Goal: Information Seeking & Learning: Learn about a topic

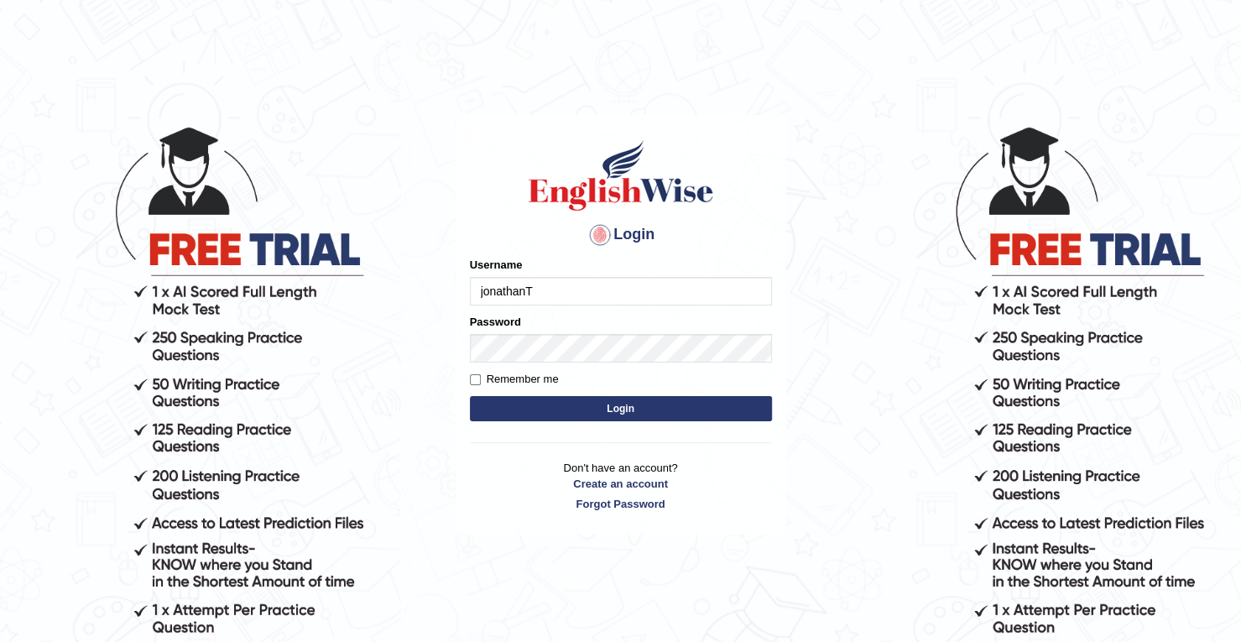
type input "jonathanT"
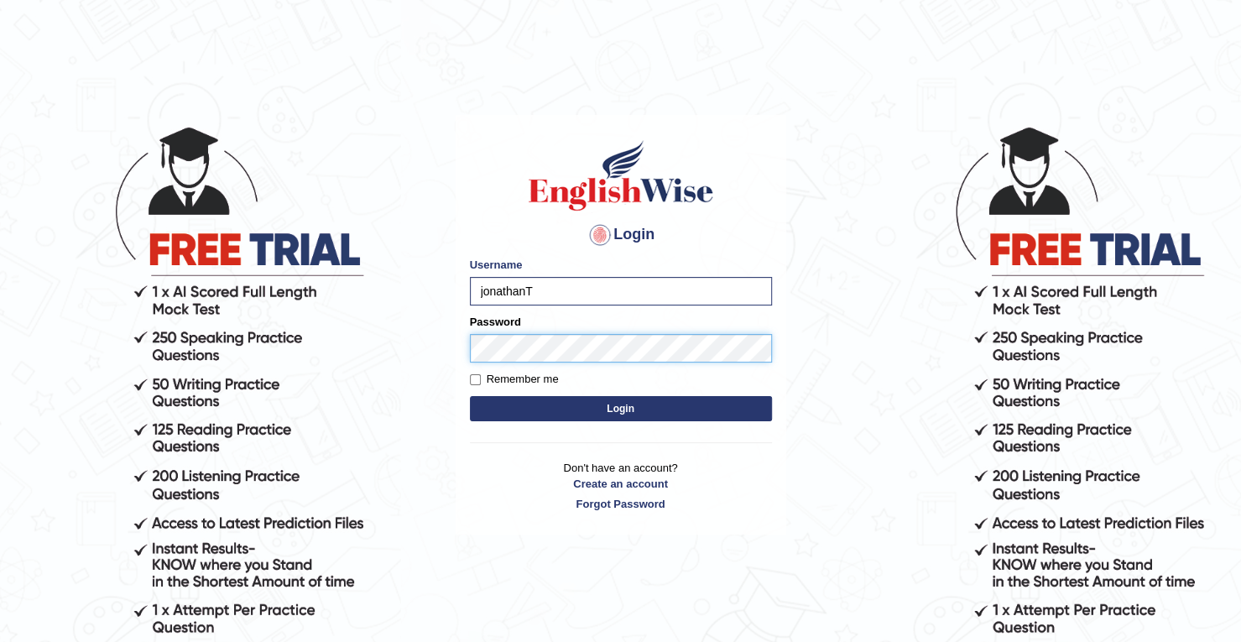
click at [470, 396] on button "Login" at bounding box center [621, 408] width 302 height 25
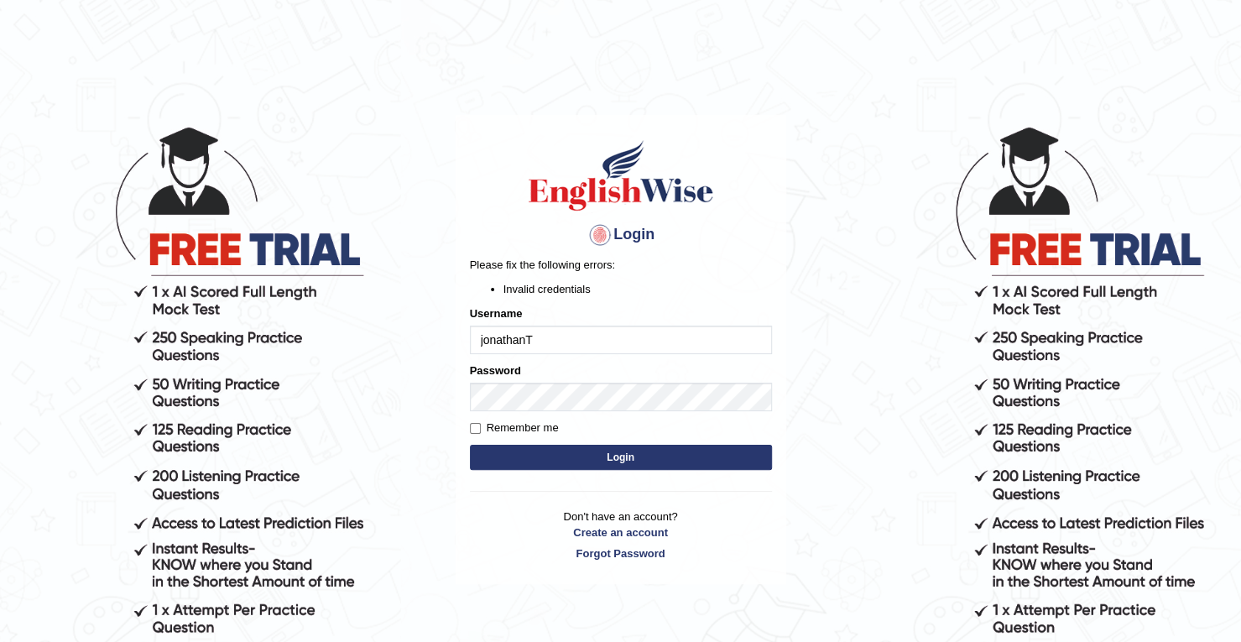
click at [577, 448] on button "Login" at bounding box center [621, 457] width 302 height 25
click at [557, 452] on button "Login" at bounding box center [621, 457] width 302 height 25
click at [524, 446] on button "Login" at bounding box center [621, 457] width 302 height 25
click at [556, 347] on input "jonathanT" at bounding box center [621, 340] width 302 height 29
click at [556, 347] on input "jonathan" at bounding box center [621, 340] width 302 height 29
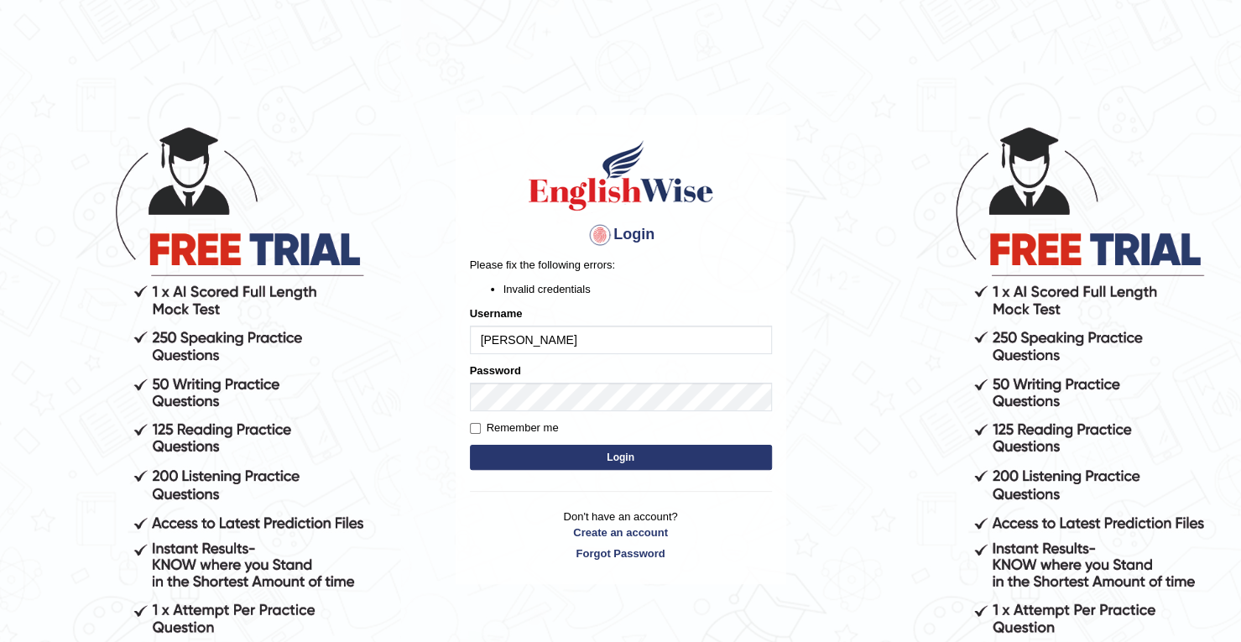
click at [556, 347] on input "jonathan" at bounding box center [621, 340] width 302 height 29
click at [484, 336] on input "jonathan" at bounding box center [621, 340] width 302 height 29
click at [534, 340] on input "Jonathan" at bounding box center [621, 340] width 302 height 29
type input "JonathanT"
type input "!jonathanT"
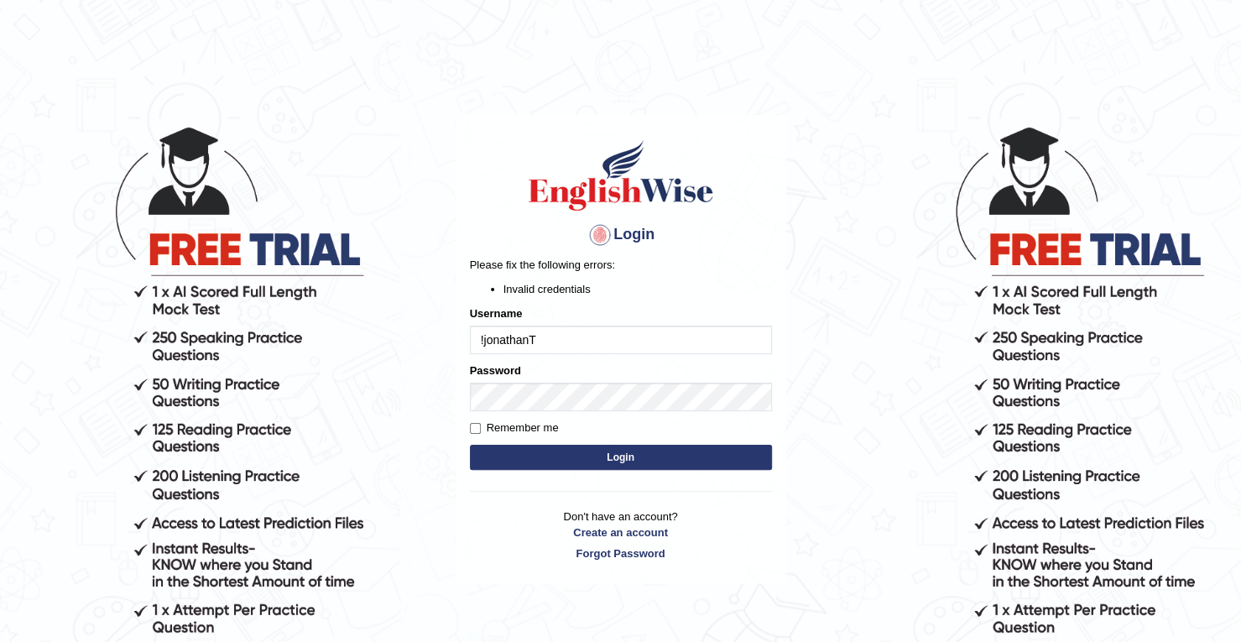
click at [547, 457] on button "Login" at bounding box center [621, 457] width 302 height 25
click at [482, 345] on input "!jonathanT" at bounding box center [621, 340] width 302 height 29
type input "JonathanT"
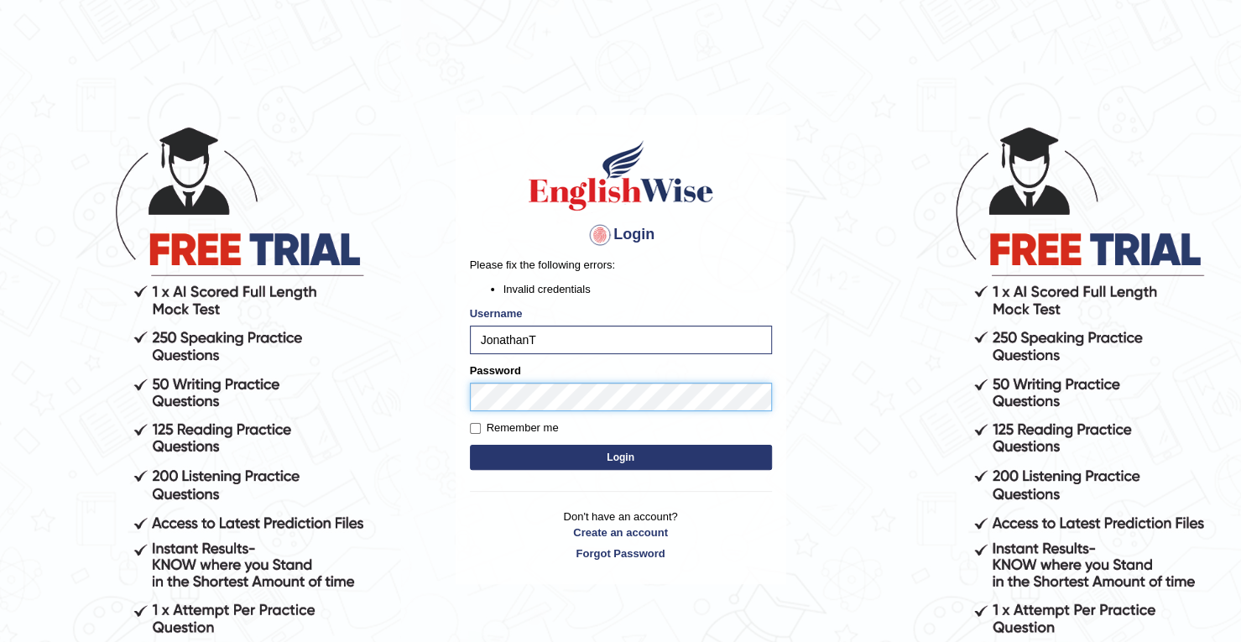
click at [470, 445] on button "Login" at bounding box center [621, 457] width 302 height 25
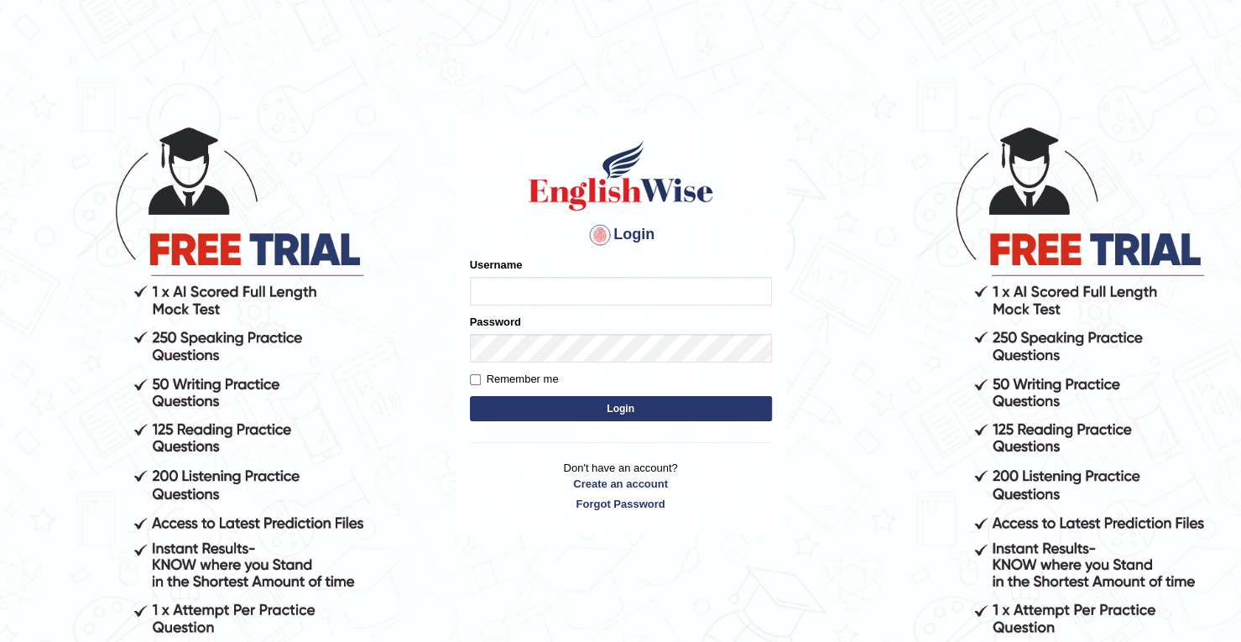
click at [540, 291] on input "Username" at bounding box center [621, 291] width 302 height 29
type input "JonathanT"
click at [502, 404] on button "Login" at bounding box center [621, 408] width 302 height 25
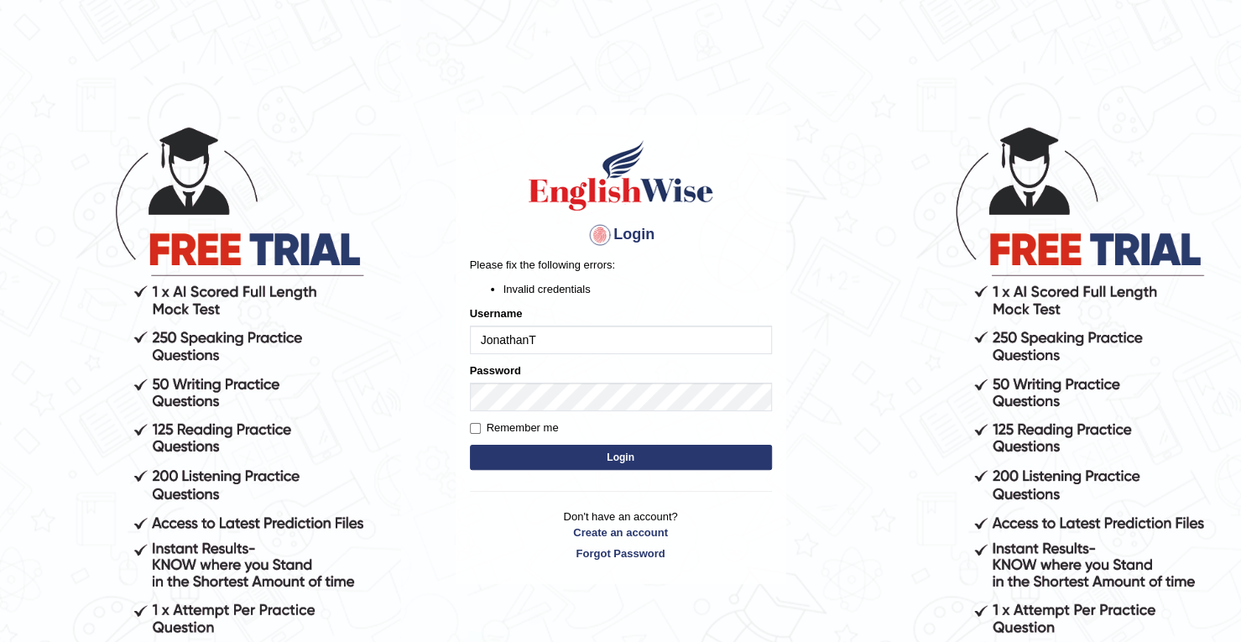
click at [567, 456] on button "Login" at bounding box center [621, 457] width 302 height 25
click at [516, 446] on button "Login" at bounding box center [621, 457] width 302 height 25
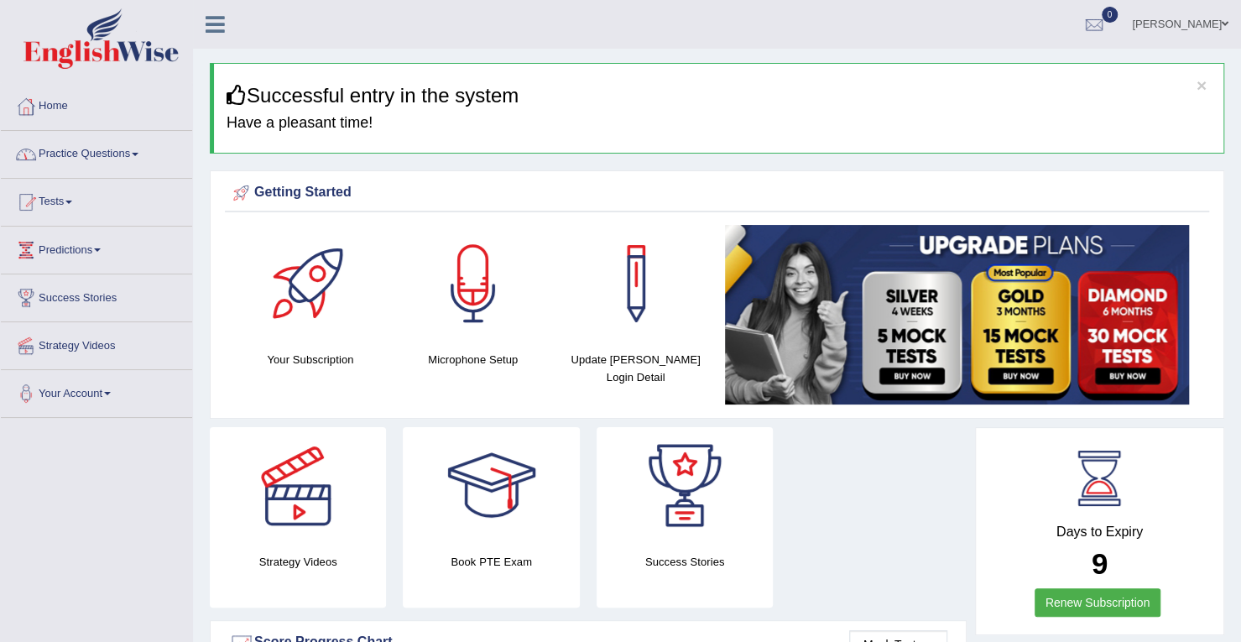
click at [149, 150] on link "Practice Questions" at bounding box center [96, 152] width 191 height 42
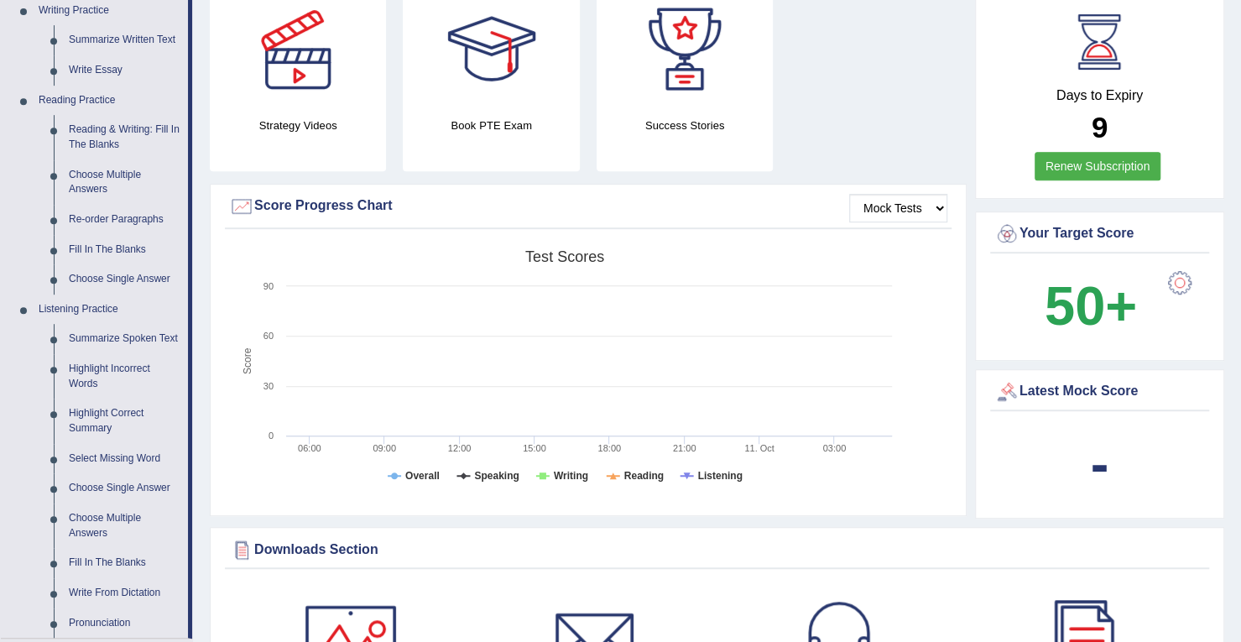
scroll to position [431, 0]
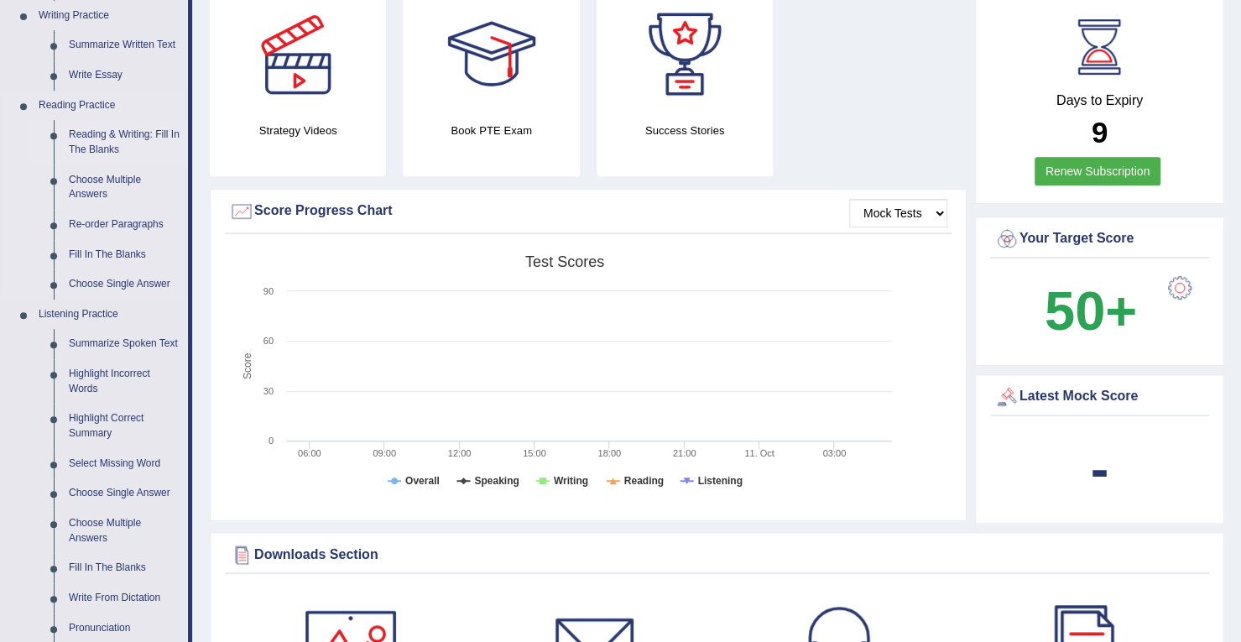
click at [112, 132] on link "Reading & Writing: Fill In The Blanks" at bounding box center [124, 142] width 127 height 44
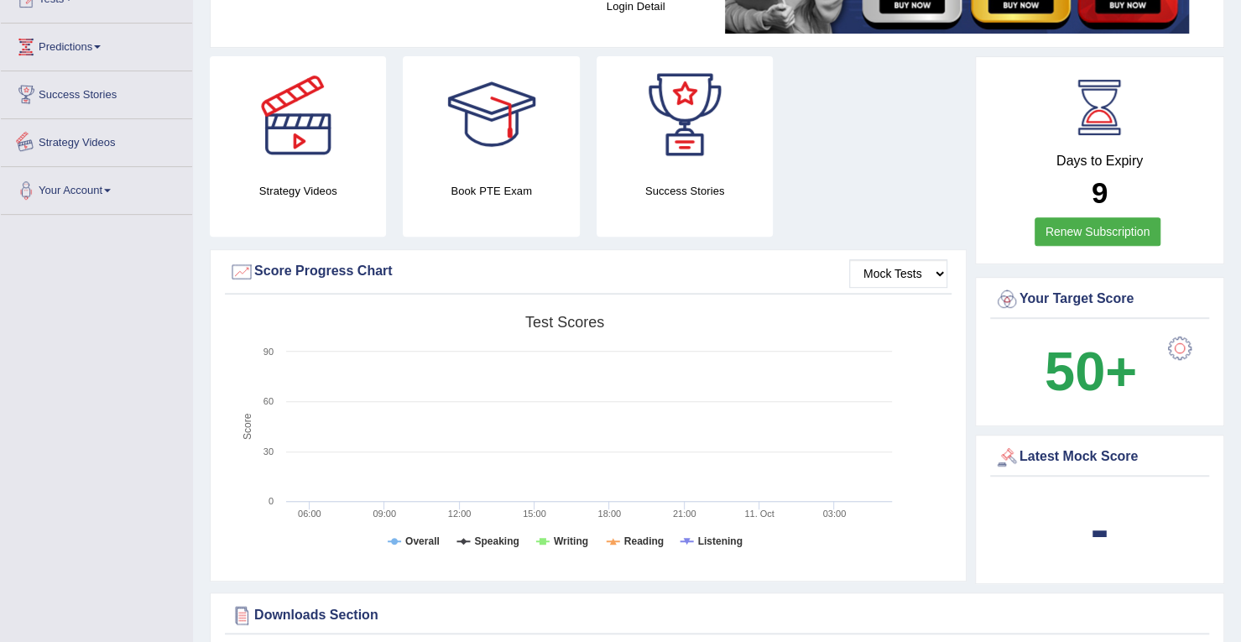
scroll to position [482, 0]
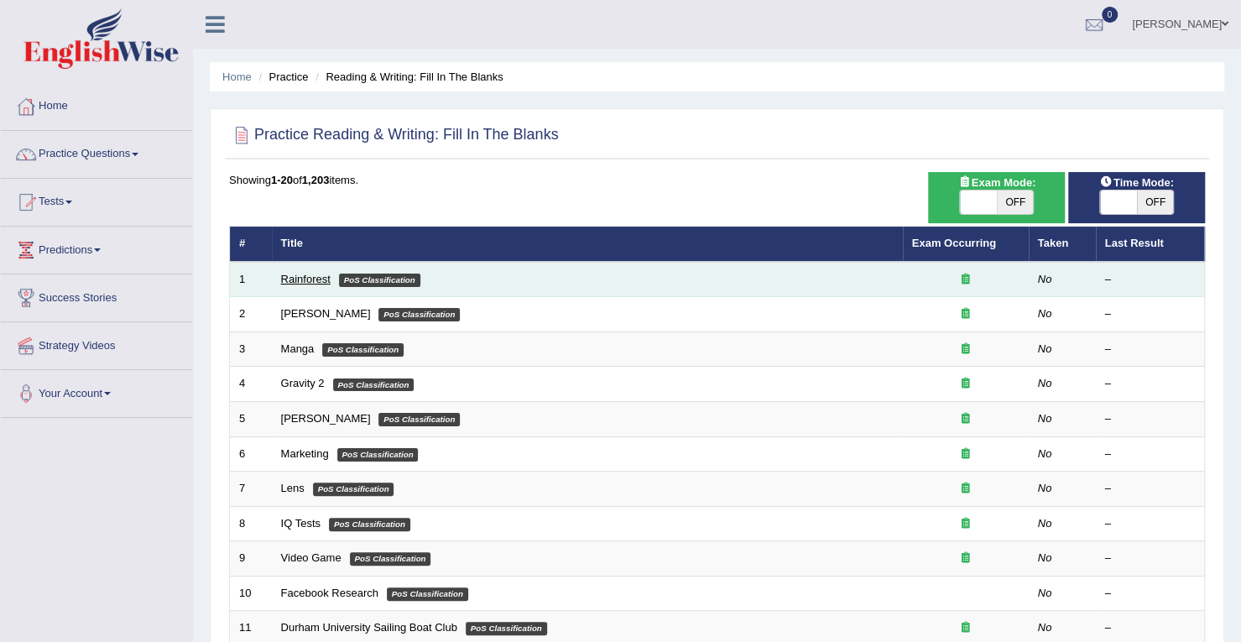
click at [303, 279] on link "Rainforest" at bounding box center [306, 279] width 50 height 13
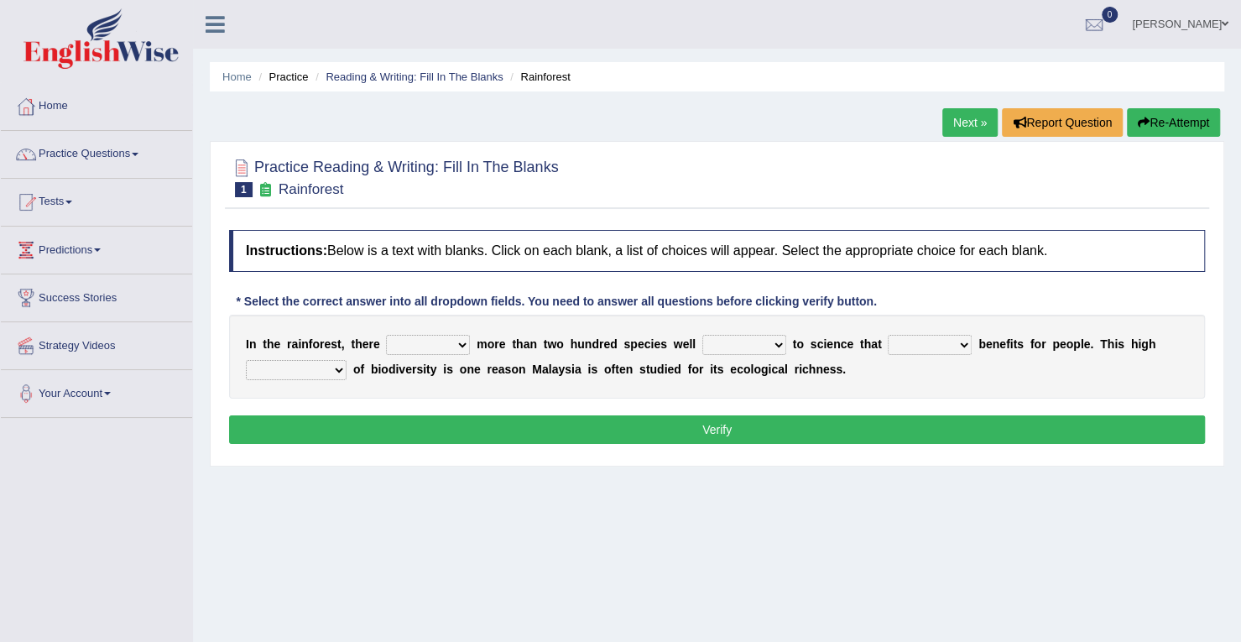
click at [463, 340] on select "have can be has is" at bounding box center [428, 345] width 84 height 20
select select "can be"
click at [386, 335] on select "have can be has is" at bounding box center [428, 345] width 84 height 20
click at [775, 337] on select "knowing known knew know" at bounding box center [744, 345] width 84 height 20
select select "known"
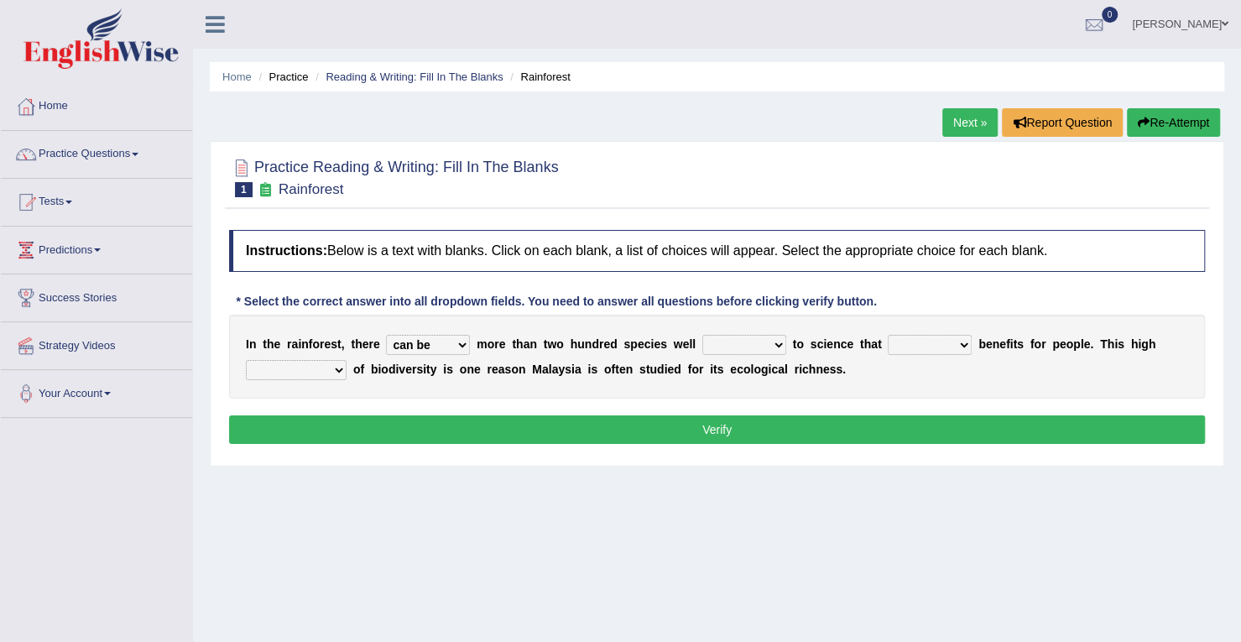
click at [702, 335] on select "knowing known knew know" at bounding box center [744, 345] width 84 height 20
click at [957, 338] on select "contain contained containing contains" at bounding box center [930, 345] width 84 height 20
select select "contain"
click at [888, 335] on select "contain contained containing contains" at bounding box center [930, 345] width 84 height 20
click at [339, 372] on select "condensation conjunction continuity complexity" at bounding box center [296, 370] width 101 height 20
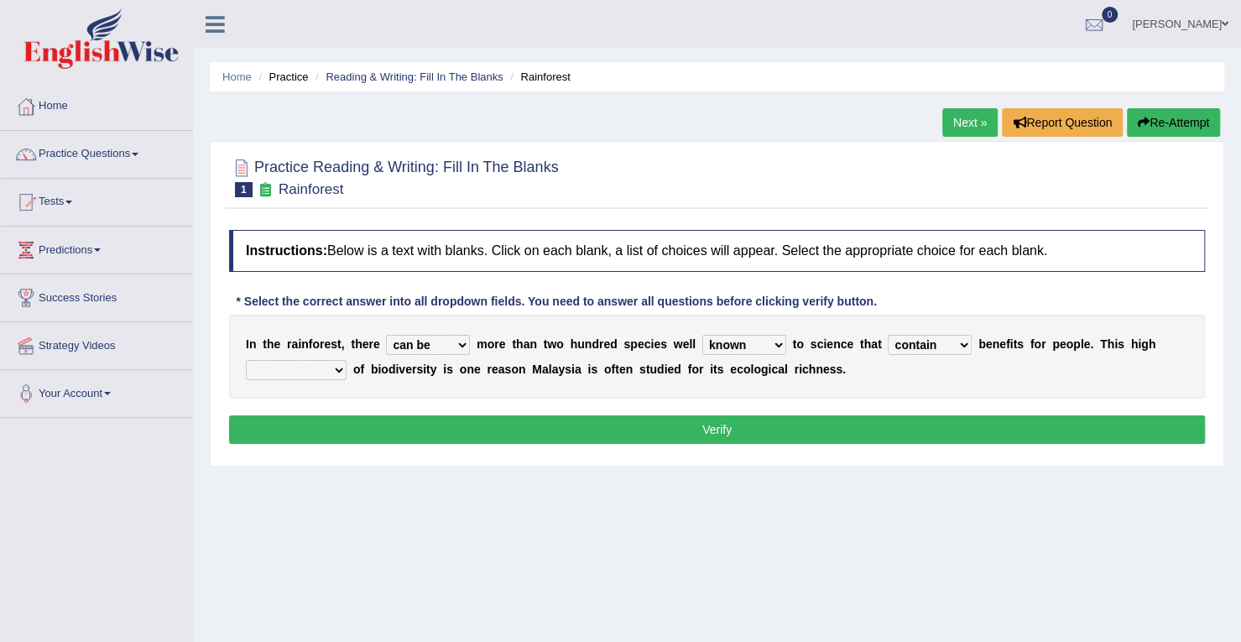
select select "complexity"
click at [246, 360] on select "condensation conjunction continuity complexity" at bounding box center [296, 370] width 101 height 20
click at [571, 433] on button "Verify" at bounding box center [717, 429] width 976 height 29
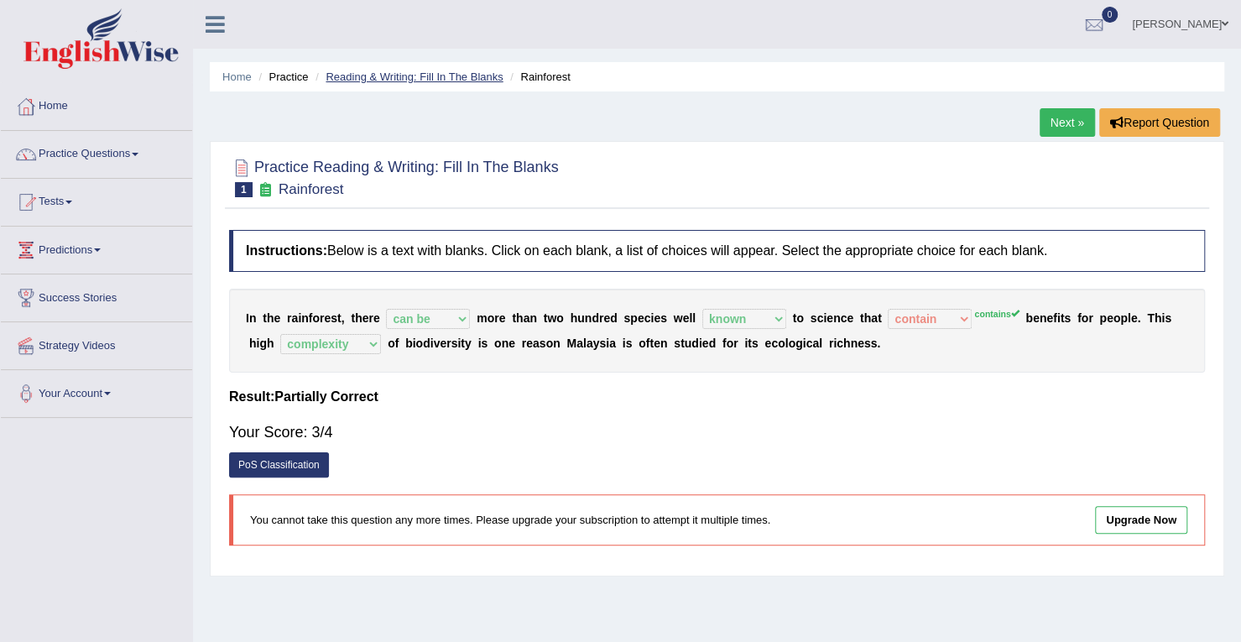
click at [485, 80] on link "Reading & Writing: Fill In The Blanks" at bounding box center [414, 76] width 177 height 13
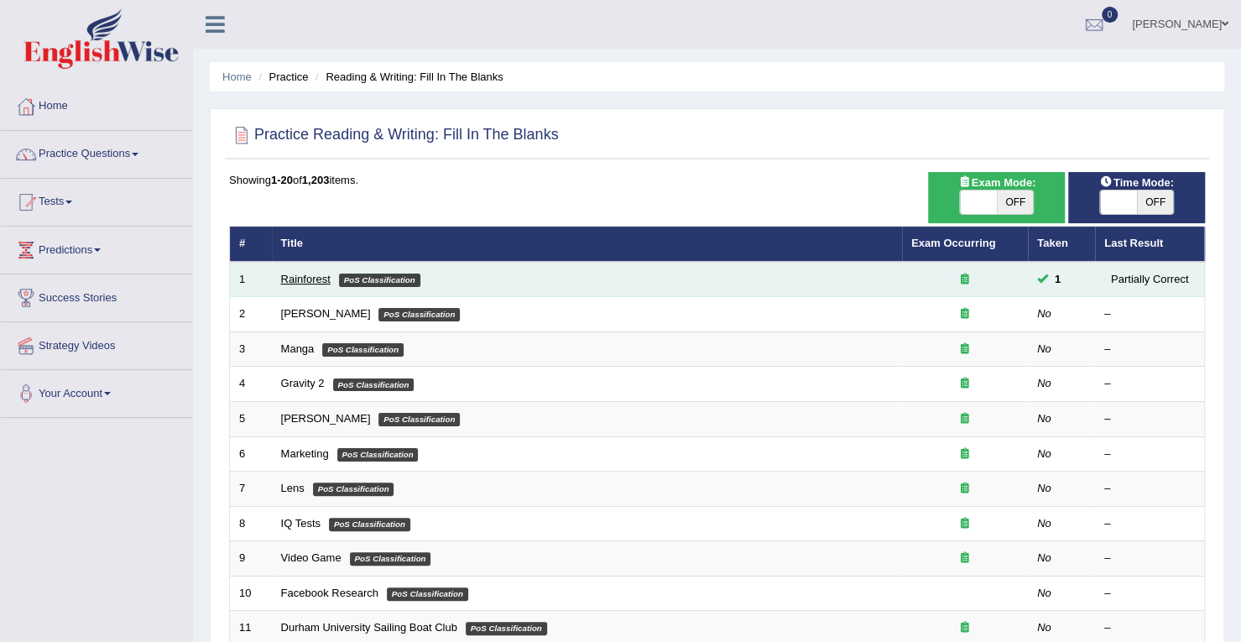
click at [312, 279] on link "Rainforest" at bounding box center [306, 279] width 50 height 13
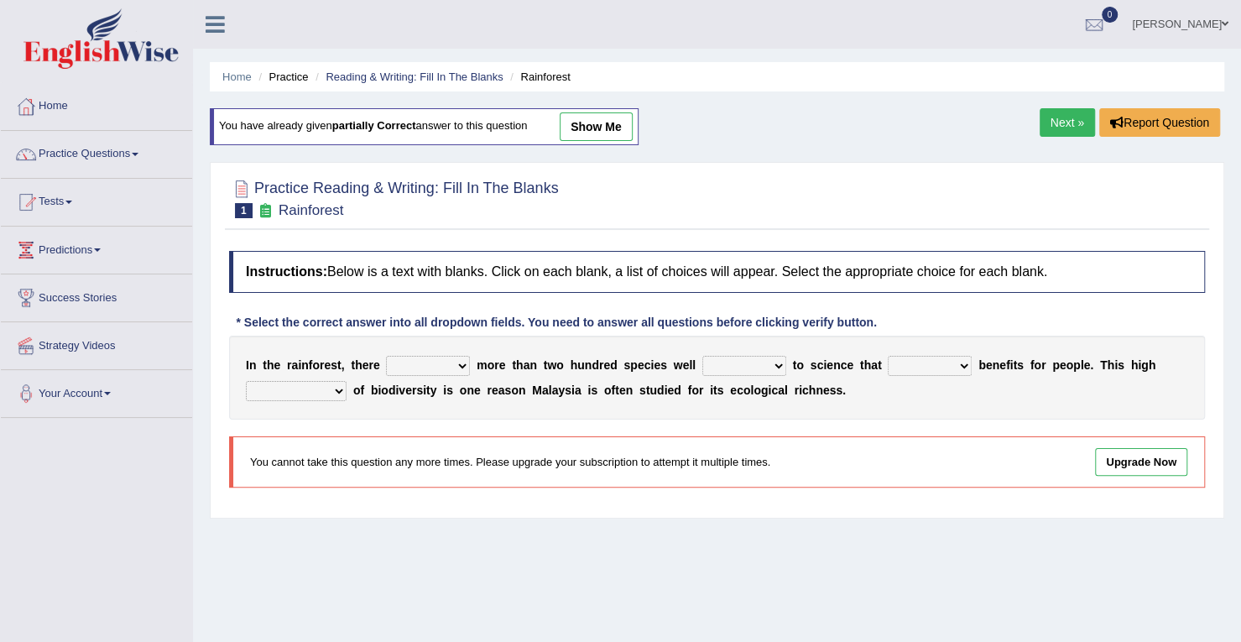
click at [964, 359] on select "contain contained containing contains" at bounding box center [930, 366] width 84 height 20
click at [459, 360] on select "have can be has is" at bounding box center [428, 366] width 84 height 20
select select "can be"
click at [386, 356] on select "have can be has is" at bounding box center [428, 366] width 84 height 20
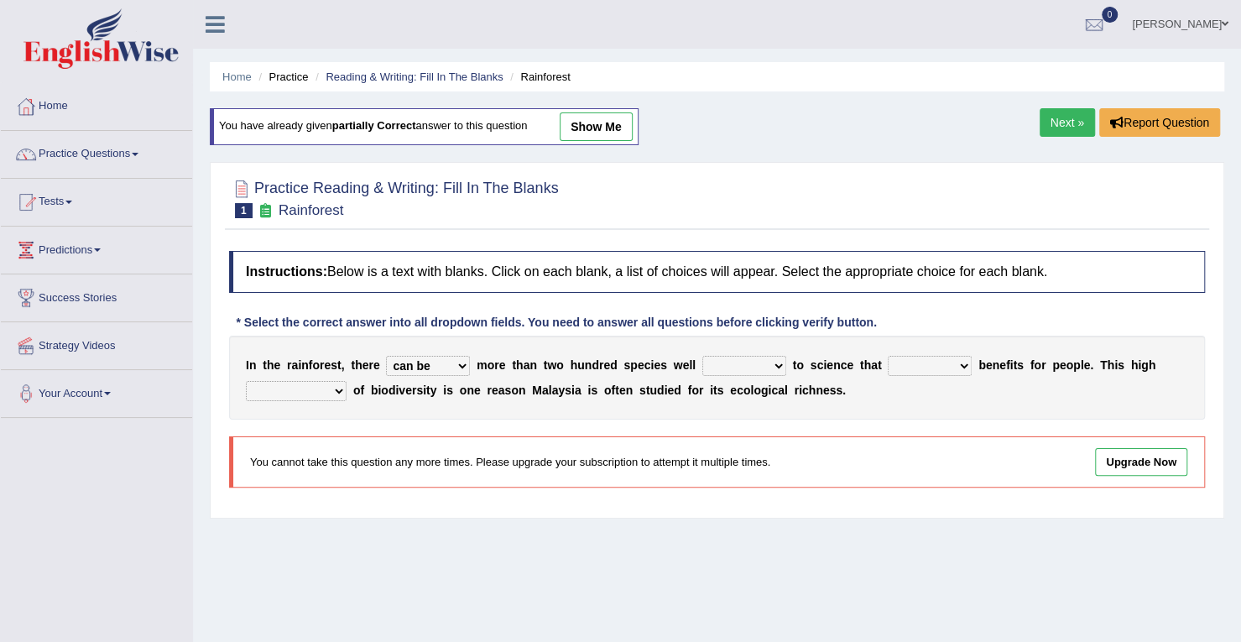
click at [768, 357] on select "knowing known knew know" at bounding box center [744, 366] width 84 height 20
select select "known"
click at [702, 356] on select "knowing known knew know" at bounding box center [744, 366] width 84 height 20
click at [968, 365] on select "contain contained containing contains" at bounding box center [930, 366] width 84 height 20
select select "contain"
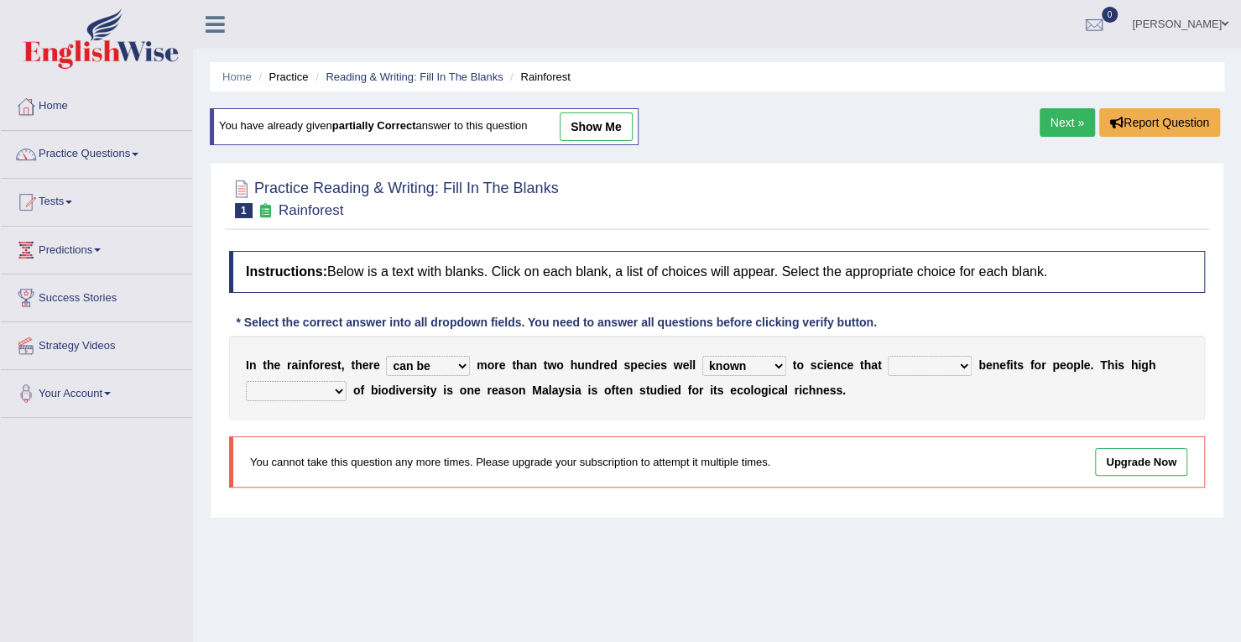
click at [888, 356] on select "contain contained containing contains" at bounding box center [930, 366] width 84 height 20
click at [341, 387] on select "condensation conjunction continuity complexity" at bounding box center [296, 391] width 101 height 20
select select "complexity"
click at [246, 381] on select "condensation conjunction continuity complexity" at bounding box center [296, 391] width 101 height 20
click at [462, 357] on select "have can be has is" at bounding box center [428, 366] width 84 height 20
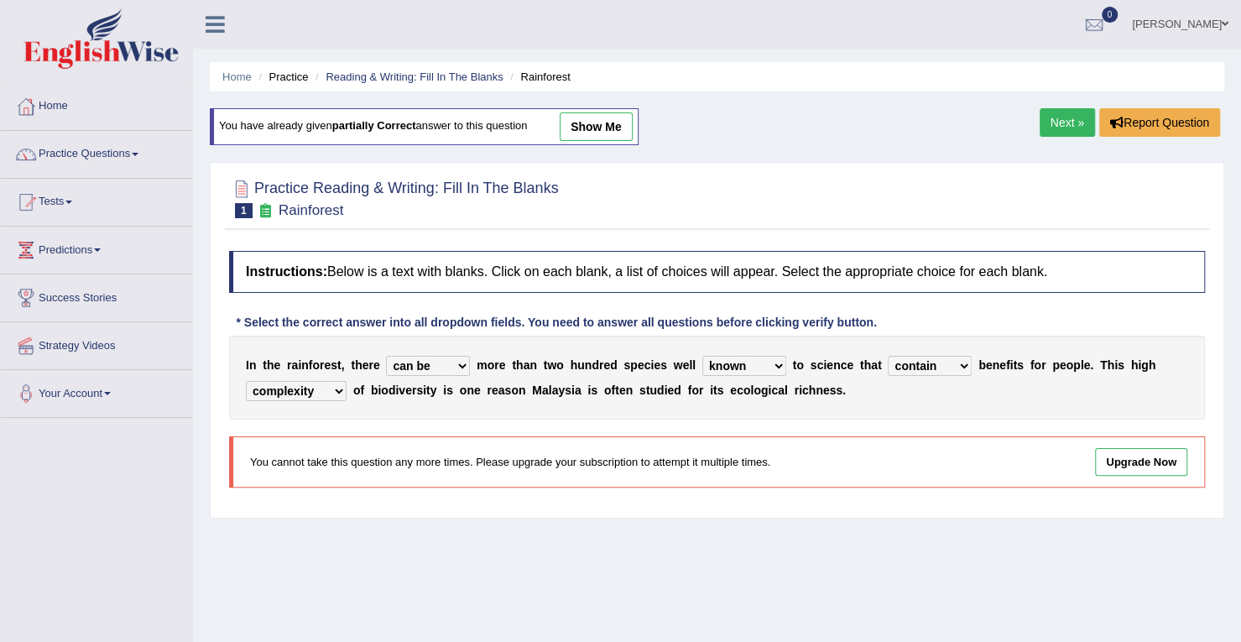
click at [623, 419] on div "Instructions: Below is a text with blanks. Click on each blank, a list of choic…" at bounding box center [717, 376] width 984 height 267
click at [550, 75] on li "Rainforest" at bounding box center [538, 77] width 64 height 16
click at [493, 78] on link "Reading & Writing: Fill In The Blanks" at bounding box center [414, 76] width 177 height 13
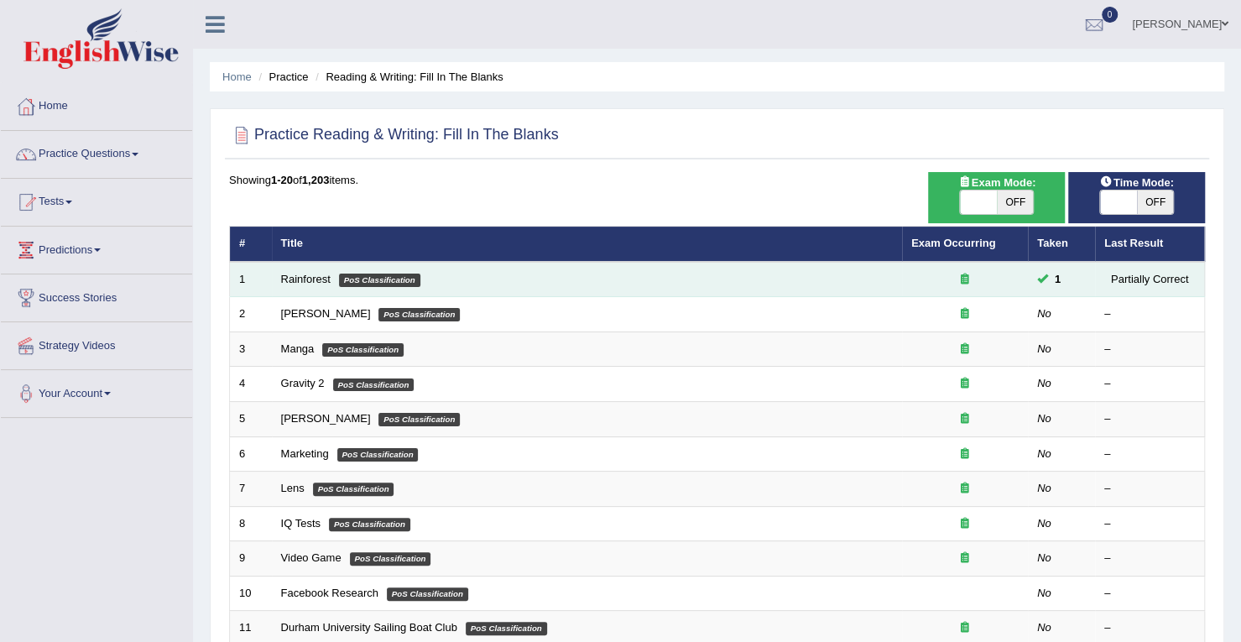
click at [967, 278] on icon at bounding box center [965, 279] width 8 height 11
click at [965, 275] on icon at bounding box center [965, 279] width 8 height 11
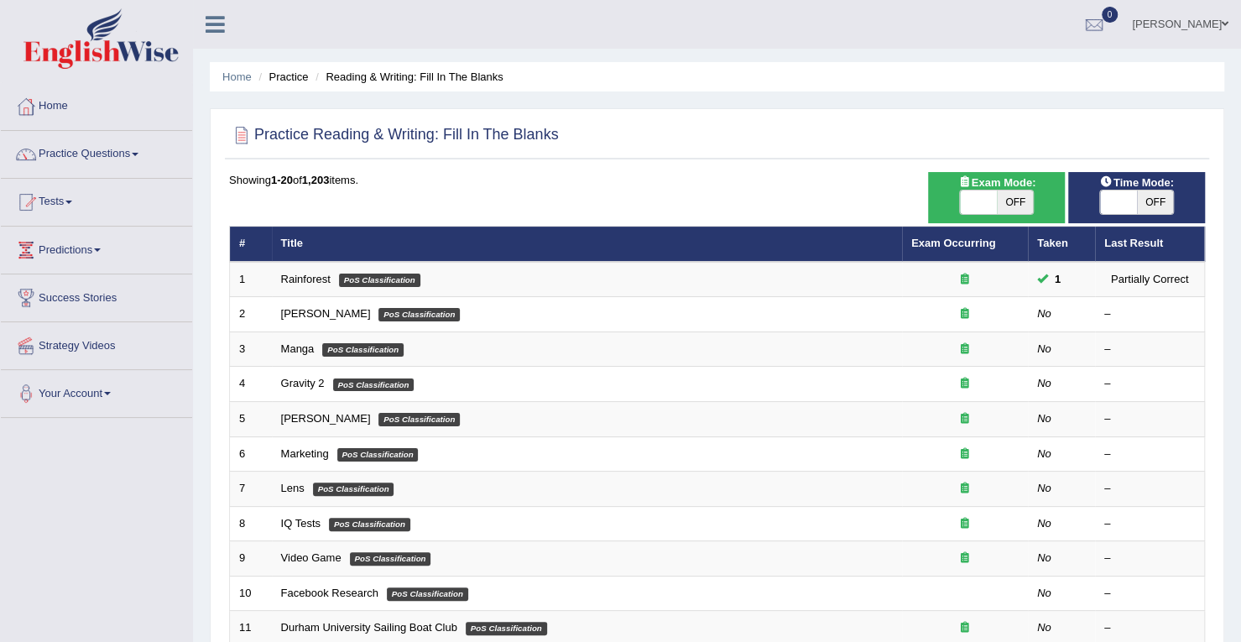
click at [1128, 201] on span at bounding box center [1118, 201] width 37 height 23
checkbox input "true"
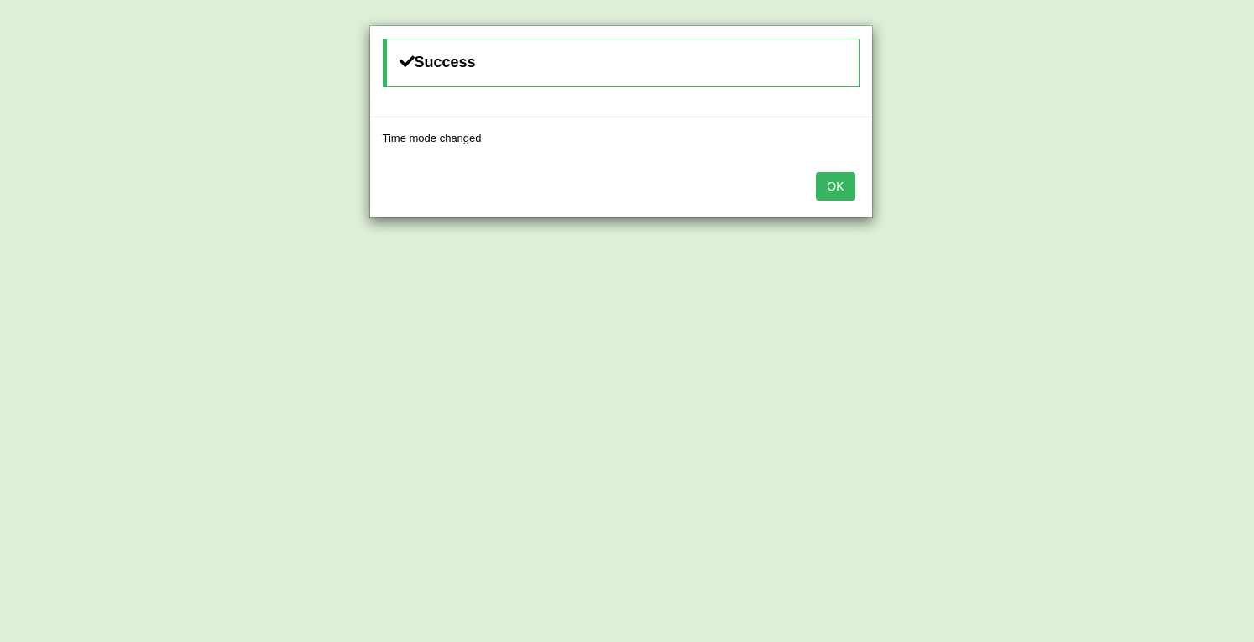
click at [833, 180] on button "OK" at bounding box center [835, 186] width 39 height 29
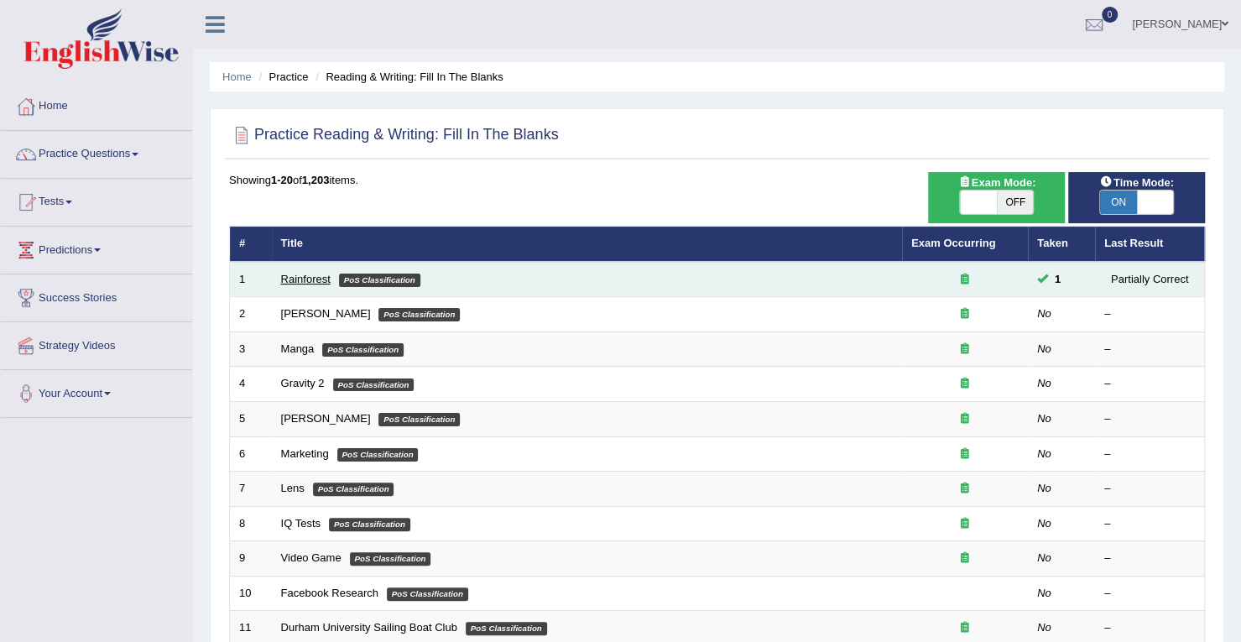
click at [315, 276] on link "Rainforest" at bounding box center [306, 279] width 50 height 13
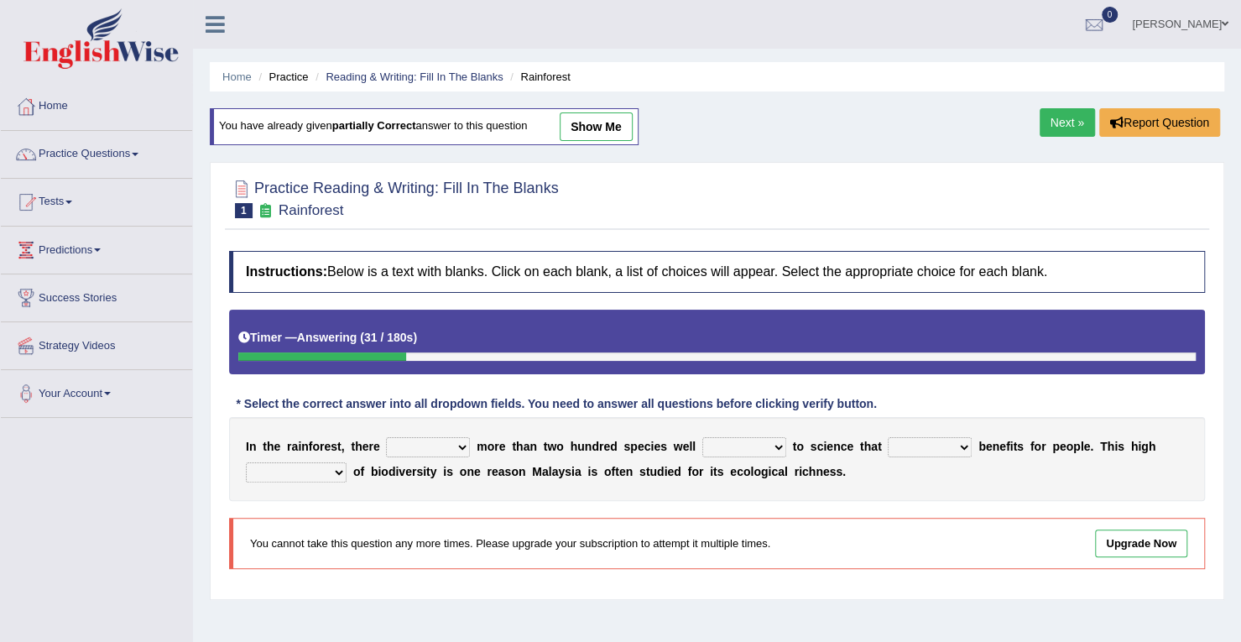
click at [1060, 125] on link "Next »" at bounding box center [1067, 122] width 55 height 29
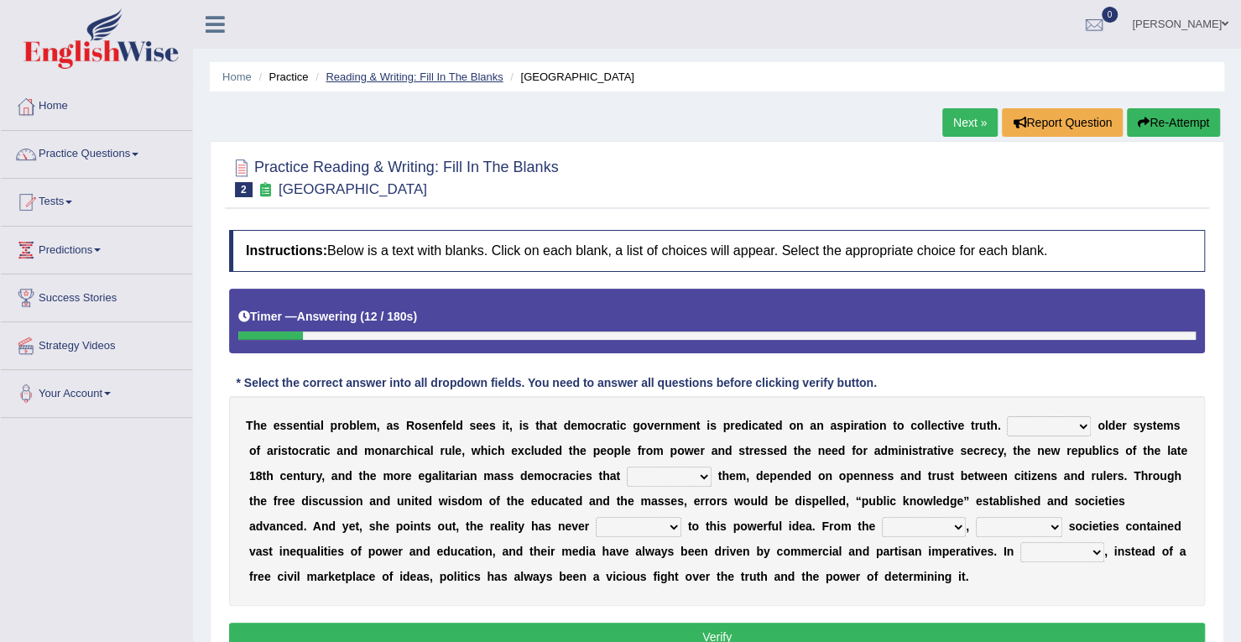
click at [473, 81] on link "Reading & Writing: Fill In The Blanks" at bounding box center [414, 76] width 177 height 13
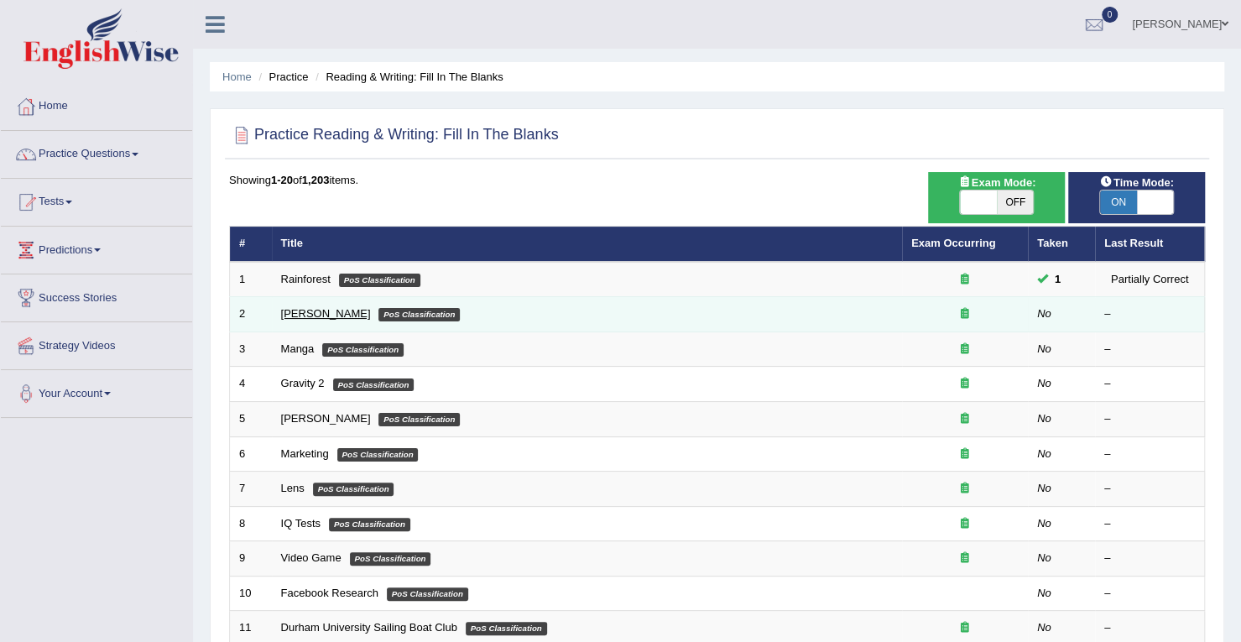
click at [305, 310] on link "[PERSON_NAME]" at bounding box center [326, 313] width 90 height 13
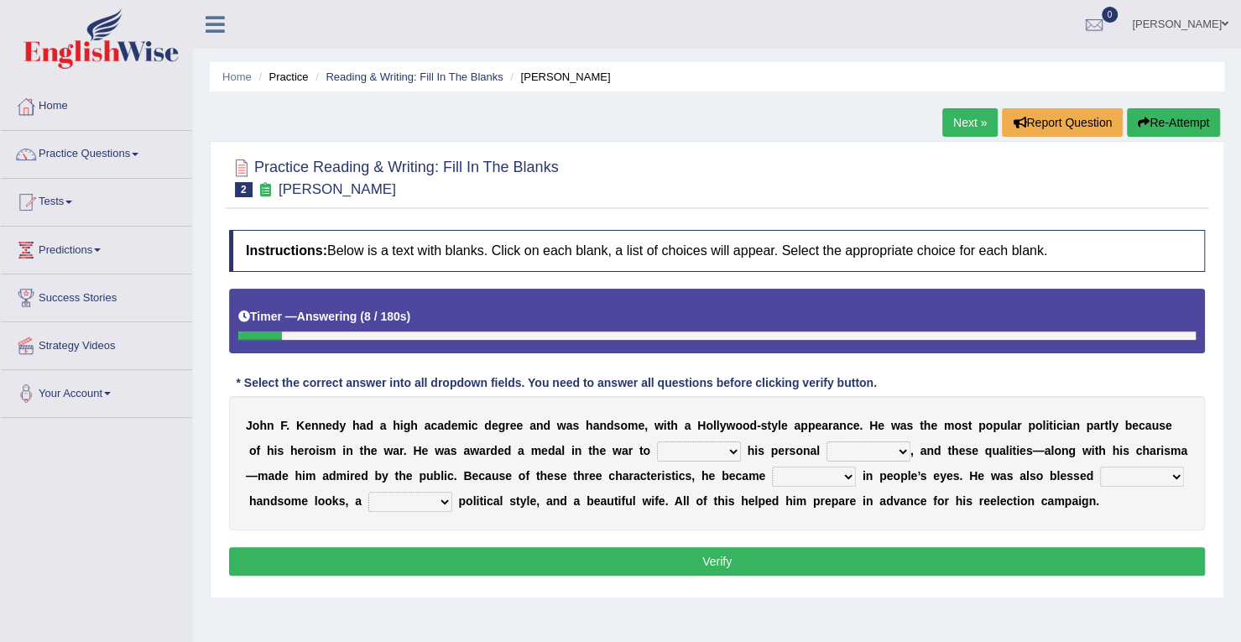
click at [718, 441] on select "prove show evidence upthrow" at bounding box center [699, 451] width 84 height 20
select select "prove"
click at [657, 441] on select "prove show evidence upthrow" at bounding box center [699, 451] width 84 height 20
click at [884, 451] on select "passion courage charm liking" at bounding box center [869, 451] width 84 height 20
select select "courage"
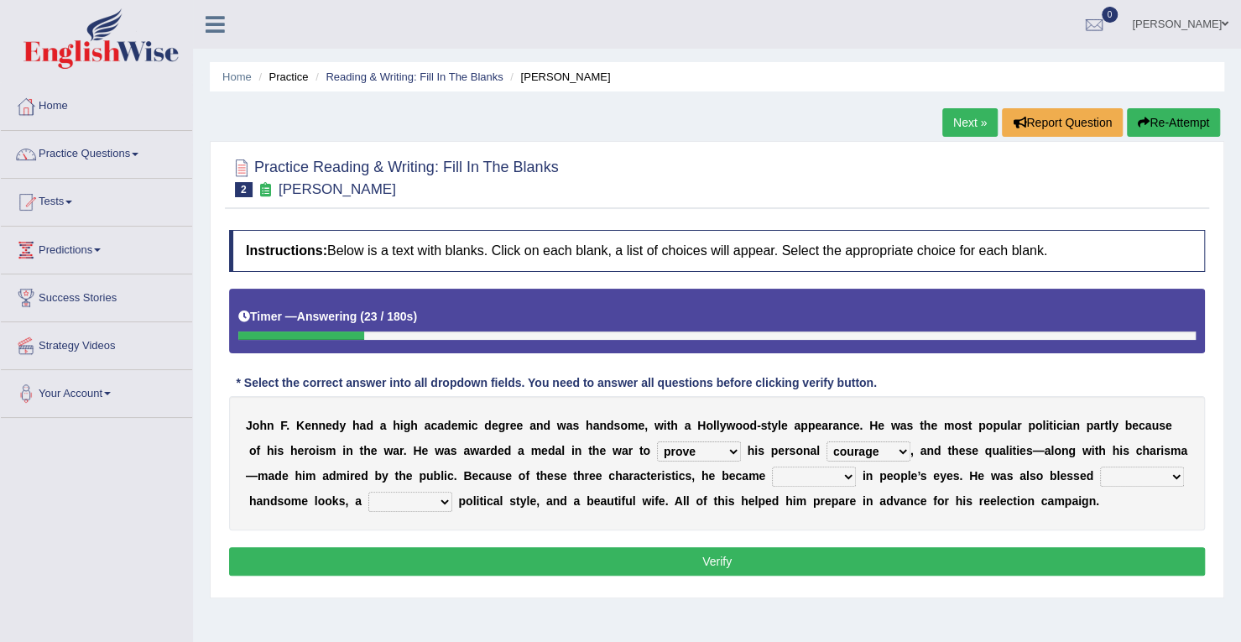
click at [827, 441] on select "passion courage charm liking" at bounding box center [869, 451] width 84 height 20
click at [835, 479] on select "iconic ironic identical impotent" at bounding box center [814, 477] width 84 height 20
select select "iconic"
click at [772, 467] on select "iconic ironic identical impotent" at bounding box center [814, 477] width 84 height 20
click at [1161, 472] on select "with in upon to" at bounding box center [1142, 477] width 84 height 20
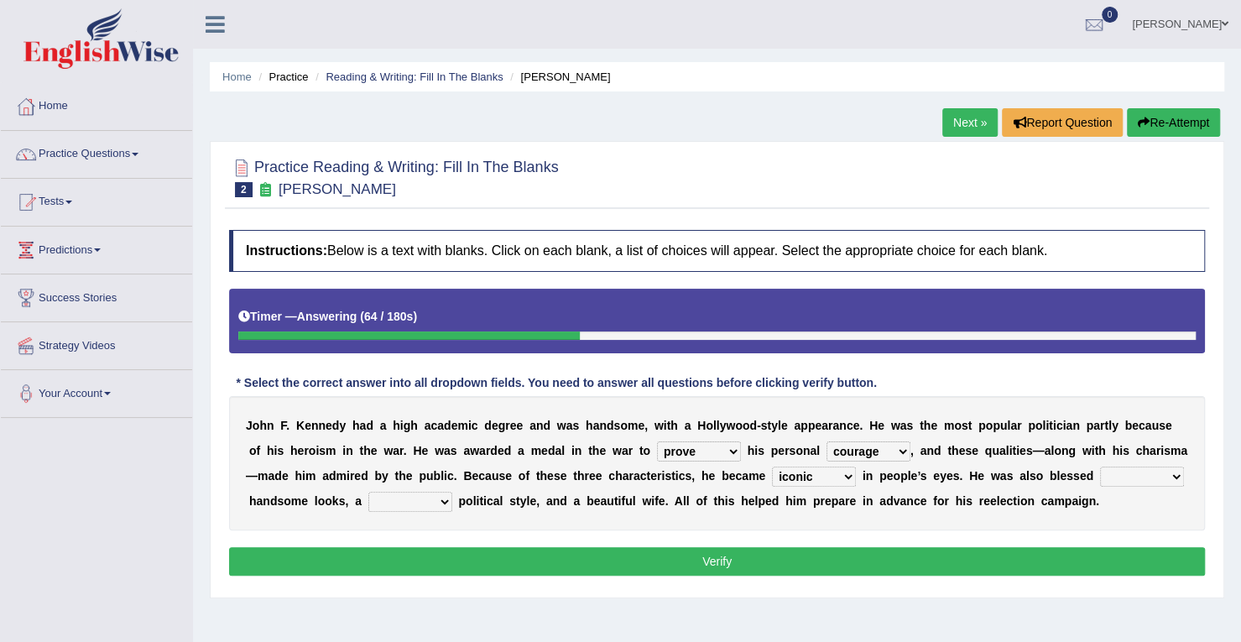
select select "with"
click at [1100, 467] on select "with in upon to" at bounding box center [1142, 477] width 84 height 20
click at [441, 499] on select "mending mends mended mend" at bounding box center [410, 502] width 84 height 20
select select "mended"
click at [368, 492] on select "mending mends mended mend" at bounding box center [410, 502] width 84 height 20
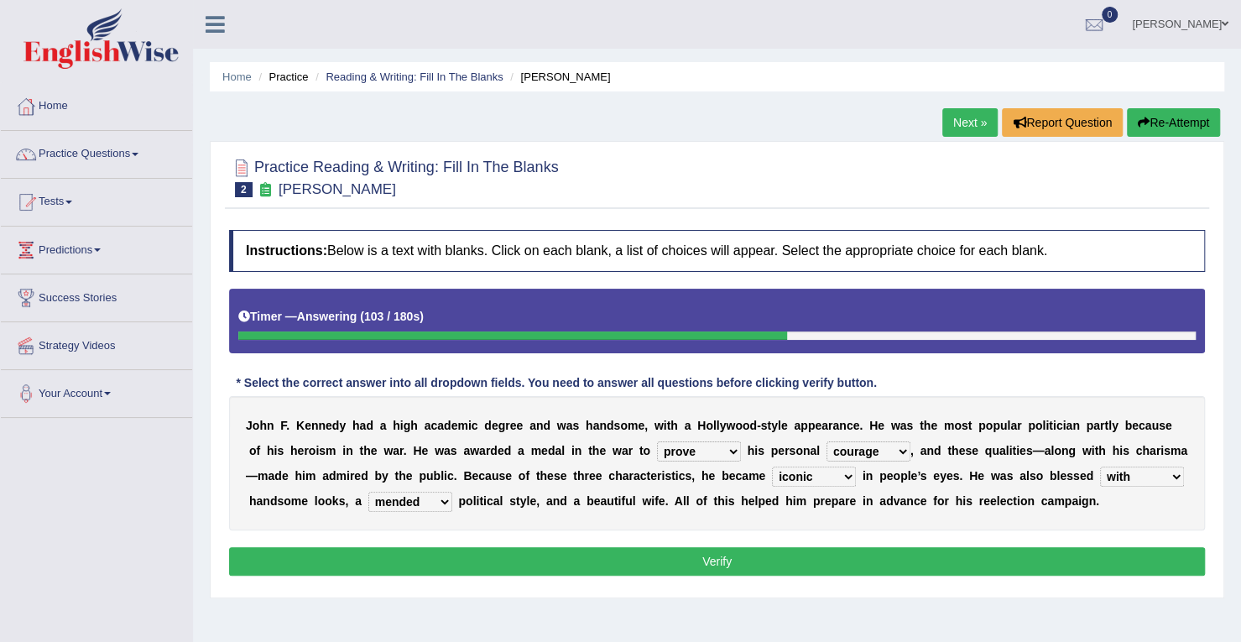
click at [713, 444] on select "prove show evidence upthrow" at bounding box center [699, 451] width 84 height 20
select select "show"
click at [657, 441] on select "prove show evidence upthrow" at bounding box center [699, 451] width 84 height 20
click at [885, 448] on select "passion courage charm liking" at bounding box center [869, 451] width 84 height 20
select select "passion"
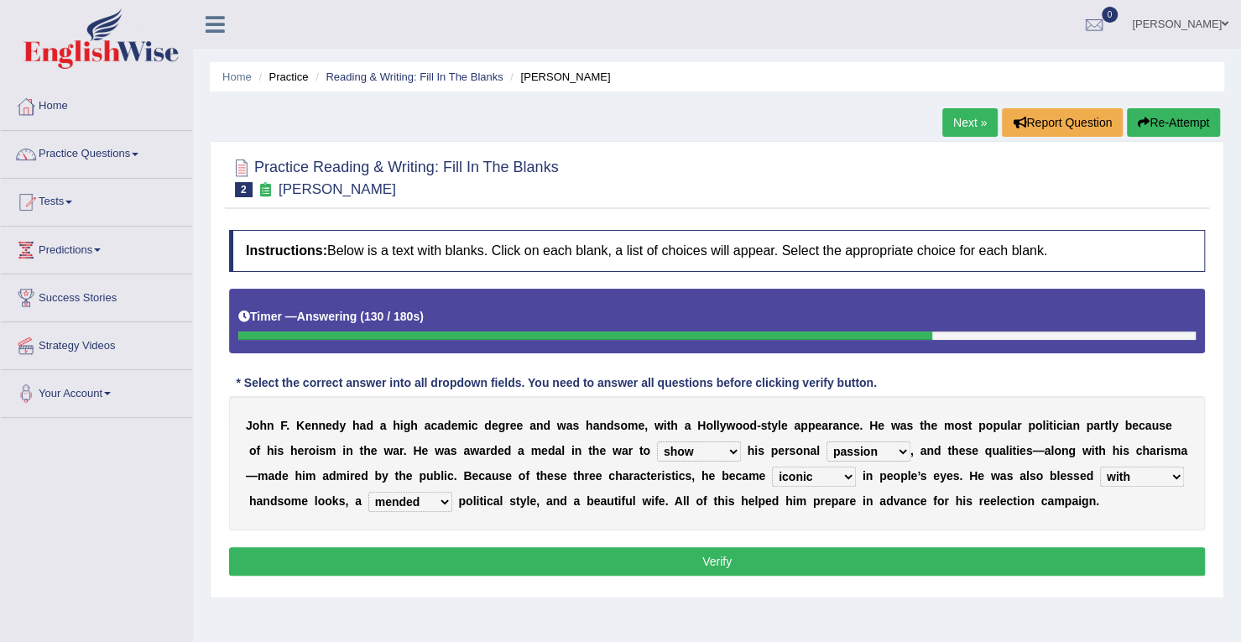
click at [827, 441] on select "passion courage charm liking" at bounding box center [869, 451] width 84 height 20
click at [836, 547] on button "Verify" at bounding box center [717, 561] width 976 height 29
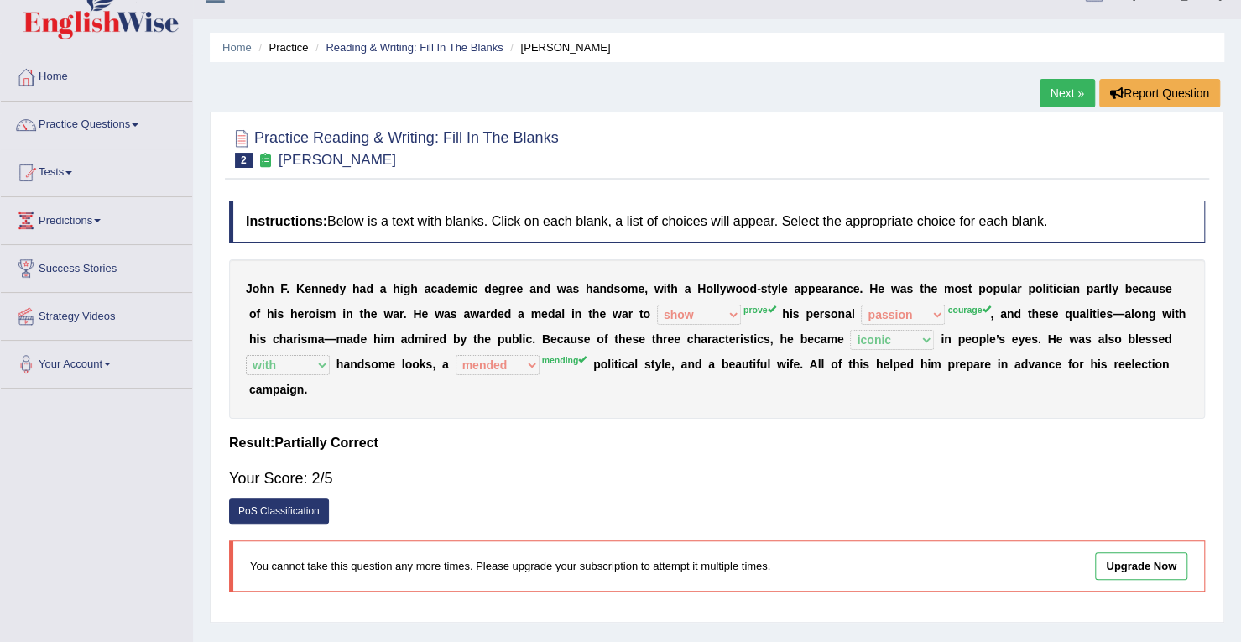
scroll to position [30, 0]
click at [597, 331] on b "o" at bounding box center [601, 337] width 8 height 13
click at [490, 46] on link "Reading & Writing: Fill In The Blanks" at bounding box center [414, 46] width 177 height 13
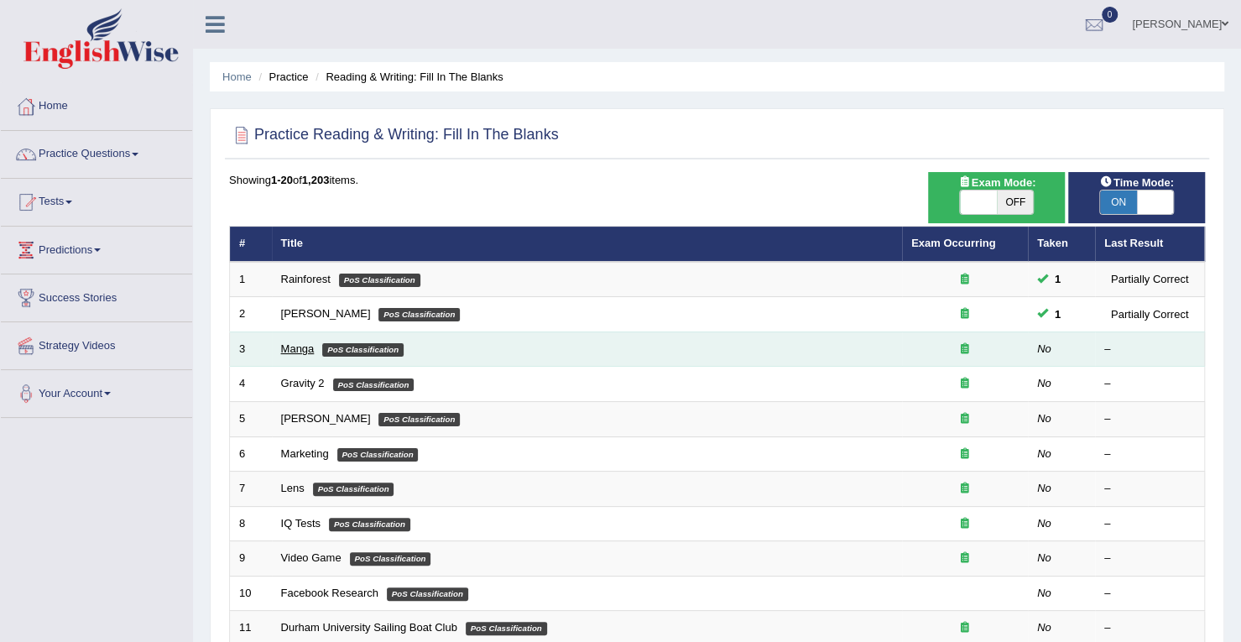
click at [300, 349] on link "Manga" at bounding box center [298, 348] width 34 height 13
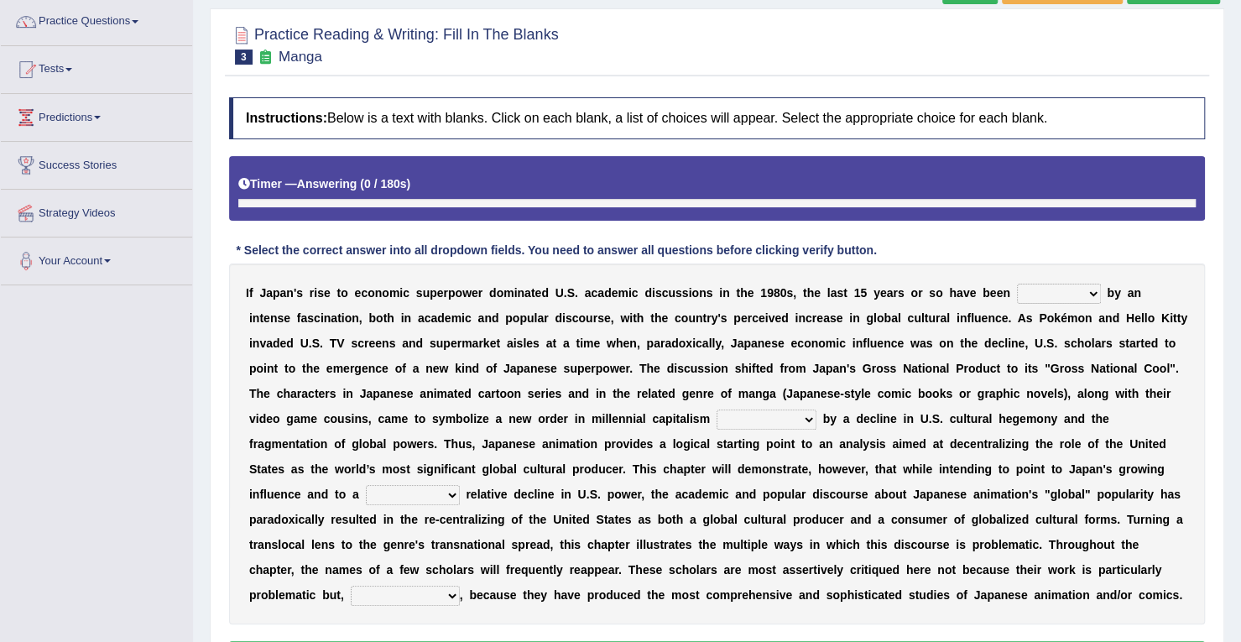
scroll to position [145, 0]
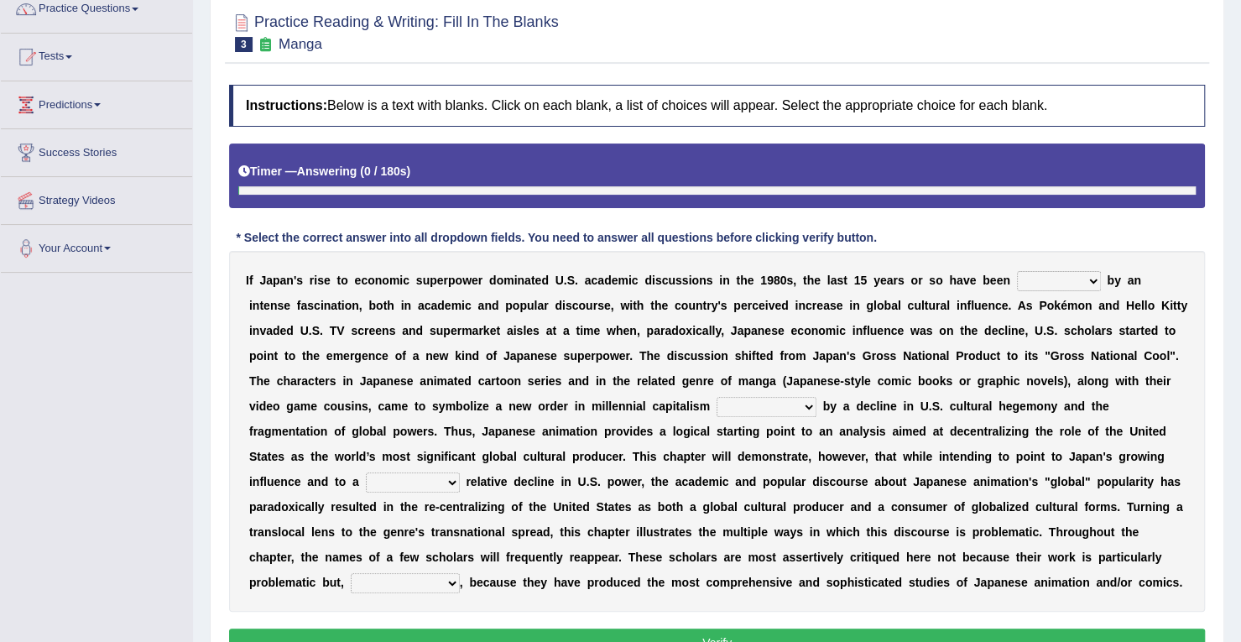
click at [1237, 251] on html "Toggle navigation Home Practice Questions Speaking Practice Read Aloud Repeat S…" at bounding box center [620, 176] width 1241 height 642
click at [1087, 274] on select "marked dedicated made inspired" at bounding box center [1059, 281] width 84 height 20
select select "inspired"
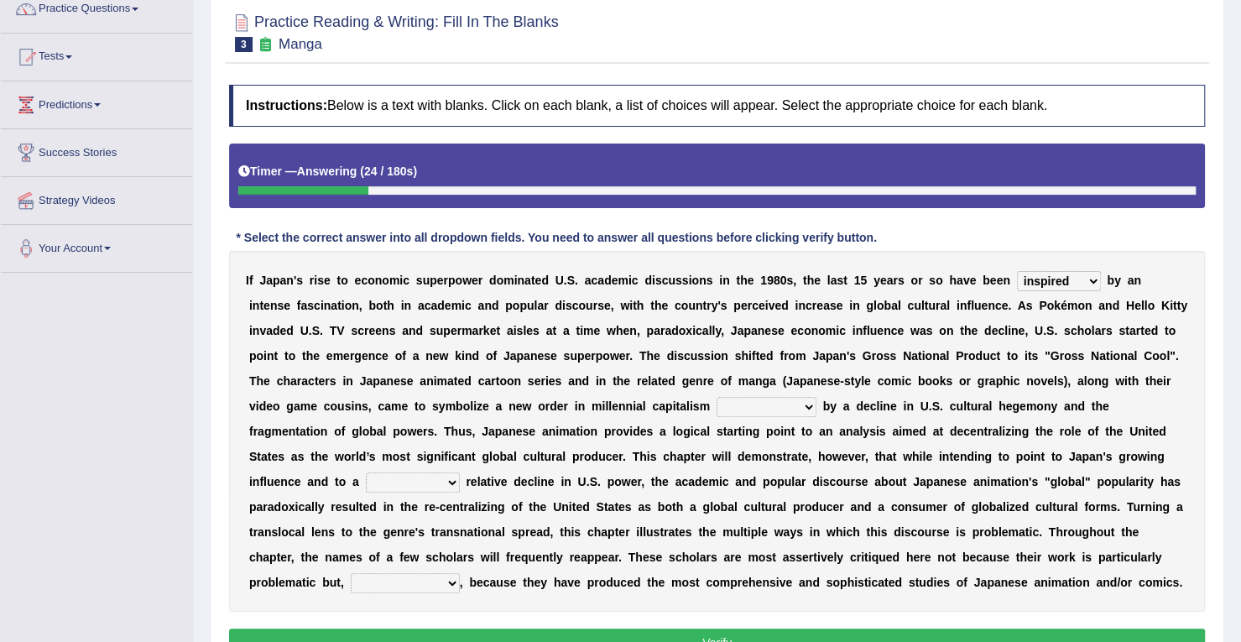
click at [1017, 271] on select "marked dedicated made inspired" at bounding box center [1059, 281] width 84 height 20
click at [807, 407] on select "pocessed characterized opposed tangled" at bounding box center [767, 407] width 100 height 20
select select "opposed"
click at [717, 397] on select "pocessed characterized opposed tangled" at bounding box center [767, 407] width 100 height 20
click at [446, 484] on select "concomitant discrete proportional legitimate" at bounding box center [413, 482] width 94 height 20
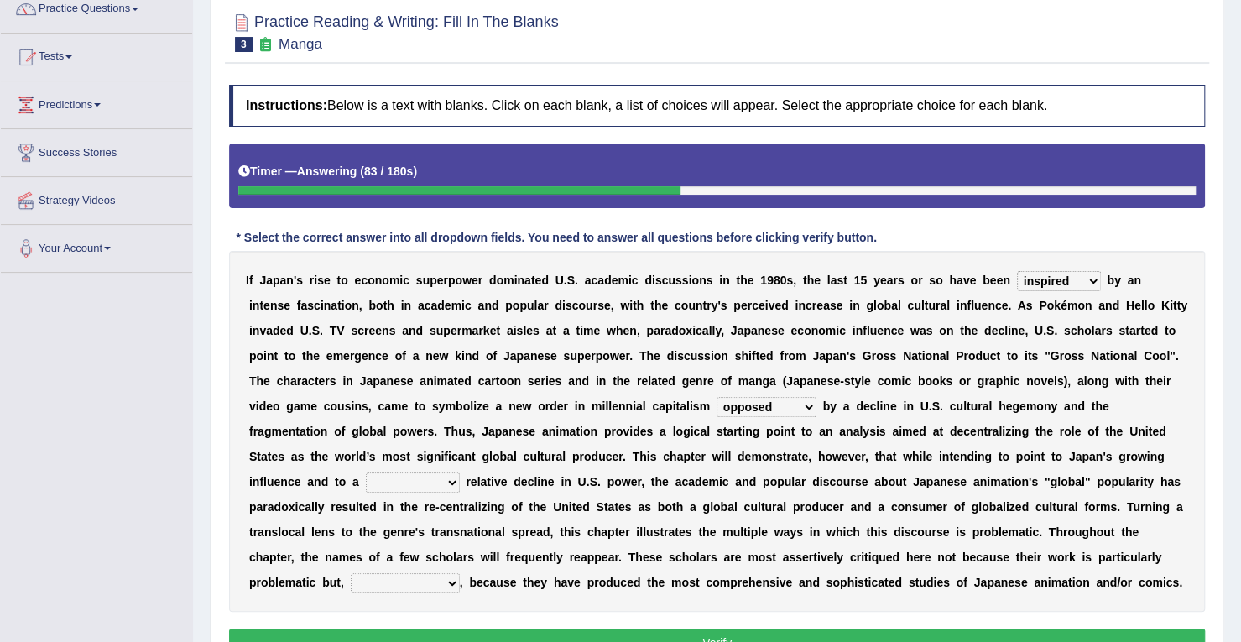
select select "legitimate"
click at [366, 472] on select "concomitant discrete proportional legitimate" at bounding box center [413, 482] width 94 height 20
click at [453, 582] on select "however on the contrary in addition on the whole" at bounding box center [405, 583] width 109 height 20
select select "however"
click at [351, 573] on select "however on the contrary in addition on the whole" at bounding box center [405, 583] width 109 height 20
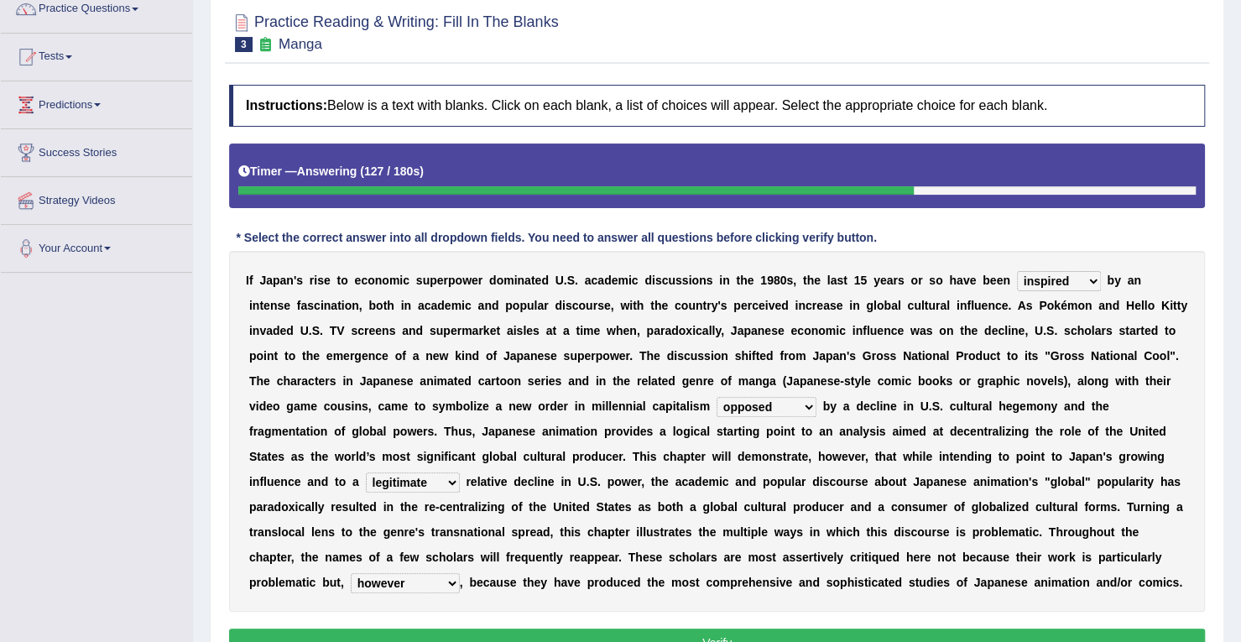
click at [450, 586] on select "however on the contrary in addition on the whole" at bounding box center [405, 583] width 109 height 20
click at [525, 609] on div "Instructions: Below is a text with blanks. Click on each blank, a list of choic…" at bounding box center [717, 373] width 984 height 594
click at [533, 632] on button "Verify" at bounding box center [717, 643] width 976 height 29
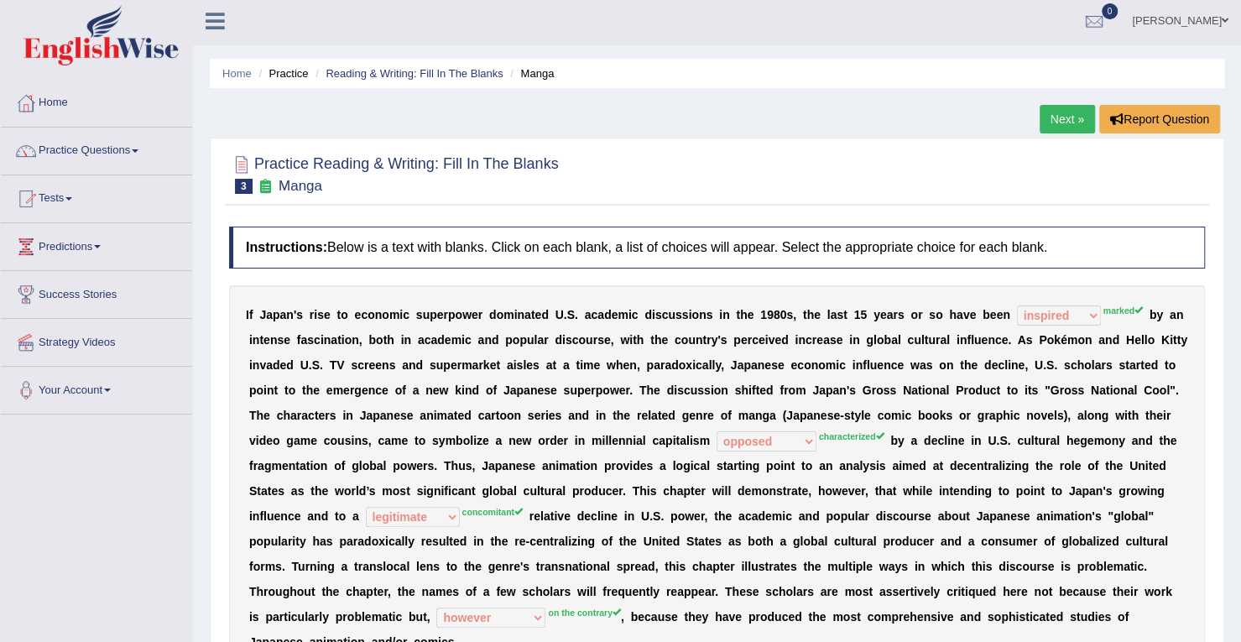
scroll to position [0, 0]
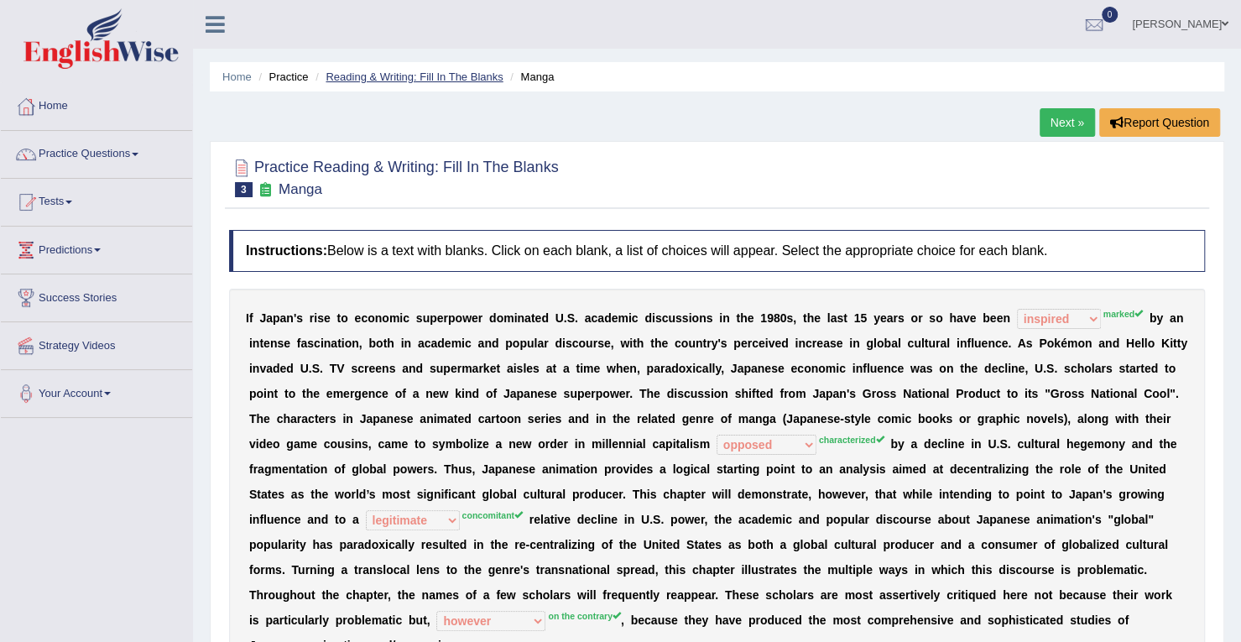
click at [467, 76] on link "Reading & Writing: Fill In The Blanks" at bounding box center [414, 76] width 177 height 13
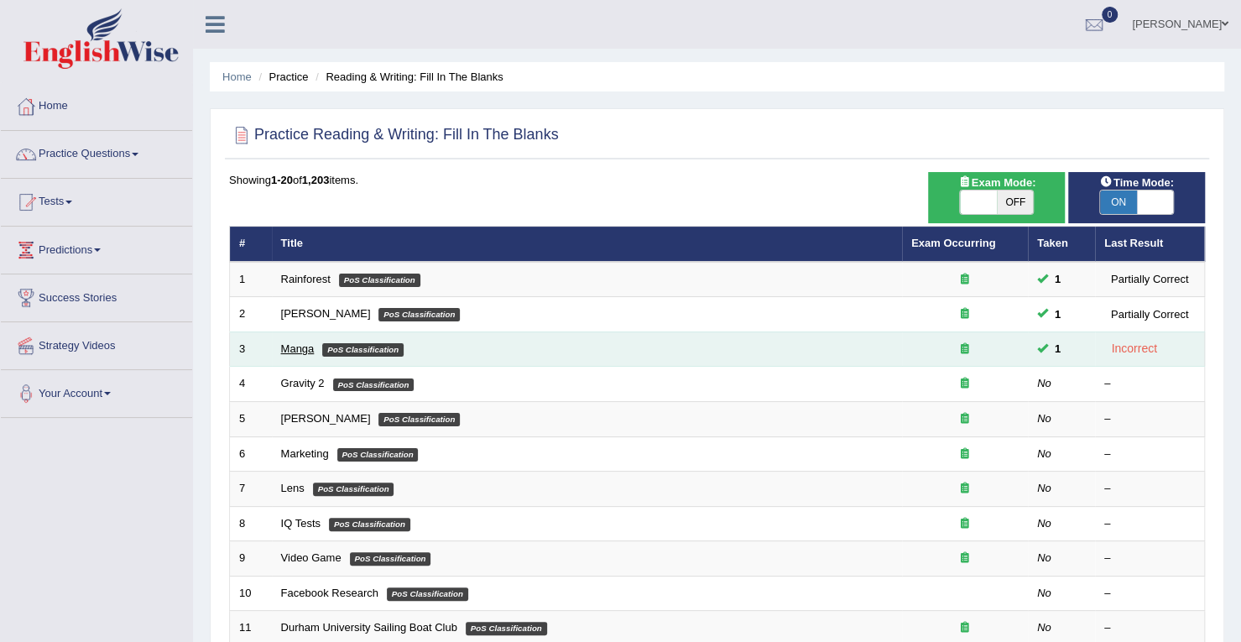
click at [305, 344] on link "Manga" at bounding box center [298, 348] width 34 height 13
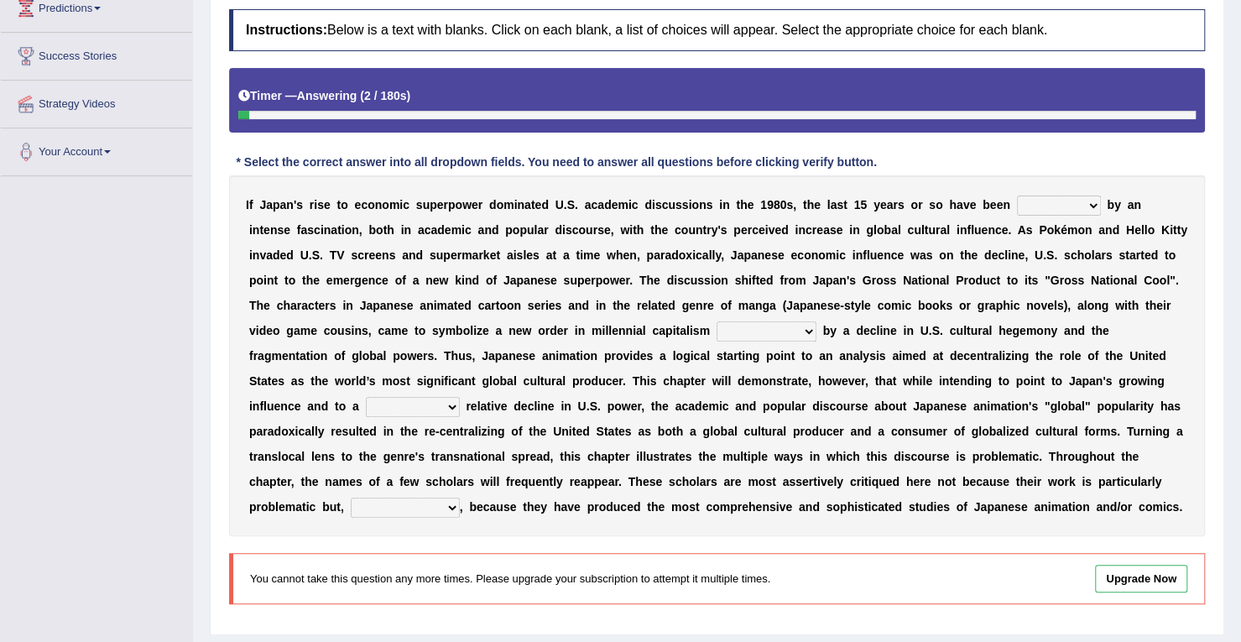
scroll to position [272, 0]
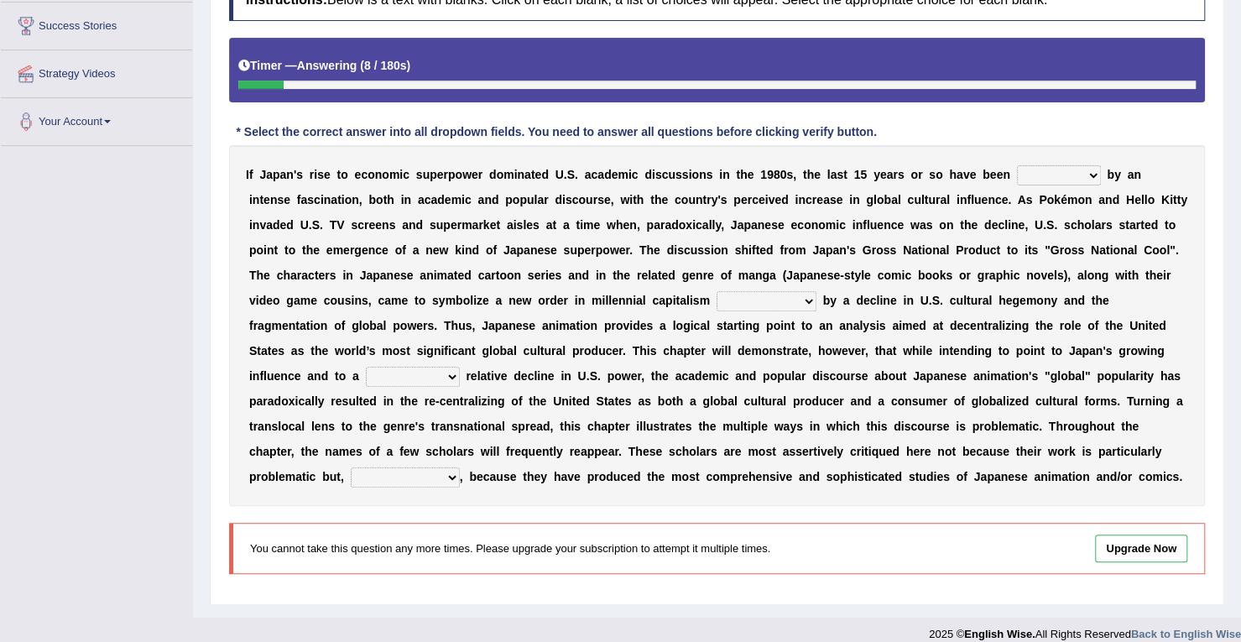
click at [811, 302] on select "pocessed characterized opposed tangled" at bounding box center [767, 301] width 100 height 20
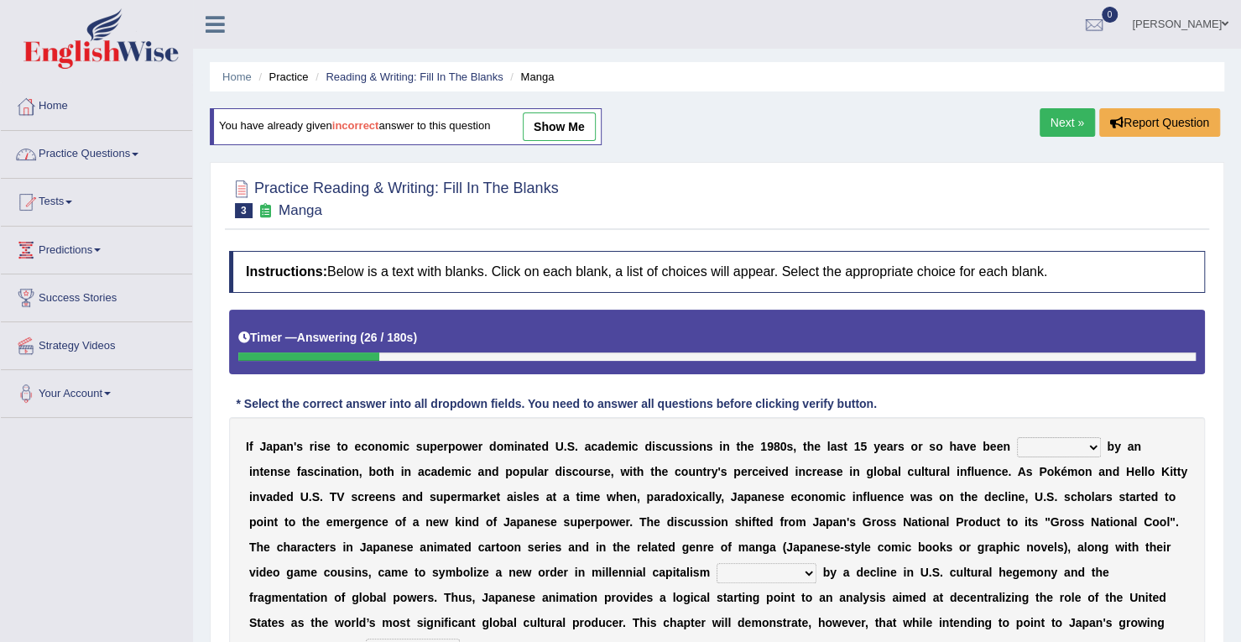
click at [139, 155] on link "Practice Questions" at bounding box center [96, 152] width 191 height 42
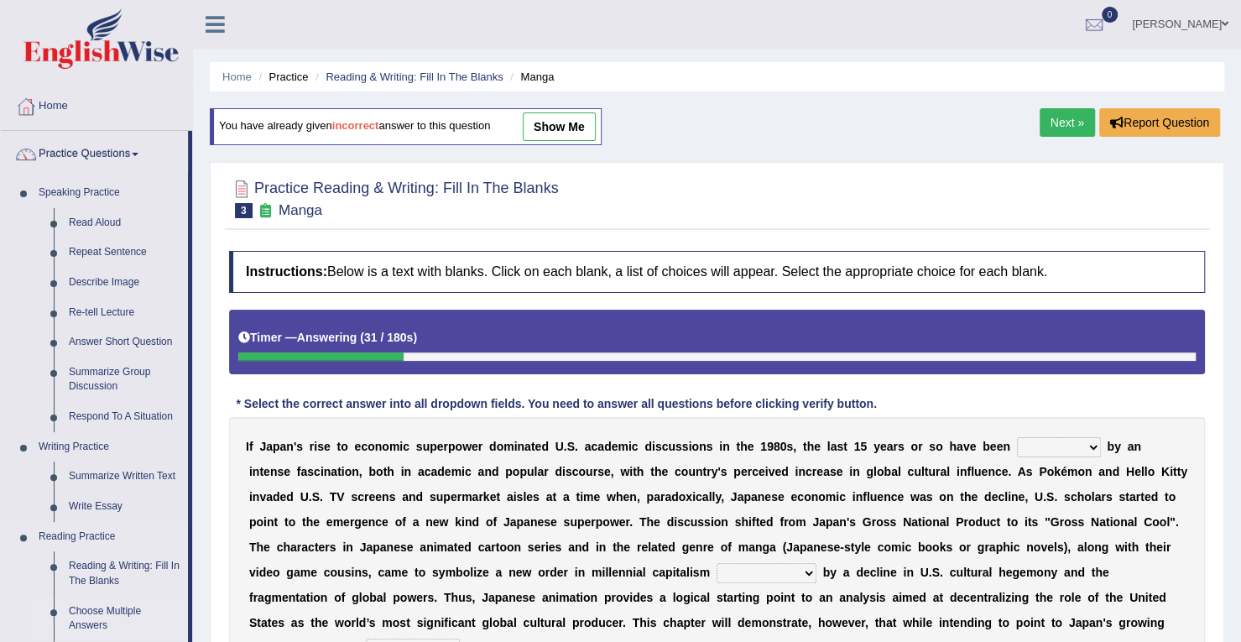
click at [113, 611] on link "Choose Multiple Answers" at bounding box center [124, 619] width 127 height 44
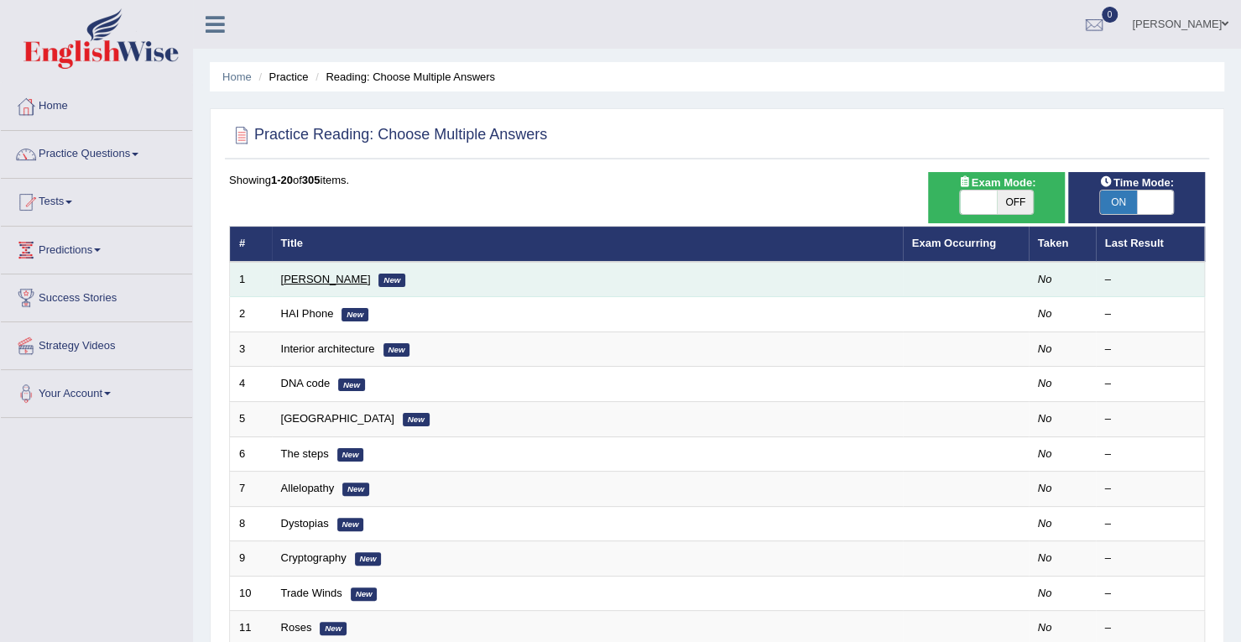
click at [304, 279] on link "[PERSON_NAME]" at bounding box center [326, 279] width 90 height 13
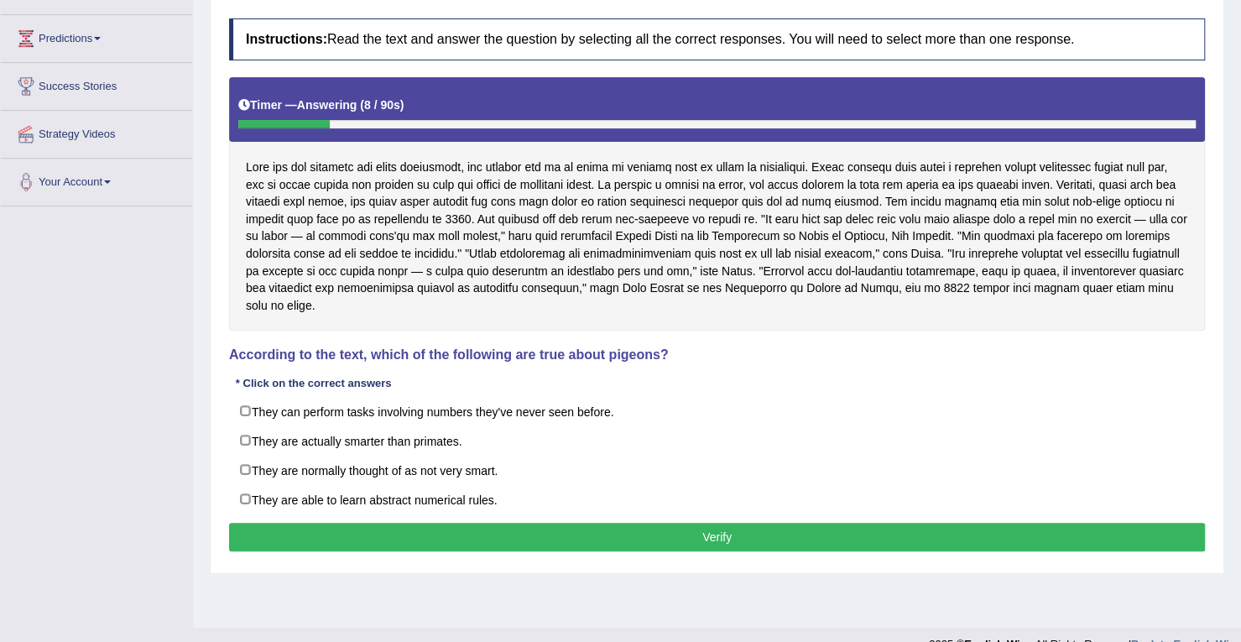
scroll to position [217, 0]
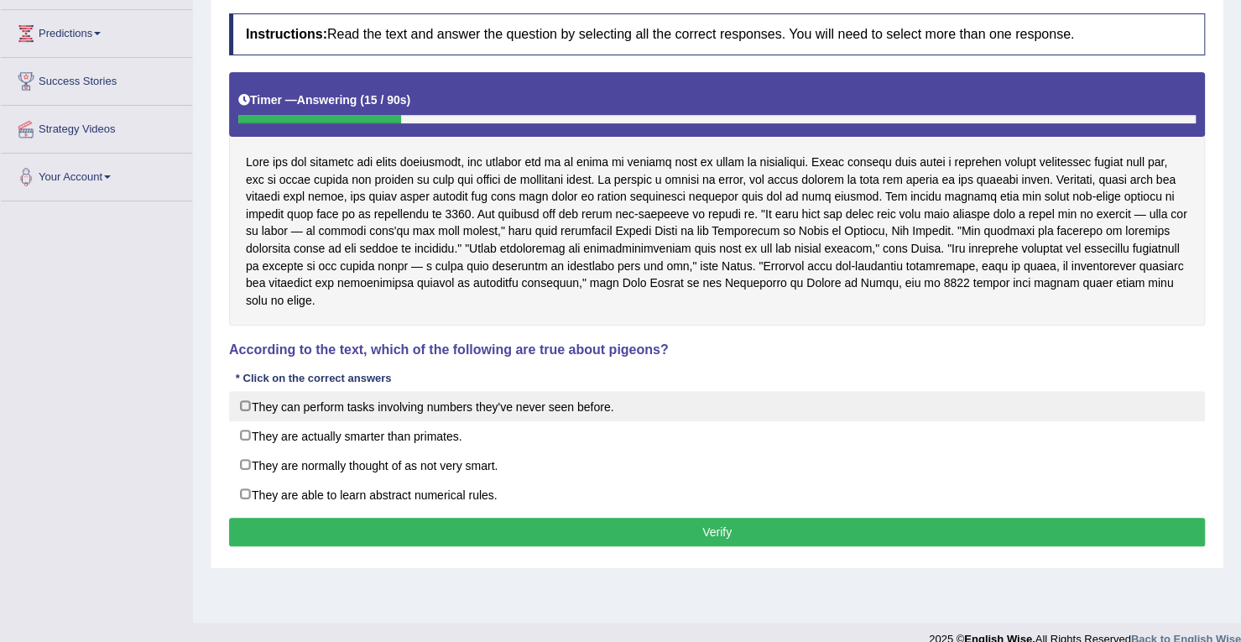
click at [244, 403] on label "They can perform tasks involving numbers they've never seen before." at bounding box center [717, 406] width 976 height 30
checkbox input "true"
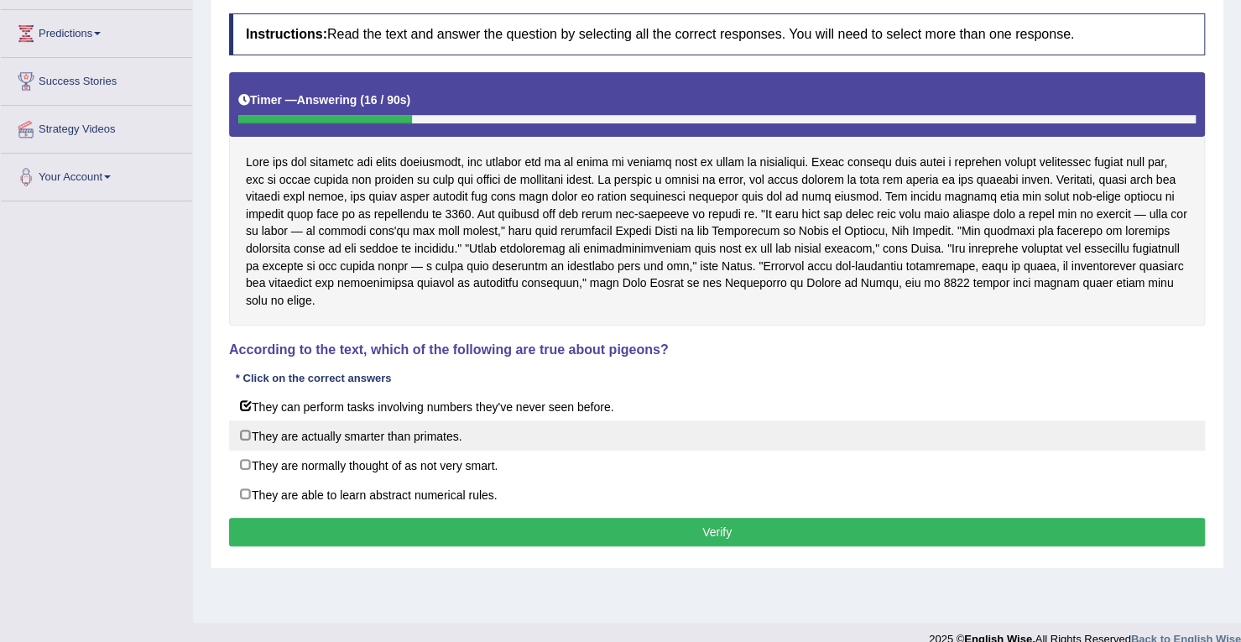
click at [247, 424] on label "They are actually smarter than primates." at bounding box center [717, 435] width 976 height 30
click at [245, 432] on label "They are actually smarter than primates." at bounding box center [717, 435] width 976 height 30
checkbox input "false"
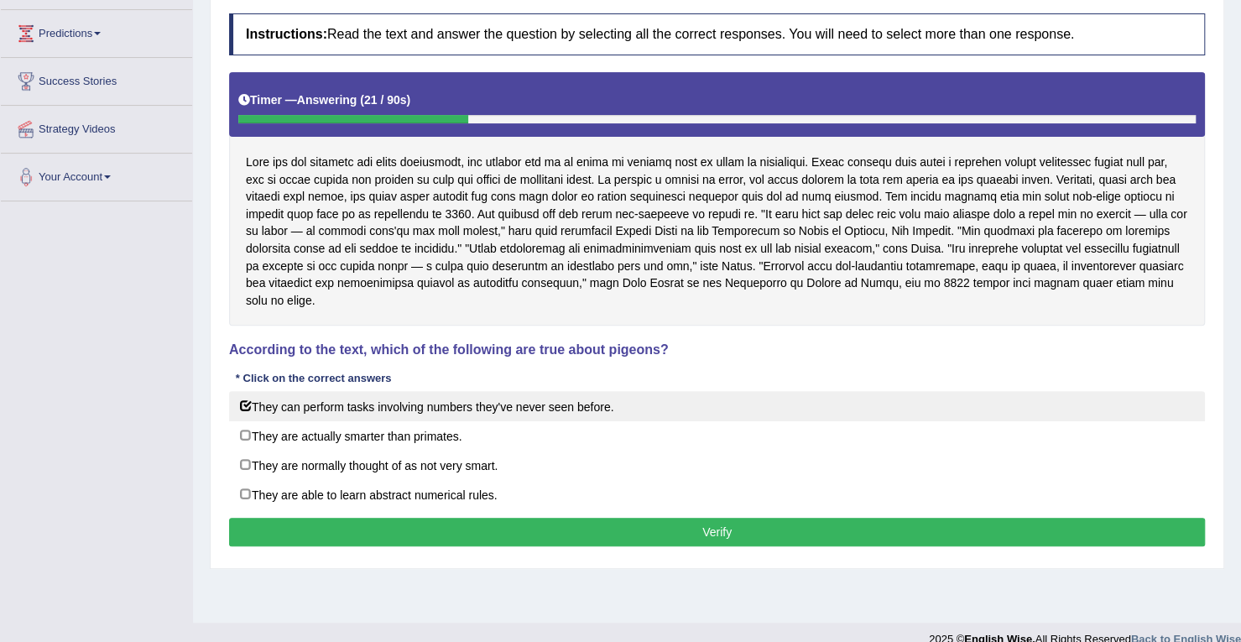
click at [242, 409] on label "They can perform tasks involving numbers they've never seen before." at bounding box center [717, 406] width 976 height 30
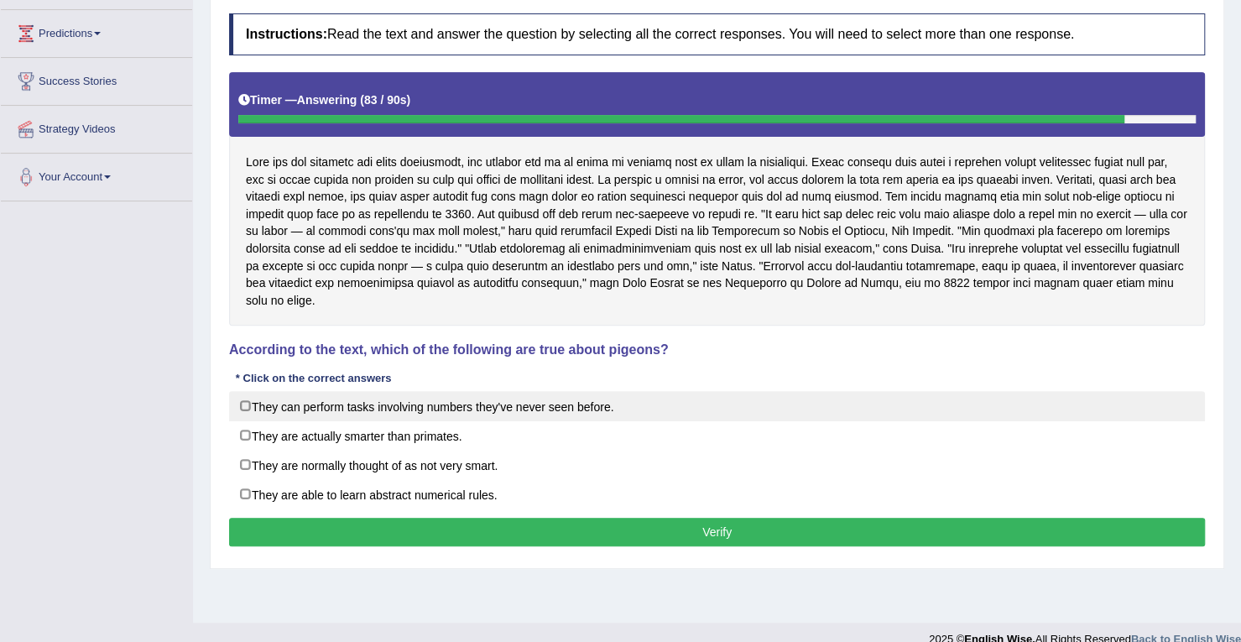
click at [245, 402] on label "They can perform tasks involving numbers they've never seen before." at bounding box center [717, 406] width 976 height 30
checkbox input "true"
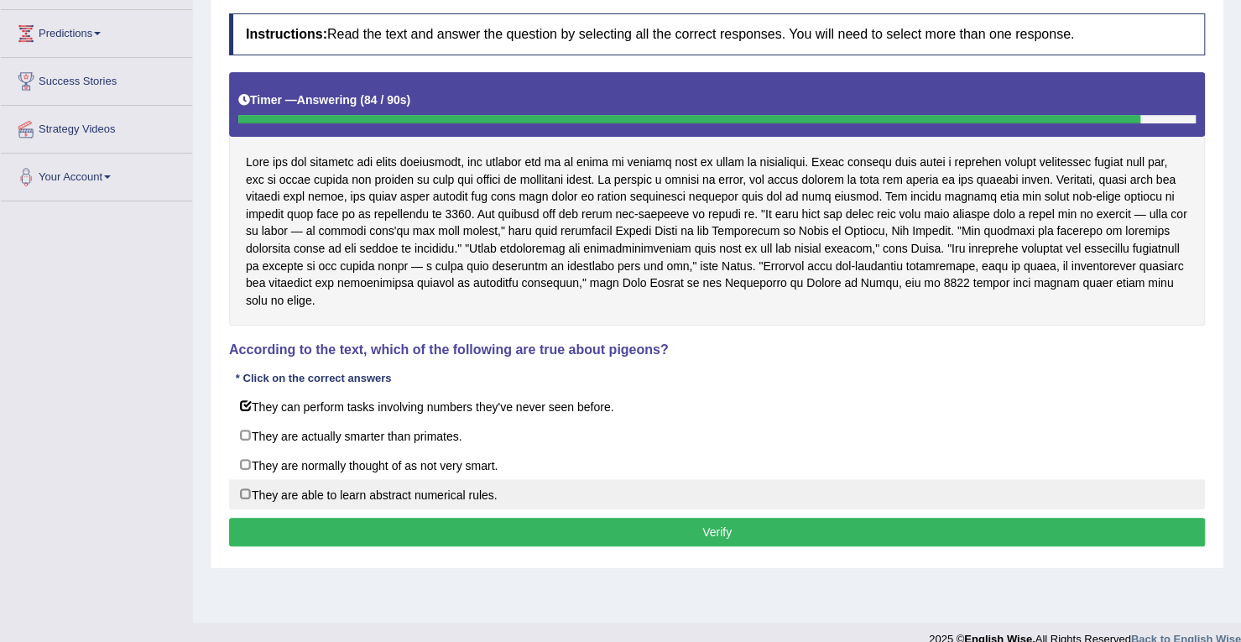
click at [247, 484] on label "They are able to learn abstract numerical rules." at bounding box center [717, 494] width 976 height 30
checkbox input "true"
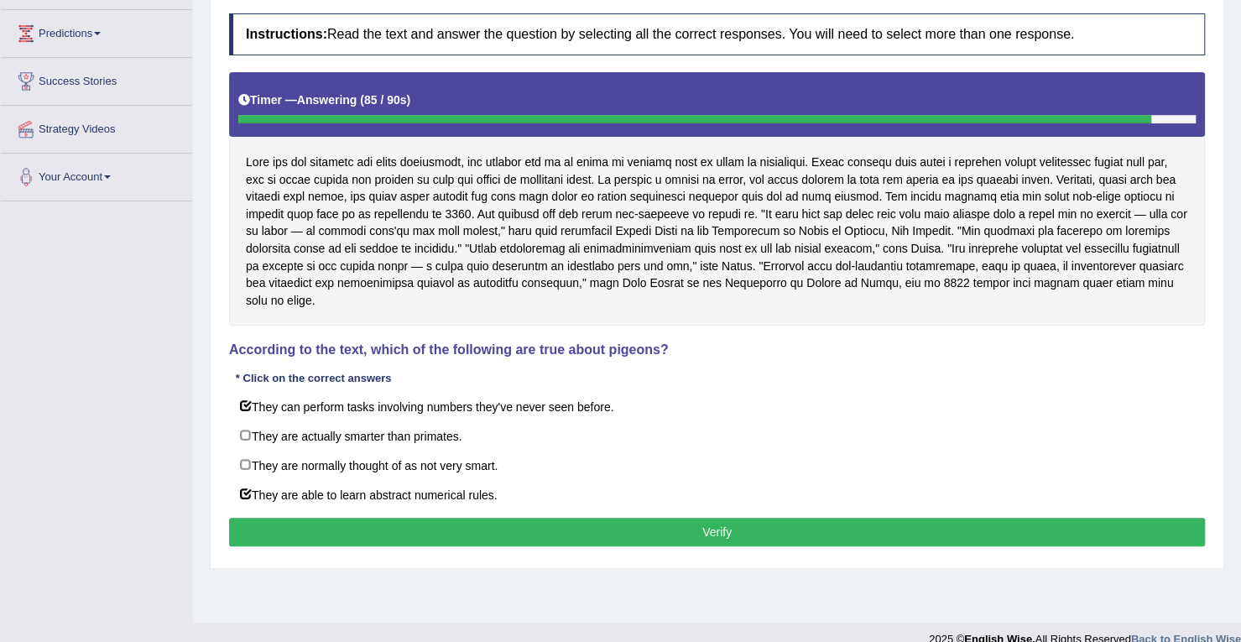
click at [253, 519] on button "Verify" at bounding box center [717, 532] width 976 height 29
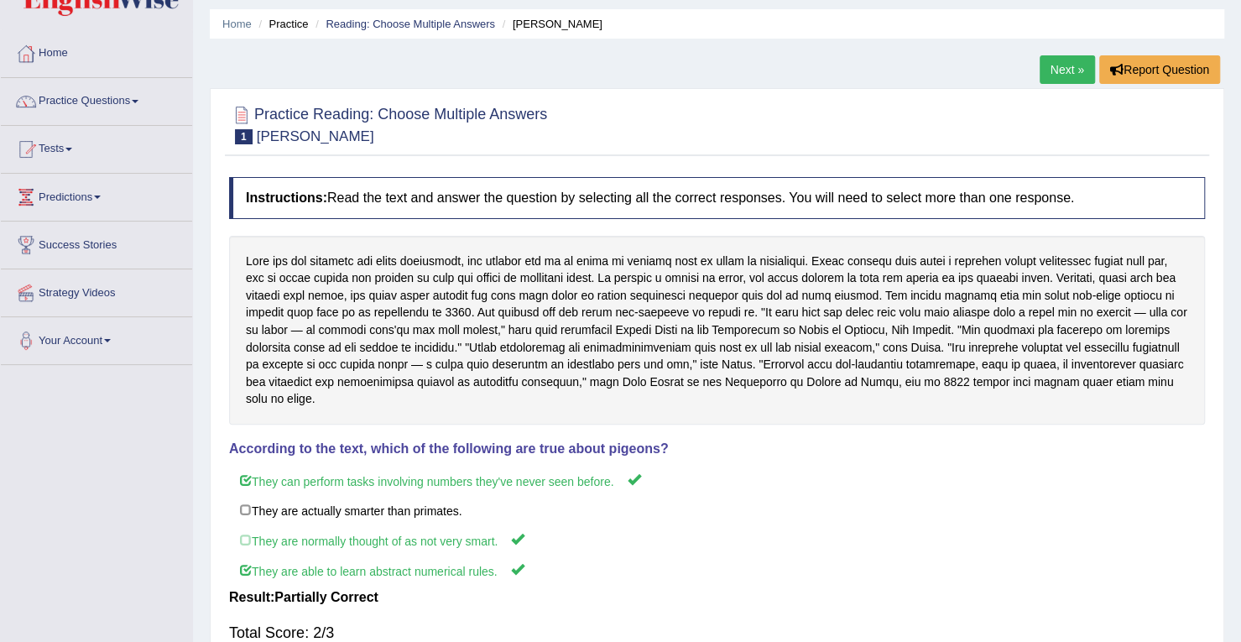
scroll to position [55, 0]
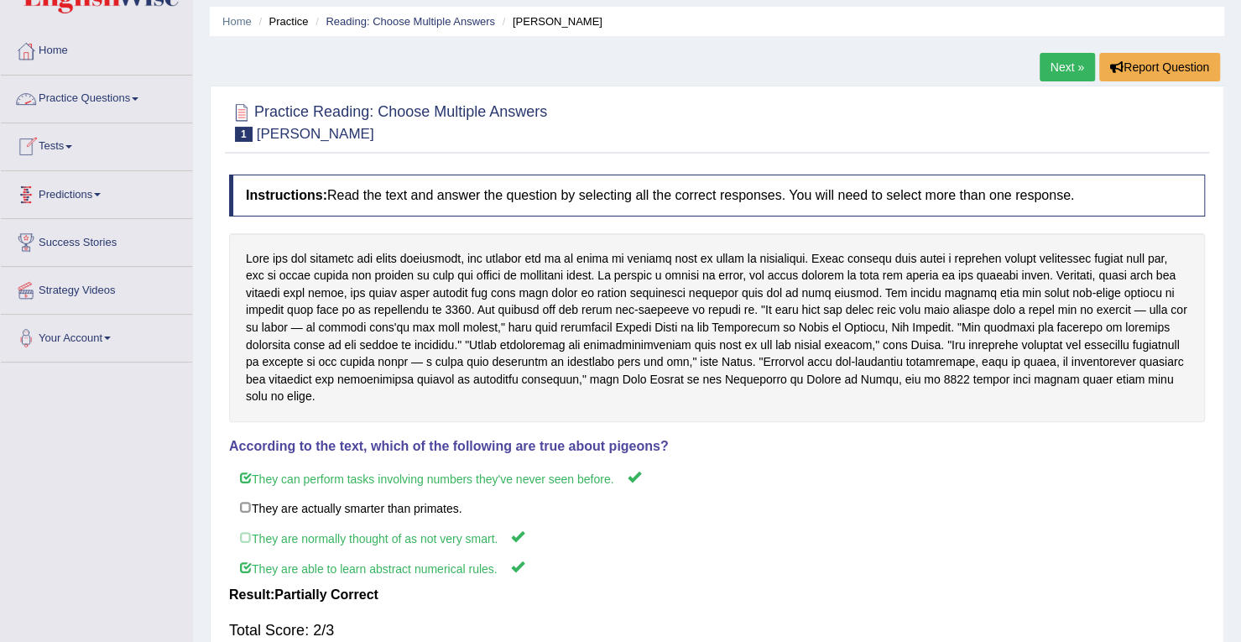
click at [138, 99] on span at bounding box center [135, 98] width 7 height 3
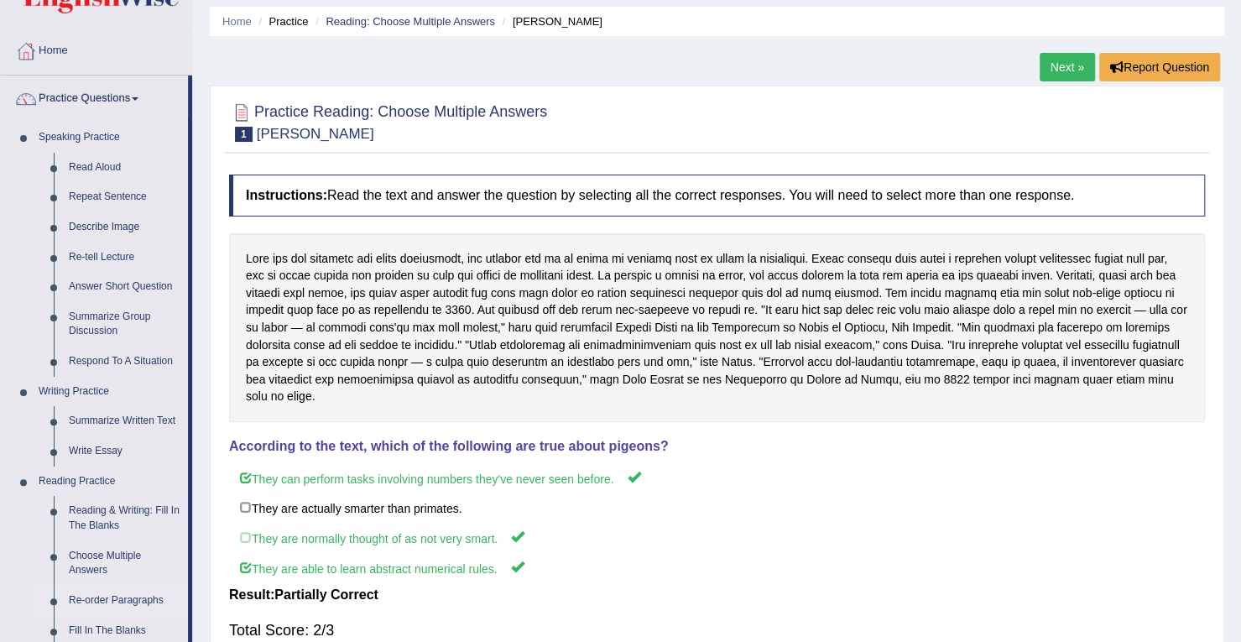
click at [115, 597] on link "Re-order Paragraphs" at bounding box center [124, 601] width 127 height 30
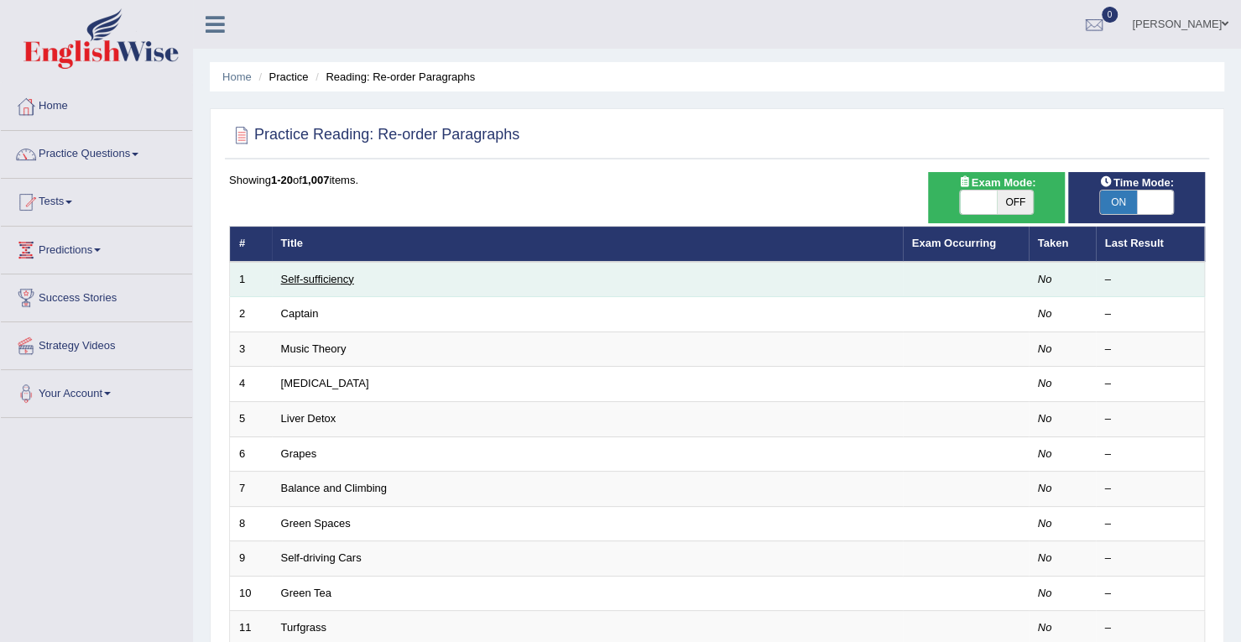
click at [323, 274] on link "Self-sufficiency" at bounding box center [317, 279] width 73 height 13
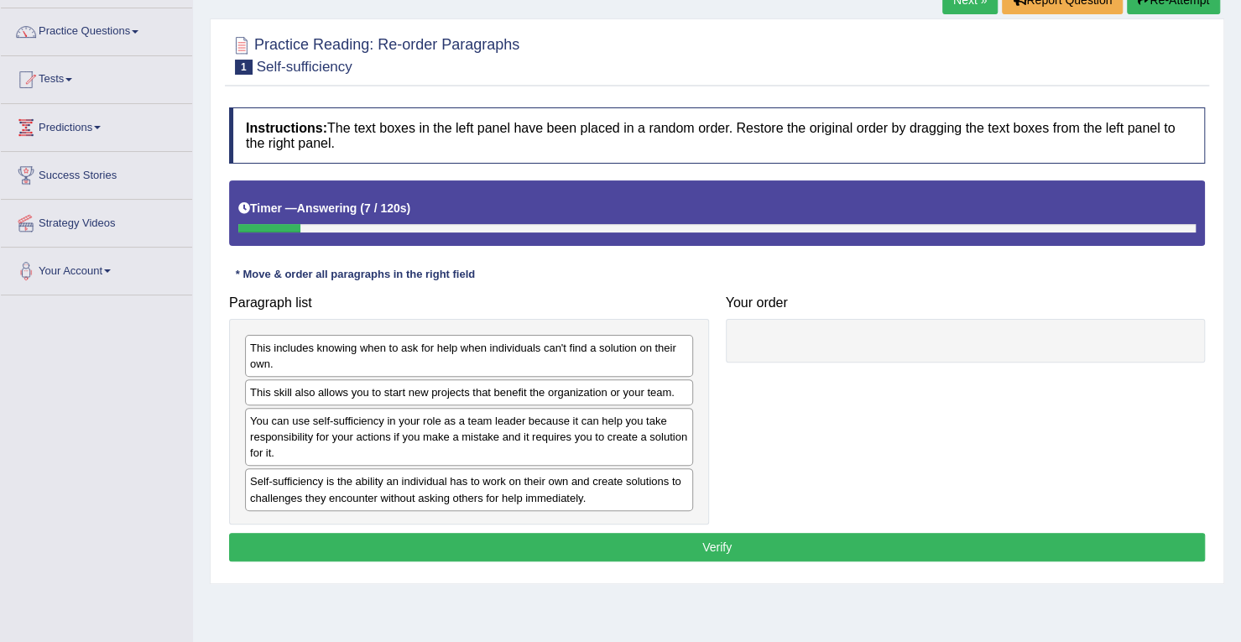
scroll to position [124, 0]
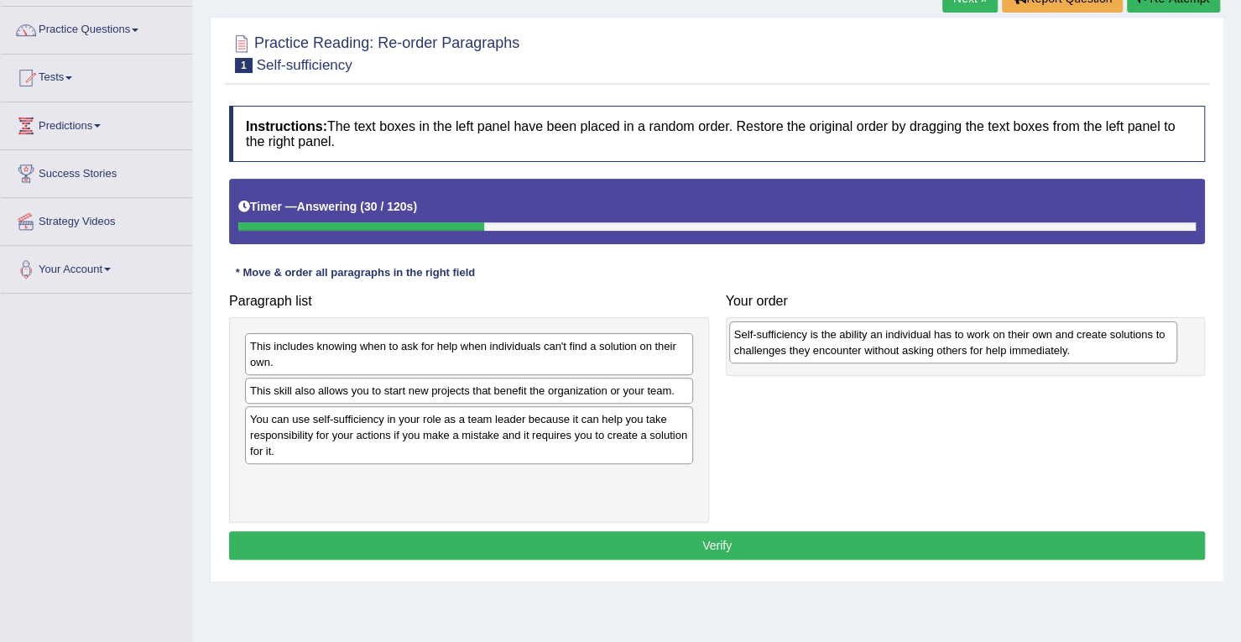
drag, startPoint x: 429, startPoint y: 485, endPoint x: 913, endPoint y: 342, distance: 505.0
click at [913, 342] on div "Self-sufficiency is the ability an individual has to work on their own and crea…" at bounding box center [953, 342] width 448 height 42
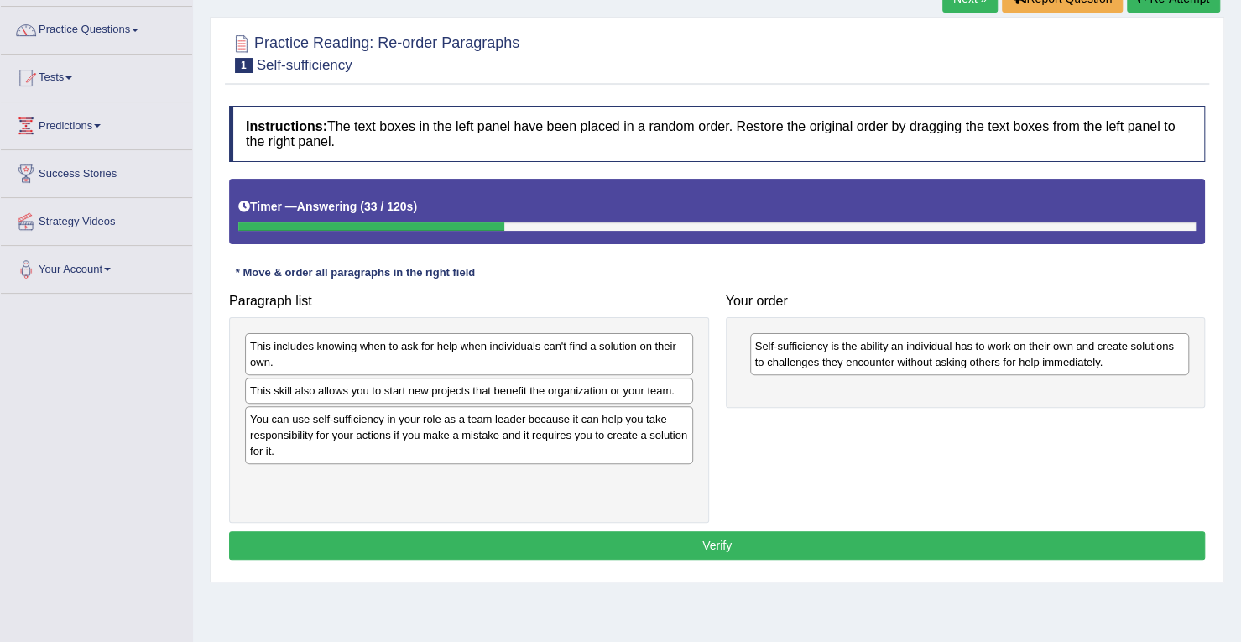
click at [389, 430] on div "You can use self-sufficiency in your role as a team leader because it can help …" at bounding box center [469, 435] width 448 height 58
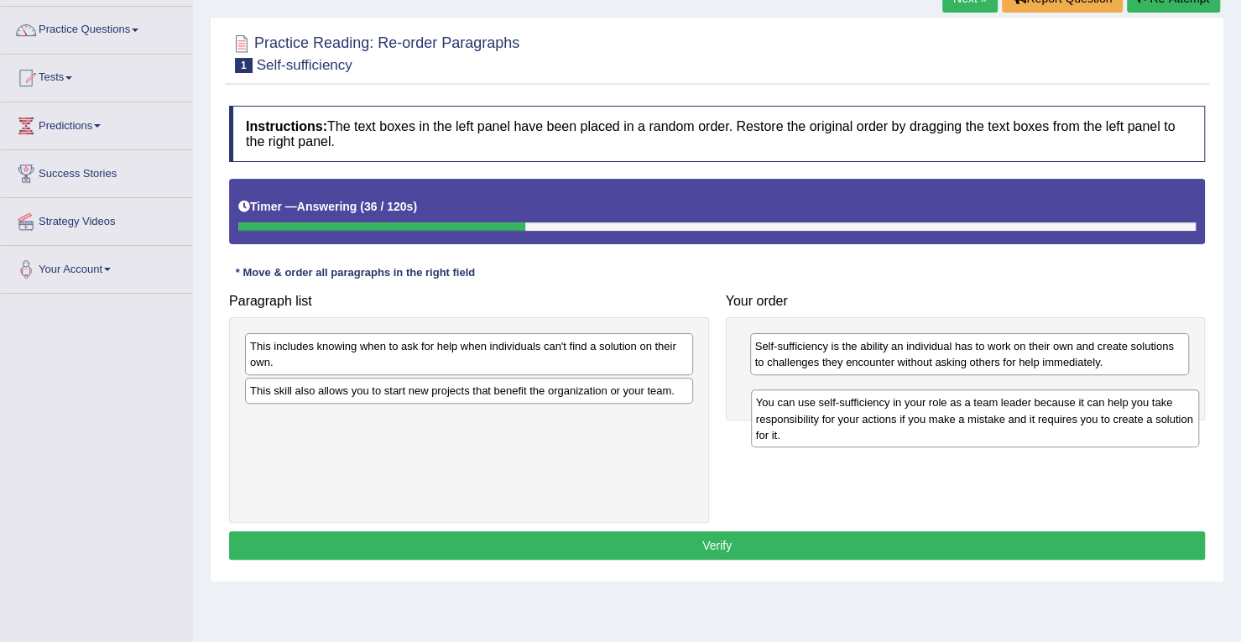
drag, startPoint x: 389, startPoint y: 430, endPoint x: 895, endPoint y: 415, distance: 506.2
click at [895, 415] on div "You can use self-sufficiency in your role as a team leader because it can help …" at bounding box center [975, 418] width 448 height 58
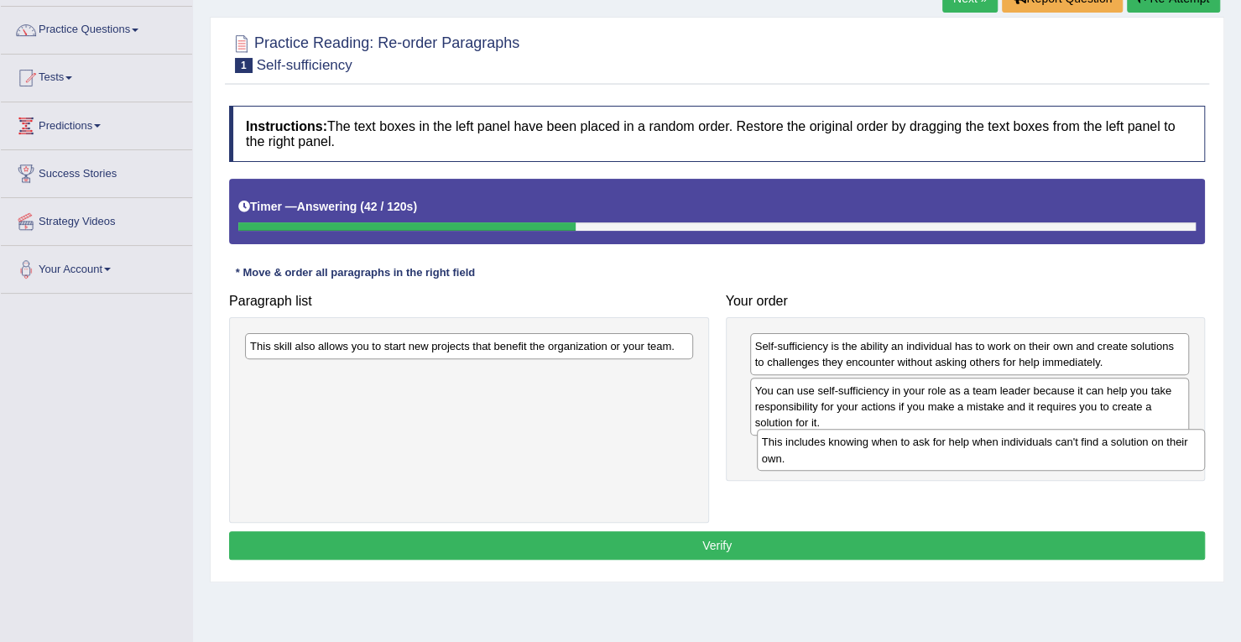
drag, startPoint x: 446, startPoint y: 348, endPoint x: 960, endPoint y: 449, distance: 524.2
click at [960, 449] on div "This includes knowing when to ask for help when individuals can't find a soluti…" at bounding box center [981, 450] width 448 height 42
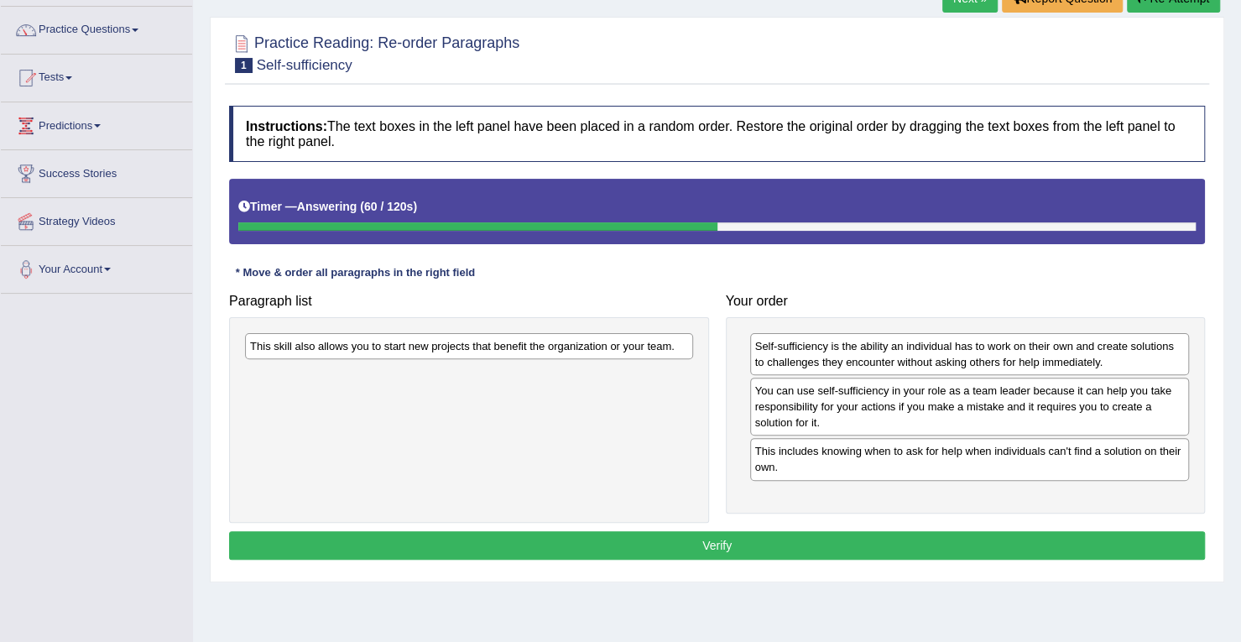
click at [576, 349] on div "This skill also allows you to start new projects that benefit the organization …" at bounding box center [469, 346] width 448 height 26
click at [586, 347] on div "This skill also allows you to start new projects that benefit the organization …" at bounding box center [469, 346] width 448 height 26
click at [610, 343] on div "This skill also allows you to start new projects that benefit the organization …" at bounding box center [469, 346] width 448 height 26
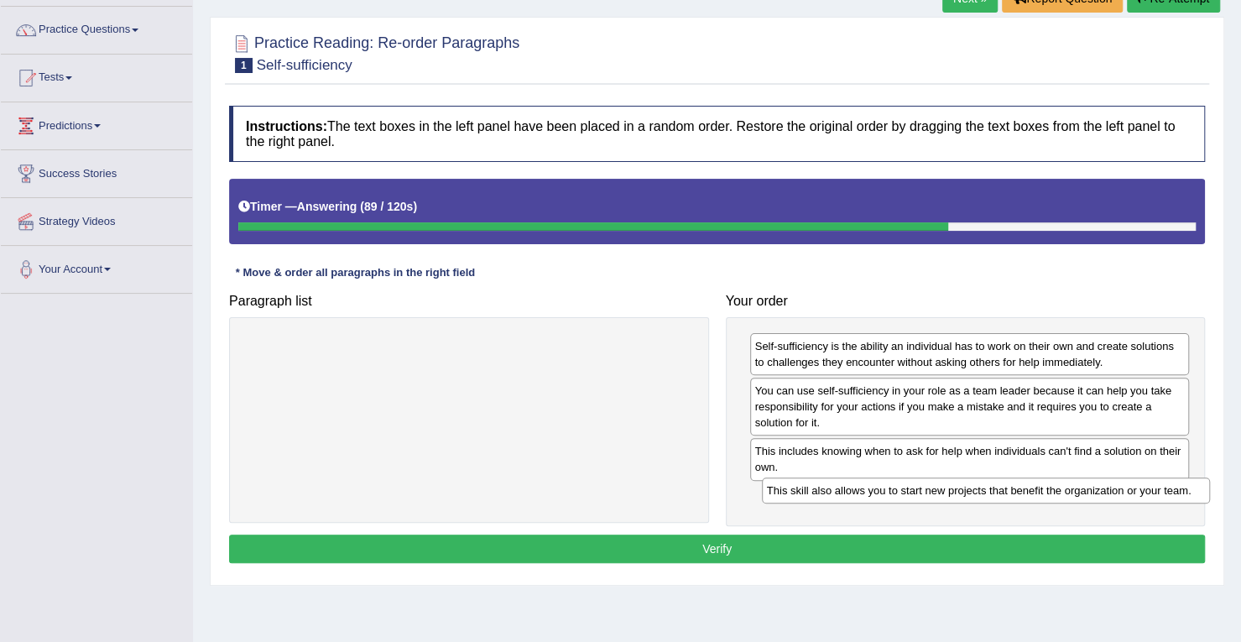
drag, startPoint x: 566, startPoint y: 350, endPoint x: 1093, endPoint y: 493, distance: 545.2
click at [1093, 493] on div "This skill also allows you to start new projects that benefit the organization …" at bounding box center [986, 489] width 448 height 25
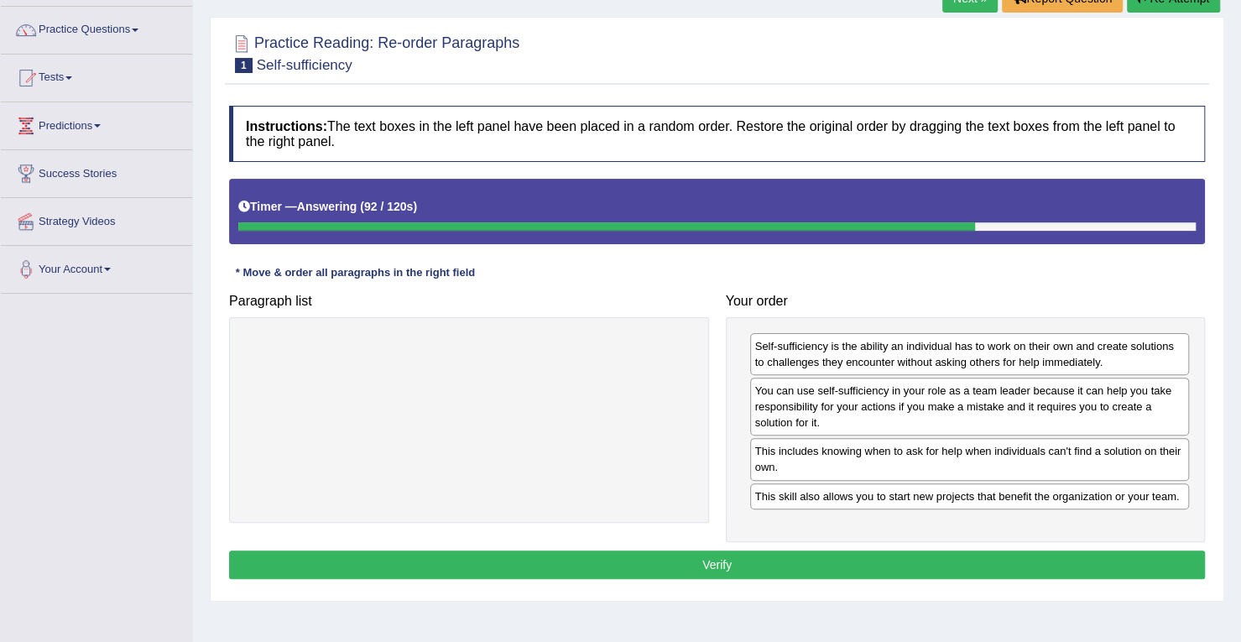
click at [1093, 493] on div "This skill also allows you to start new projects that benefit the organization …" at bounding box center [970, 496] width 440 height 26
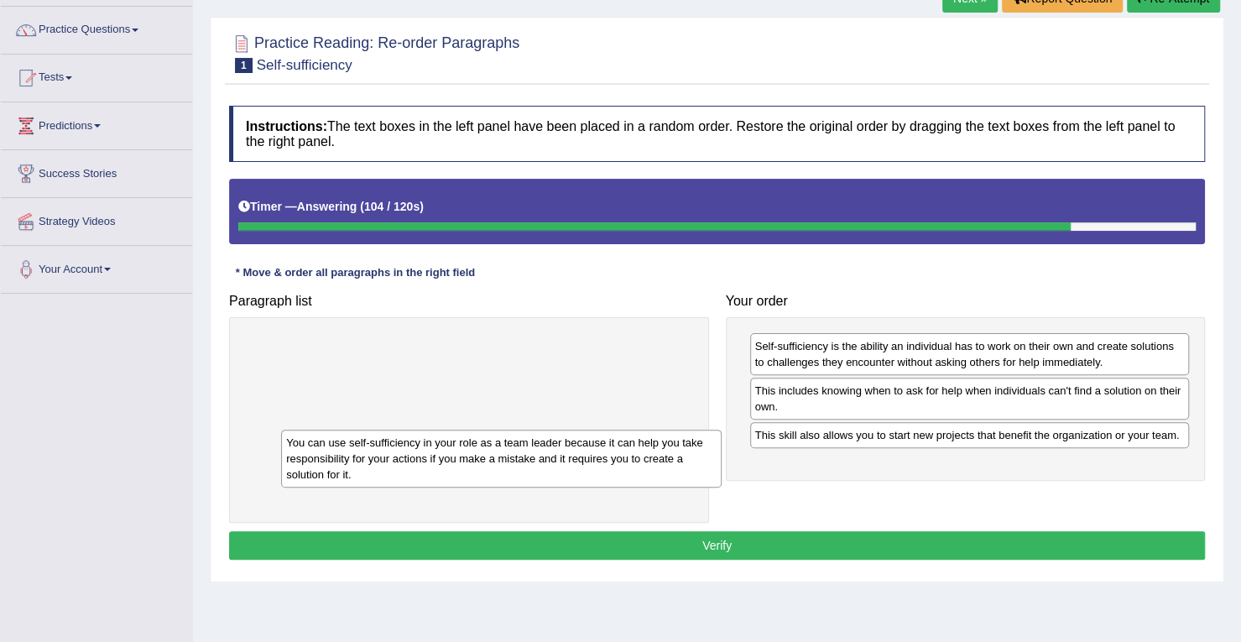
drag, startPoint x: 868, startPoint y: 392, endPoint x: 394, endPoint y: 446, distance: 476.3
click at [394, 446] on div "You can use self-sufficiency in your role as a team leader because it can help …" at bounding box center [501, 459] width 440 height 58
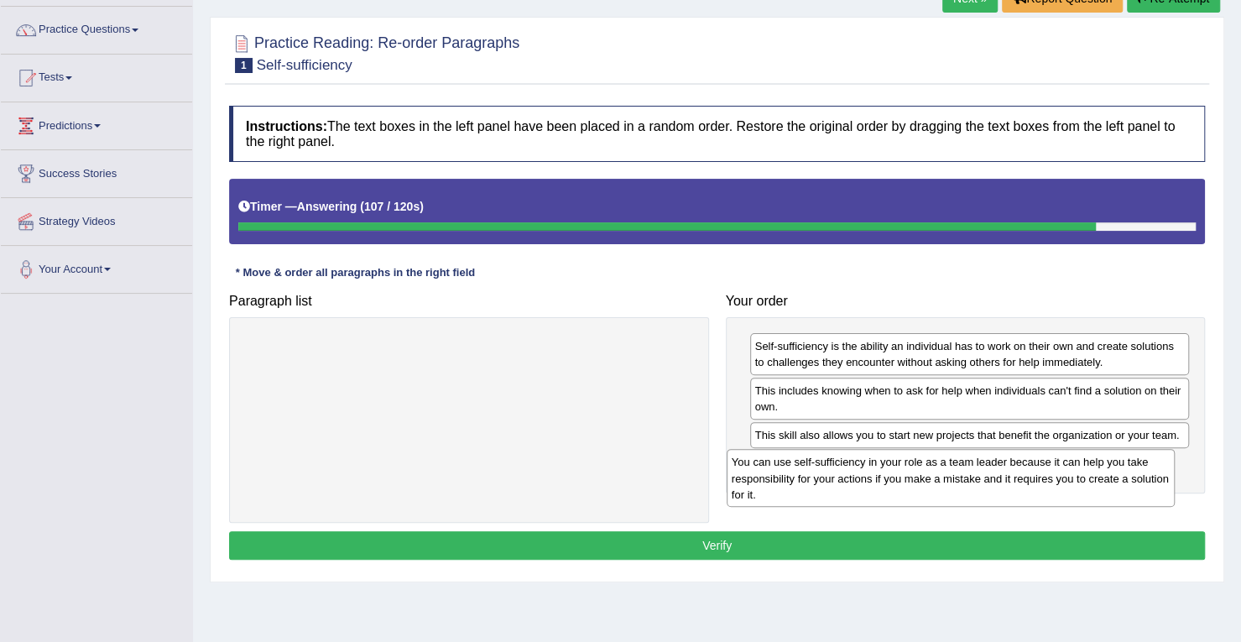
drag, startPoint x: 518, startPoint y: 359, endPoint x: 1005, endPoint y: 483, distance: 502.9
click at [1005, 483] on div "You can use self-sufficiency in your role as a team leader because it can help …" at bounding box center [951, 478] width 448 height 58
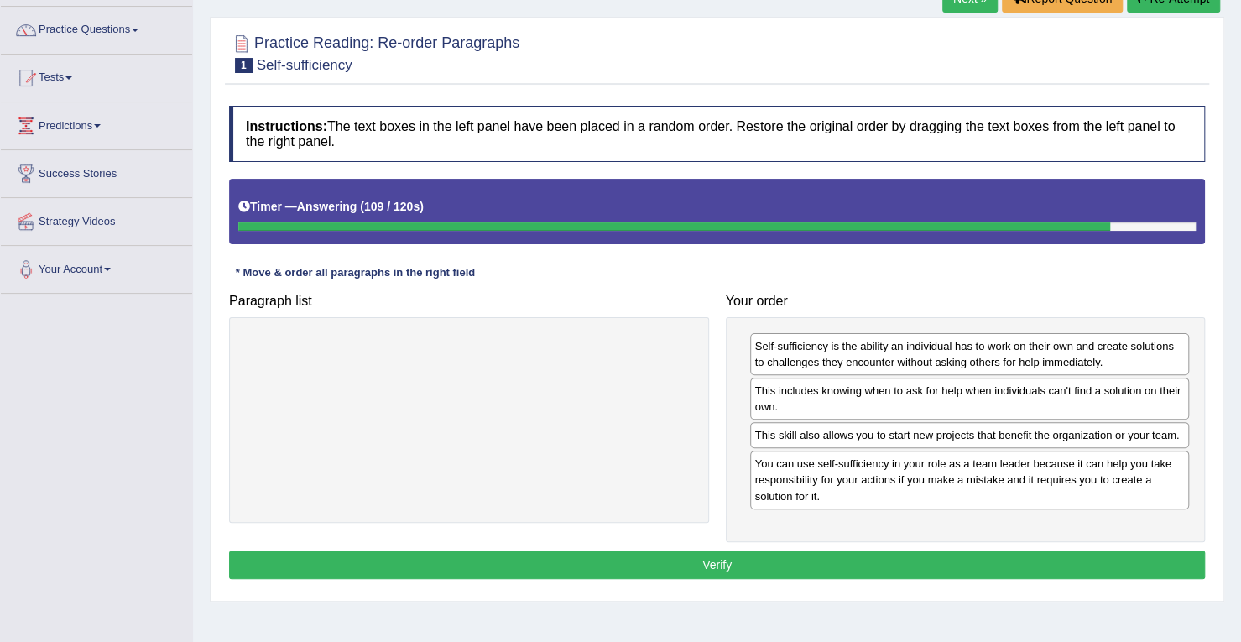
click at [856, 556] on button "Verify" at bounding box center [717, 564] width 976 height 29
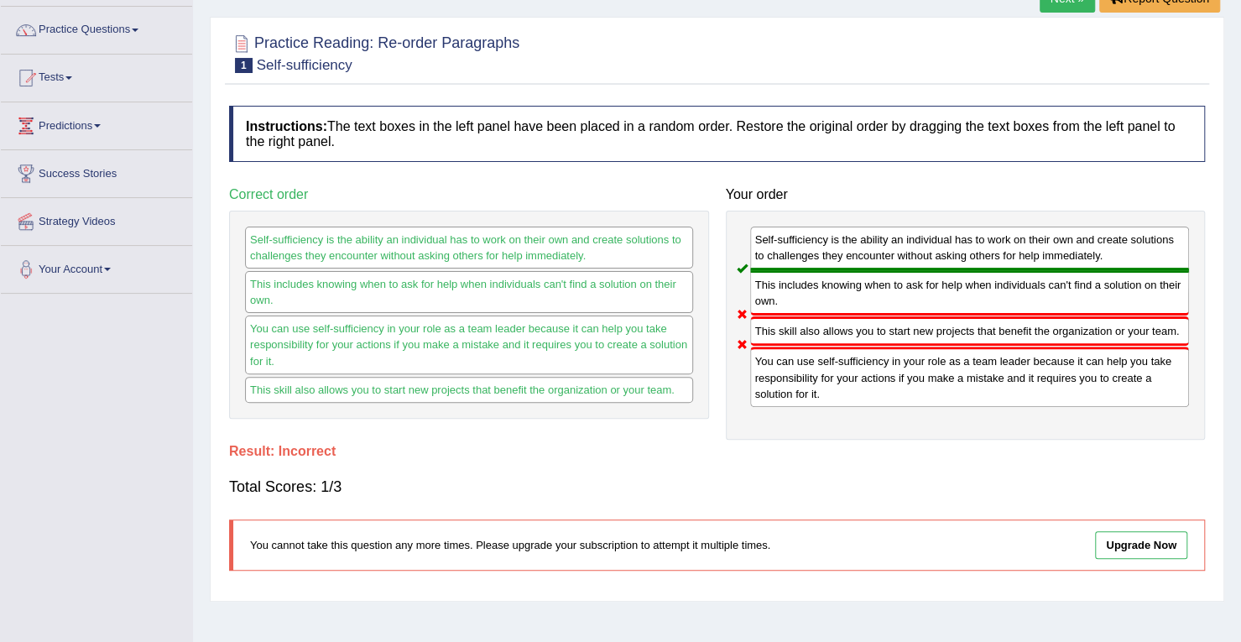
click at [822, 331] on div "This skill also allows you to start new projects that benefit the organization …" at bounding box center [970, 330] width 440 height 29
click at [834, 333] on div "This skill also allows you to start new projects that benefit the organization …" at bounding box center [970, 330] width 440 height 29
click at [840, 340] on div "This skill also allows you to start new projects that benefit the organization …" at bounding box center [970, 330] width 440 height 29
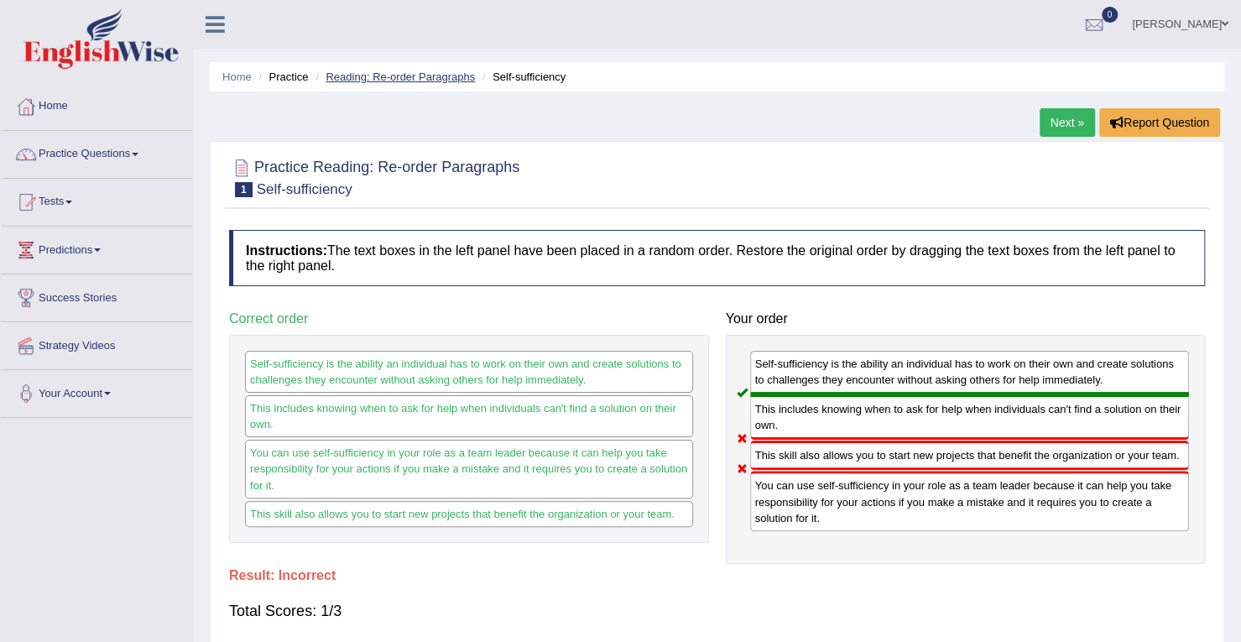
click at [436, 71] on link "Reading: Re-order Paragraphs" at bounding box center [400, 76] width 149 height 13
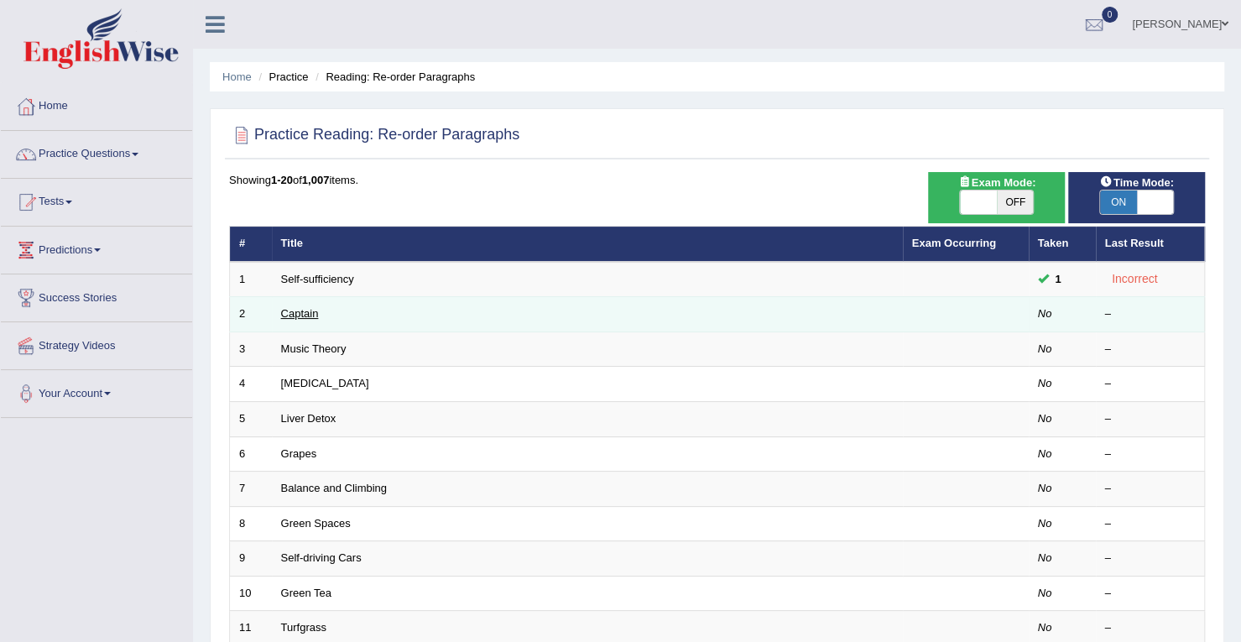
click at [305, 313] on link "Captain" at bounding box center [300, 313] width 38 height 13
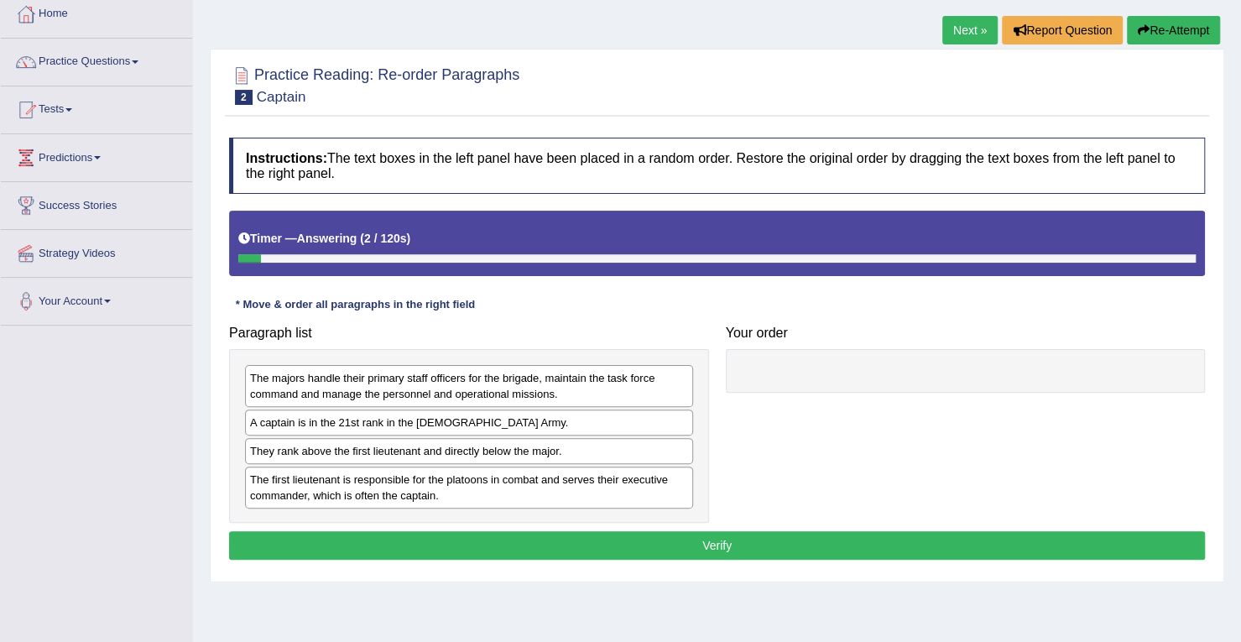
scroll to position [159, 0]
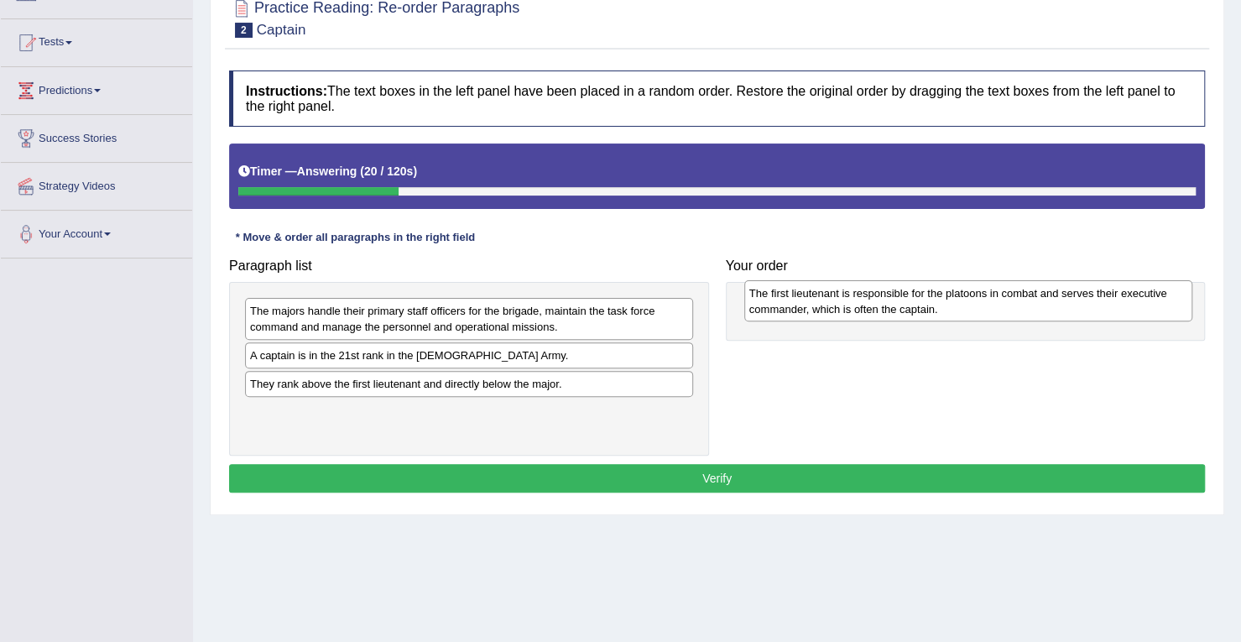
drag, startPoint x: 380, startPoint y: 420, endPoint x: 879, endPoint y: 310, distance: 511.3
click at [879, 310] on div "The first lieutenant is responsible for the platoons in combat and serves their…" at bounding box center [968, 301] width 448 height 42
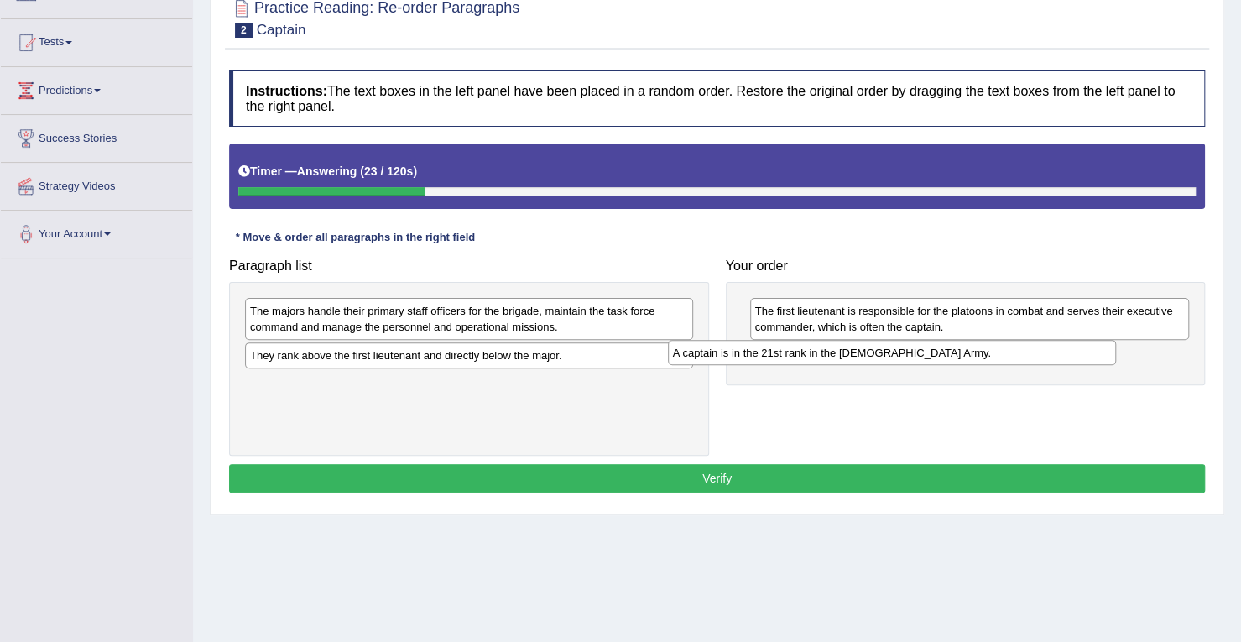
drag, startPoint x: 460, startPoint y: 358, endPoint x: 883, endPoint y: 357, distance: 422.9
click at [883, 357] on div "A captain is in the 21st rank in the [DEMOGRAPHIC_DATA] Army." at bounding box center [892, 352] width 448 height 25
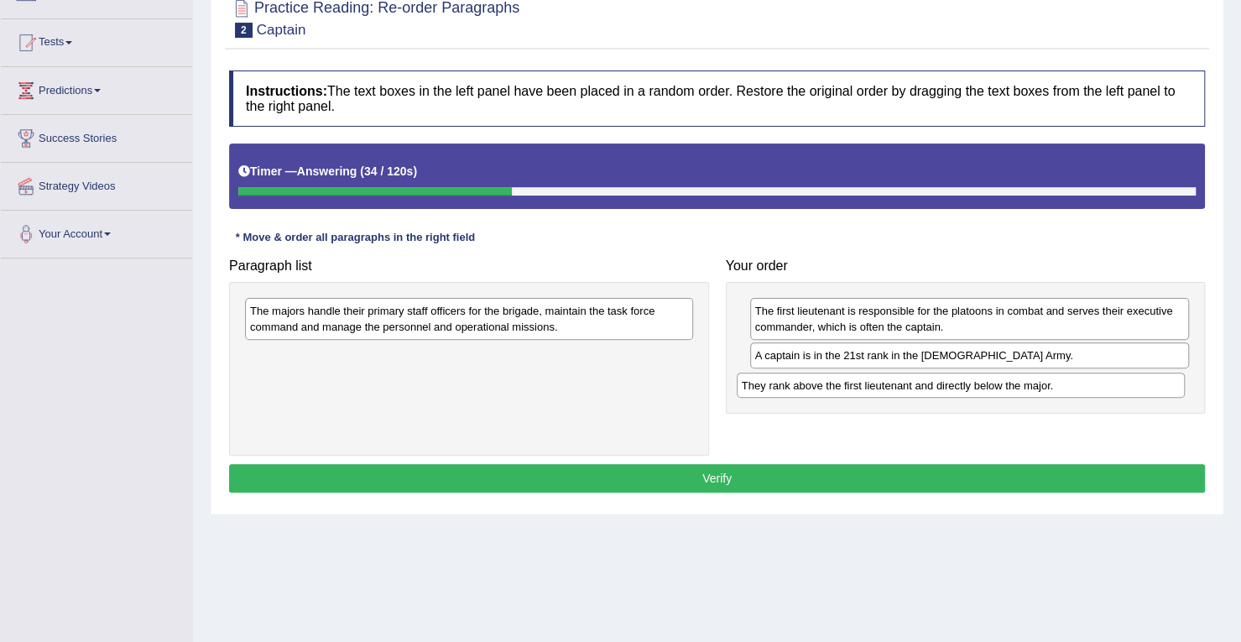
drag, startPoint x: 540, startPoint y: 357, endPoint x: 1032, endPoint y: 389, distance: 492.7
click at [1032, 389] on div "They rank above the first lieutenant and directly below the major." at bounding box center [961, 385] width 448 height 25
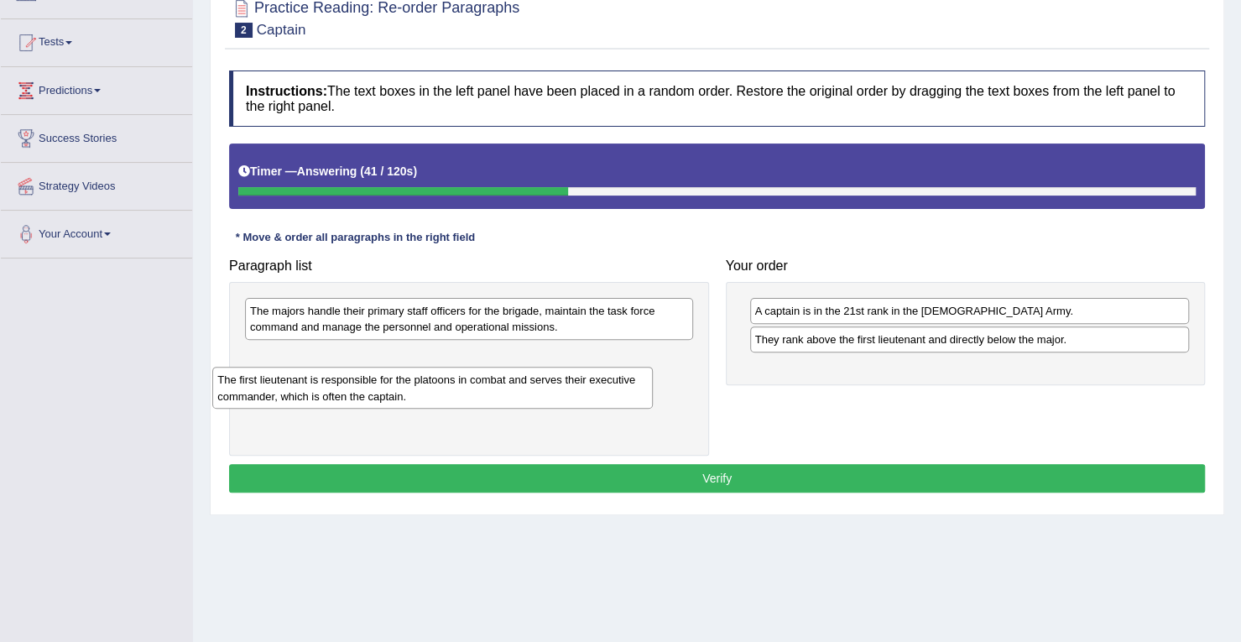
drag, startPoint x: 926, startPoint y: 323, endPoint x: 389, endPoint y: 393, distance: 541.6
click at [389, 393] on div "The first lieutenant is responsible for the platoons in combat and serves their…" at bounding box center [432, 388] width 440 height 42
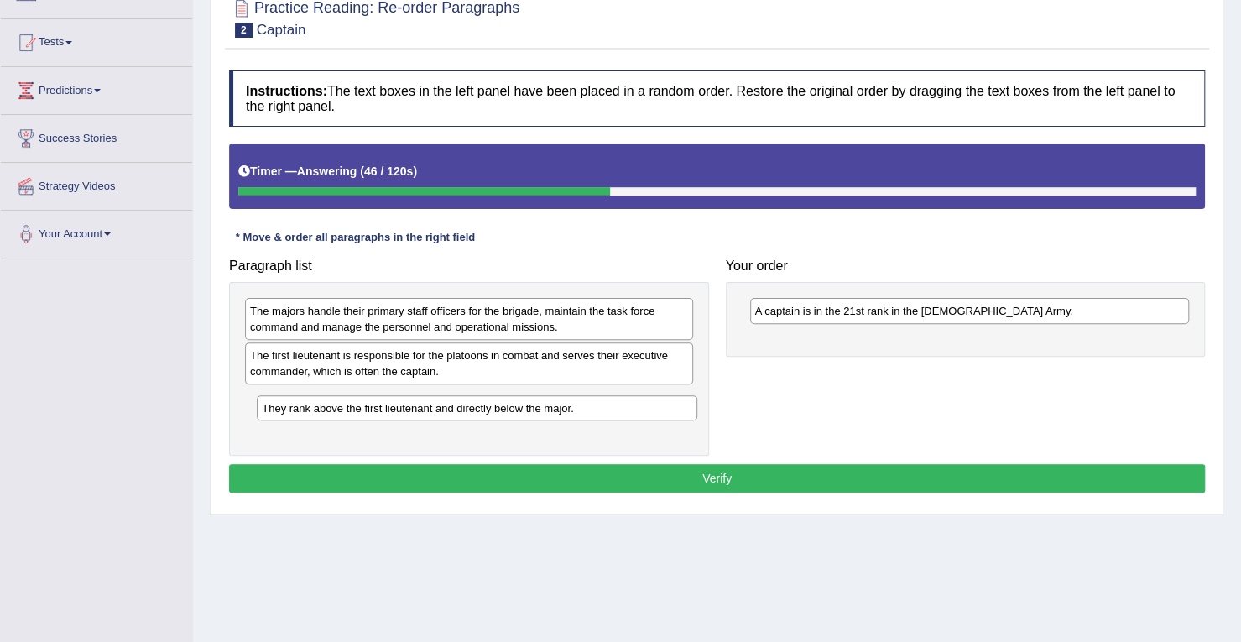
drag, startPoint x: 801, startPoint y: 342, endPoint x: 308, endPoint y: 411, distance: 497.5
click at [308, 411] on div "They rank above the first lieutenant and directly below the major." at bounding box center [477, 407] width 440 height 25
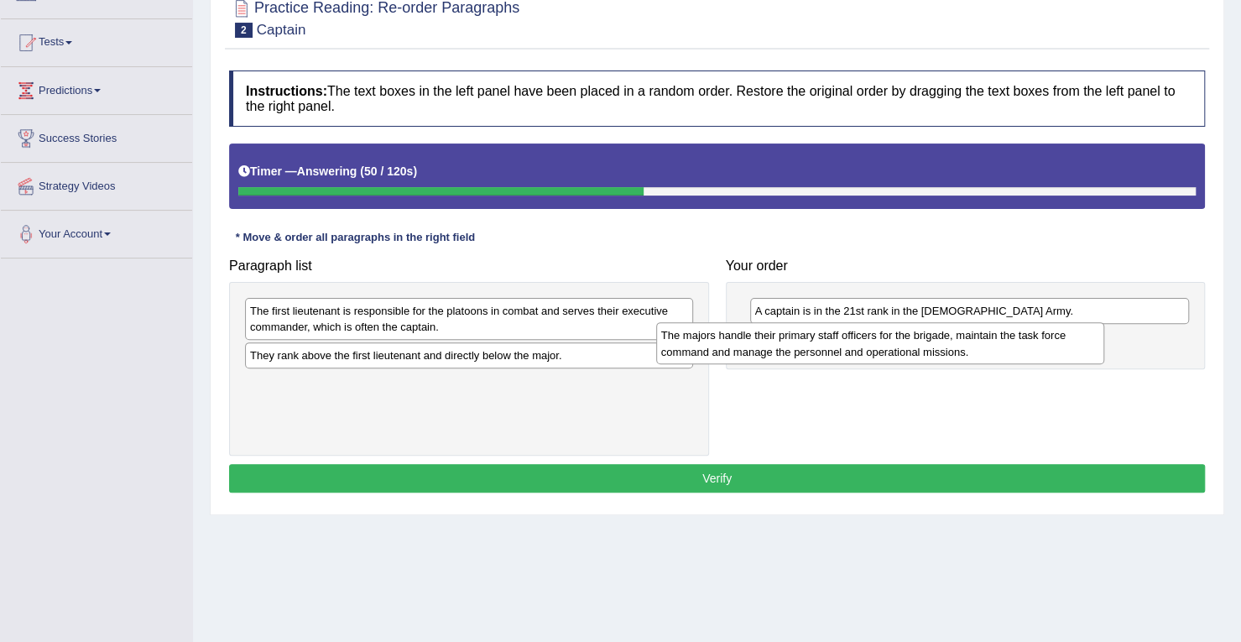
drag, startPoint x: 615, startPoint y: 328, endPoint x: 1026, endPoint y: 353, distance: 412.0
click at [1026, 353] on div "The majors handle their primary staff officers for the brigade, maintain the ta…" at bounding box center [880, 343] width 448 height 42
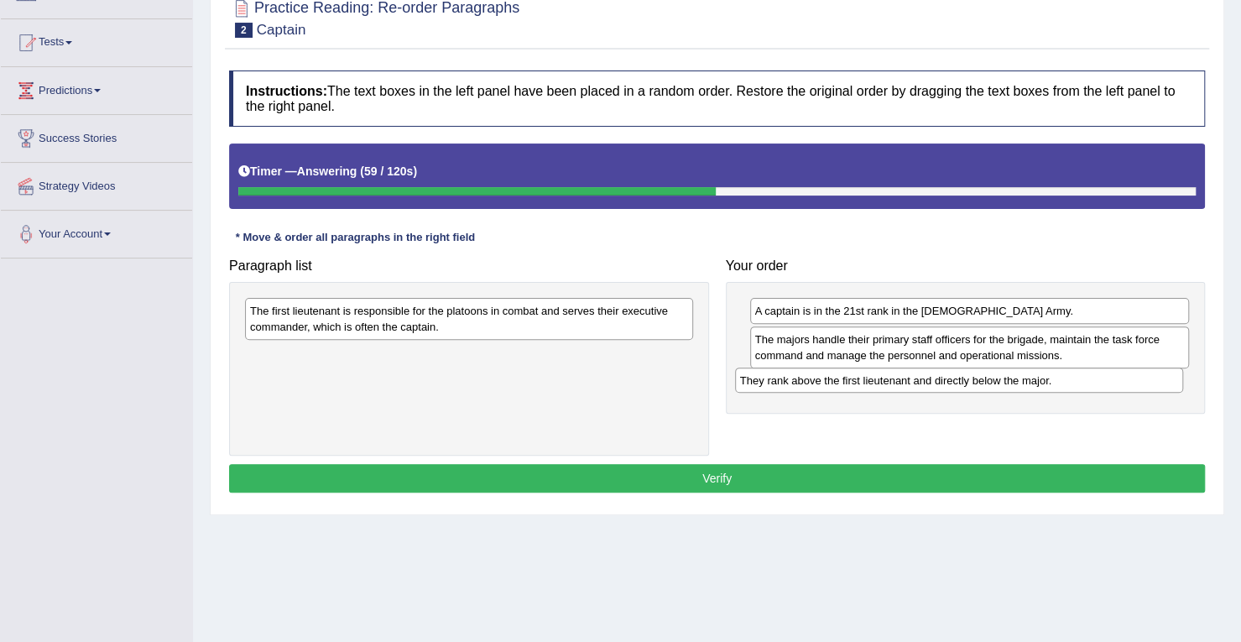
drag, startPoint x: 542, startPoint y: 356, endPoint x: 1032, endPoint y: 382, distance: 490.8
click at [1032, 382] on div "They rank above the first lieutenant and directly below the major." at bounding box center [959, 380] width 448 height 25
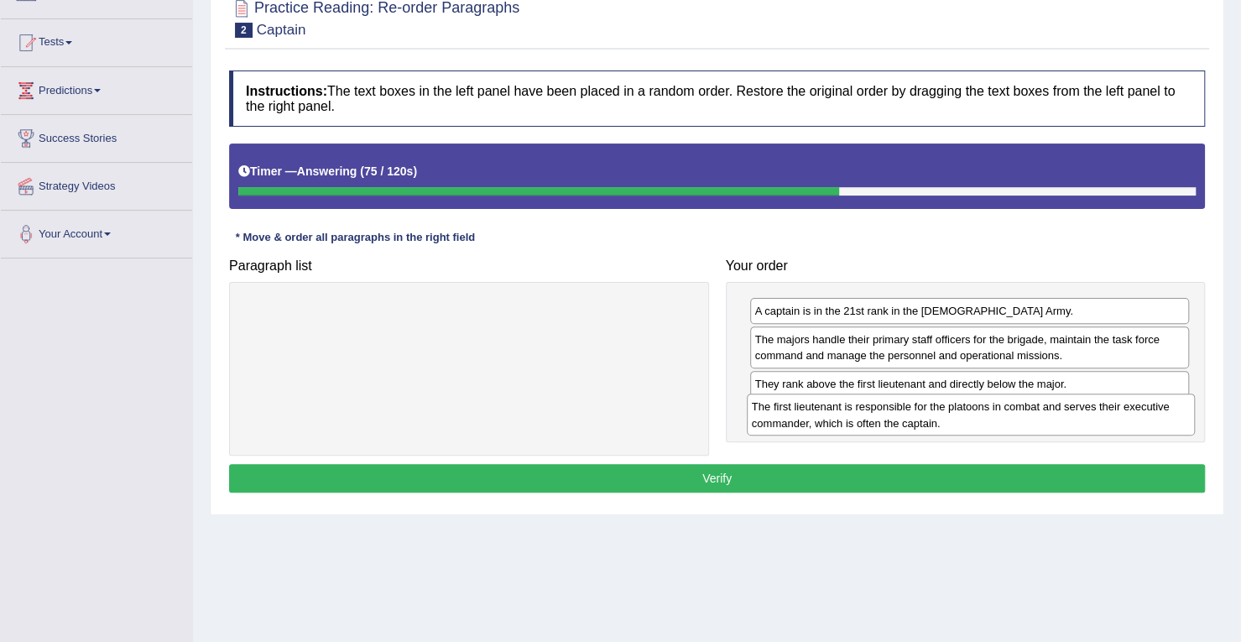
drag, startPoint x: 580, startPoint y: 313, endPoint x: 1081, endPoint y: 410, distance: 510.2
click at [1081, 410] on div "The first lieutenant is responsible for the platoons in combat and serves their…" at bounding box center [971, 415] width 448 height 42
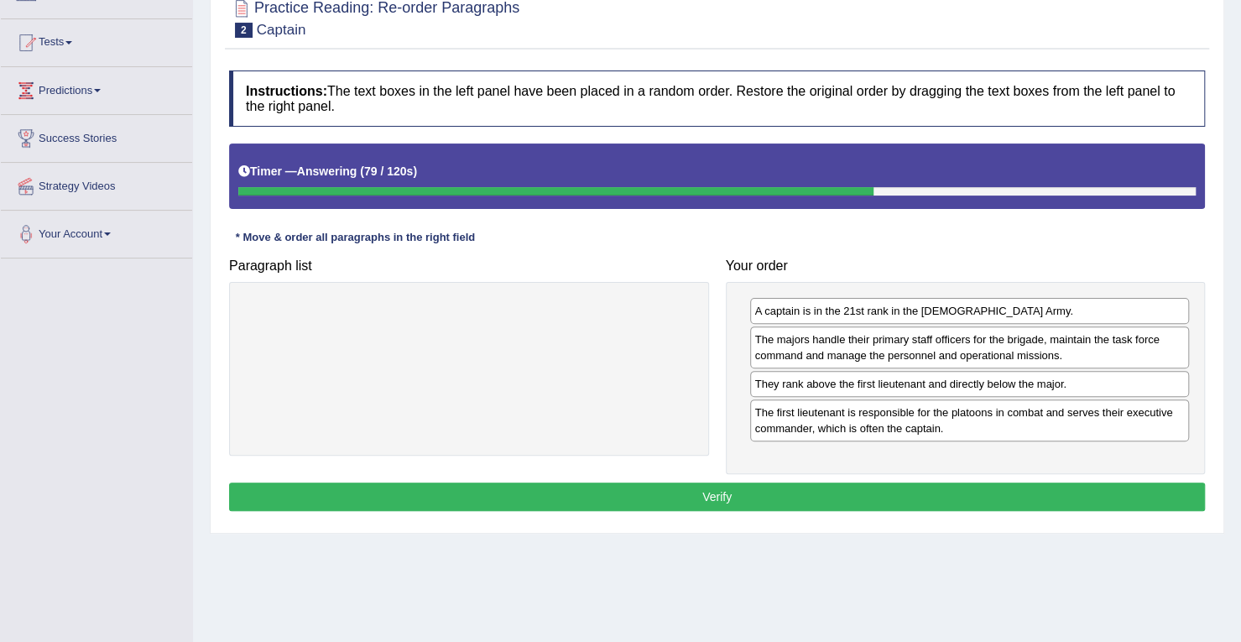
click at [737, 483] on button "Verify" at bounding box center [717, 497] width 976 height 29
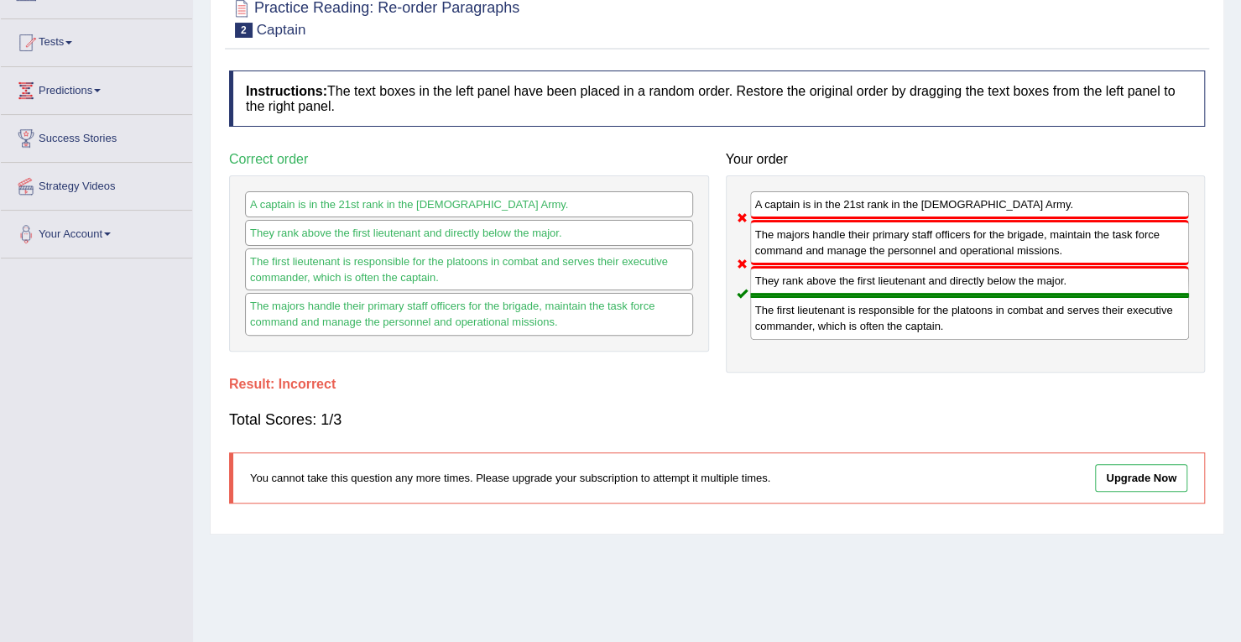
click at [834, 243] on div "The majors handle their primary staff officers for the brigade, maintain the ta…" at bounding box center [970, 242] width 440 height 45
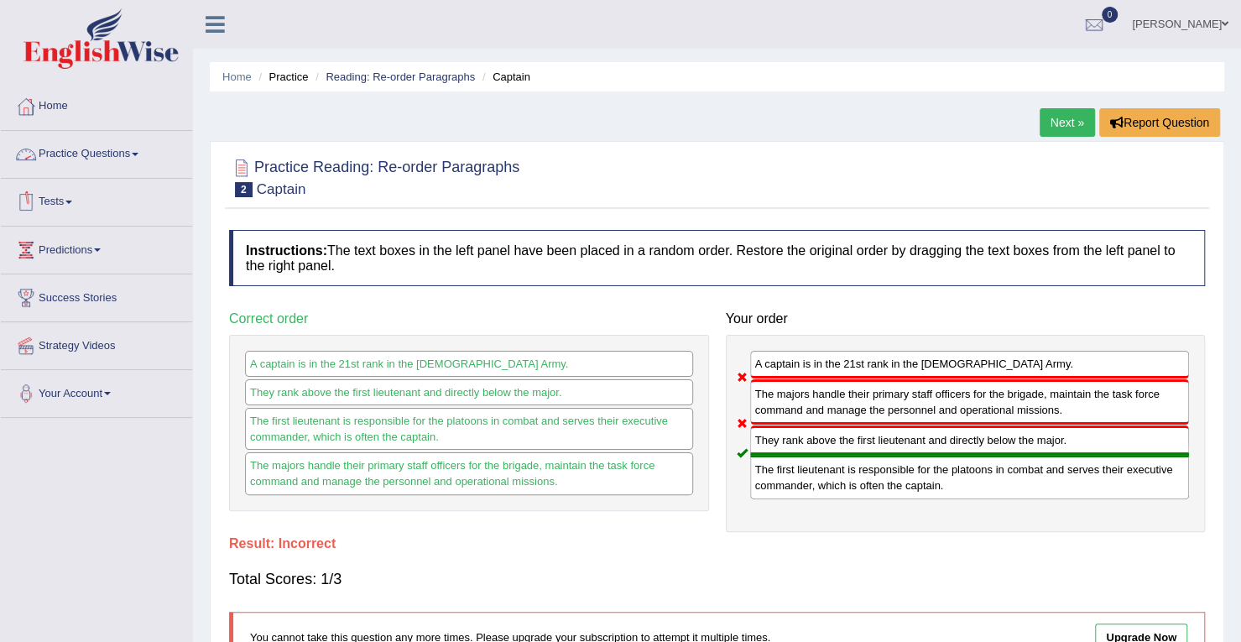
click at [142, 155] on link "Practice Questions" at bounding box center [96, 152] width 191 height 42
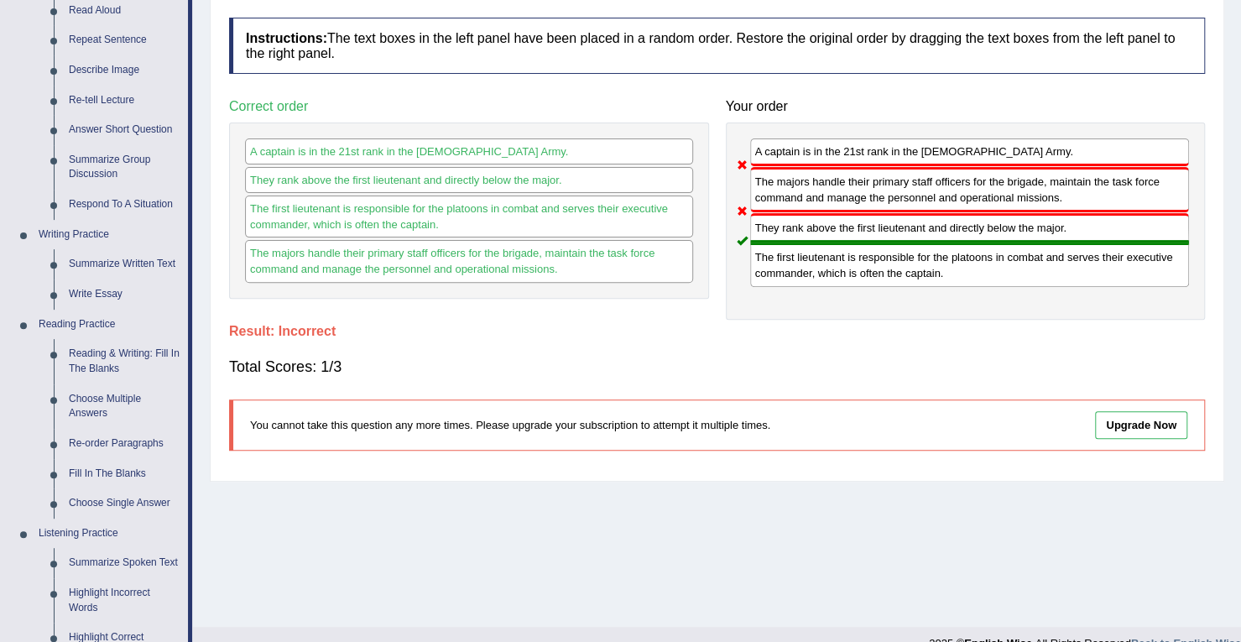
scroll to position [214, 0]
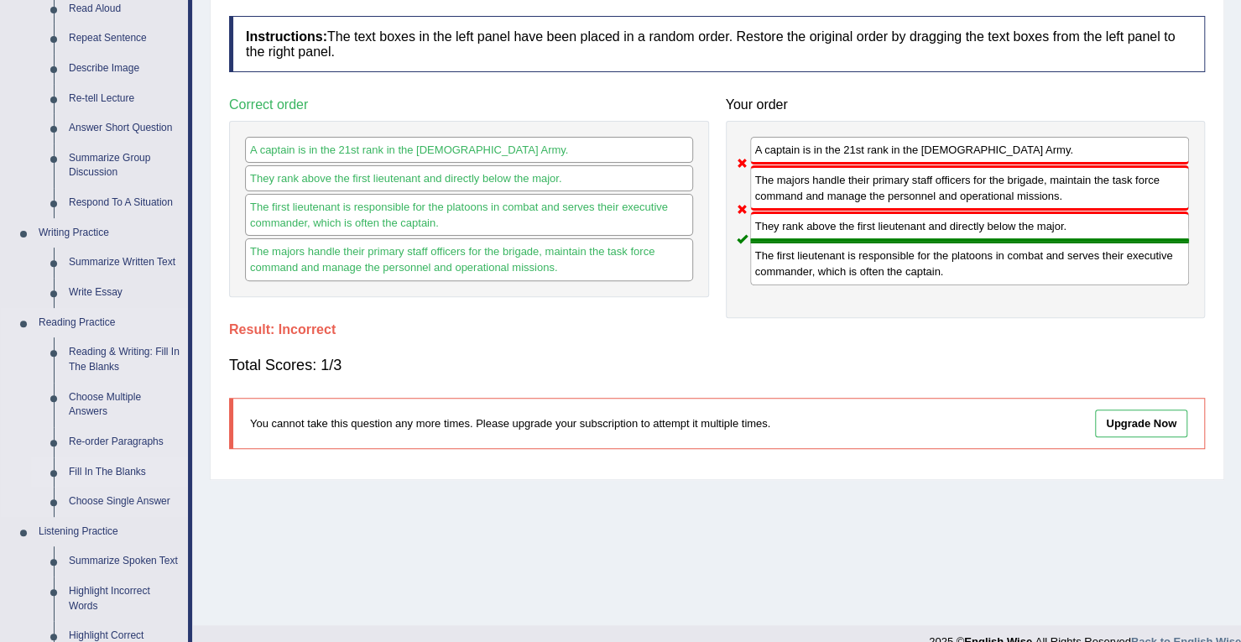
click at [117, 467] on link "Fill In The Blanks" at bounding box center [124, 472] width 127 height 30
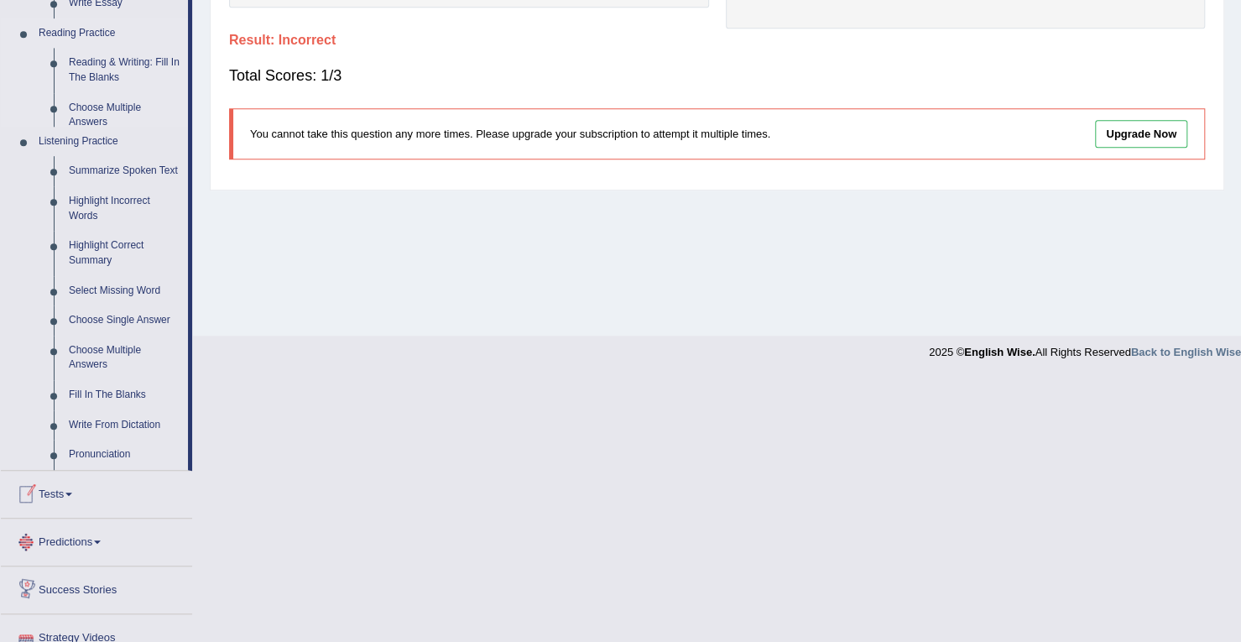
scroll to position [644, 0]
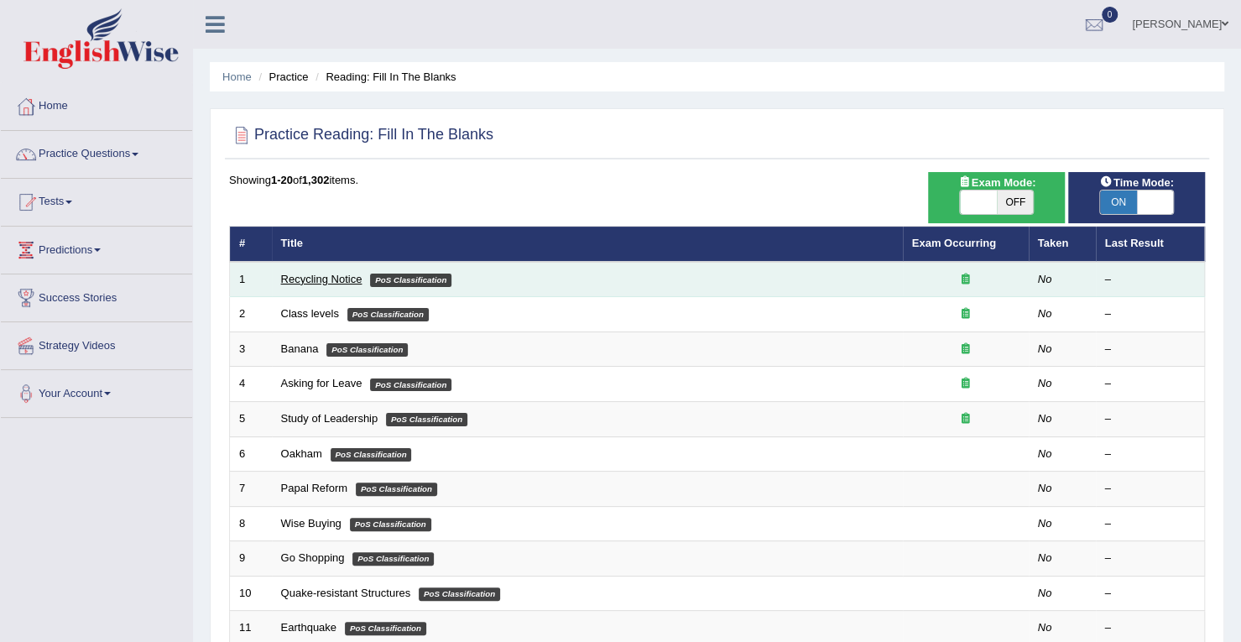
click at [315, 281] on link "Recycling Notice" at bounding box center [321, 279] width 81 height 13
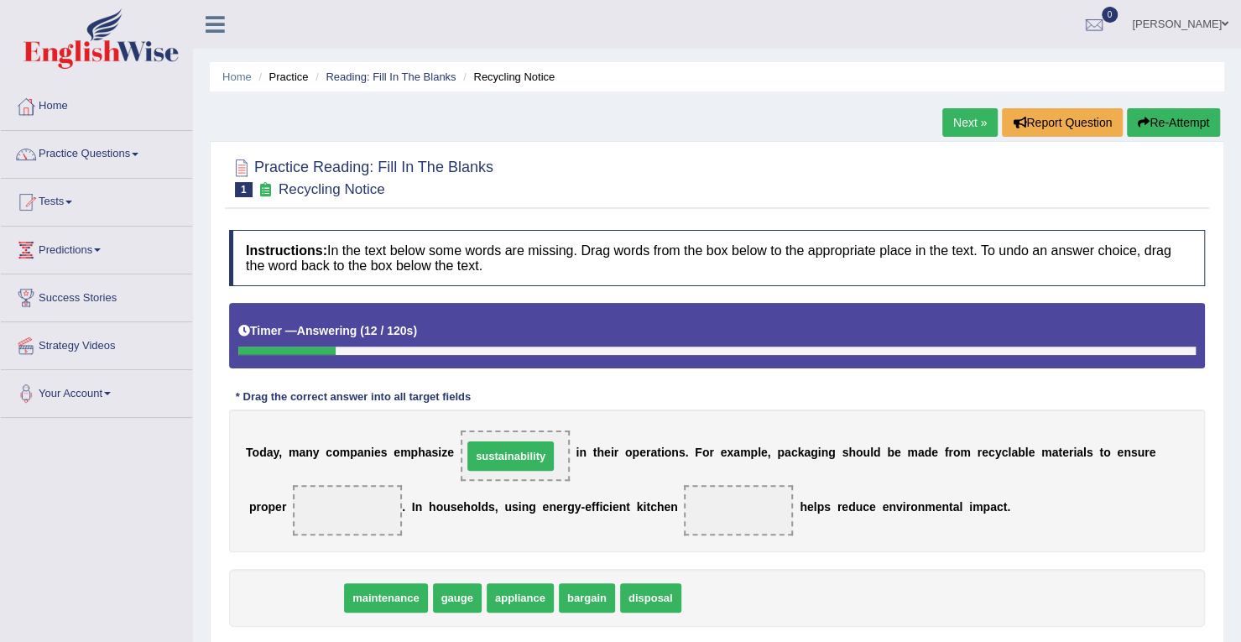
drag, startPoint x: 293, startPoint y: 586, endPoint x: 509, endPoint y: 444, distance: 258.1
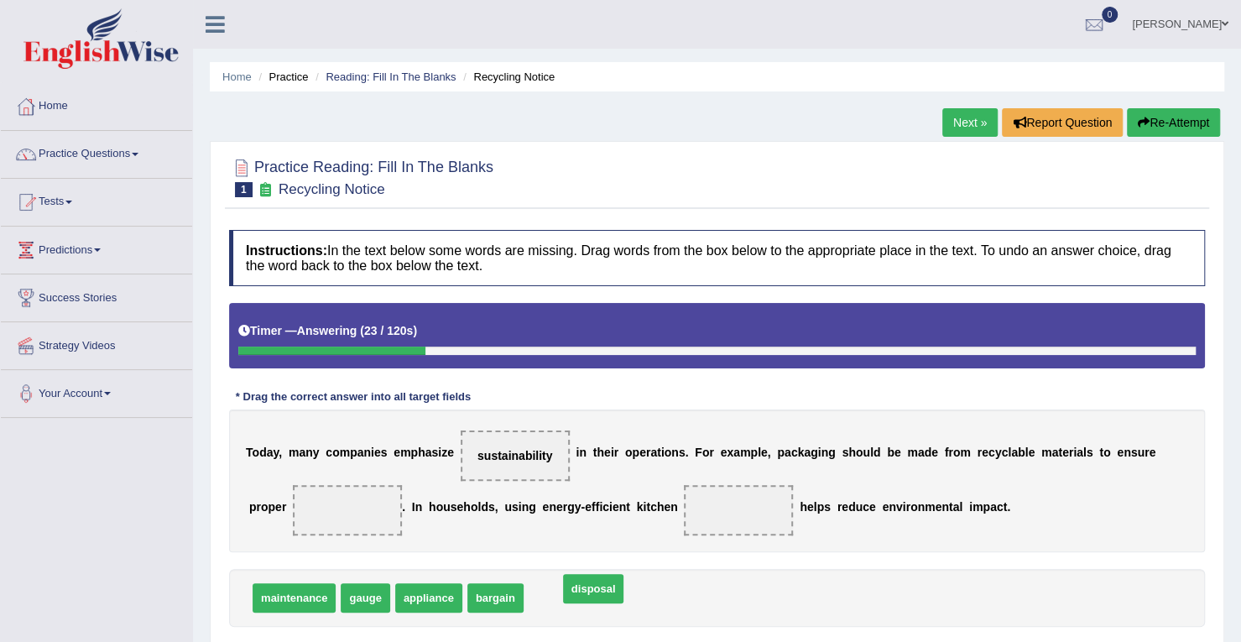
drag, startPoint x: 539, startPoint y: 591, endPoint x: 573, endPoint y: 582, distance: 35.6
drag, startPoint x: 545, startPoint y: 588, endPoint x: 325, endPoint y: 497, distance: 238.9
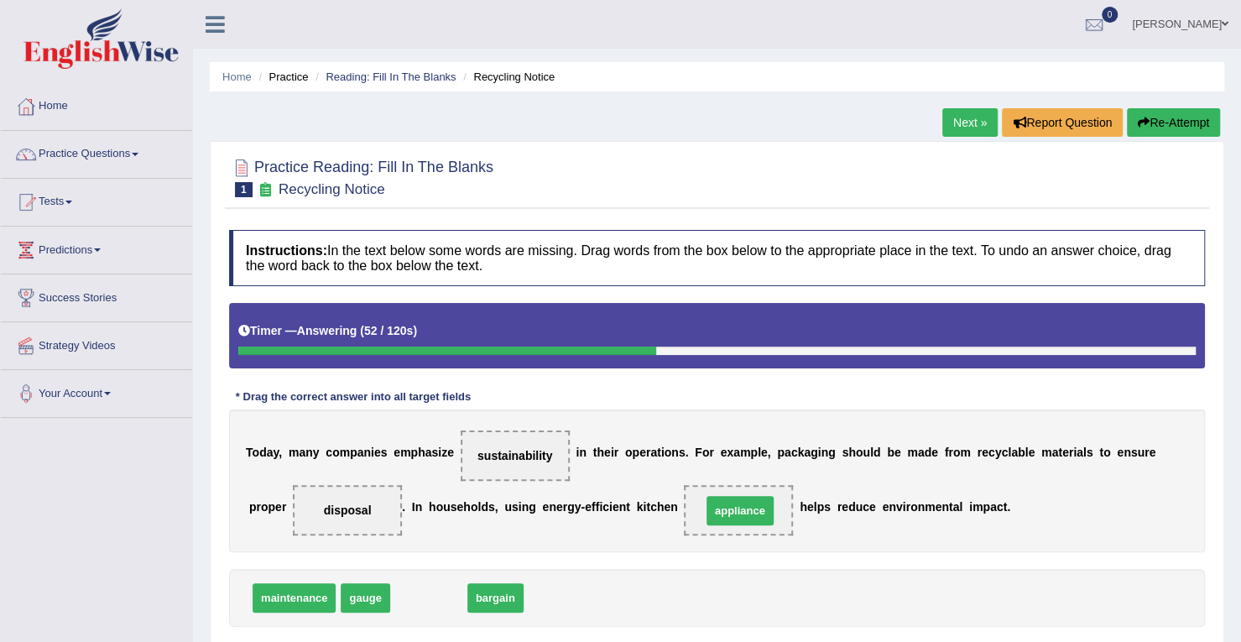
drag, startPoint x: 436, startPoint y: 594, endPoint x: 748, endPoint y: 507, distance: 323.3
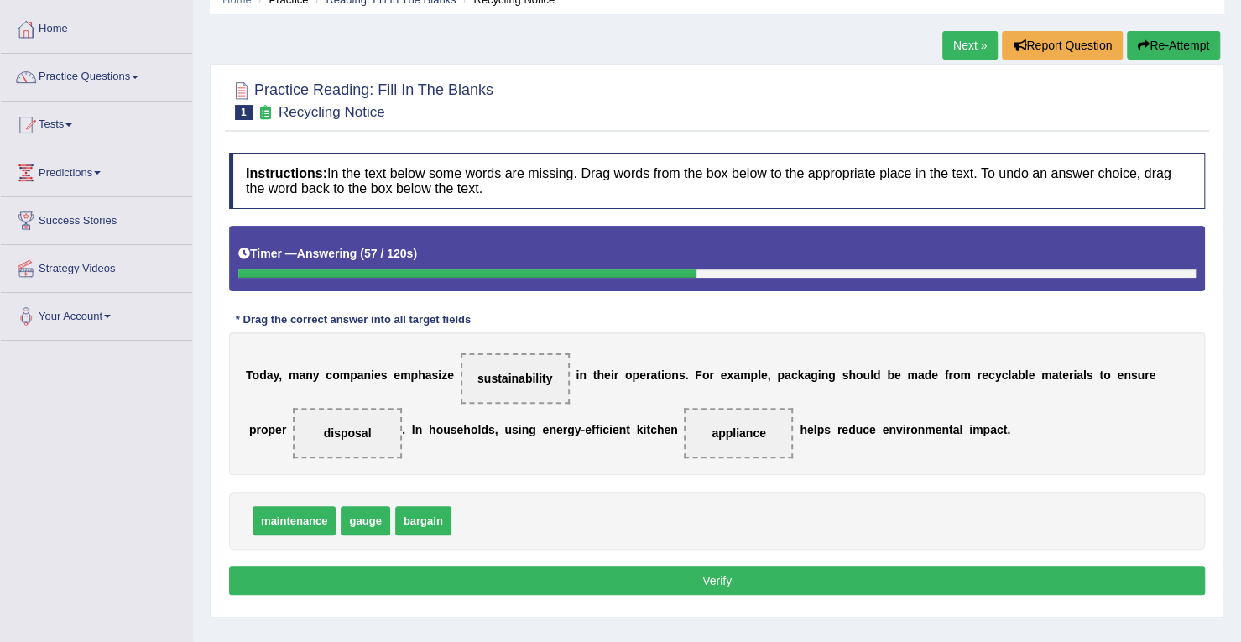
scroll to position [87, 0]
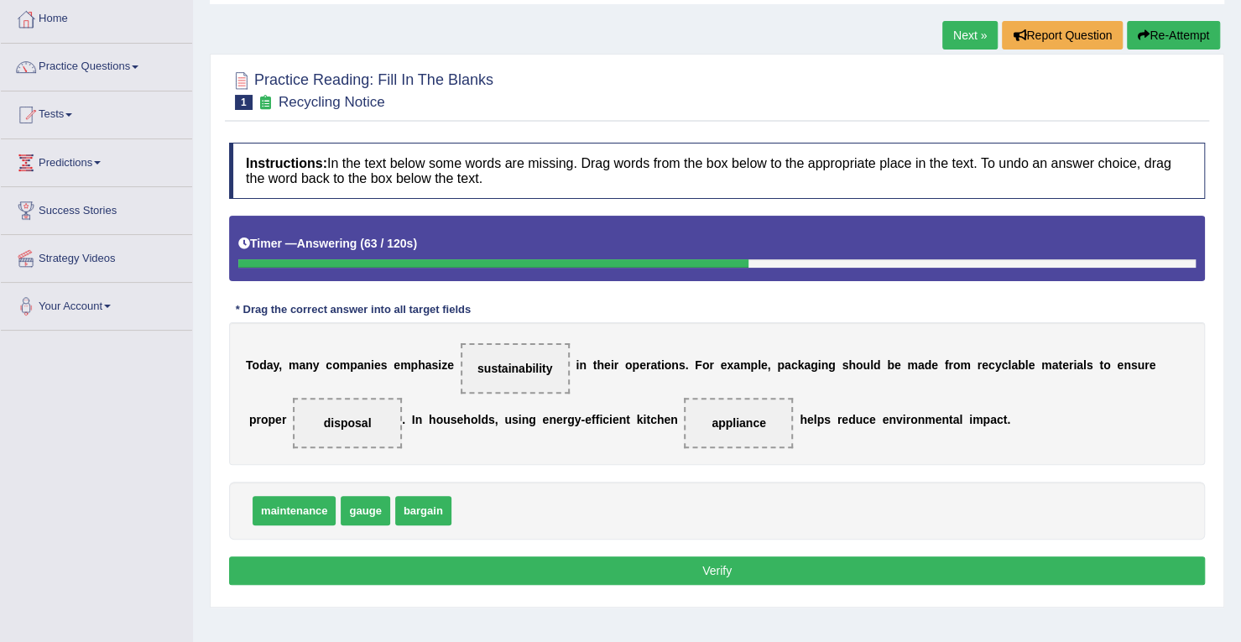
click at [571, 567] on button "Verify" at bounding box center [717, 570] width 976 height 29
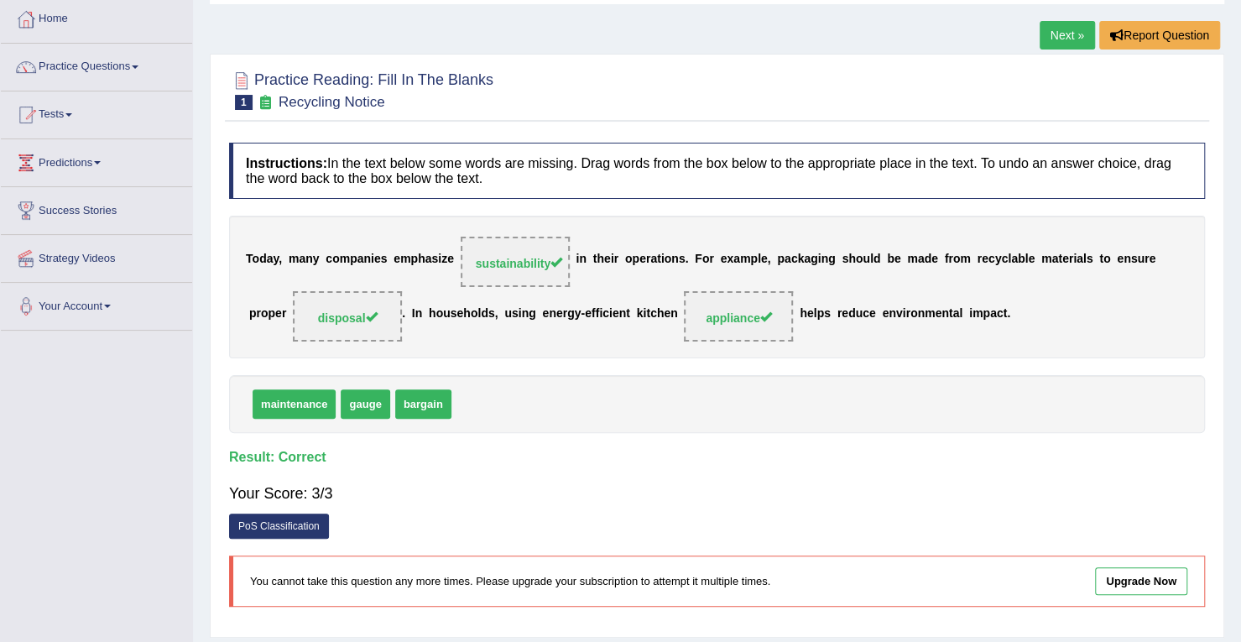
scroll to position [0, 0]
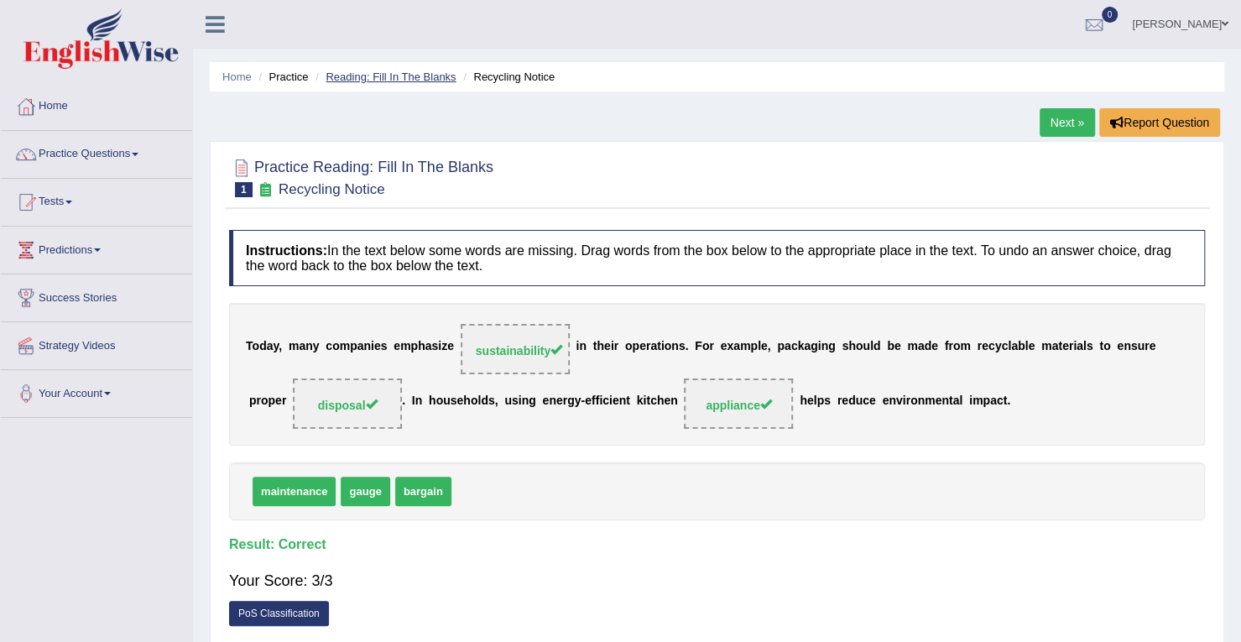
click at [438, 77] on link "Reading: Fill In The Blanks" at bounding box center [391, 76] width 130 height 13
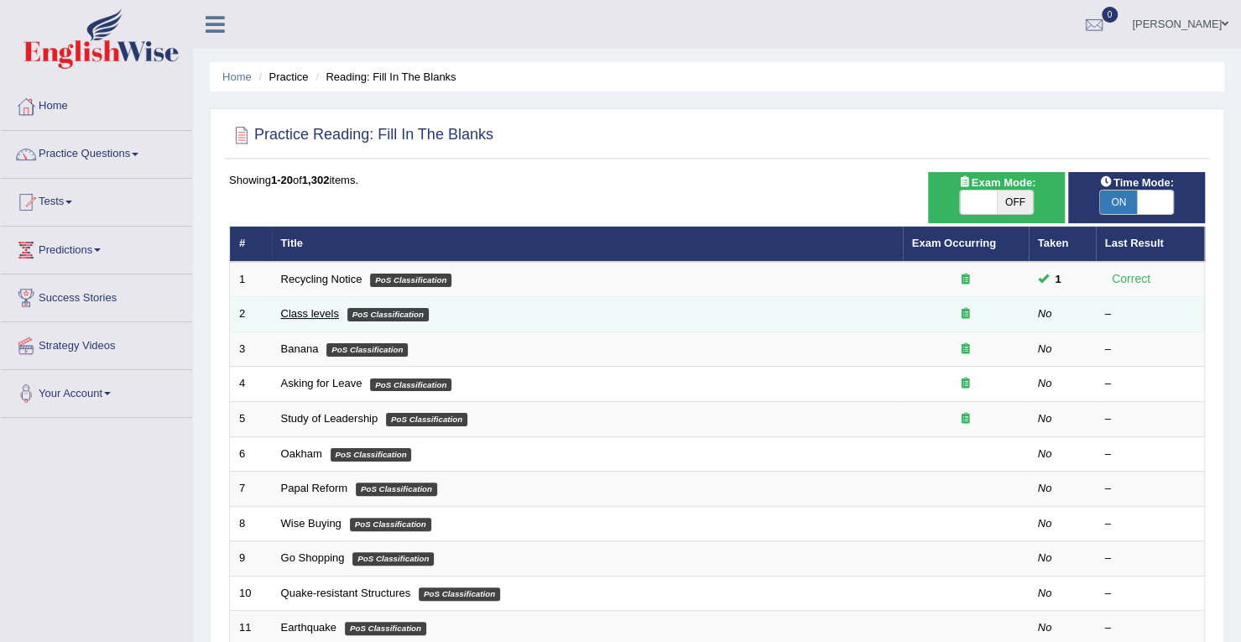
click at [326, 315] on link "Class levels" at bounding box center [310, 313] width 58 height 13
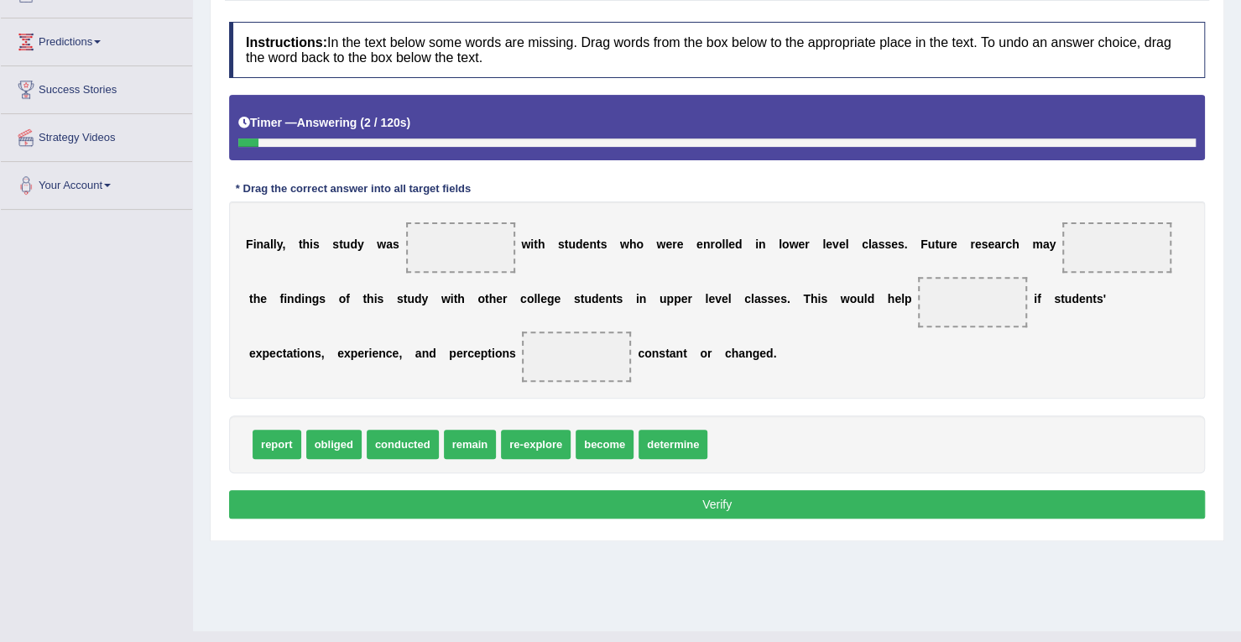
scroll to position [210, 0]
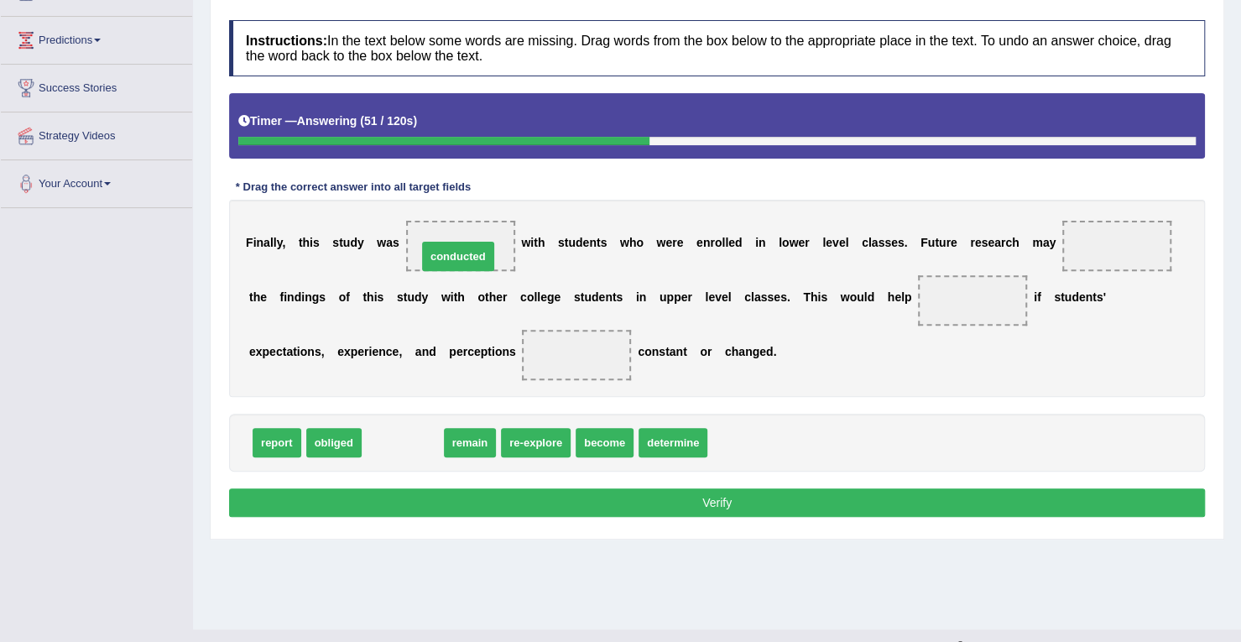
drag, startPoint x: 420, startPoint y: 448, endPoint x: 476, endPoint y: 262, distance: 194.4
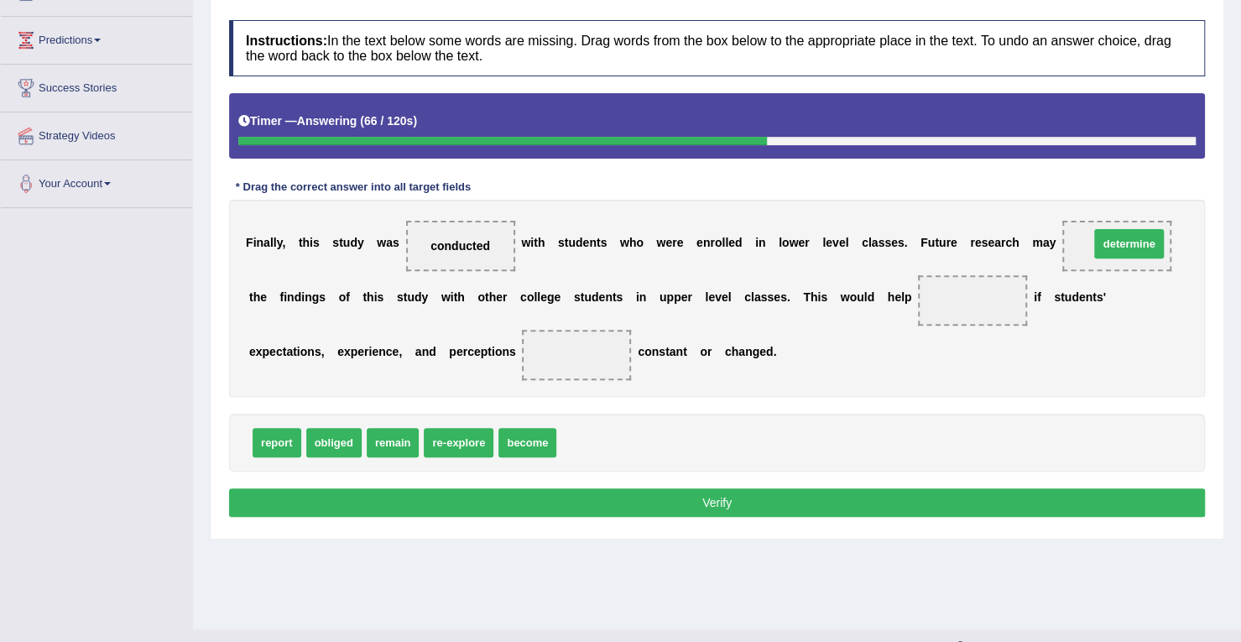
drag, startPoint x: 594, startPoint y: 440, endPoint x: 1128, endPoint y: 242, distance: 569.3
drag, startPoint x: 1091, startPoint y: 236, endPoint x: 952, endPoint y: 296, distance: 151.8
click at [952, 296] on div "F i n a l l y , t h i s s t u d y w a s conducted w i t h s t u d e n t s w h o…" at bounding box center [717, 298] width 976 height 197
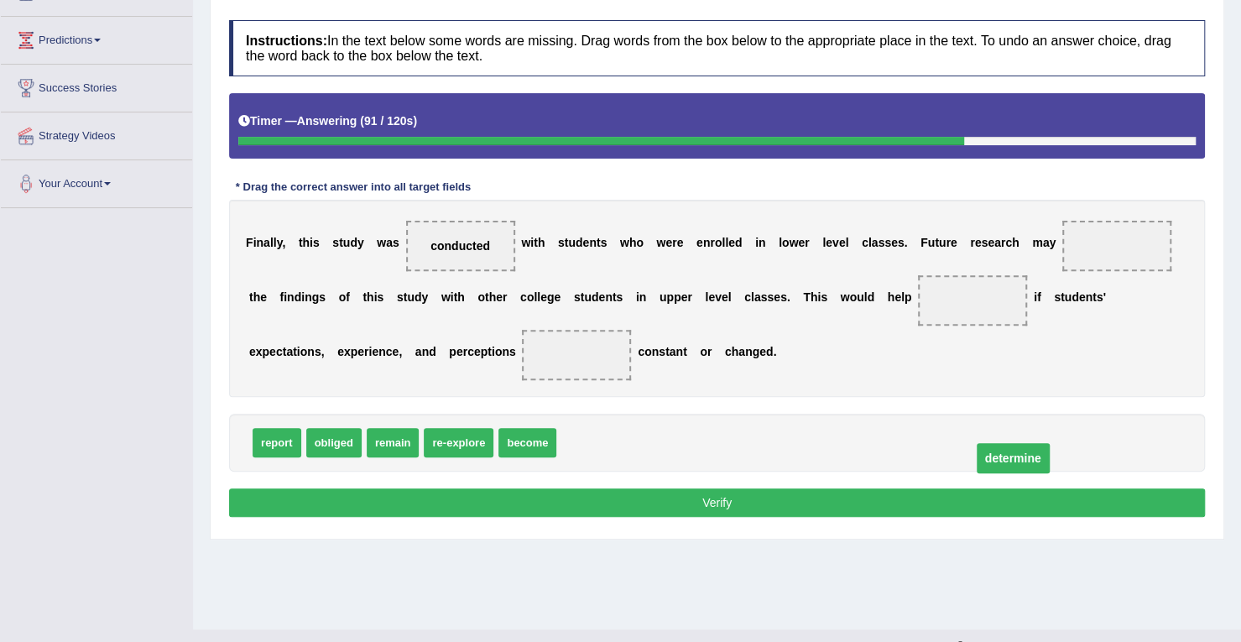
drag, startPoint x: 1135, startPoint y: 243, endPoint x: 1030, endPoint y: 455, distance: 236.4
drag, startPoint x: 602, startPoint y: 441, endPoint x: 986, endPoint y: 305, distance: 407.7
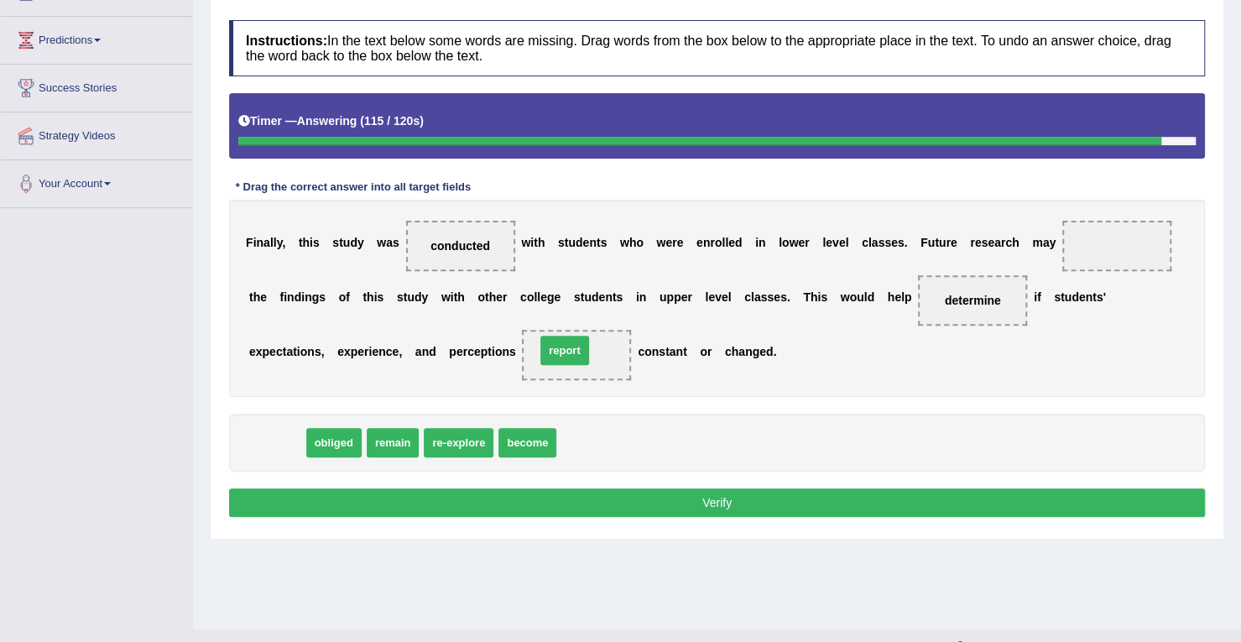
drag, startPoint x: 283, startPoint y: 437, endPoint x: 571, endPoint y: 345, distance: 302.3
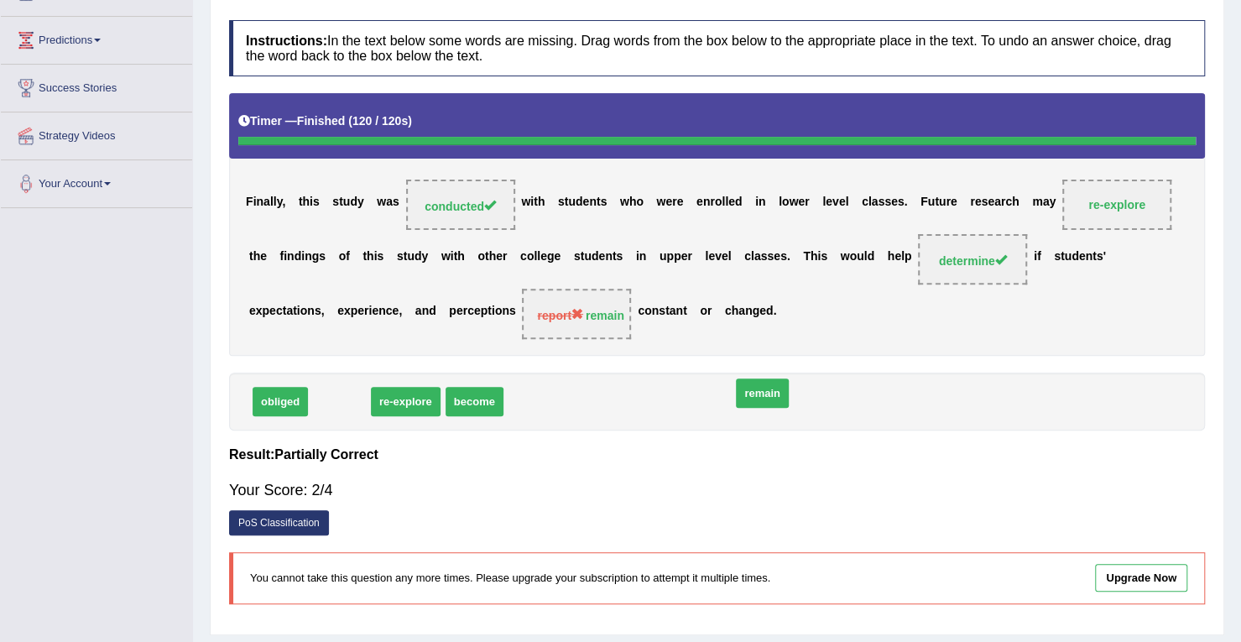
drag, startPoint x: 337, startPoint y: 446, endPoint x: 761, endPoint y: 437, distance: 423.9
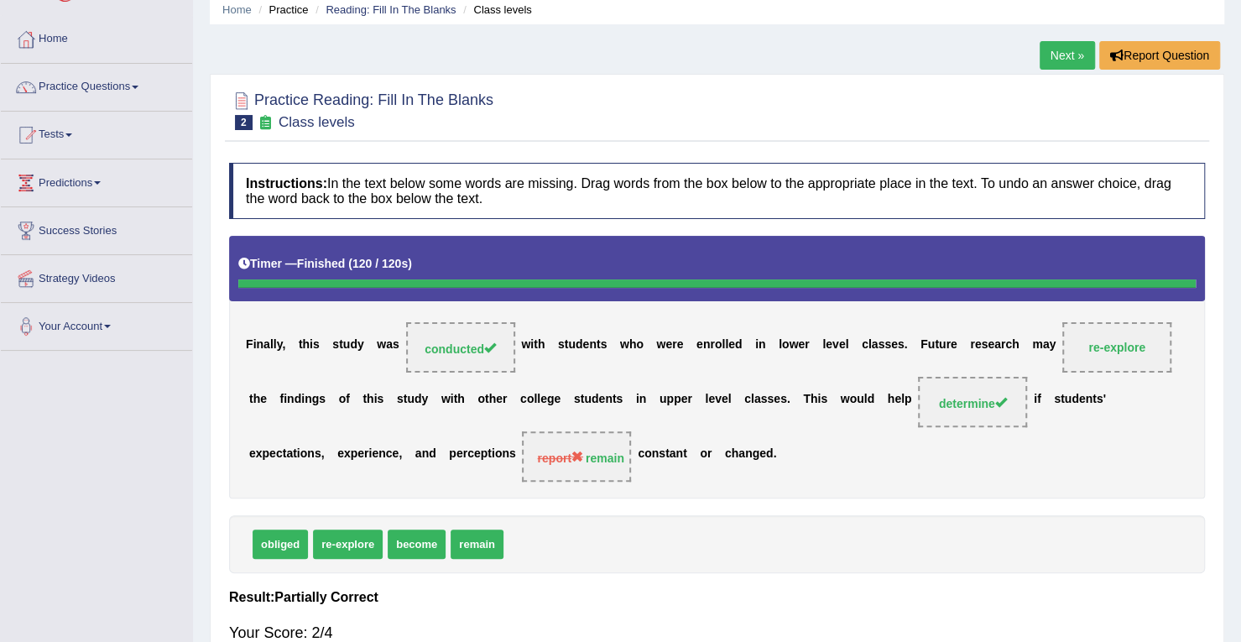
scroll to position [48, 0]
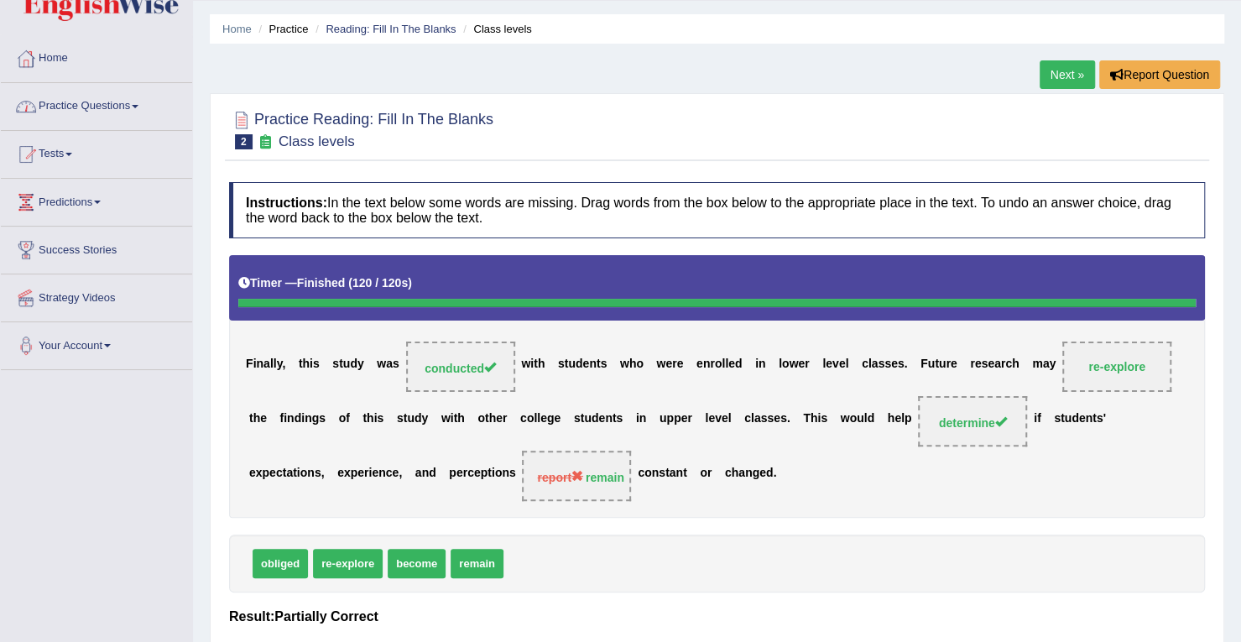
click at [143, 109] on link "Practice Questions" at bounding box center [96, 104] width 191 height 42
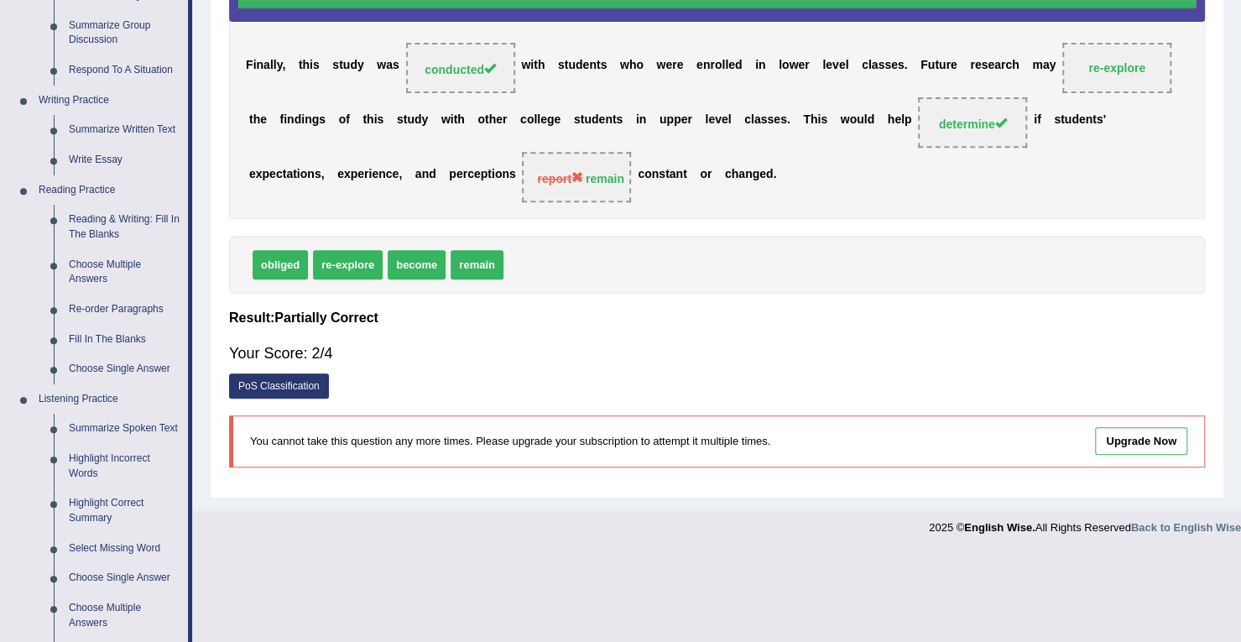
scroll to position [347, 0]
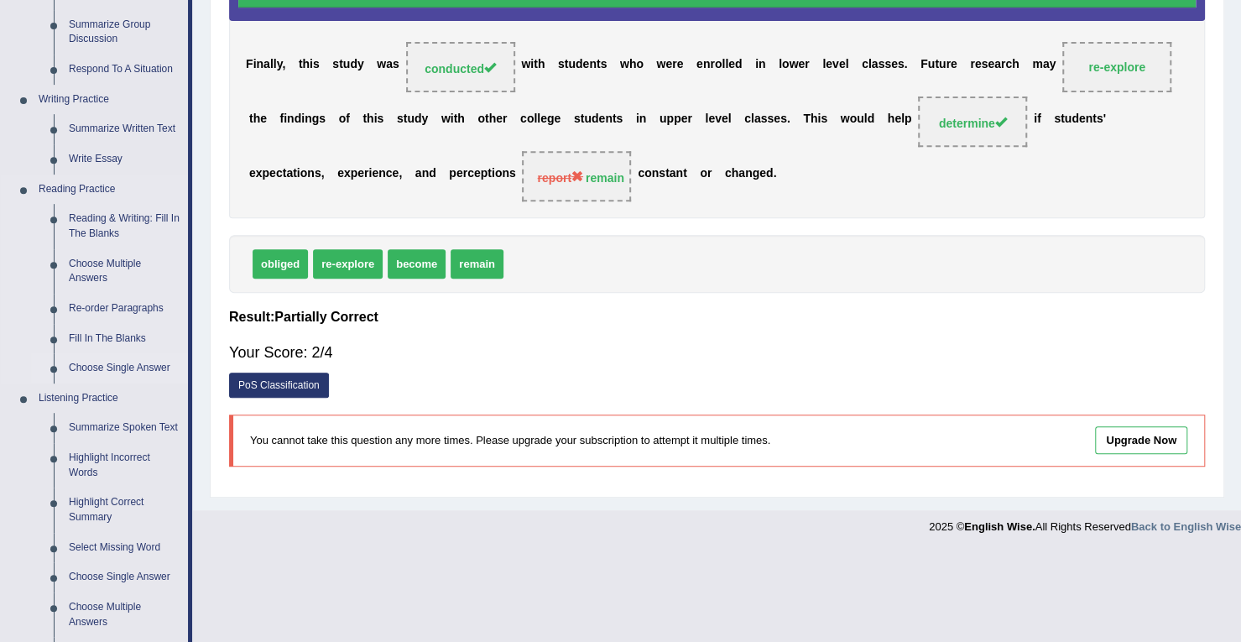
click at [149, 365] on link "Choose Single Answer" at bounding box center [124, 368] width 127 height 30
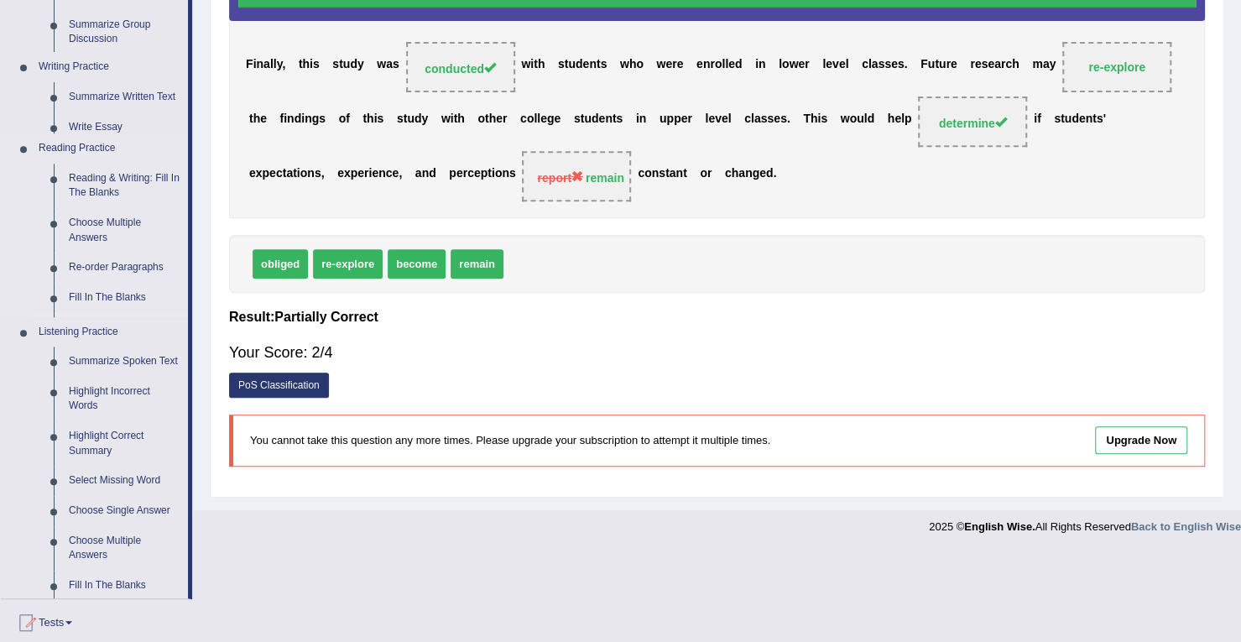
scroll to position [253, 0]
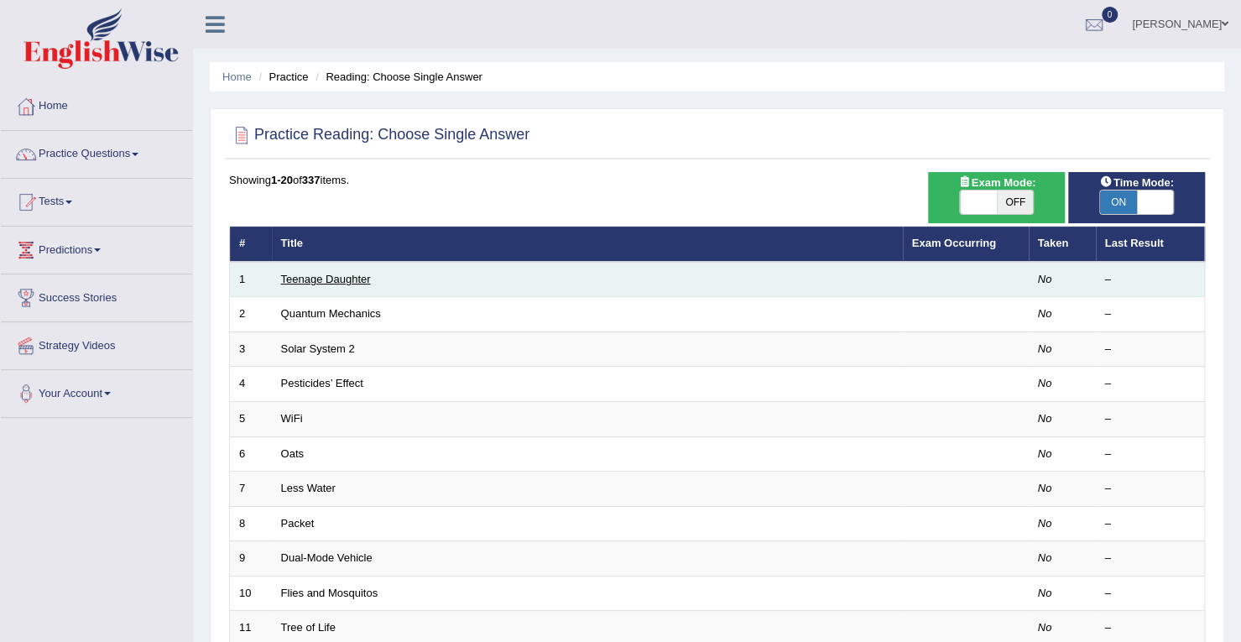
click at [336, 282] on link "Teenage Daughter" at bounding box center [326, 279] width 90 height 13
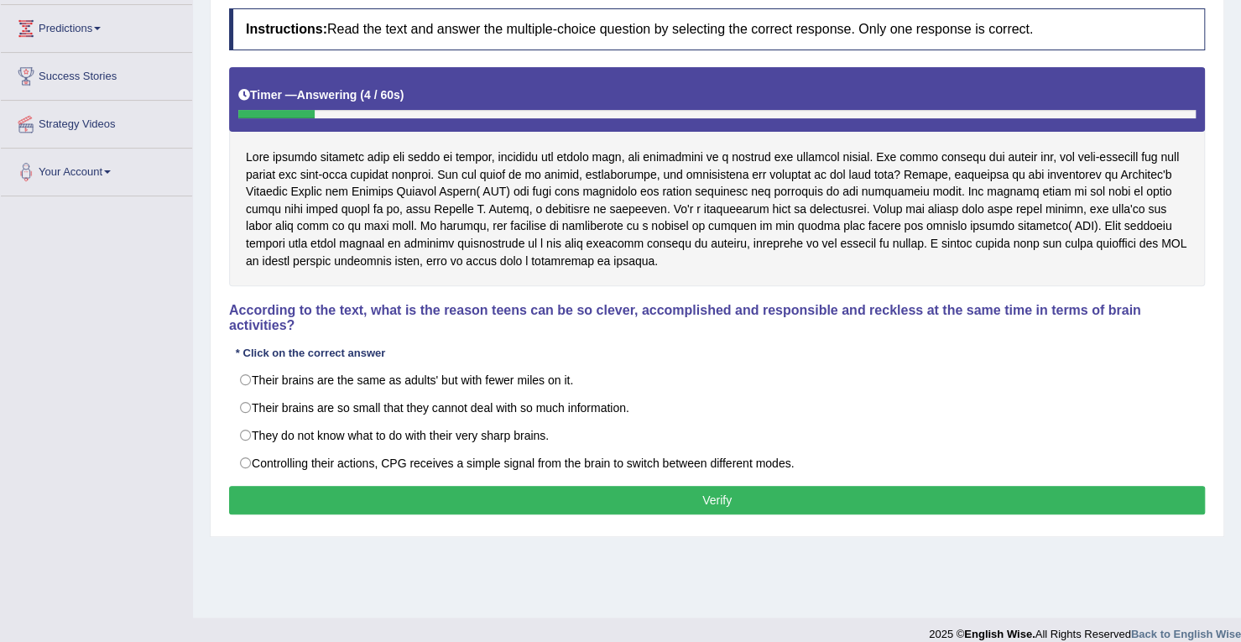
scroll to position [222, 0]
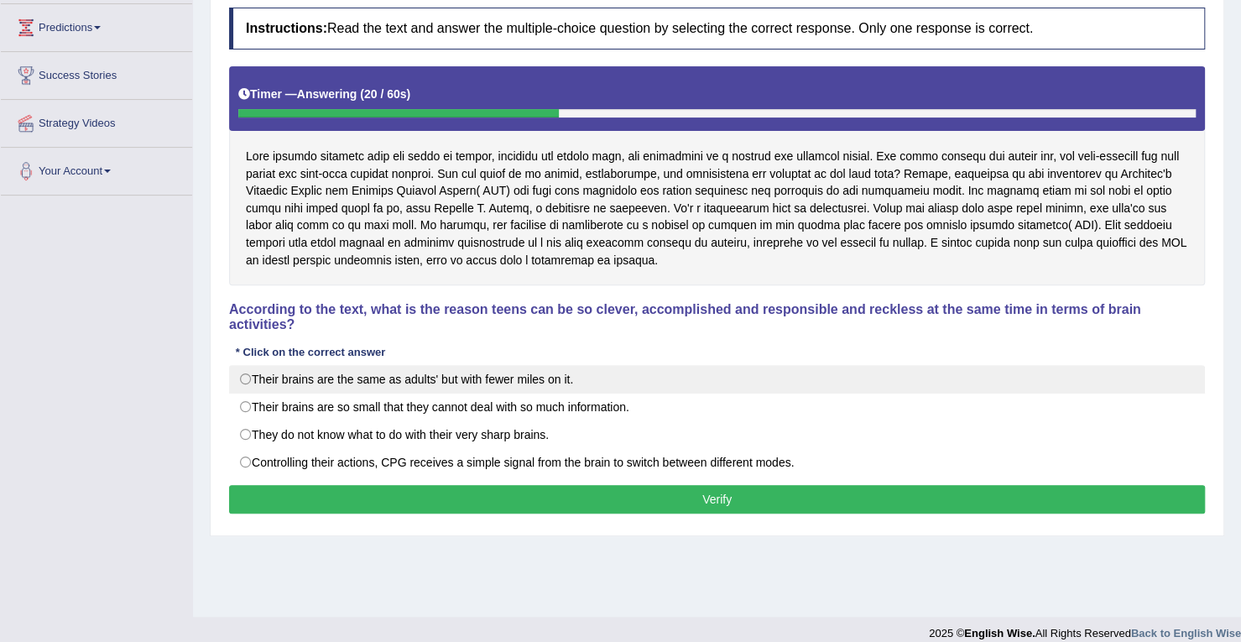
click at [247, 378] on label "Their brains are the same as adults' but with fewer miles on it." at bounding box center [717, 379] width 976 height 29
radio input "true"
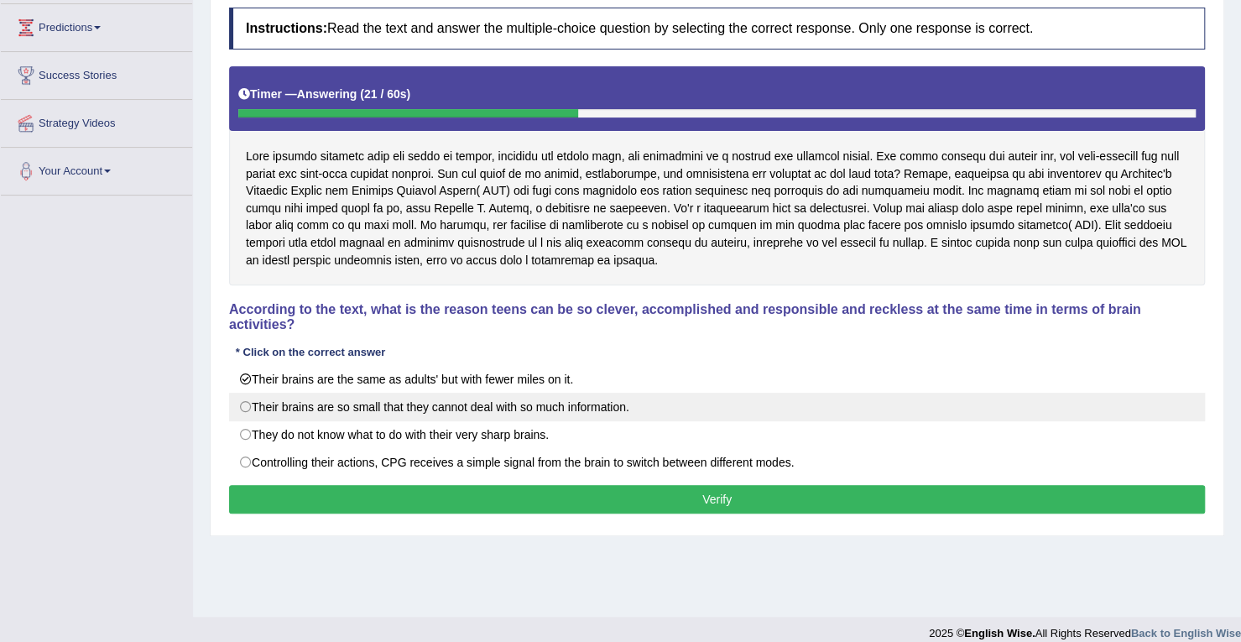
click at [248, 402] on label "Their brains are so small that they cannot deal with so much information." at bounding box center [717, 407] width 976 height 29
radio input "true"
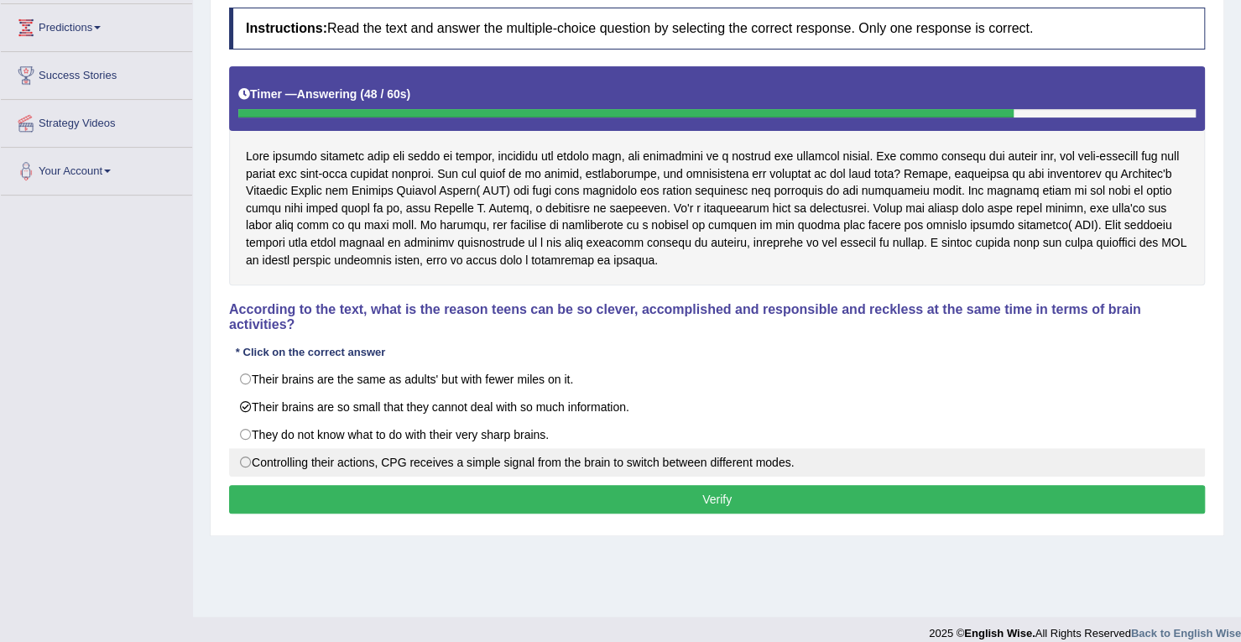
click at [247, 459] on label "Controlling their actions, CPG receives a simple signal from the brain to switc…" at bounding box center [717, 462] width 976 height 29
radio input "true"
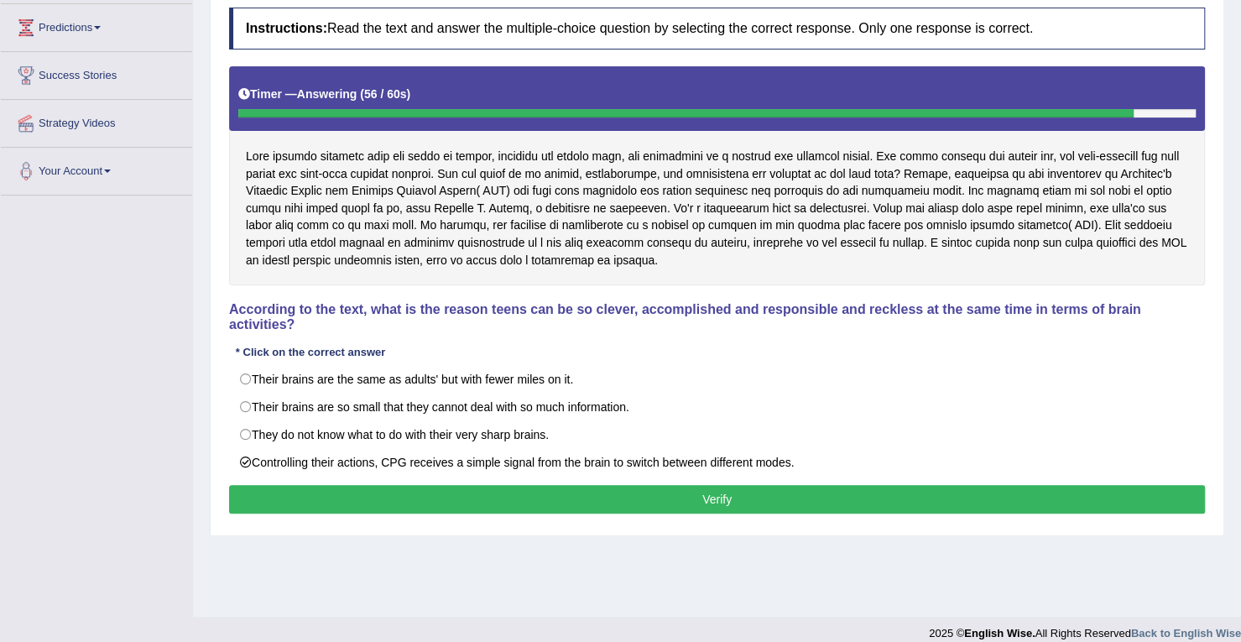
click at [817, 497] on button "Verify" at bounding box center [717, 499] width 976 height 29
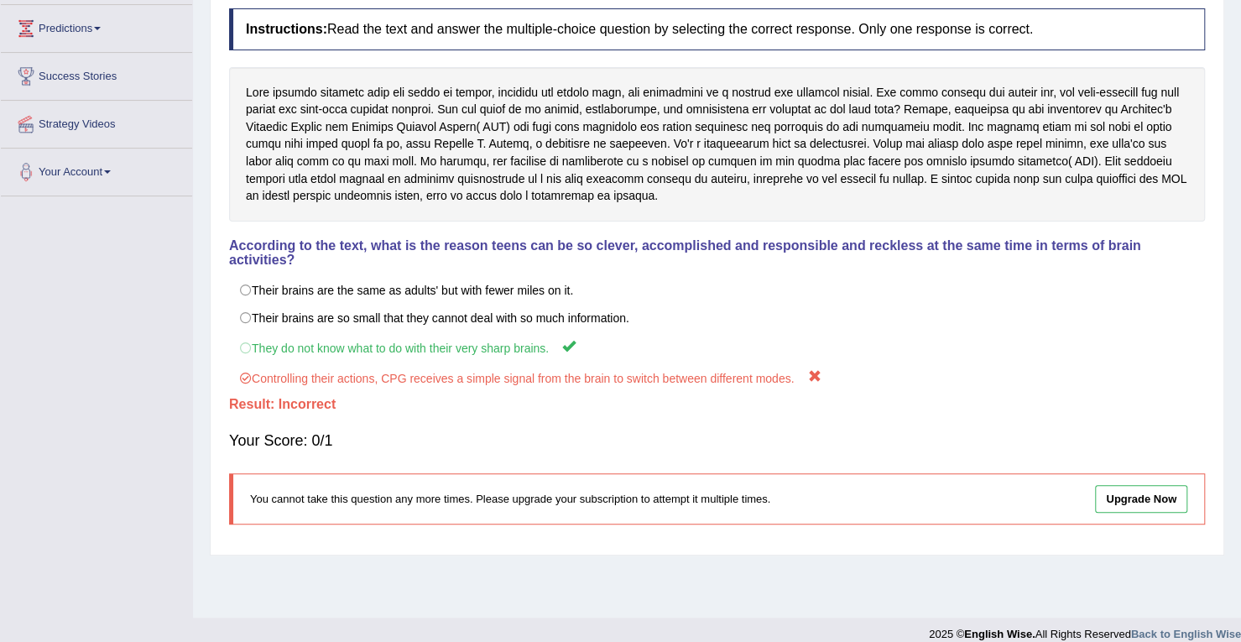
scroll to position [0, 0]
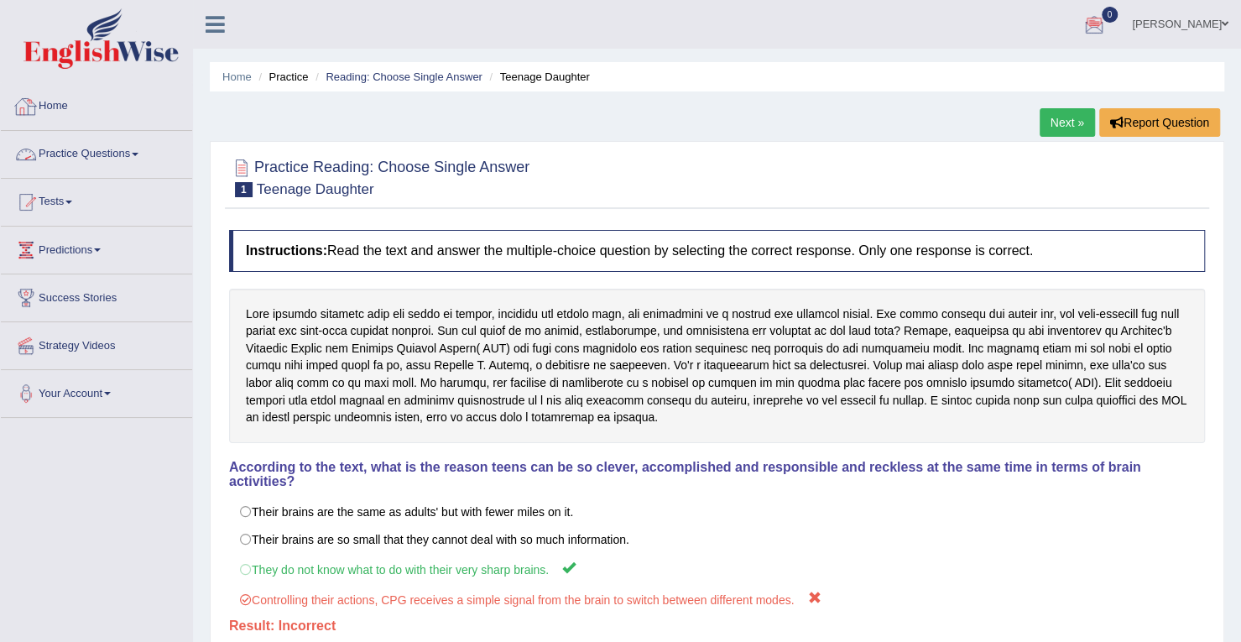
click at [138, 148] on link "Practice Questions" at bounding box center [96, 152] width 191 height 42
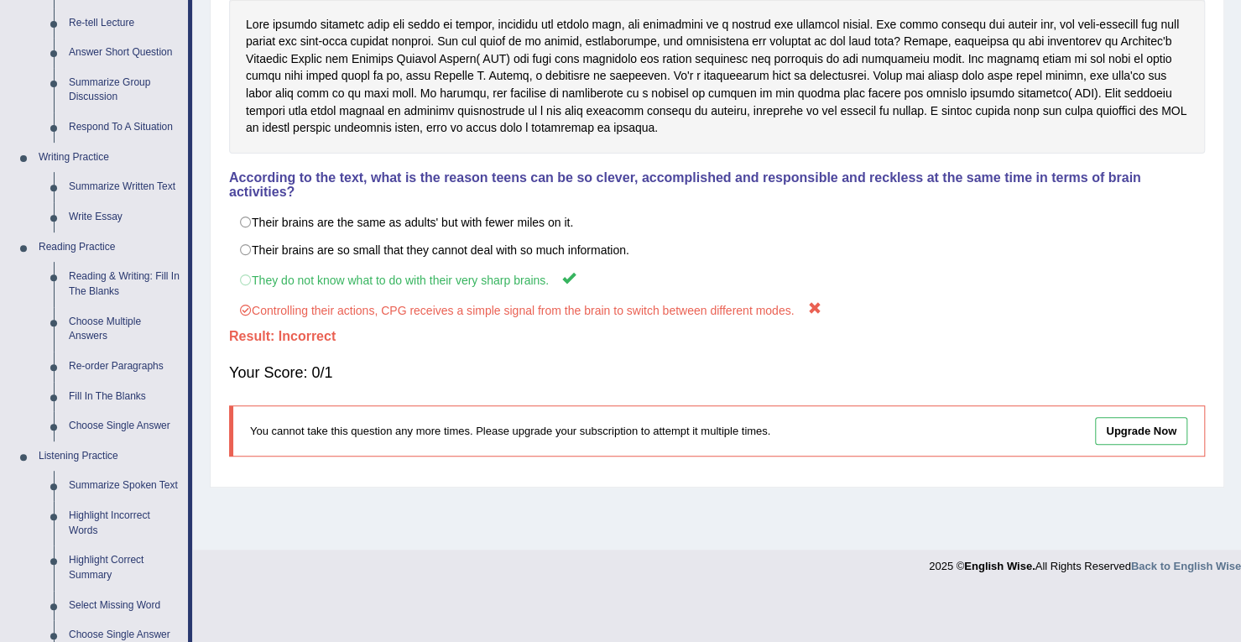
scroll to position [372, 0]
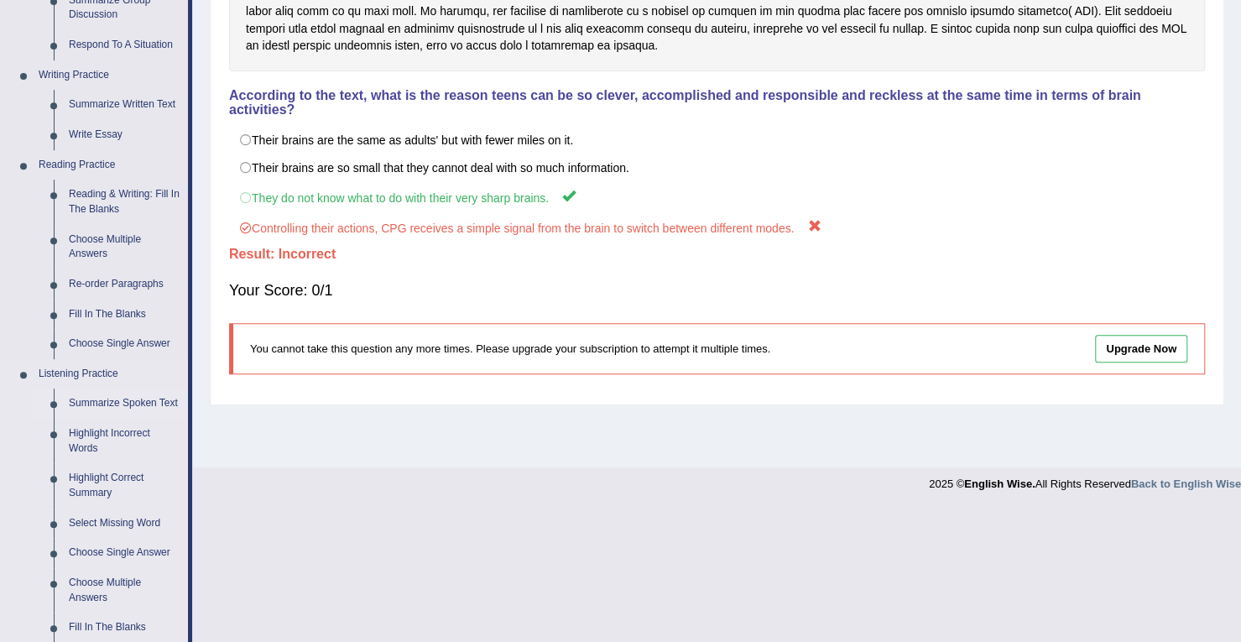
click at [146, 400] on link "Summarize Spoken Text" at bounding box center [124, 404] width 127 height 30
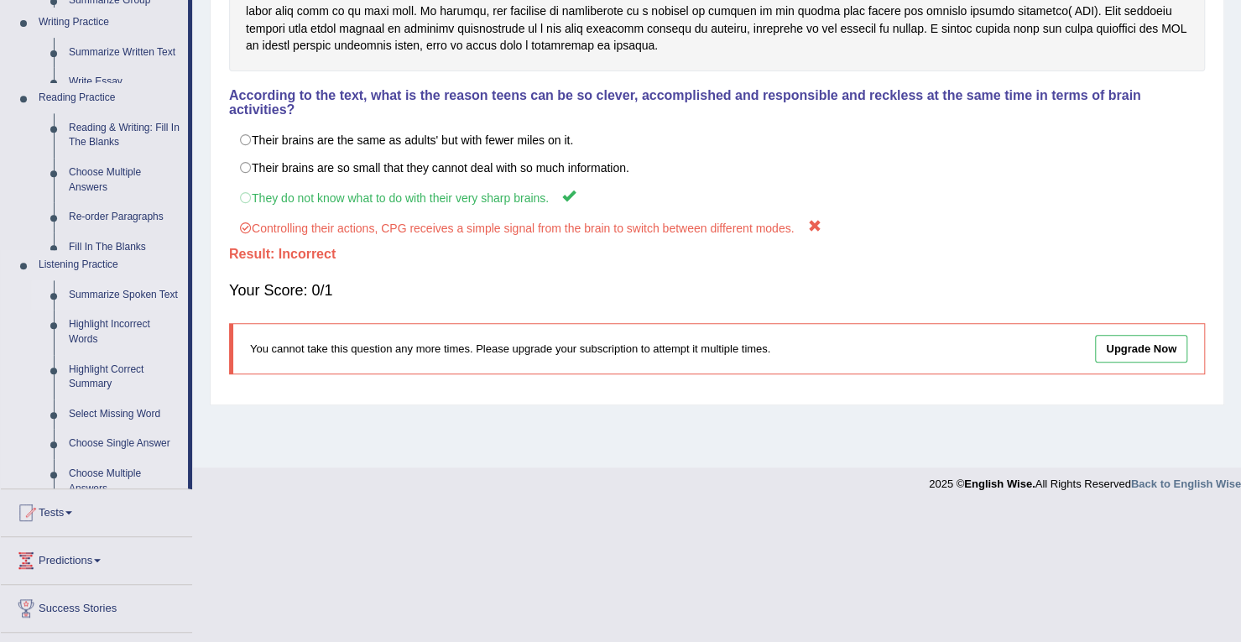
scroll to position [238, 0]
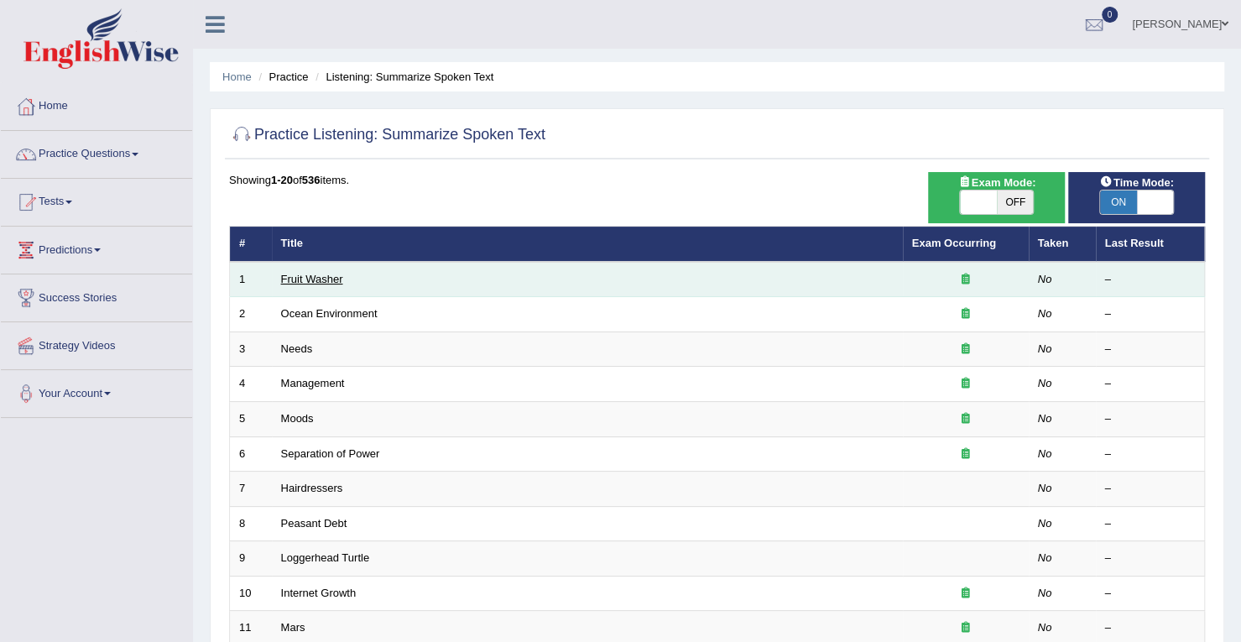
click at [303, 281] on link "Fruit Washer" at bounding box center [312, 279] width 62 height 13
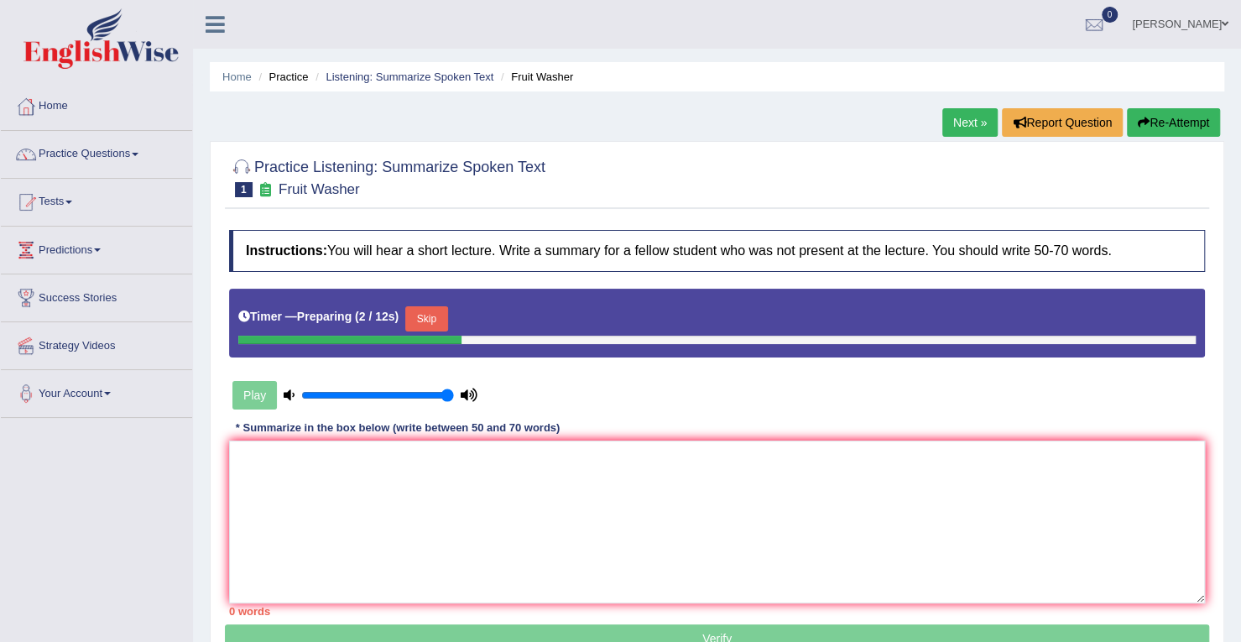
type input "1"
click at [451, 394] on input "range" at bounding box center [377, 395] width 153 height 13
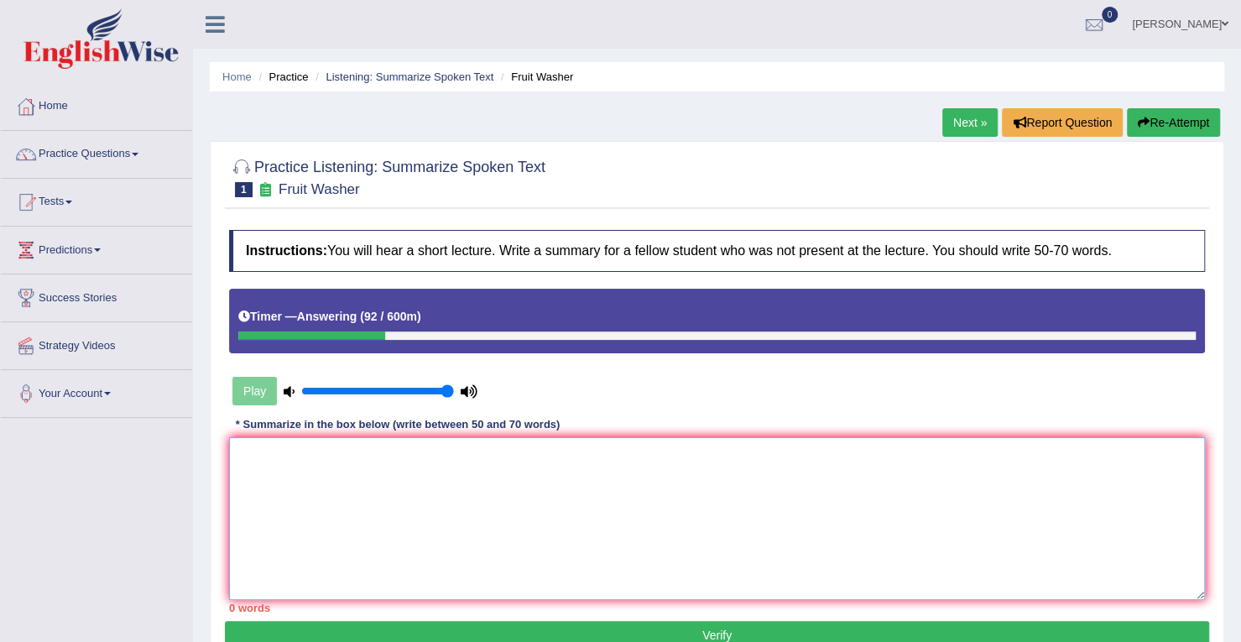
click at [321, 457] on textarea at bounding box center [717, 518] width 976 height 163
click at [321, 457] on textarea "a noteworthy poit revealed in the lecture was about" at bounding box center [717, 518] width 976 height 163
click at [582, 455] on textarea "a noteworthy point revealed in the lecture was about" at bounding box center [717, 518] width 976 height 163
drag, startPoint x: 320, startPoint y: 459, endPoint x: 463, endPoint y: 436, distance: 145.3
click at [463, 437] on textarea "a noteworthy point revealed in the lecture was about fruit and veggies. T" at bounding box center [717, 518] width 976 height 163
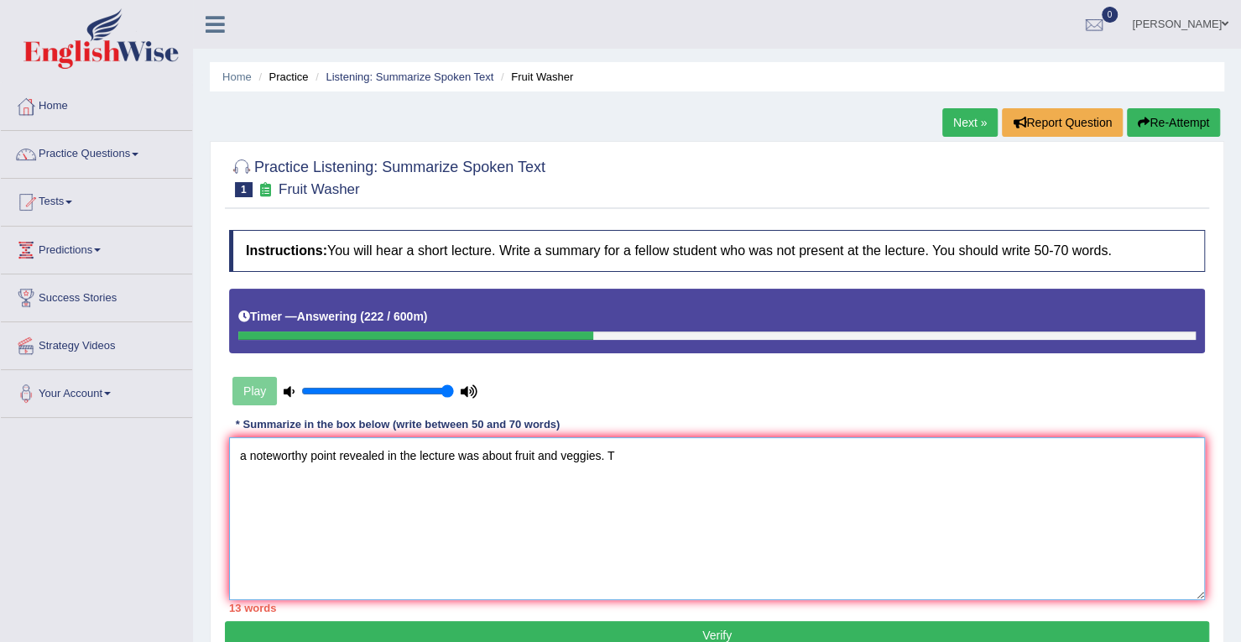
click at [463, 437] on textarea "a noteworthy point revealed in the lecture was about fruit and veggies. T" at bounding box center [717, 518] width 976 height 163
drag, startPoint x: 463, startPoint y: 436, endPoint x: 535, endPoint y: 448, distance: 73.1
click at [535, 448] on textarea "a noteworthy point revealed in the lecture was about fruit and veggies. T" at bounding box center [717, 518] width 976 height 163
click at [535, 448] on textarea "a noteworthy point revealed in the lecture was about fruitsand veggies. T" at bounding box center [717, 518] width 976 height 163
click at [540, 454] on textarea "a noteworthy point revealed in the lecture was about fruitsand veggies. T" at bounding box center [717, 518] width 976 height 163
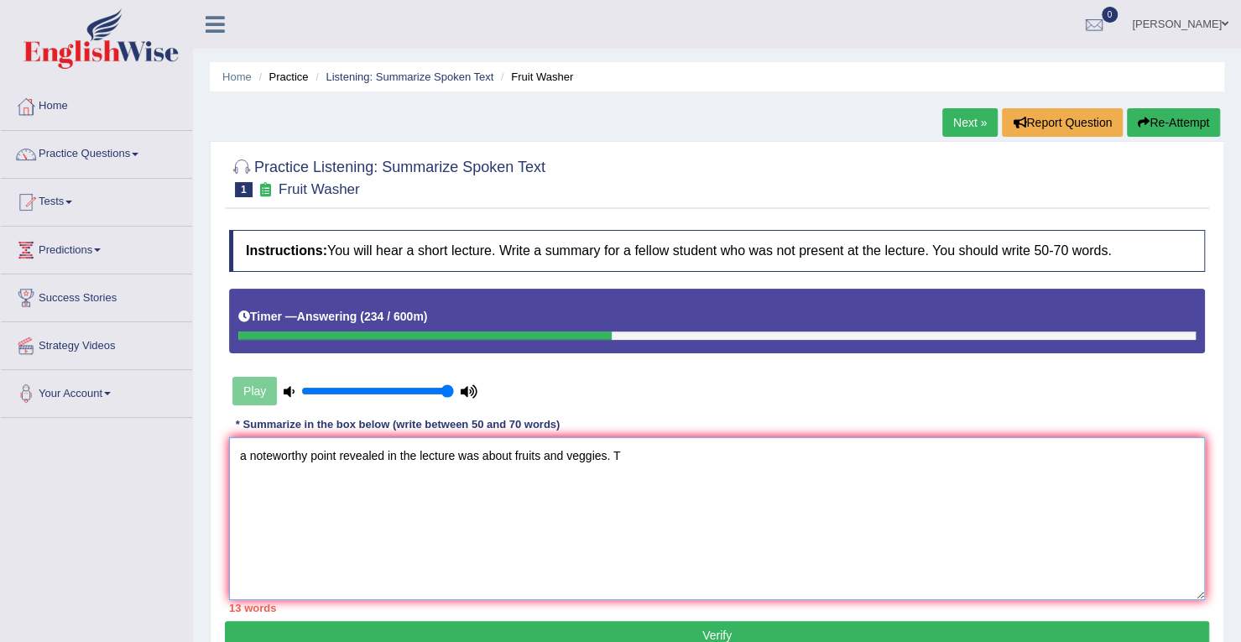
click at [633, 453] on textarea "a noteworthy point revealed in the lecture was about fruits and veggies. T" at bounding box center [717, 518] width 976 height 163
click at [940, 446] on textarea "a noteworthy point revealed in the lecture was about fruits and veggies. To ela…" at bounding box center [717, 518] width 976 height 163
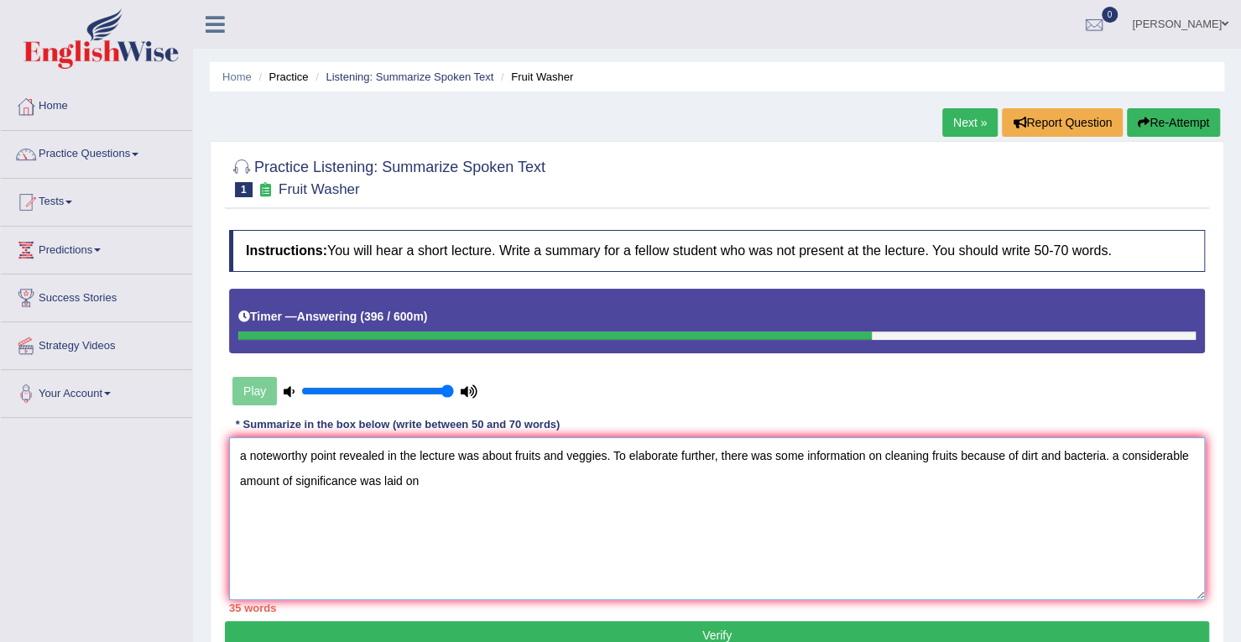
click at [420, 472] on textarea "a noteworthy point revealed in the lecture was about fruits and veggies. To ela…" at bounding box center [717, 518] width 976 height 163
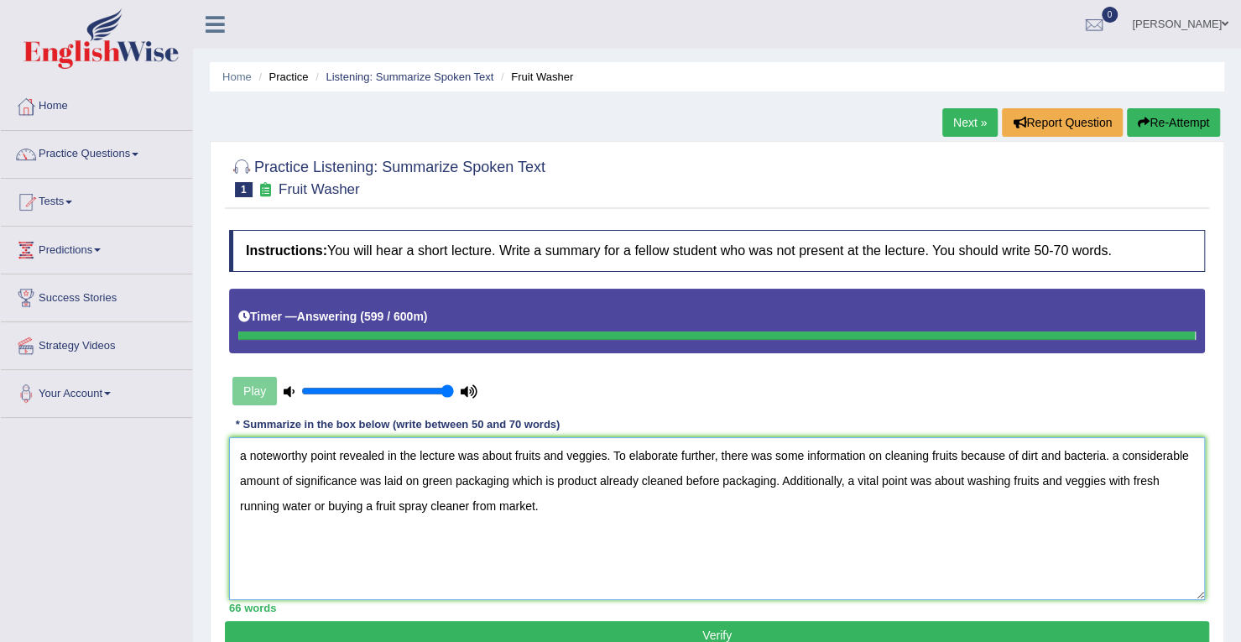
type textarea "a noteworthy point revealed in the lecture was about fruits and veggies. To ela…"
click at [448, 621] on button "Verify" at bounding box center [717, 635] width 984 height 29
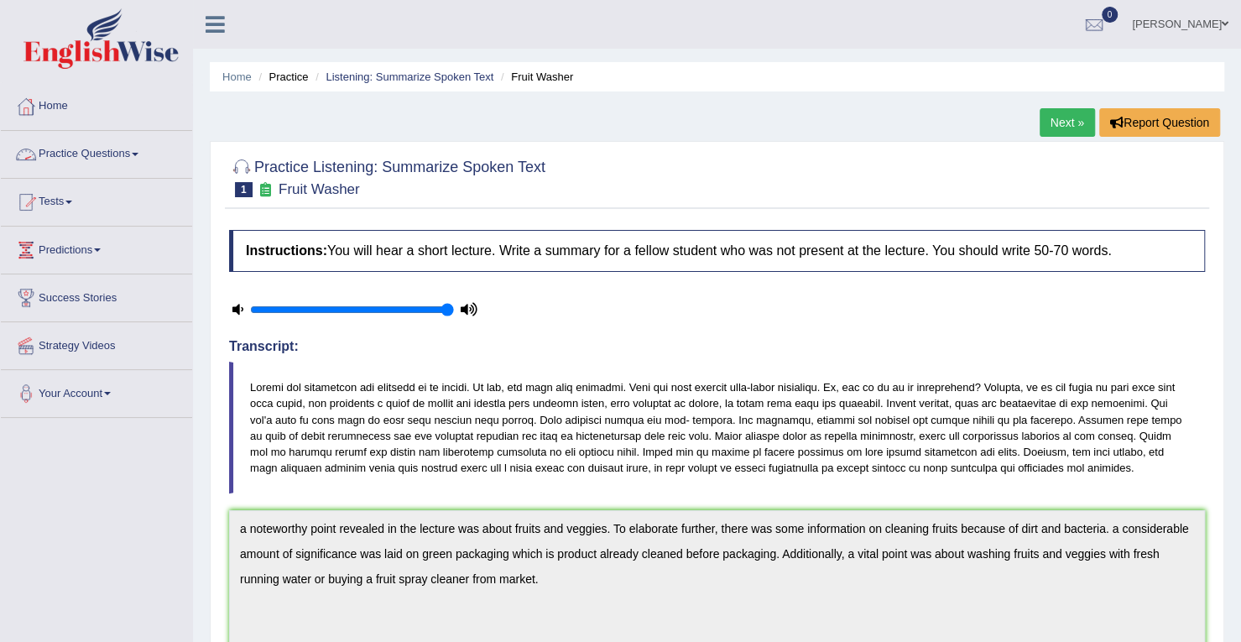
click at [140, 160] on link "Practice Questions" at bounding box center [96, 152] width 191 height 42
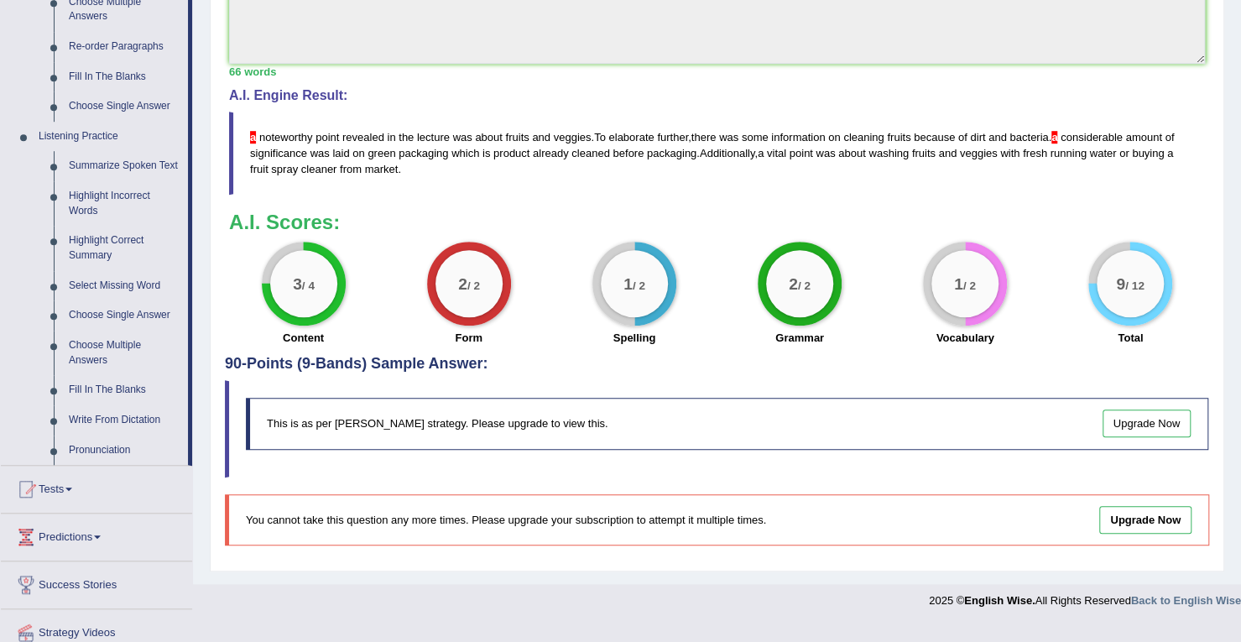
scroll to position [670, 0]
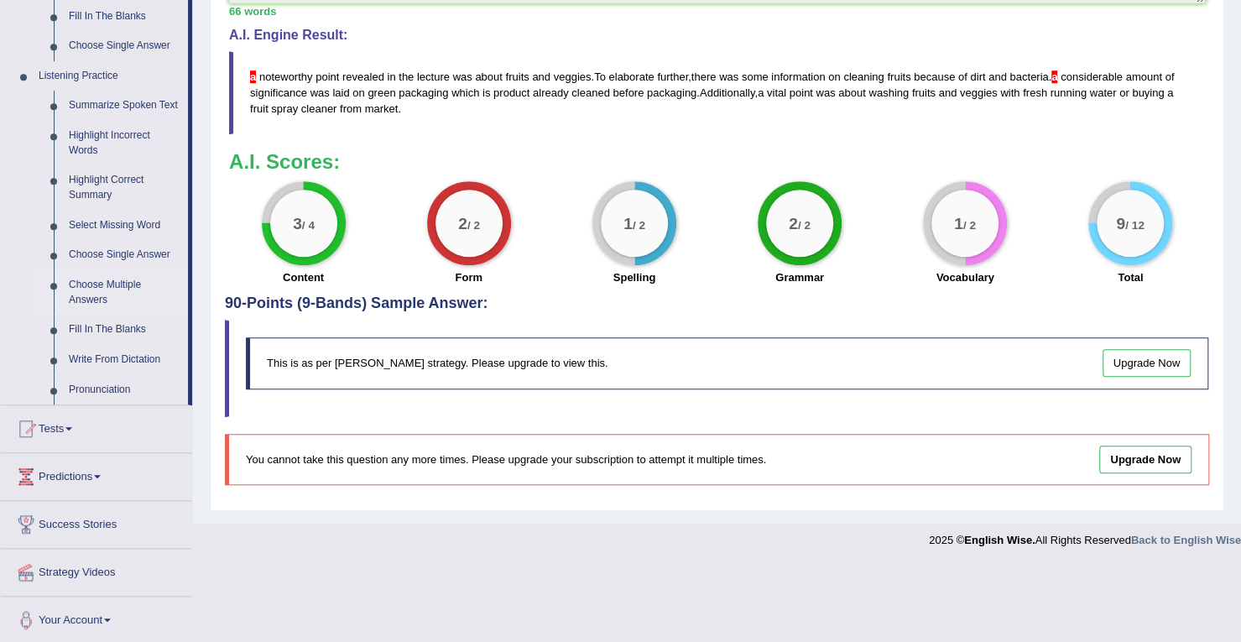
click at [116, 279] on link "Choose Multiple Answers" at bounding box center [124, 292] width 127 height 44
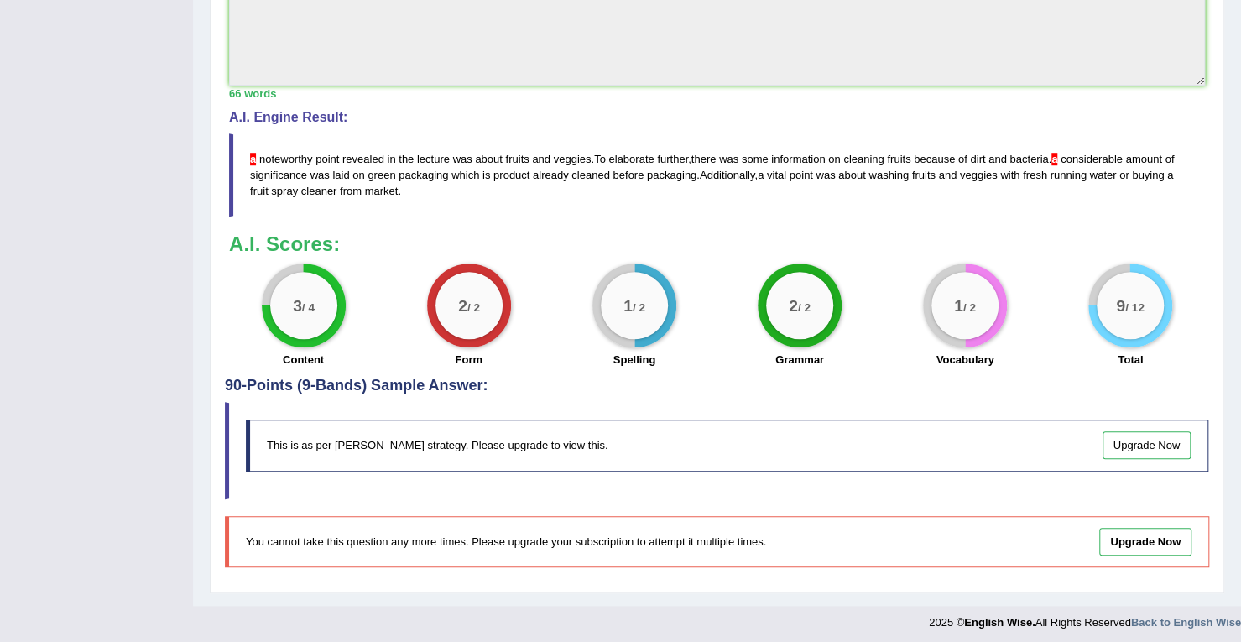
scroll to position [262, 0]
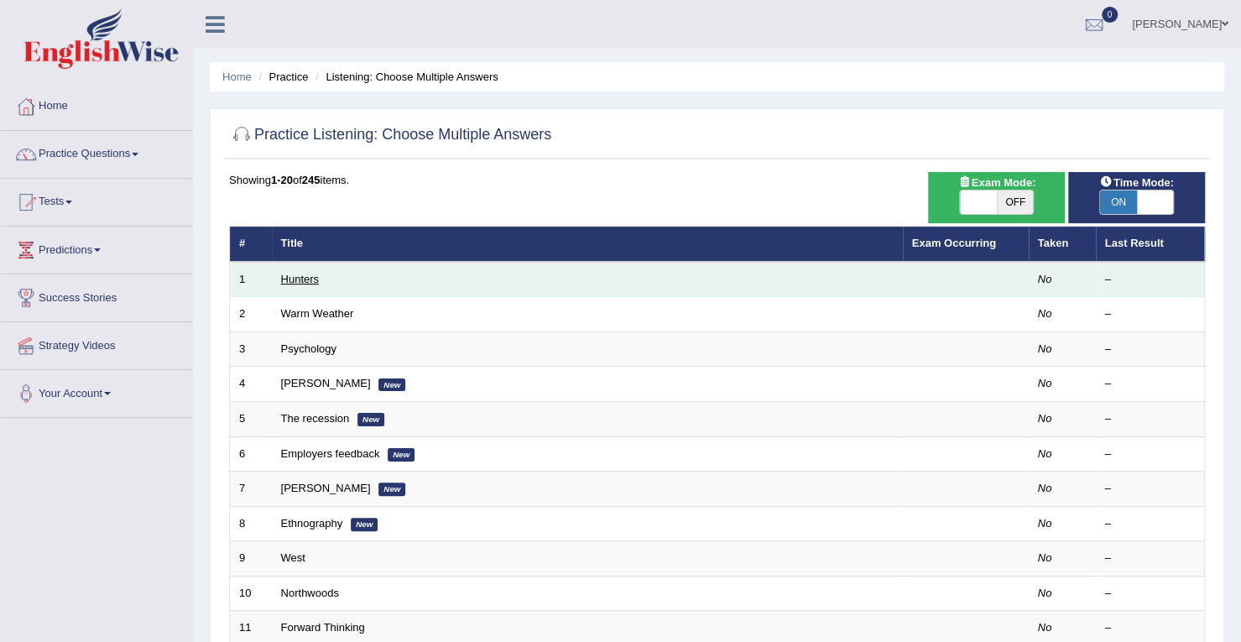
click at [309, 274] on link "Hunters" at bounding box center [300, 279] width 39 height 13
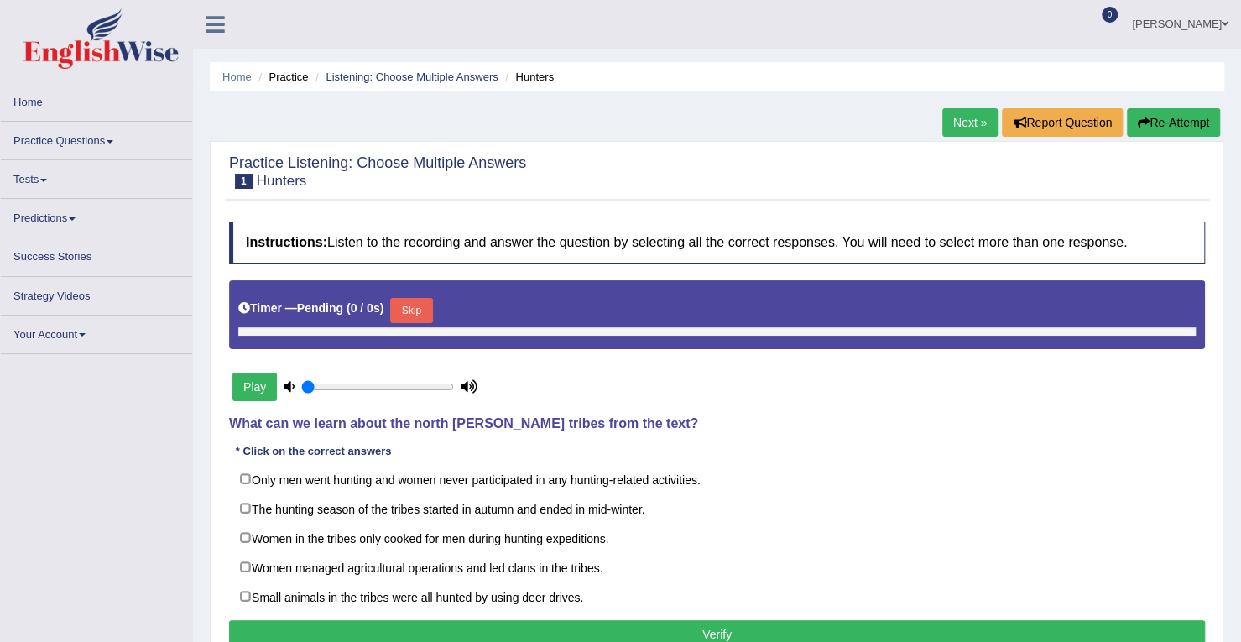
type input "1"
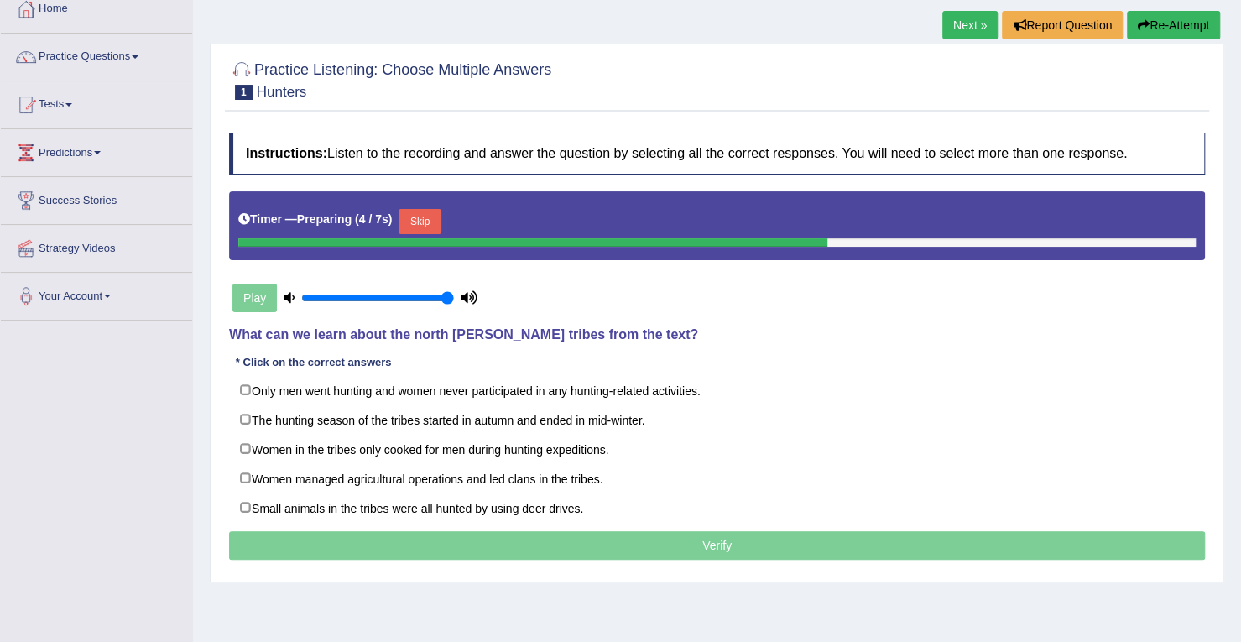
scroll to position [101, 0]
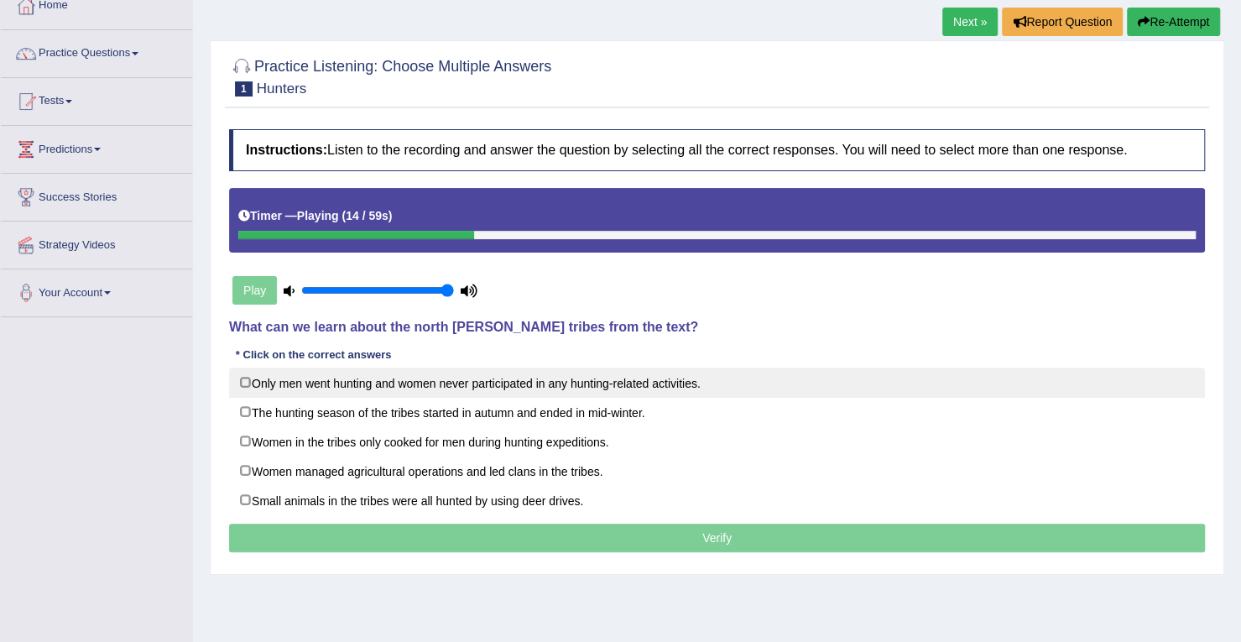
click at [246, 378] on label "Only men went hunting and women never participated in any hunting-related activ…" at bounding box center [717, 383] width 976 height 30
checkbox input "true"
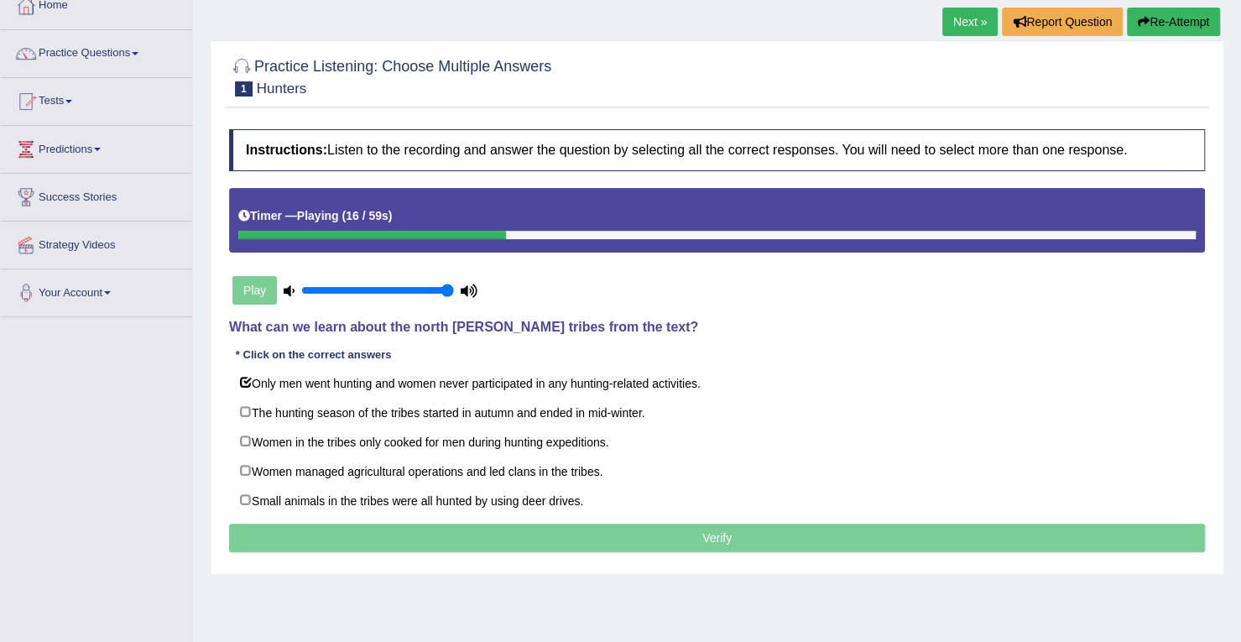
click at [439, 514] on div "Instructions: Listen to the recording and answer the question by selecting all …" at bounding box center [717, 343] width 984 height 445
click at [443, 535] on p "Verify" at bounding box center [717, 538] width 976 height 29
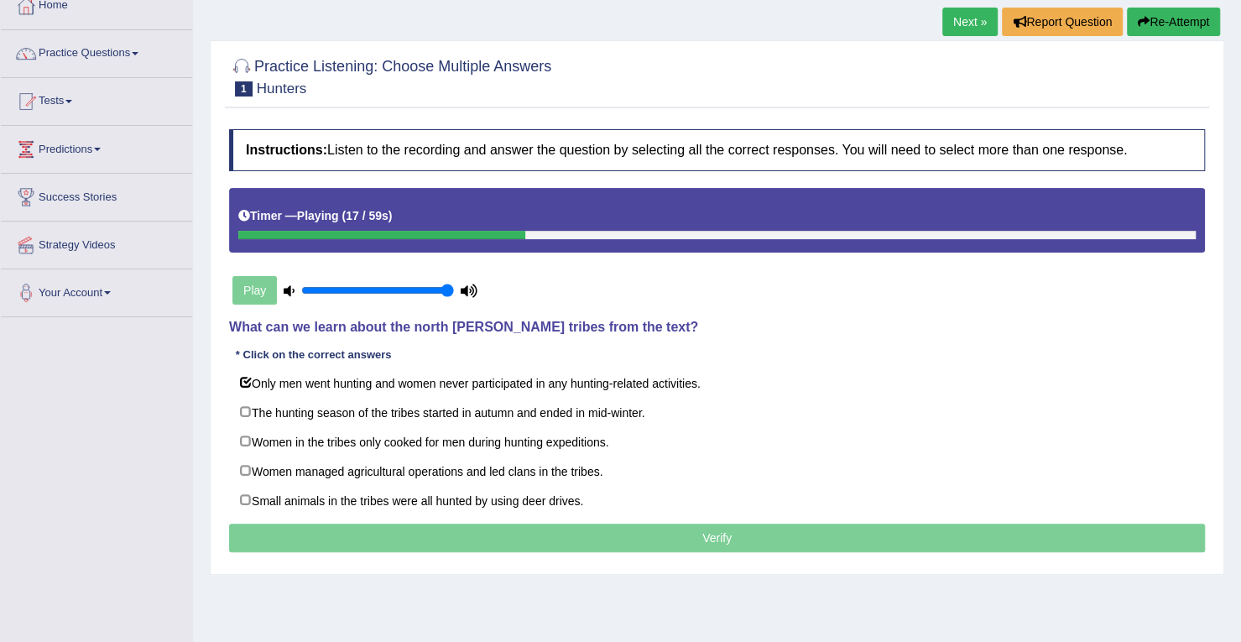
click at [443, 535] on p "Verify" at bounding box center [717, 538] width 976 height 29
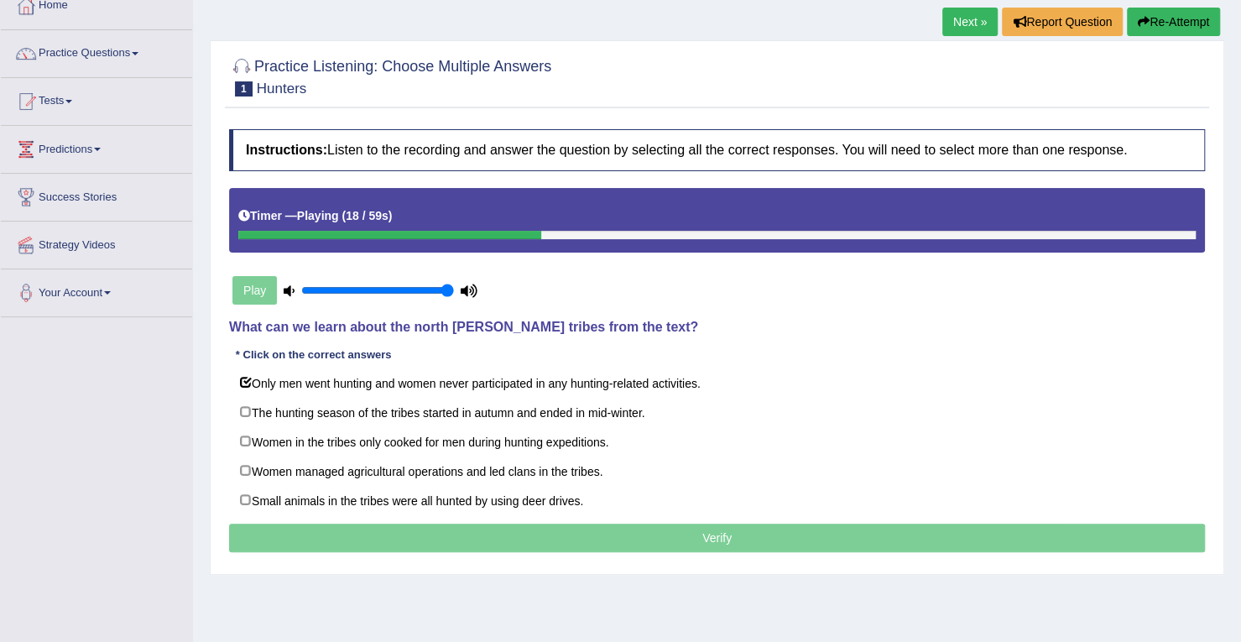
click at [443, 535] on p "Verify" at bounding box center [717, 538] width 976 height 29
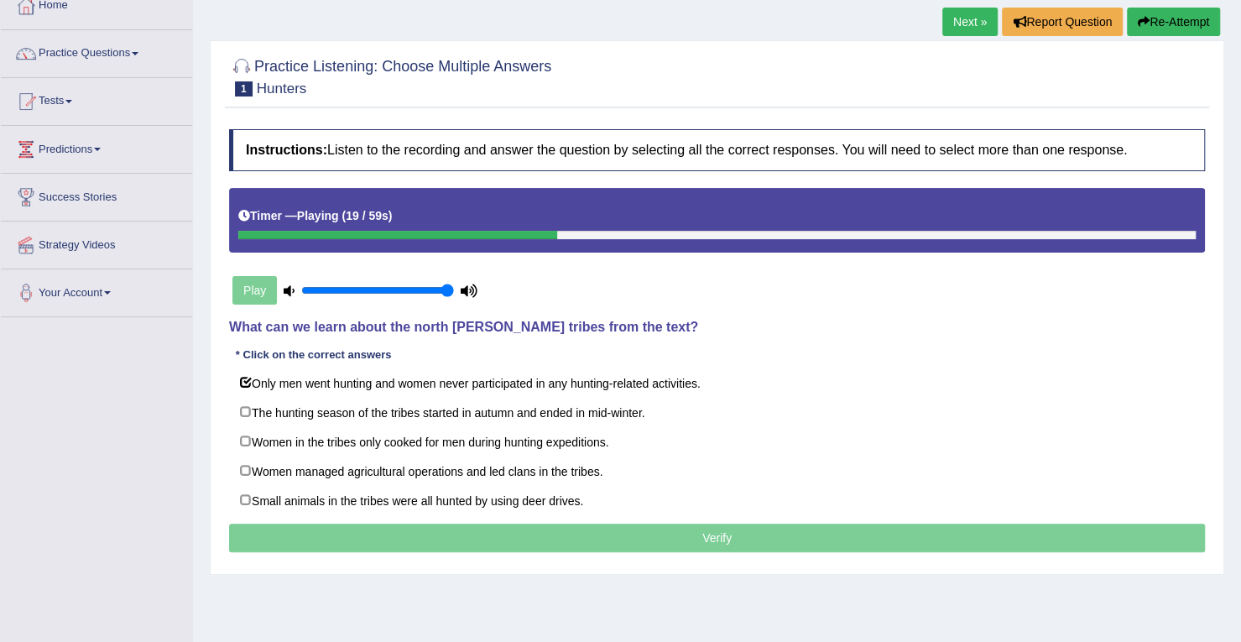
click at [443, 535] on p "Verify" at bounding box center [717, 538] width 976 height 29
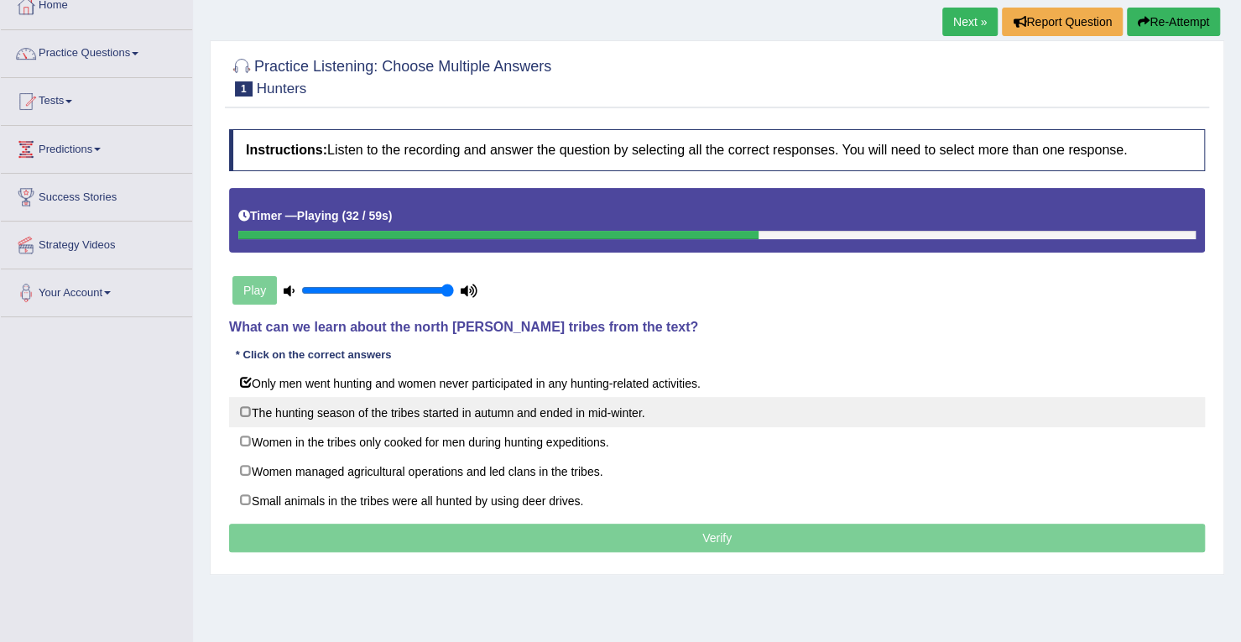
click at [249, 407] on label "The hunting season of the tribes started in autumn and ended in mid-winter." at bounding box center [717, 412] width 976 height 30
checkbox input "true"
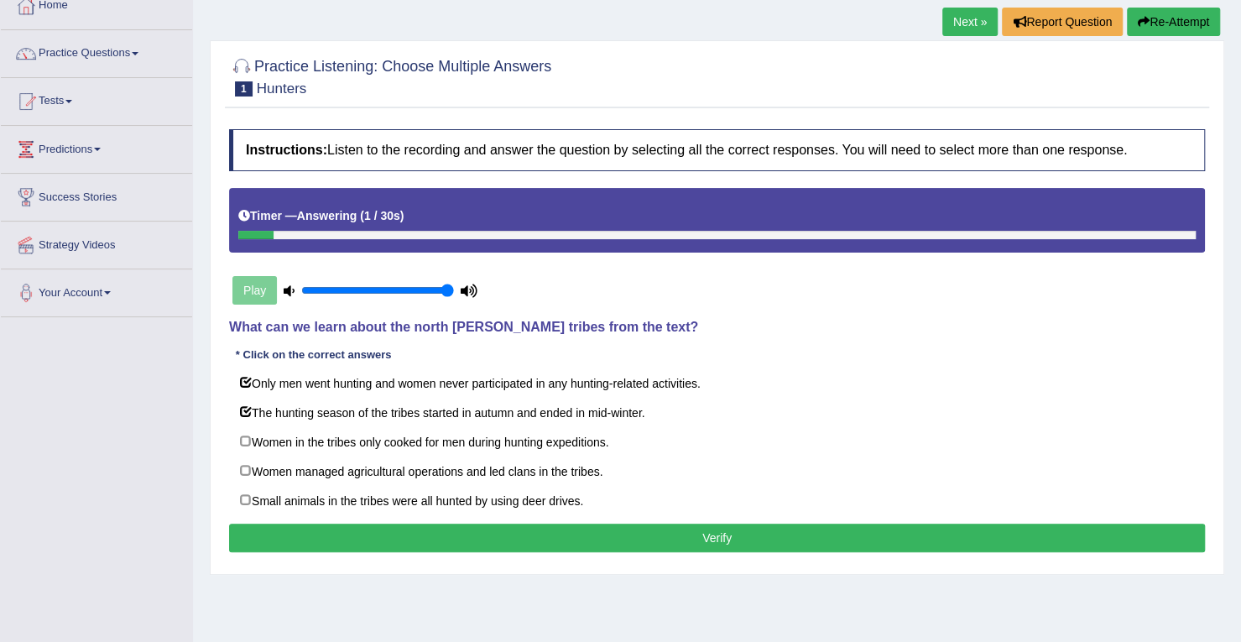
click at [808, 524] on button "Verify" at bounding box center [717, 538] width 976 height 29
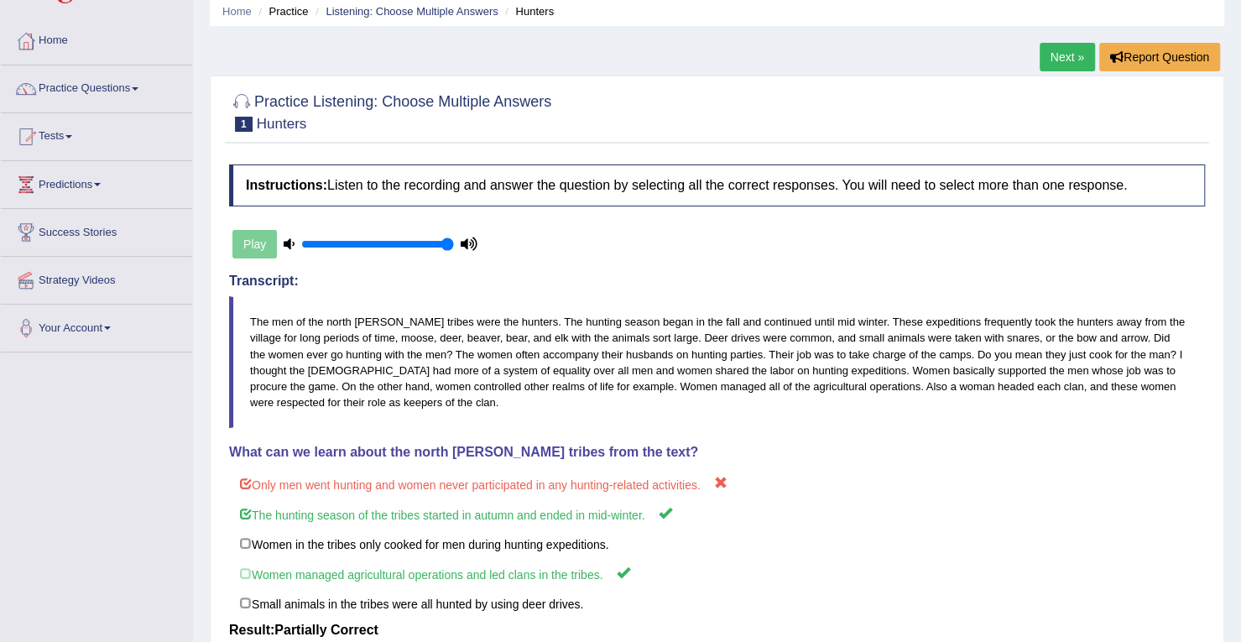
scroll to position [0, 0]
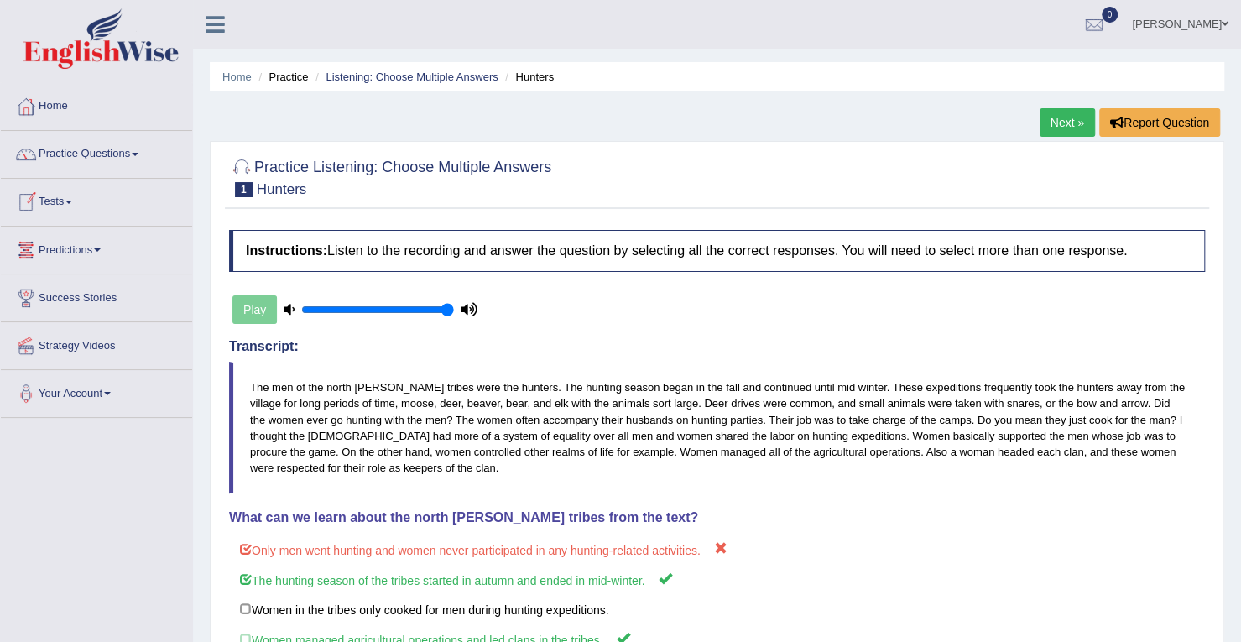
click at [137, 149] on link "Practice Questions" at bounding box center [96, 152] width 191 height 42
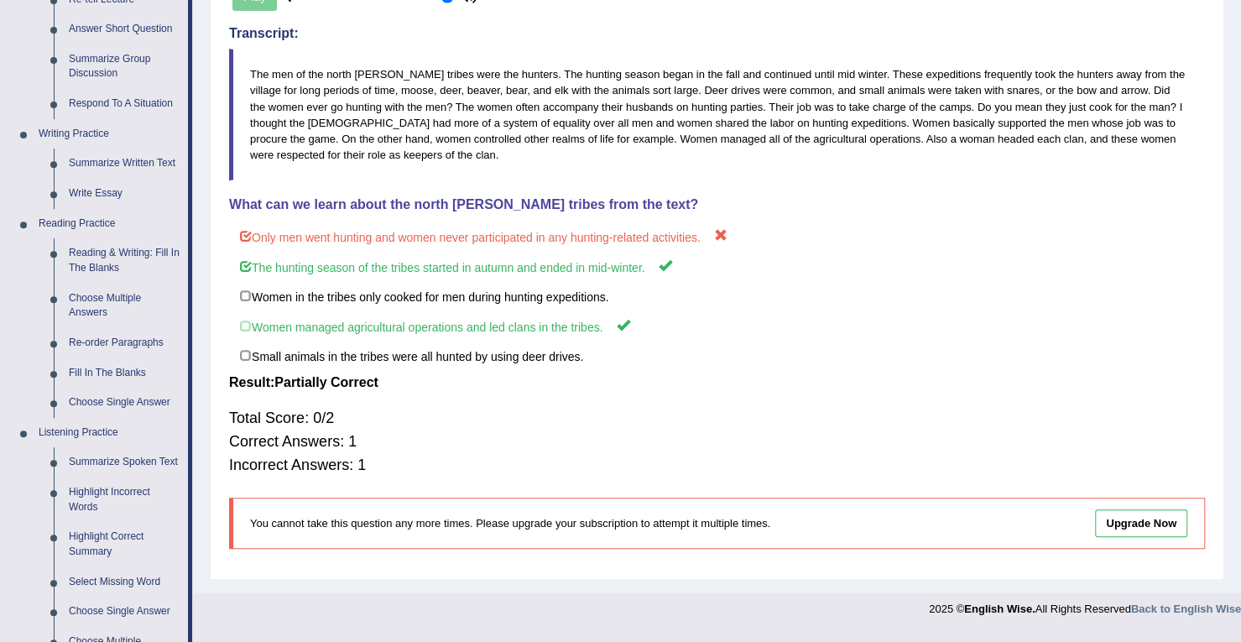
scroll to position [670, 0]
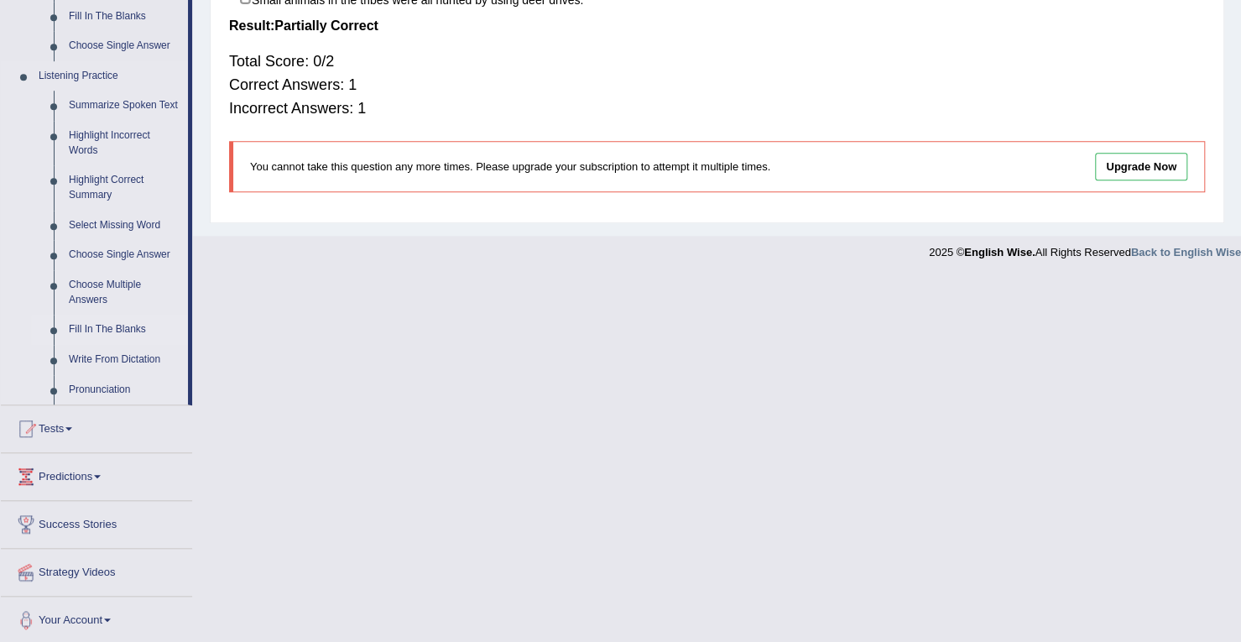
click at [107, 326] on link "Fill In The Blanks" at bounding box center [124, 330] width 127 height 30
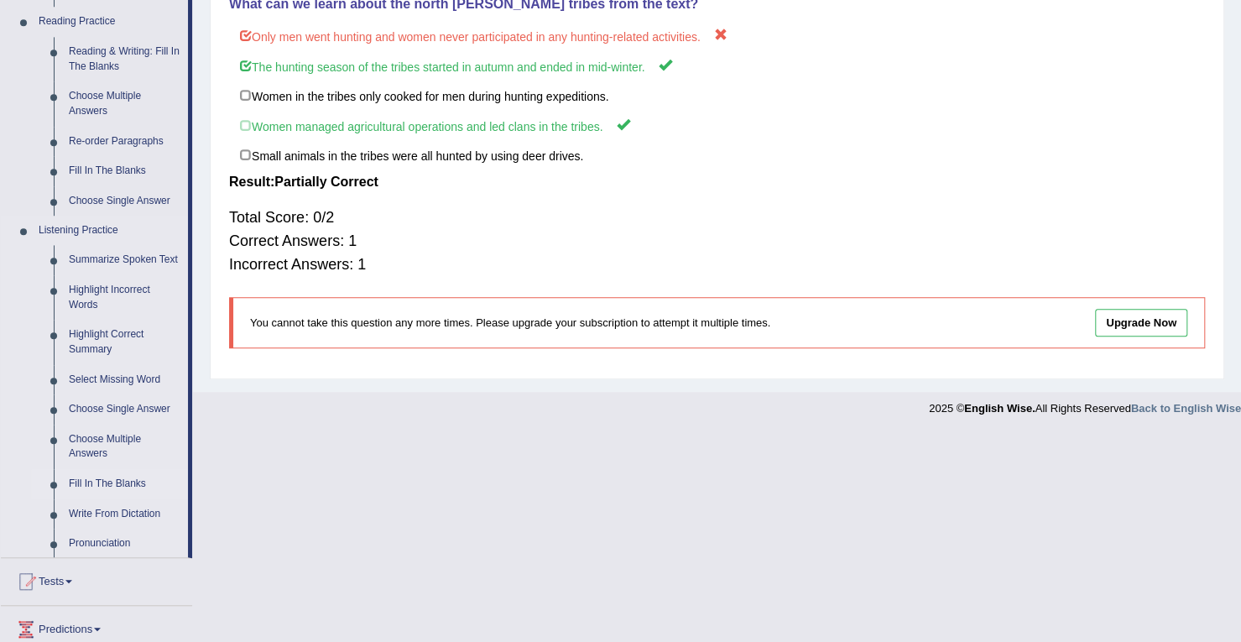
scroll to position [304, 0]
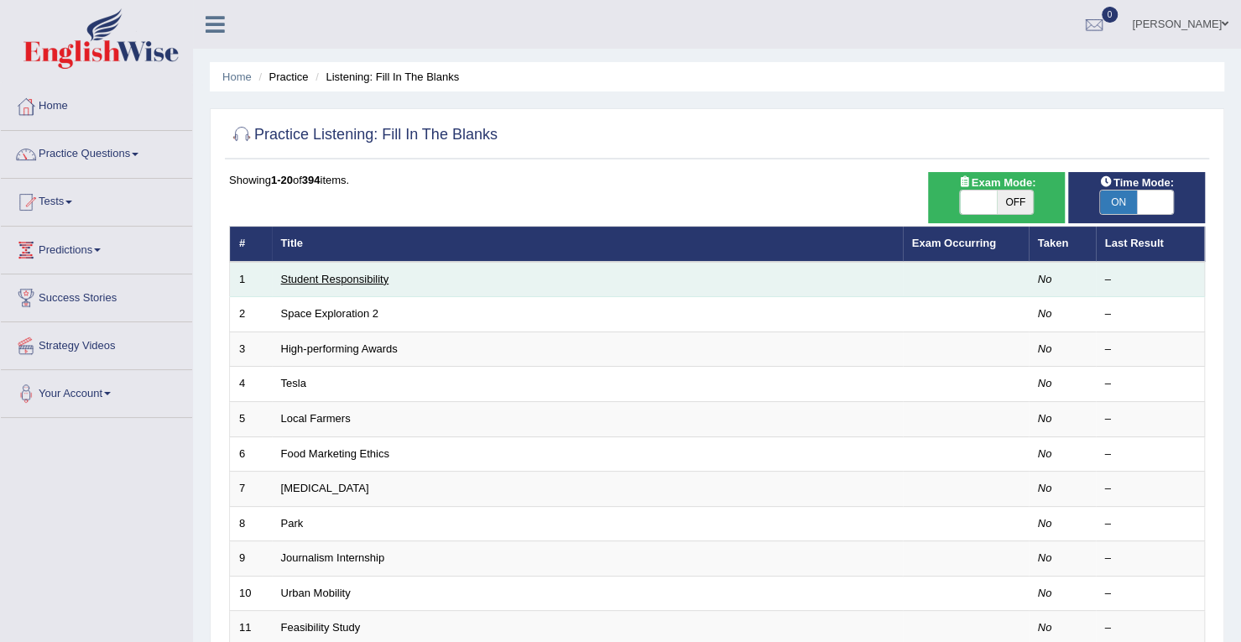
click at [345, 274] on link "Student Responsibility" at bounding box center [335, 279] width 108 height 13
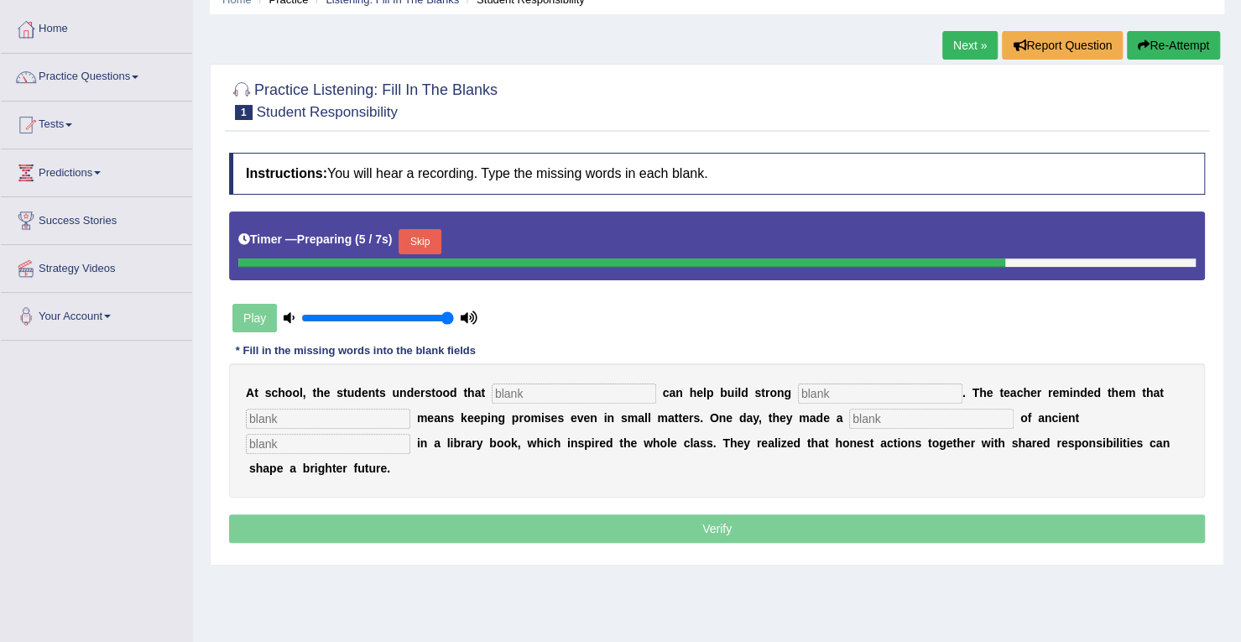
scroll to position [79, 0]
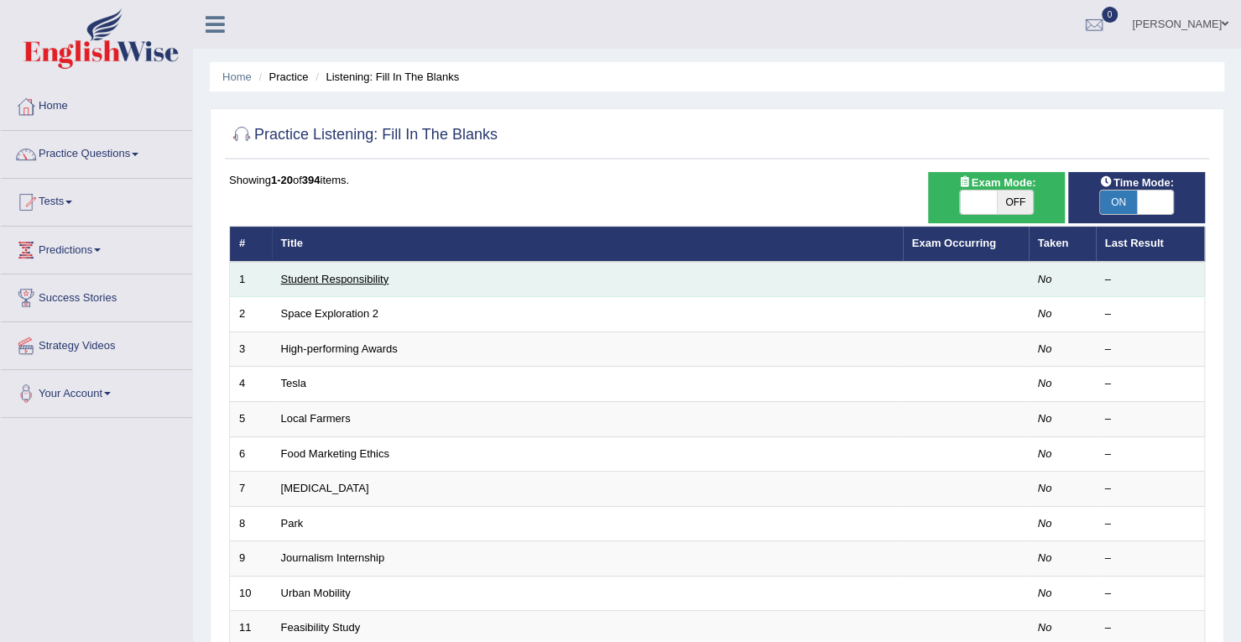
click at [296, 273] on link "Student Responsibility" at bounding box center [335, 279] width 108 height 13
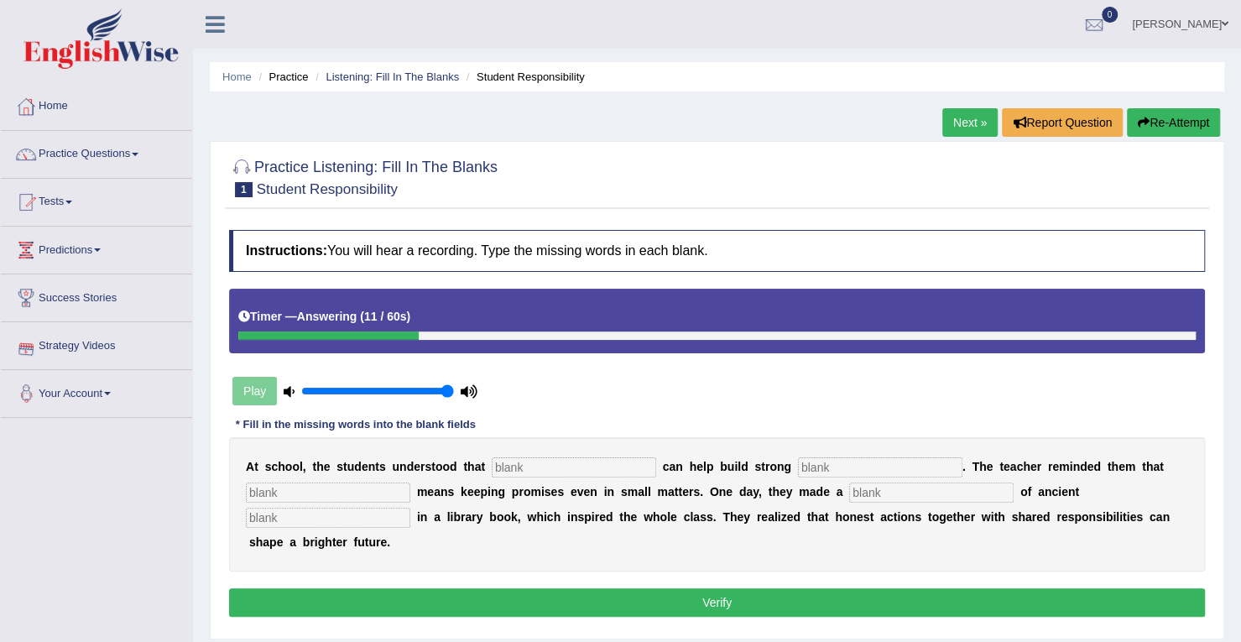
click at [498, 459] on input "text" at bounding box center [574, 467] width 164 height 20
type input "responsibility"
click at [817, 465] on input "text" at bounding box center [880, 467] width 164 height 20
type input "i"
type input "community"
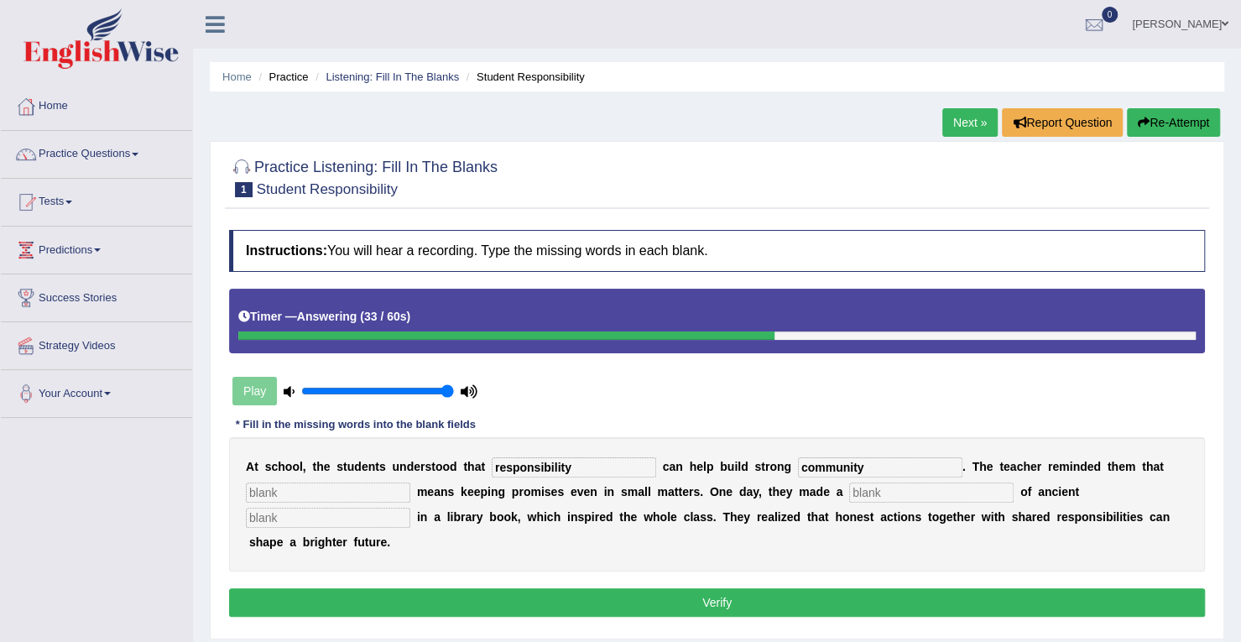
click at [378, 491] on input "text" at bounding box center [328, 493] width 164 height 20
click at [974, 491] on input "text" at bounding box center [931, 493] width 164 height 20
type input "discovery"
click at [908, 596] on button "Verify" at bounding box center [717, 602] width 976 height 29
click at [384, 489] on input "text" at bounding box center [328, 493] width 164 height 20
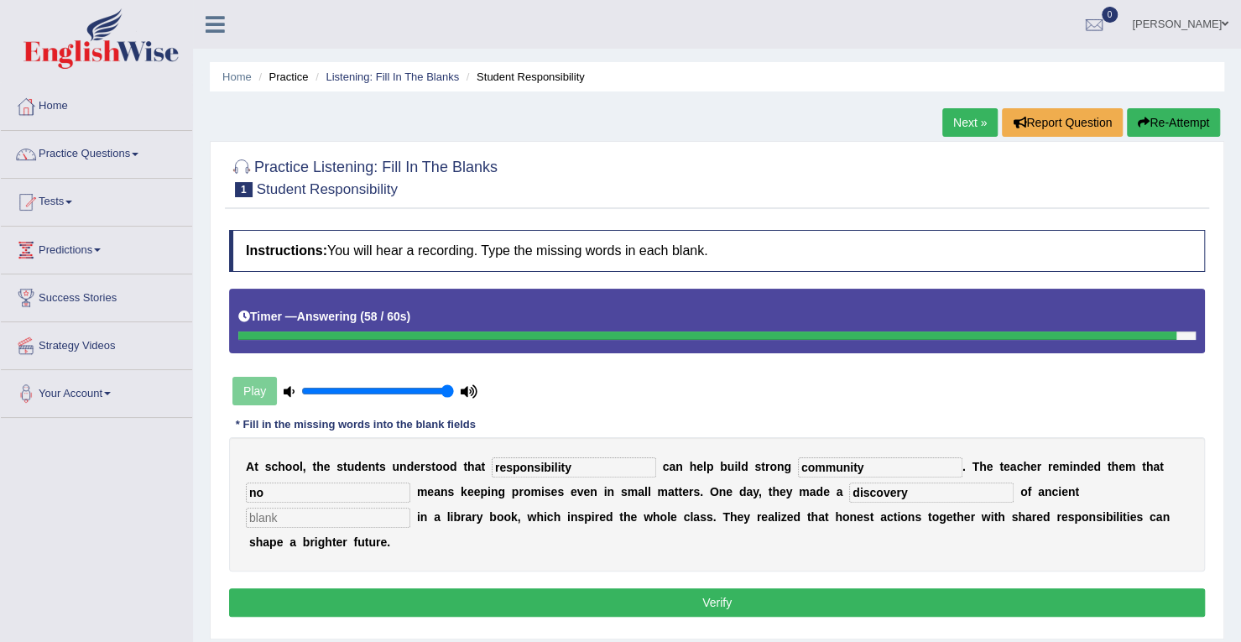
type input "no"
click at [353, 515] on input "text" at bounding box center [328, 518] width 164 height 20
type input "no"
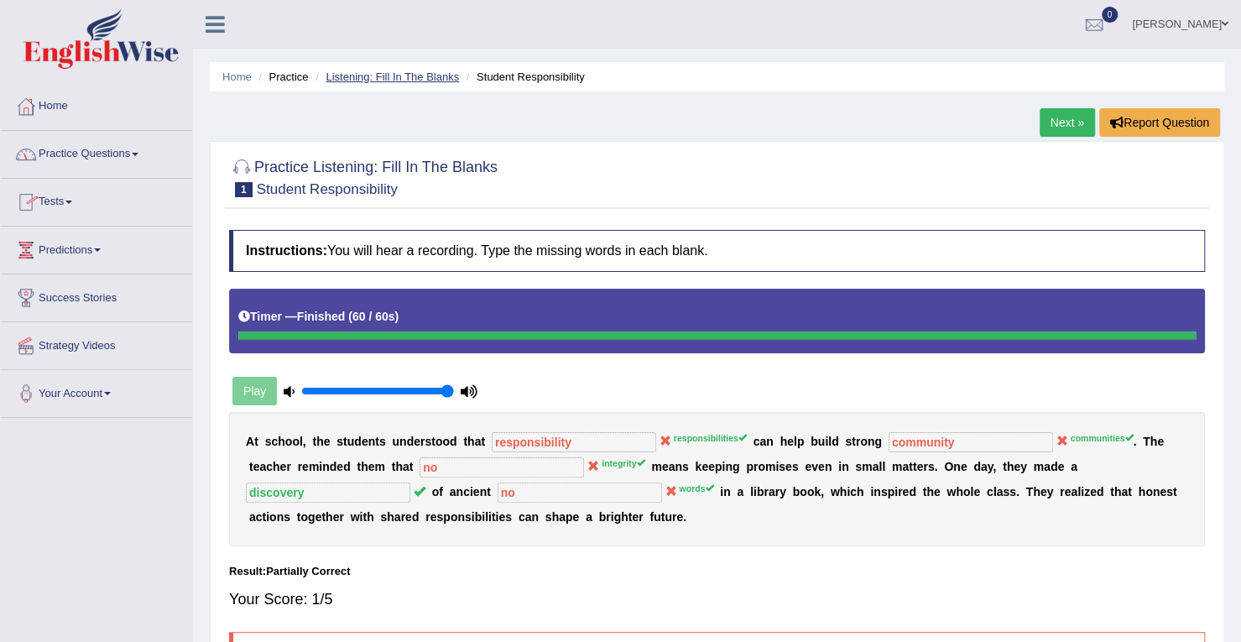
click at [385, 79] on link "Listening: Fill In The Blanks" at bounding box center [392, 76] width 133 height 13
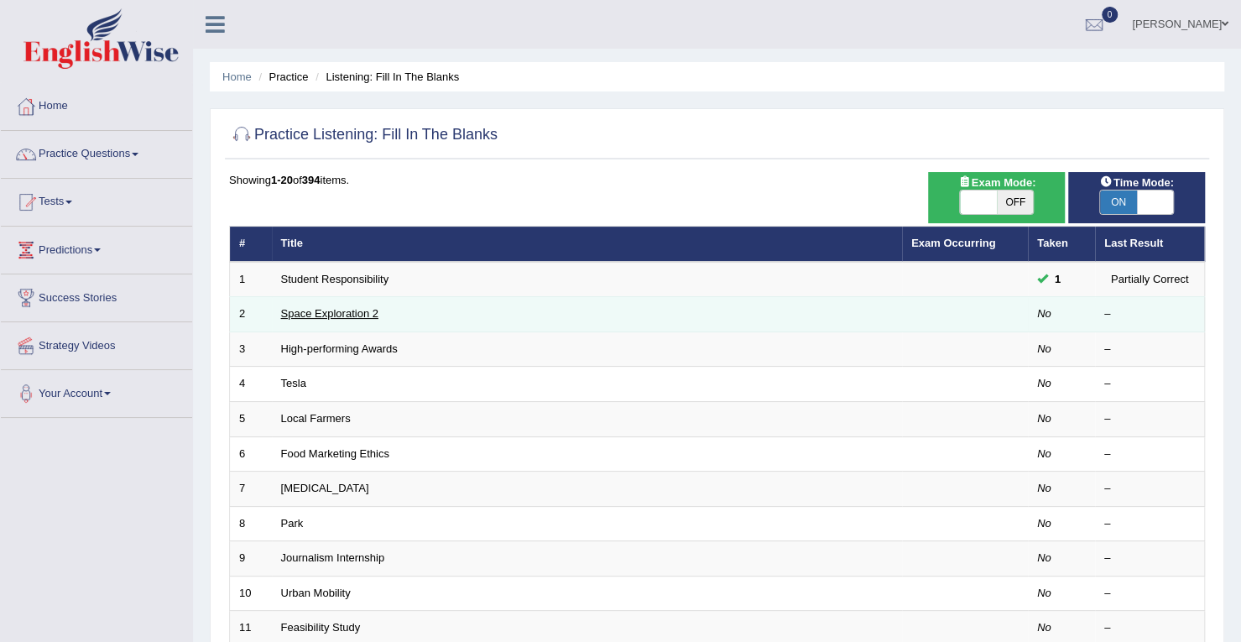
click at [337, 309] on link "Space Exploration 2" at bounding box center [329, 313] width 97 height 13
click at [359, 315] on link "Space Exploration 2" at bounding box center [329, 313] width 97 height 13
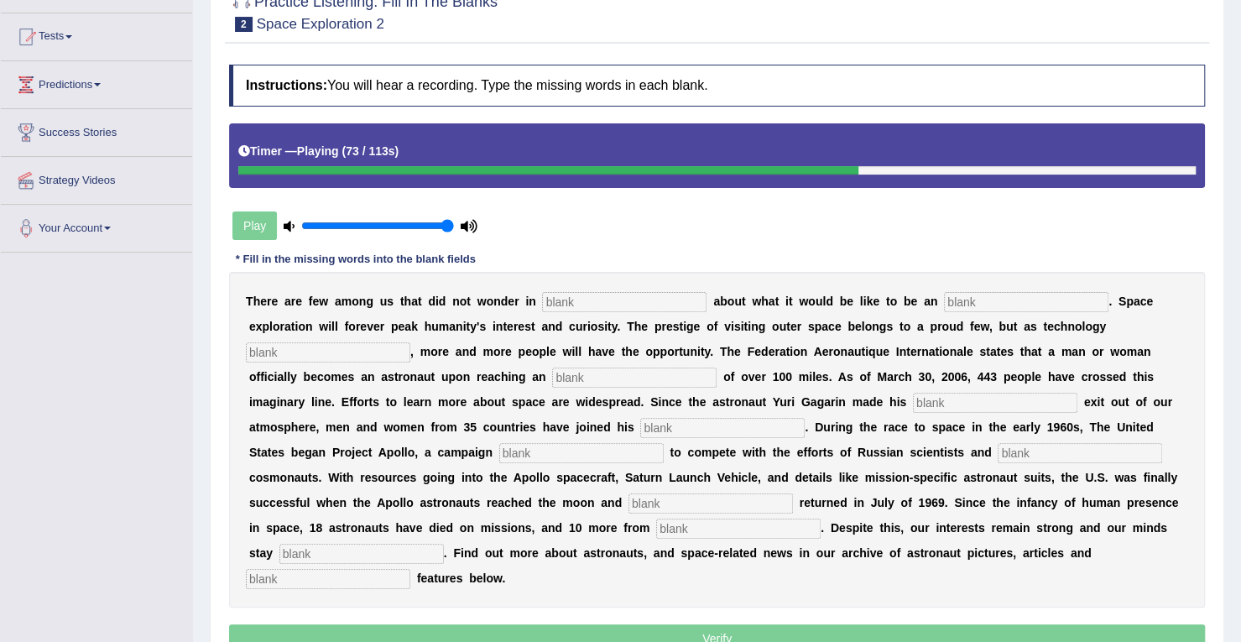
scroll to position [170, 0]
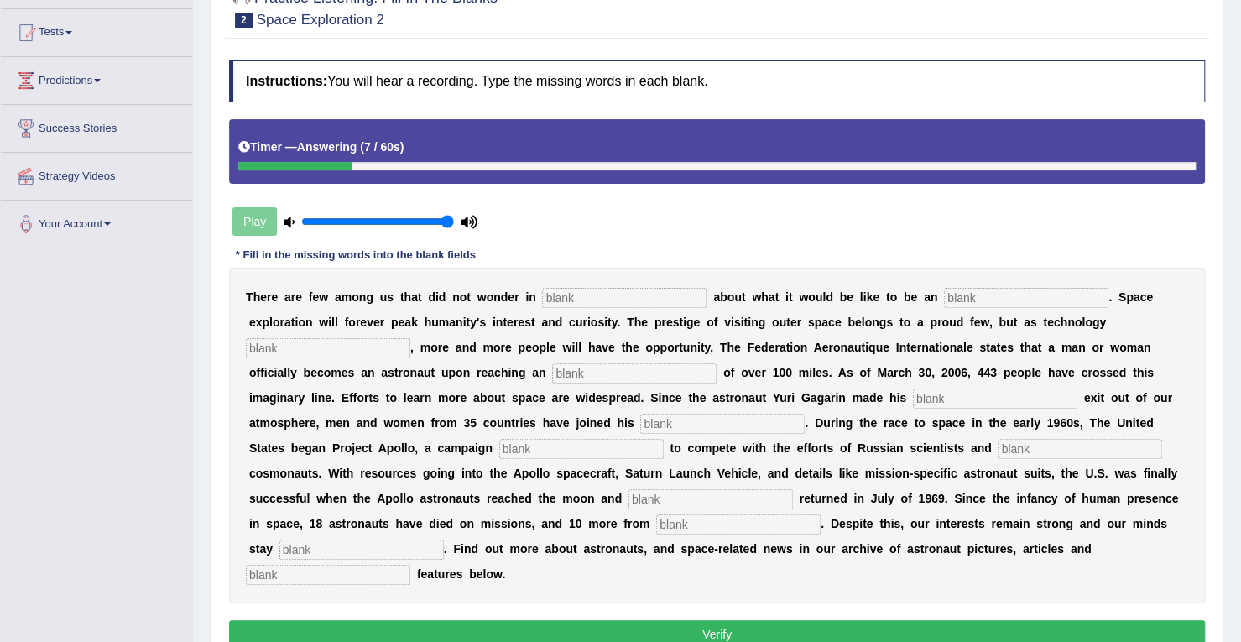
click at [665, 297] on input "text" at bounding box center [624, 298] width 164 height 20
type input "all"
click at [957, 288] on input "text" at bounding box center [1026, 298] width 164 height 20
type input "astronaut"
click at [370, 353] on input "text" at bounding box center [328, 348] width 164 height 20
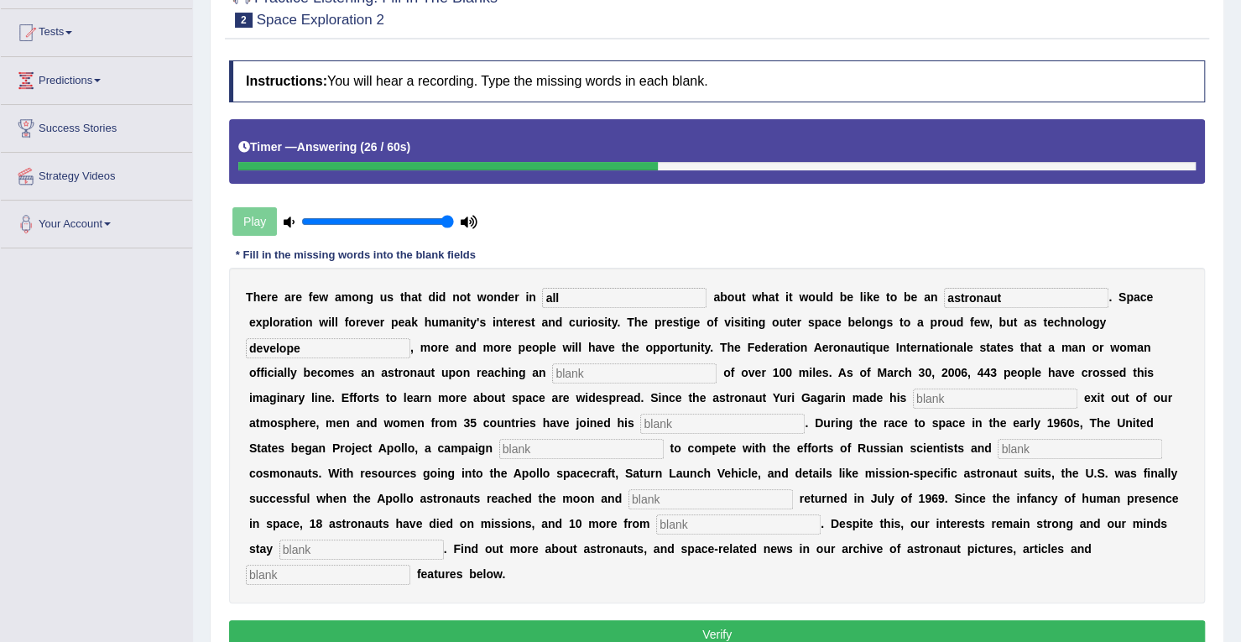
type input "develope"
click at [592, 370] on input "text" at bounding box center [634, 373] width 164 height 20
type input "altitude"
click at [943, 392] on input "text" at bounding box center [995, 399] width 164 height 20
type input "pioneering"
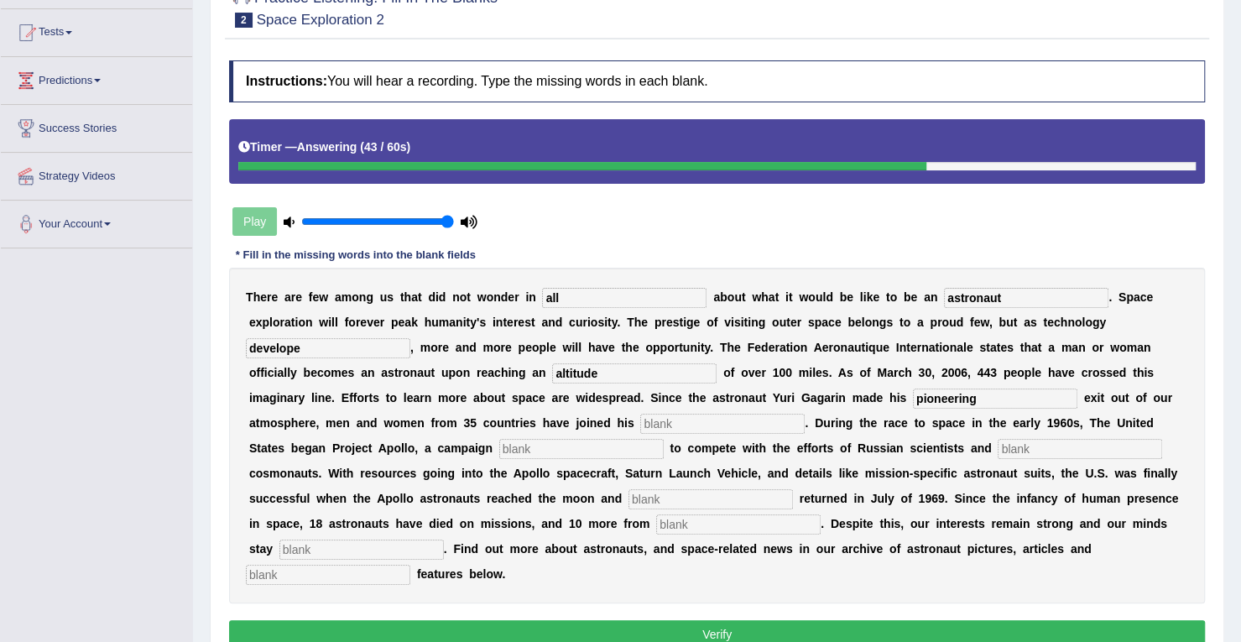
click at [724, 417] on input "text" at bounding box center [722, 424] width 164 height 20
type input "no"
click at [626, 454] on input "text" at bounding box center [581, 449] width 164 height 20
type input "launched"
click at [1033, 445] on input "text" at bounding box center [1080, 449] width 164 height 20
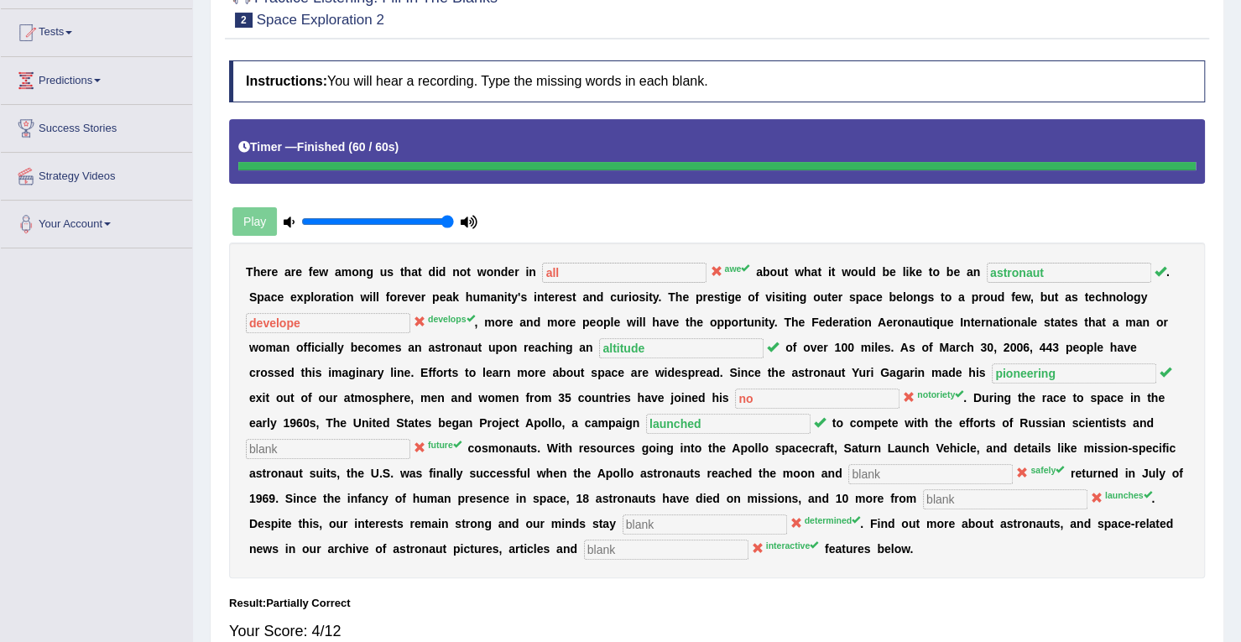
scroll to position [0, 0]
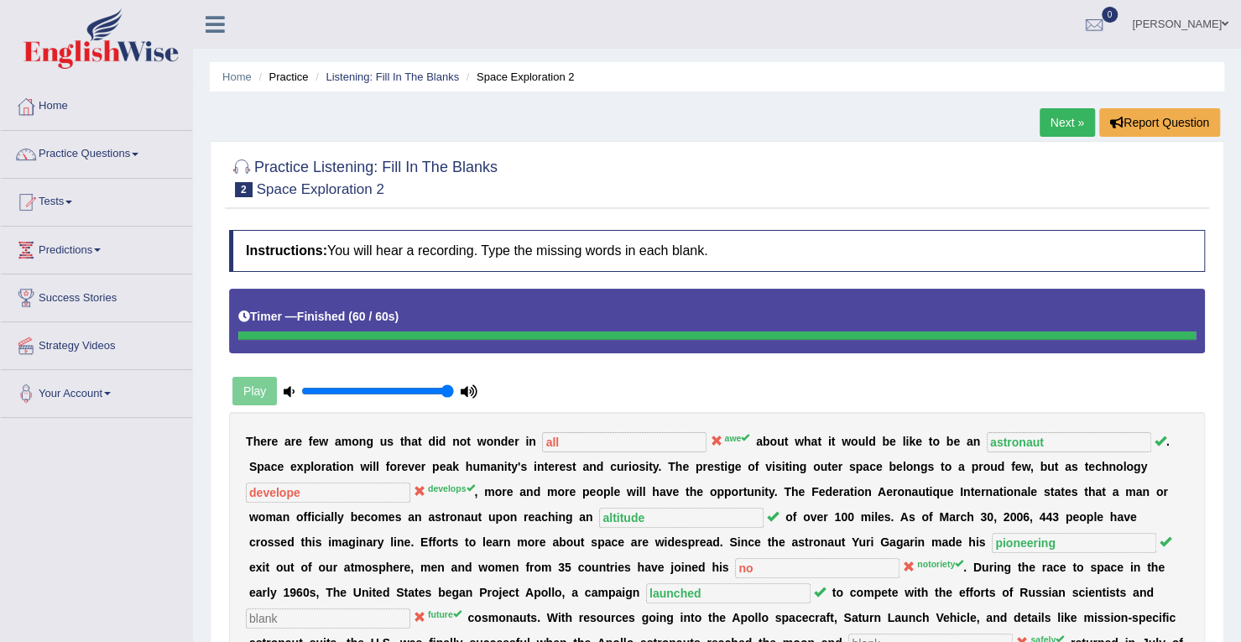
click at [425, 69] on li "Listening: Fill In The Blanks" at bounding box center [385, 77] width 148 height 16
click at [424, 71] on link "Listening: Fill In The Blanks" at bounding box center [392, 76] width 133 height 13
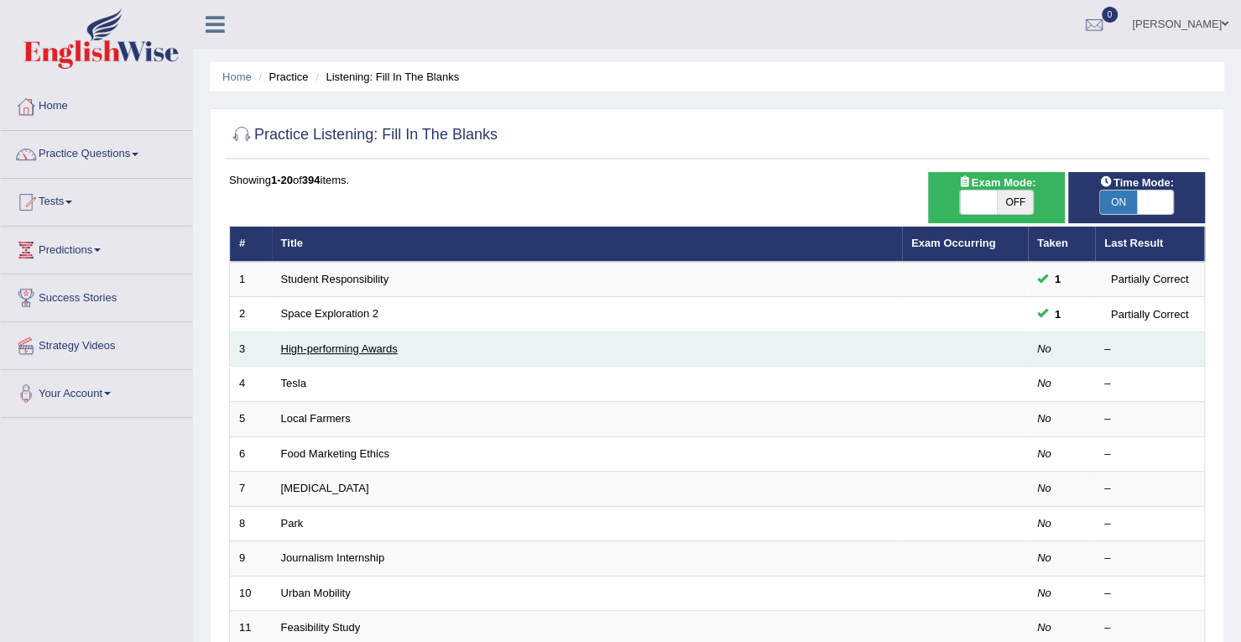
click at [339, 342] on link "High-performing Awards" at bounding box center [339, 348] width 117 height 13
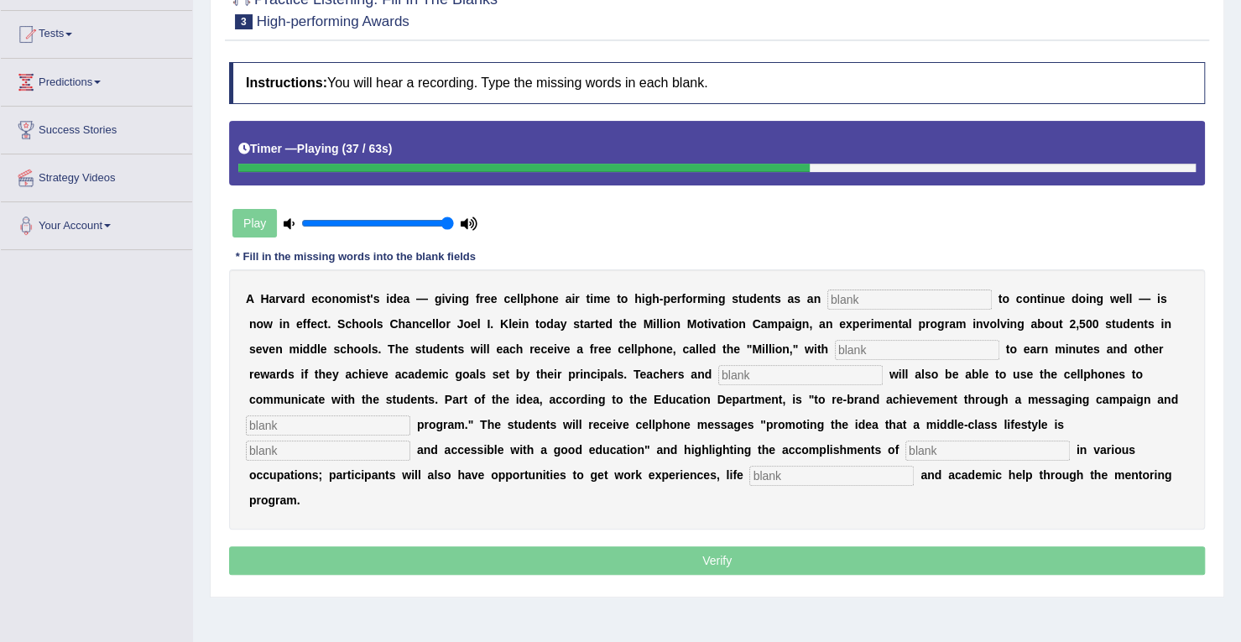
scroll to position [173, 0]
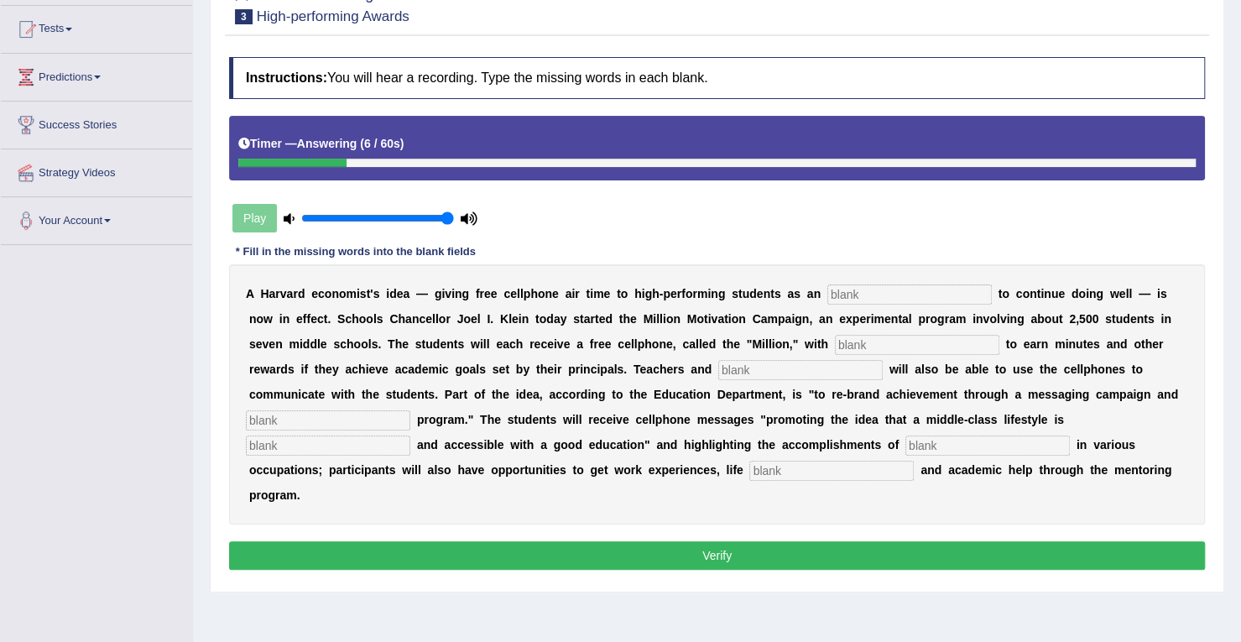
click at [855, 293] on input "text" at bounding box center [909, 294] width 164 height 20
type input "incentive"
click at [878, 342] on input "text" at bounding box center [917, 345] width 164 height 20
type input "opportunity"
click at [775, 372] on input "text" at bounding box center [800, 370] width 164 height 20
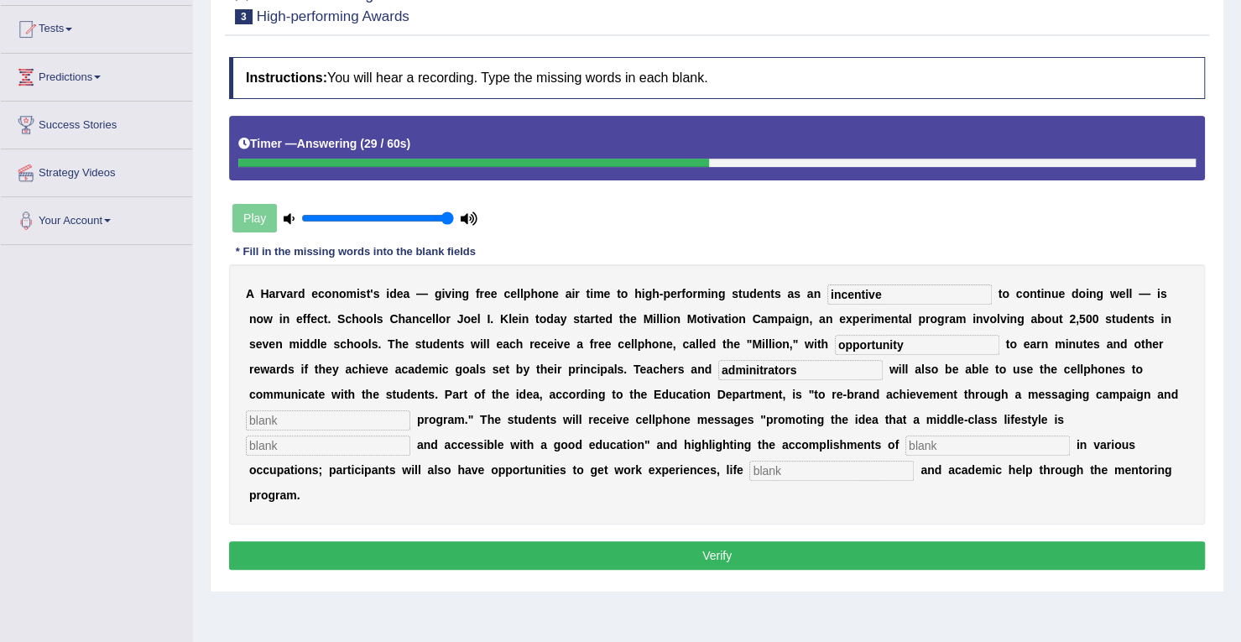
type input "adminitrators"
click at [339, 417] on input "text" at bounding box center [328, 420] width 164 height 20
type input "mentoring"
click at [306, 449] on input "text" at bounding box center [328, 446] width 164 height 20
type input "desirable"
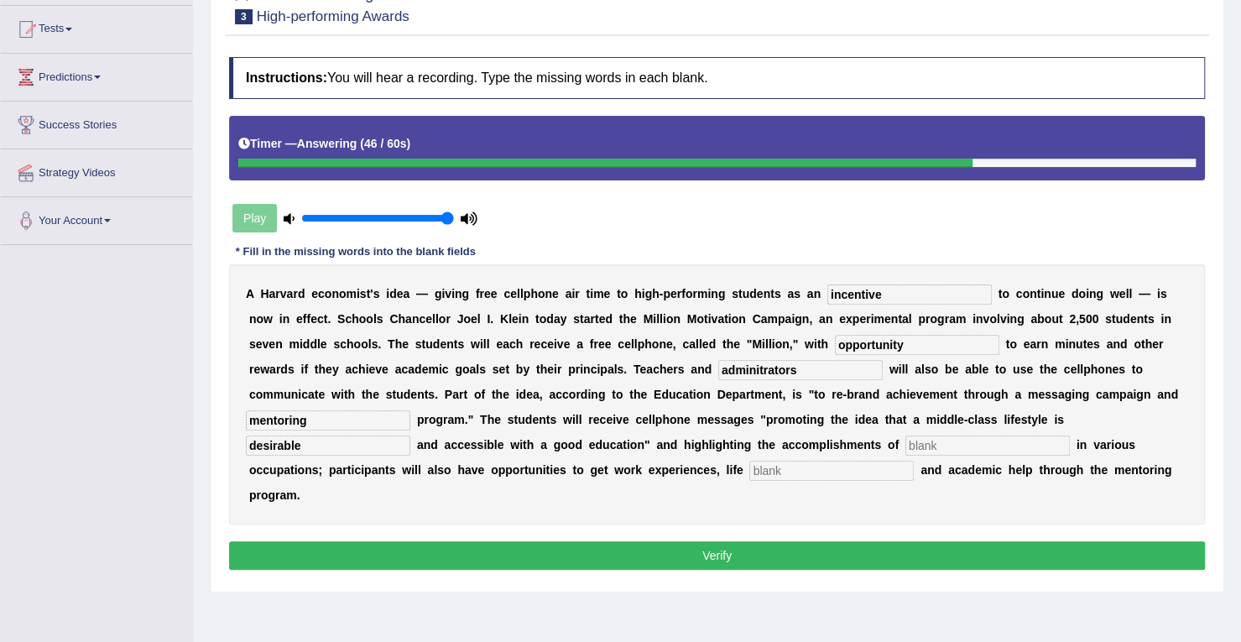
click at [924, 449] on input "text" at bounding box center [987, 446] width 164 height 20
type input "professionals"
click at [842, 470] on input "text" at bounding box center [831, 471] width 164 height 20
type input "coaching"
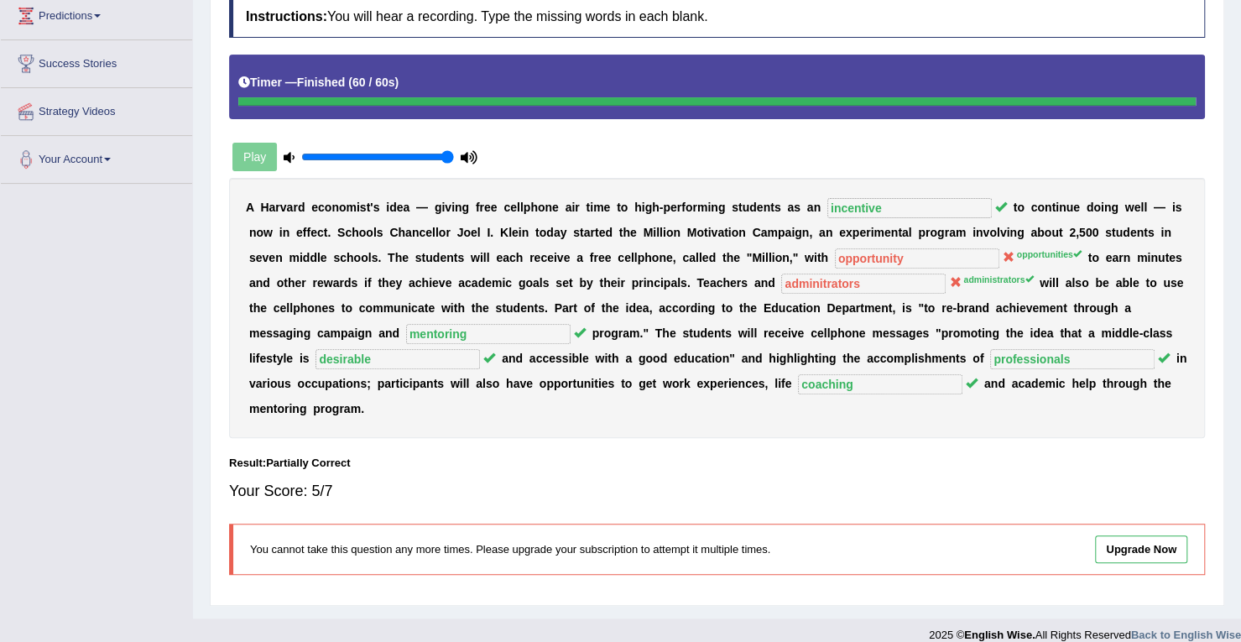
scroll to position [0, 0]
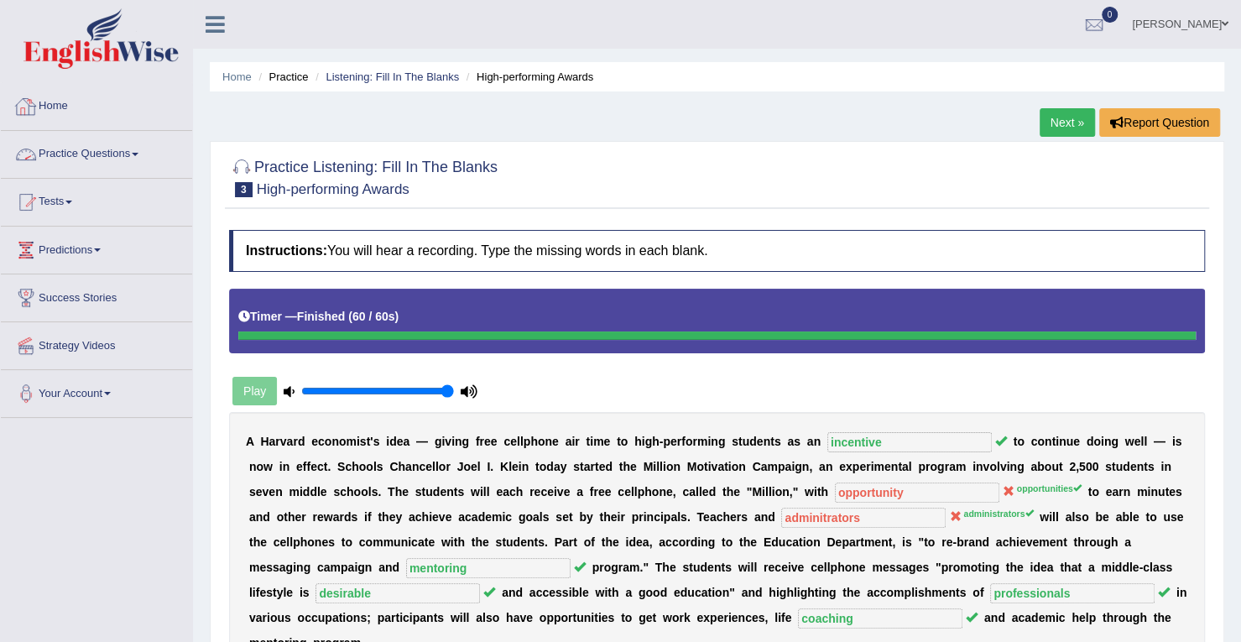
click at [153, 156] on link "Practice Questions" at bounding box center [96, 152] width 191 height 42
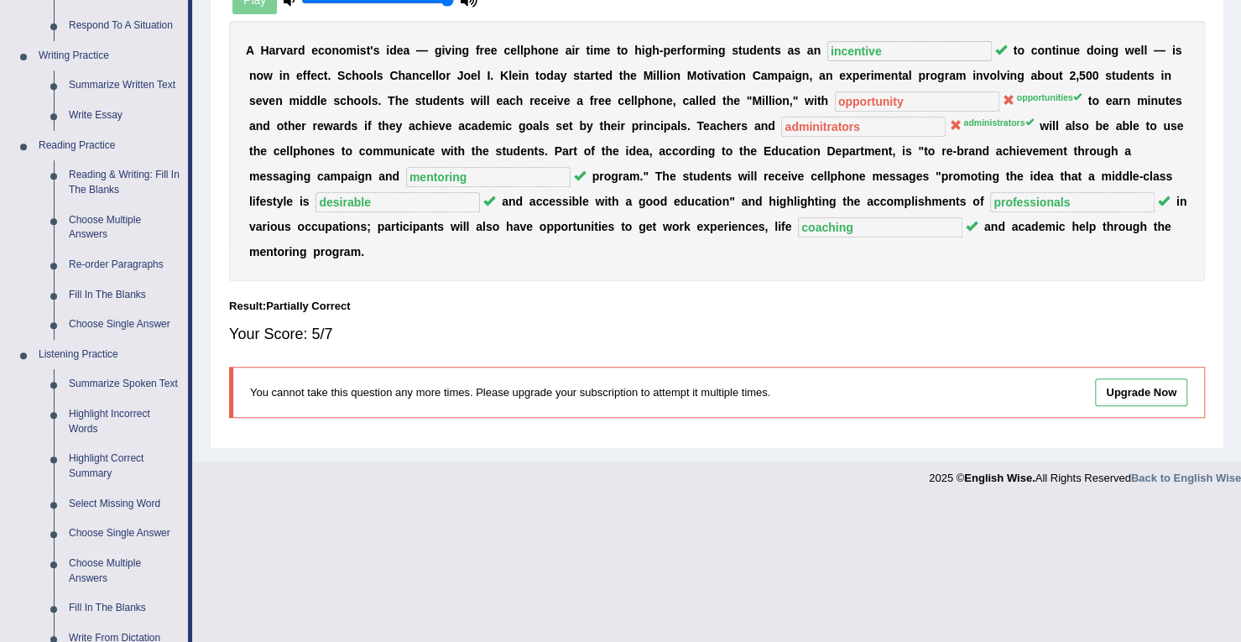
scroll to position [380, 0]
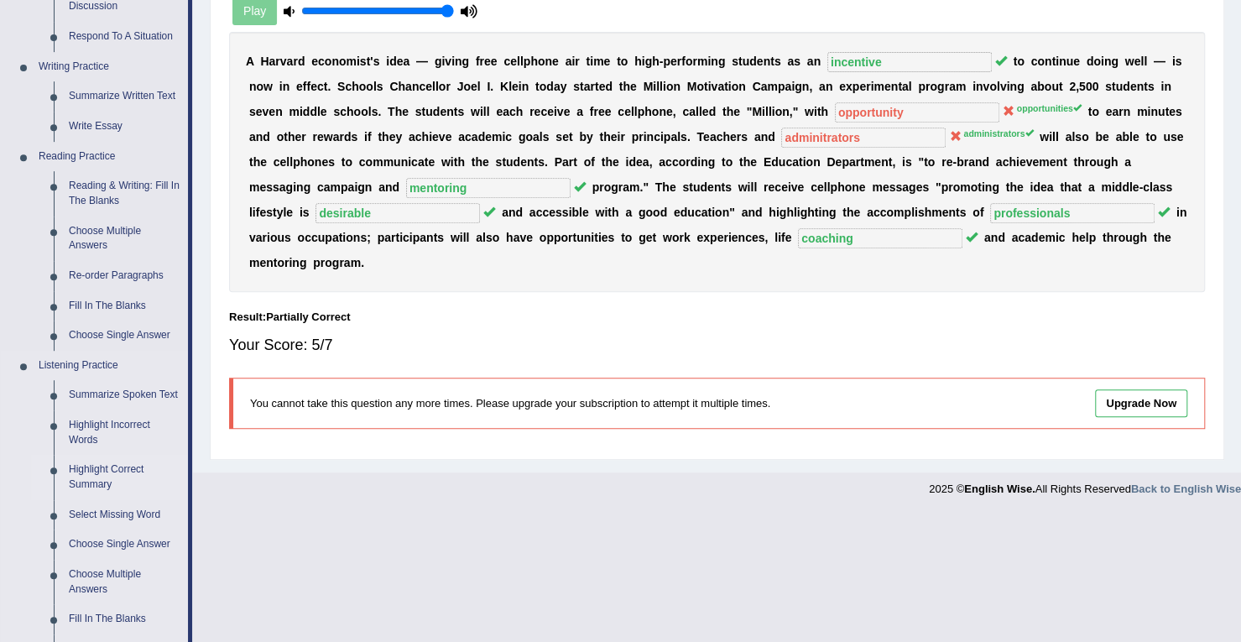
click at [113, 472] on link "Highlight Correct Summary" at bounding box center [124, 477] width 127 height 44
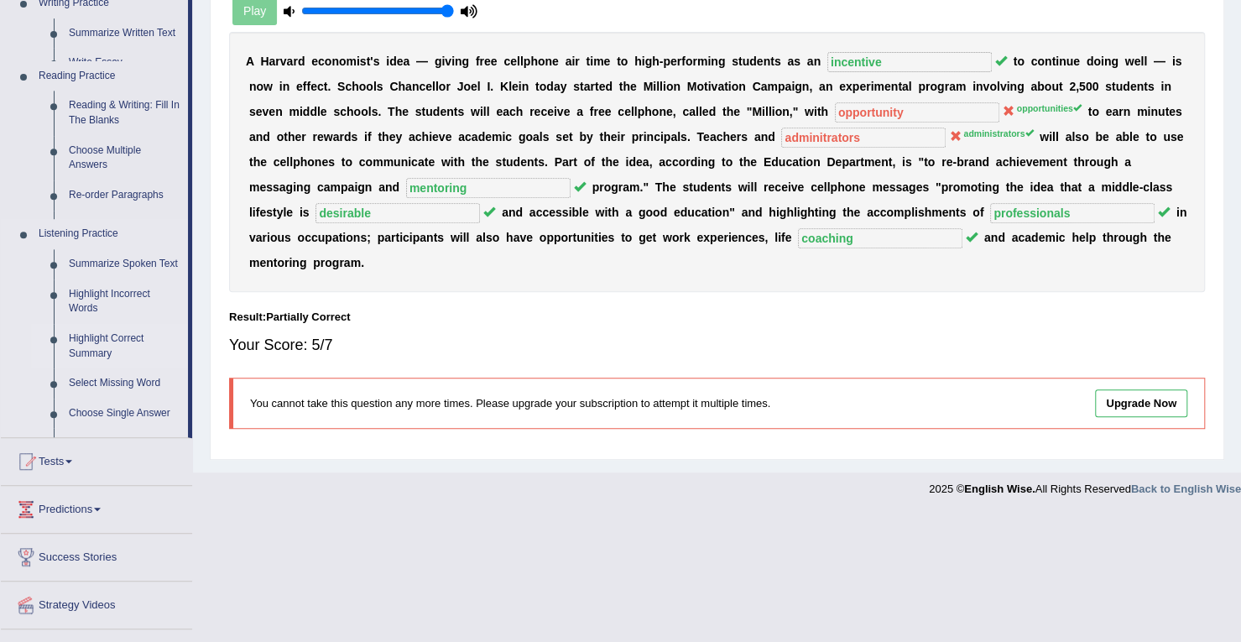
scroll to position [249, 0]
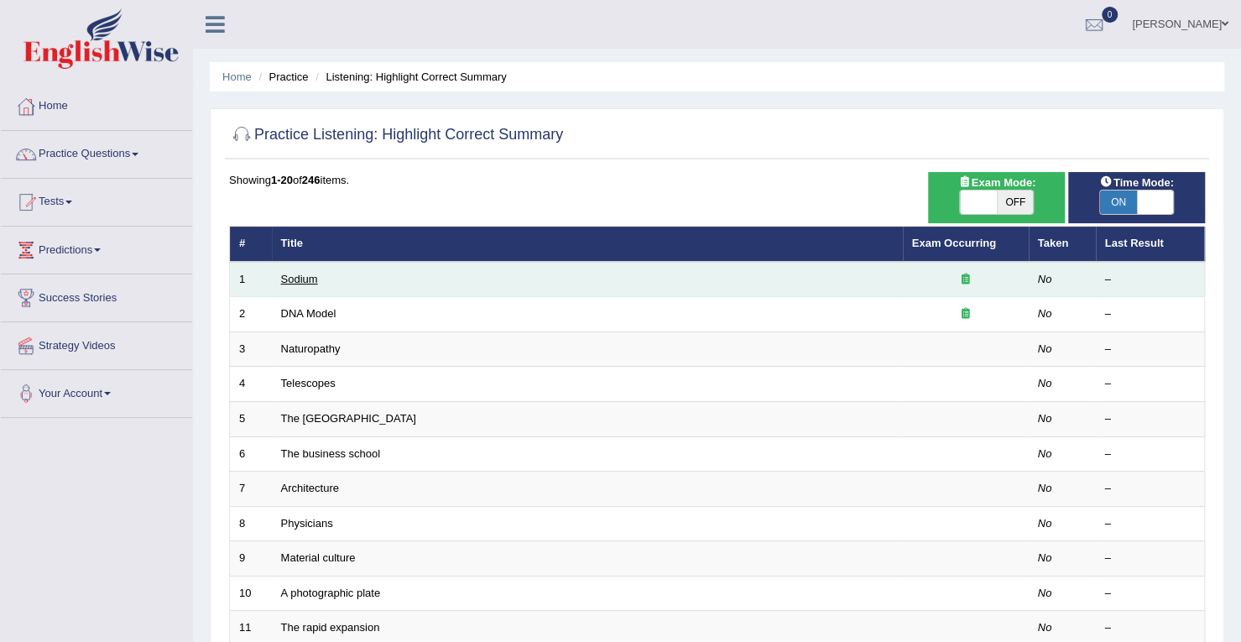
click at [295, 279] on link "Sodium" at bounding box center [299, 279] width 37 height 13
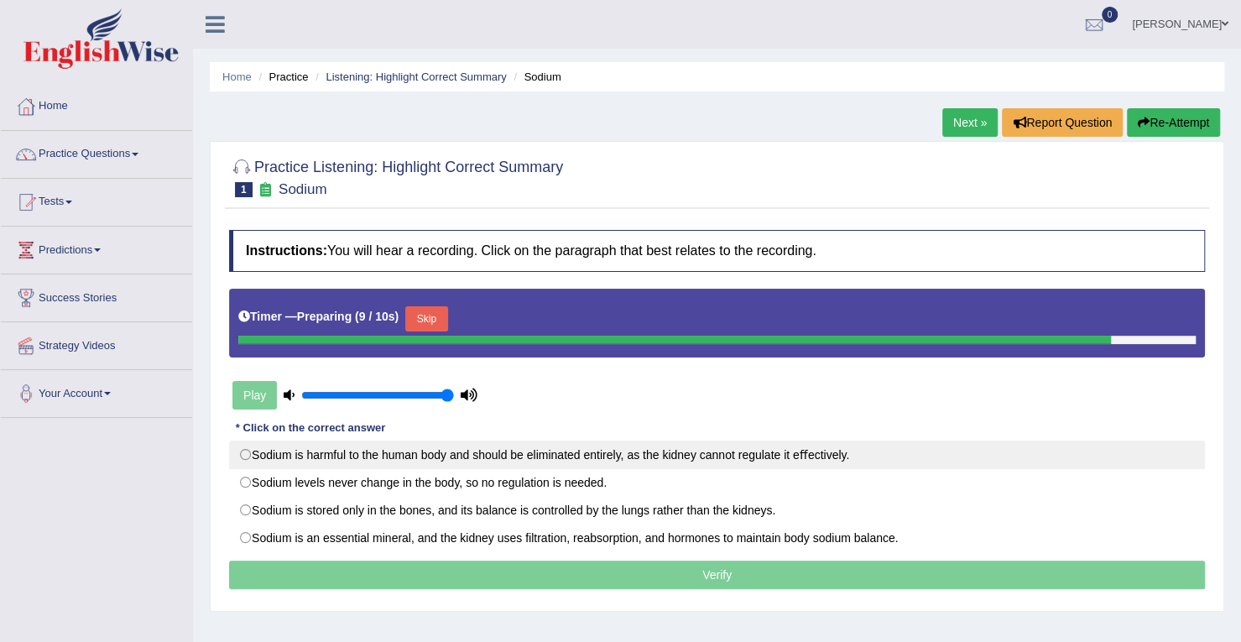
click at [248, 450] on label "Sodium is harmful to the human body and should be eliminated entirely, as the k…" at bounding box center [717, 455] width 976 height 29
radio input "true"
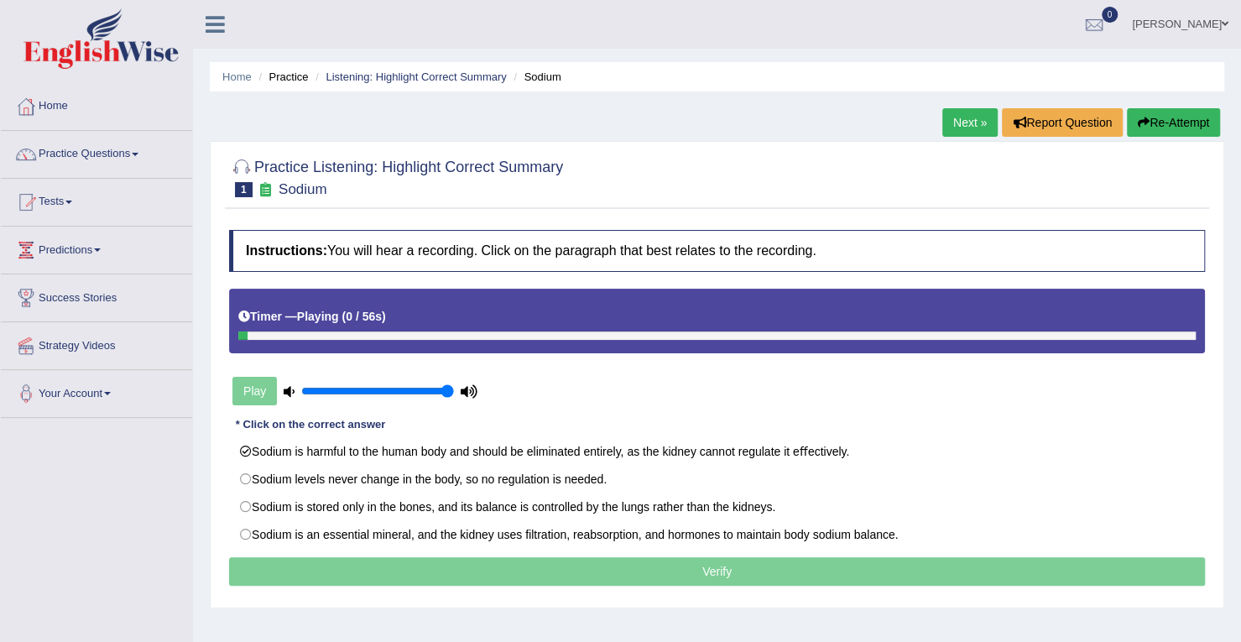
click at [574, 572] on p "Verify" at bounding box center [717, 571] width 976 height 29
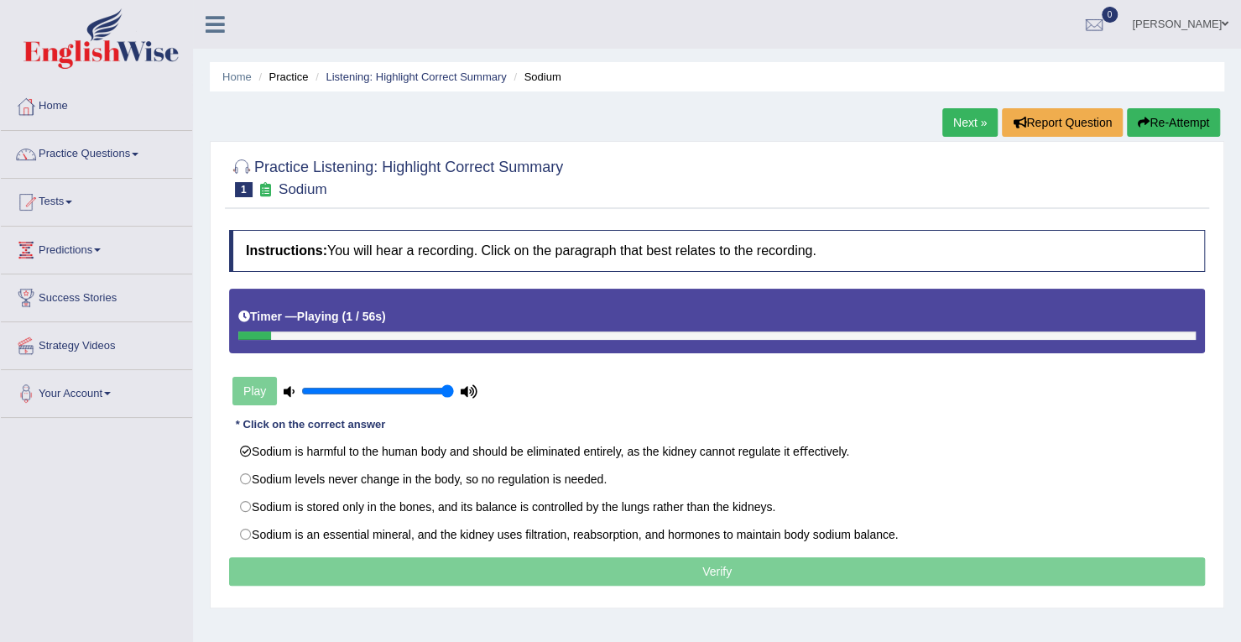
click at [574, 572] on p "Verify" at bounding box center [717, 571] width 976 height 29
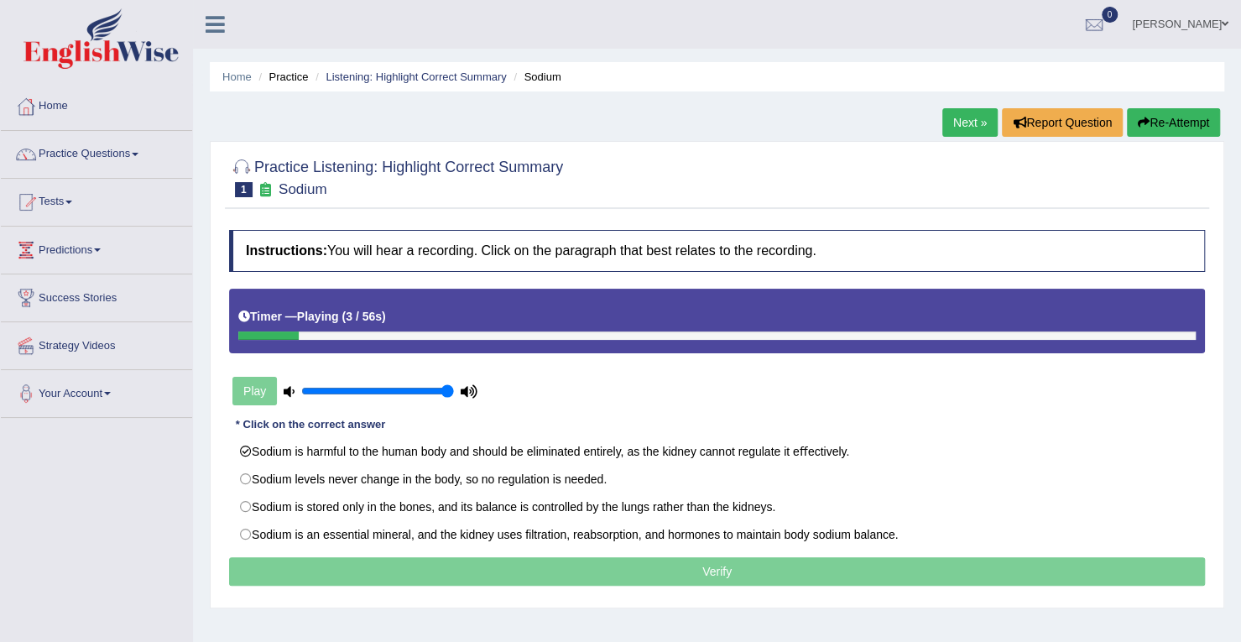
click at [574, 572] on p "Verify" at bounding box center [717, 571] width 976 height 29
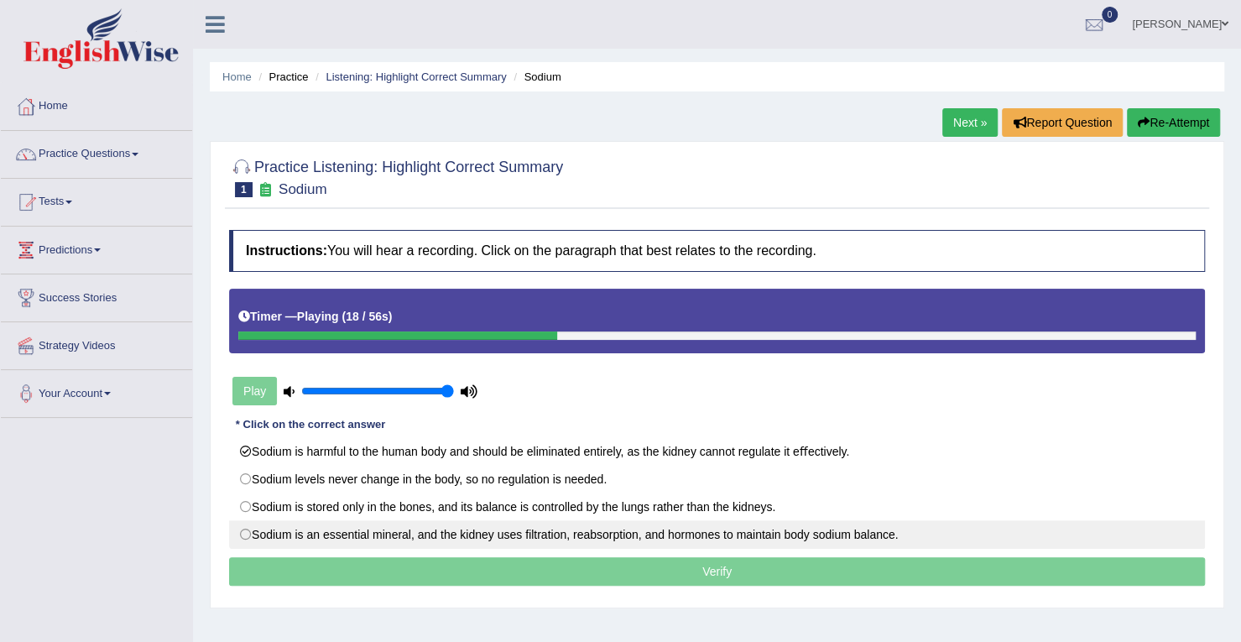
click at [247, 526] on label "Sodium is an essential mineral, and the kidney uses ﬁltration, reabsorption, an…" at bounding box center [717, 534] width 976 height 29
radio input "true"
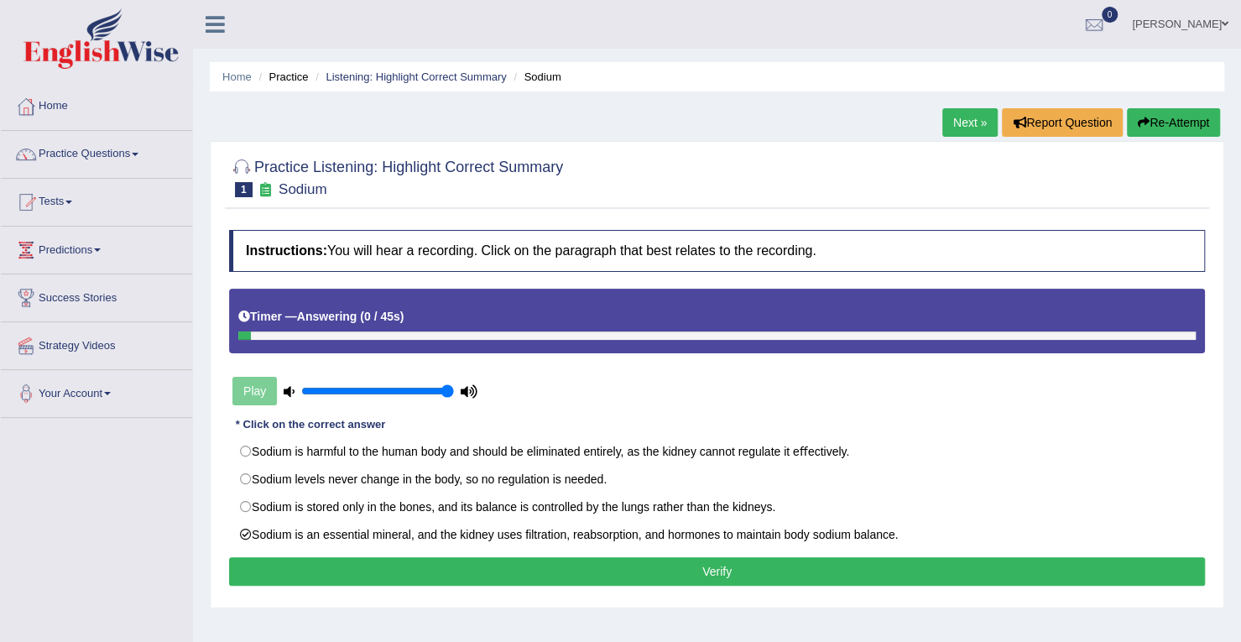
click at [643, 566] on button "Verify" at bounding box center [717, 571] width 976 height 29
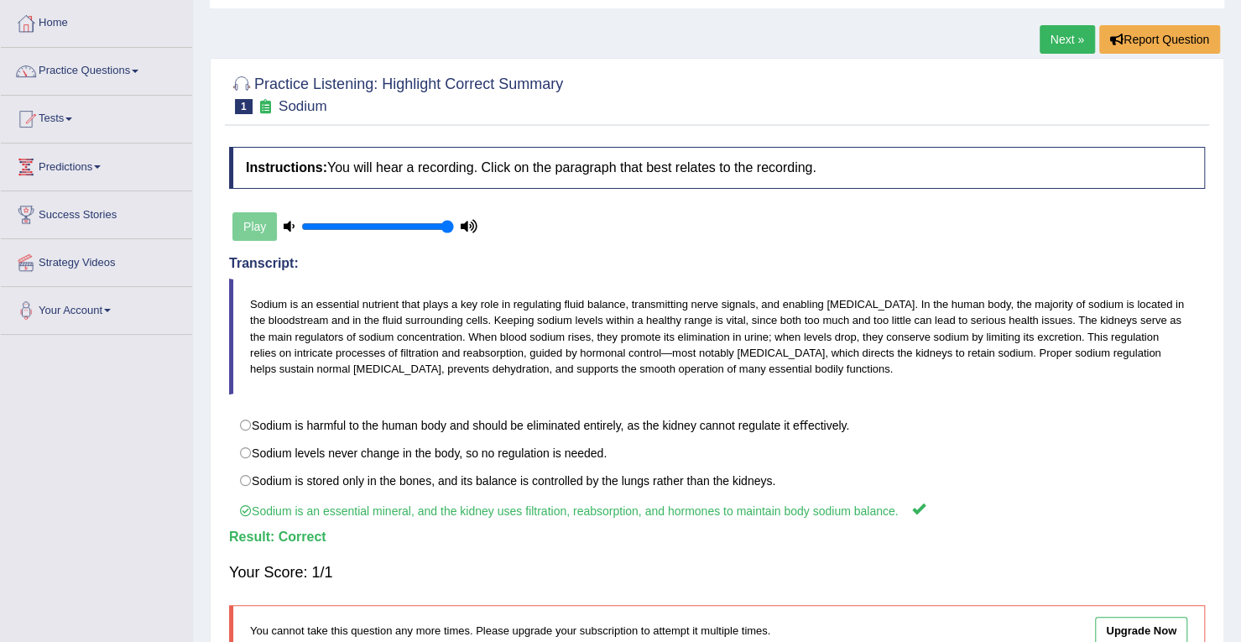
scroll to position [115, 0]
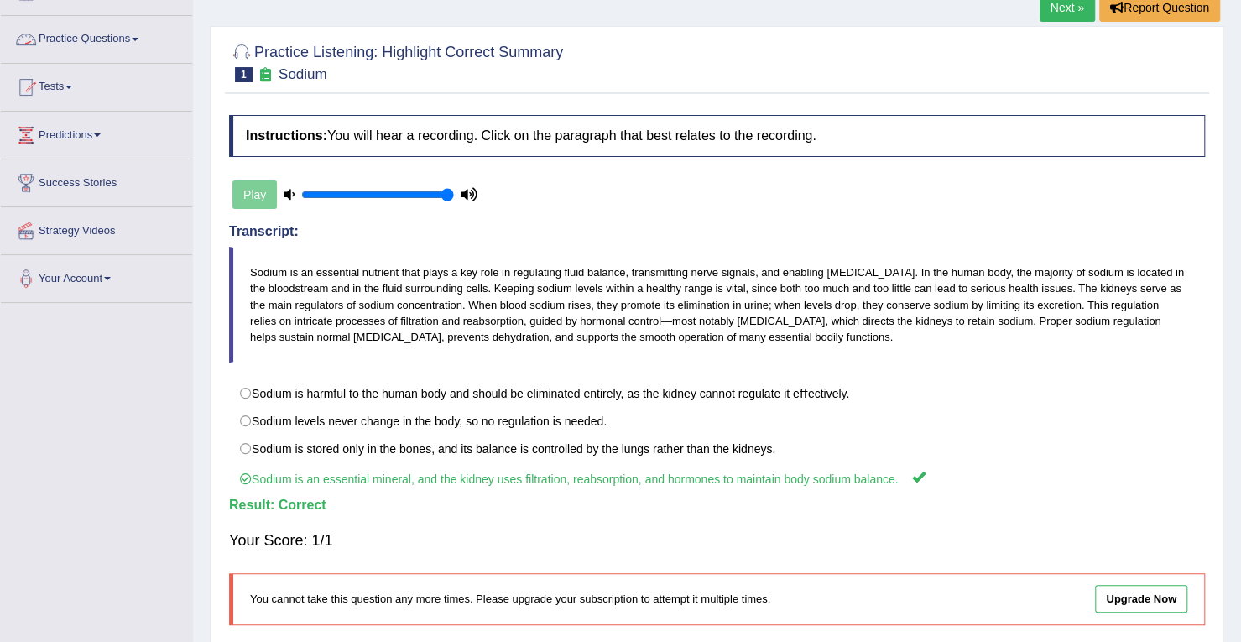
click at [138, 41] on link "Practice Questions" at bounding box center [96, 37] width 191 height 42
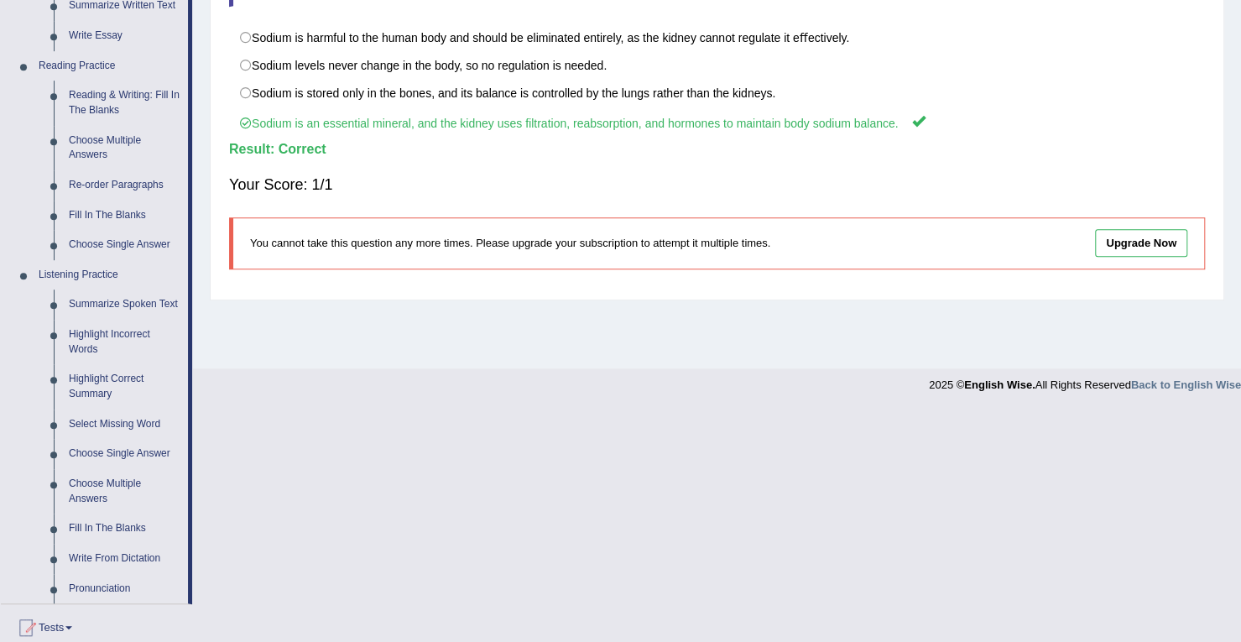
scroll to position [482, 0]
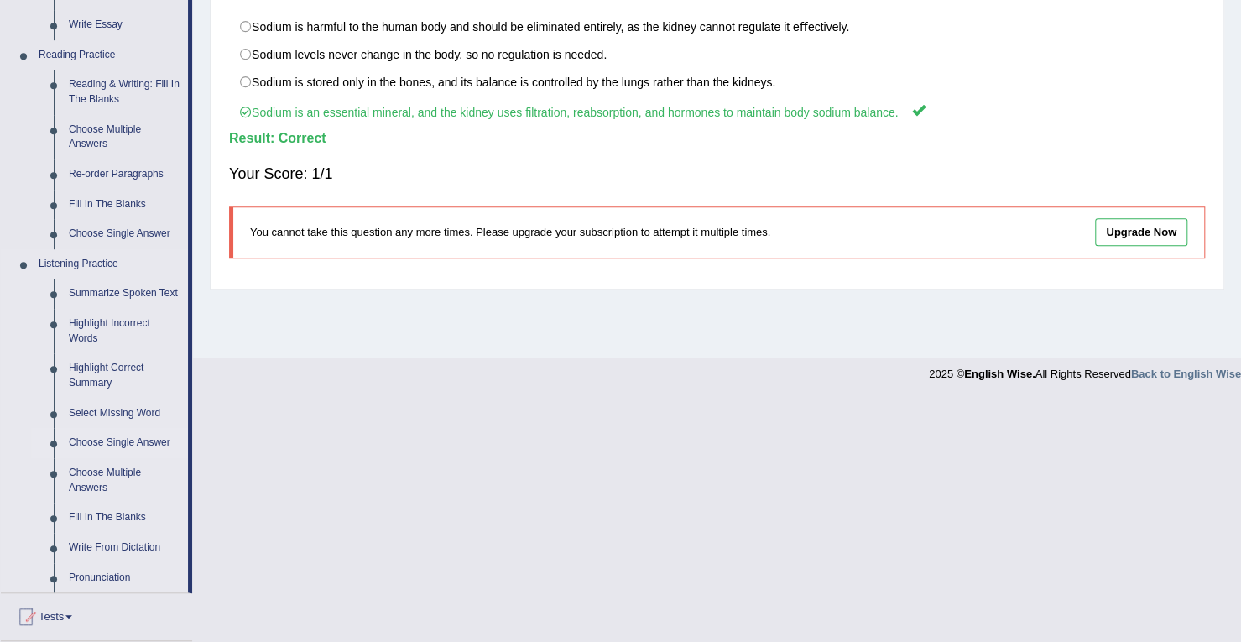
click at [116, 441] on link "Choose Single Answer" at bounding box center [124, 443] width 127 height 30
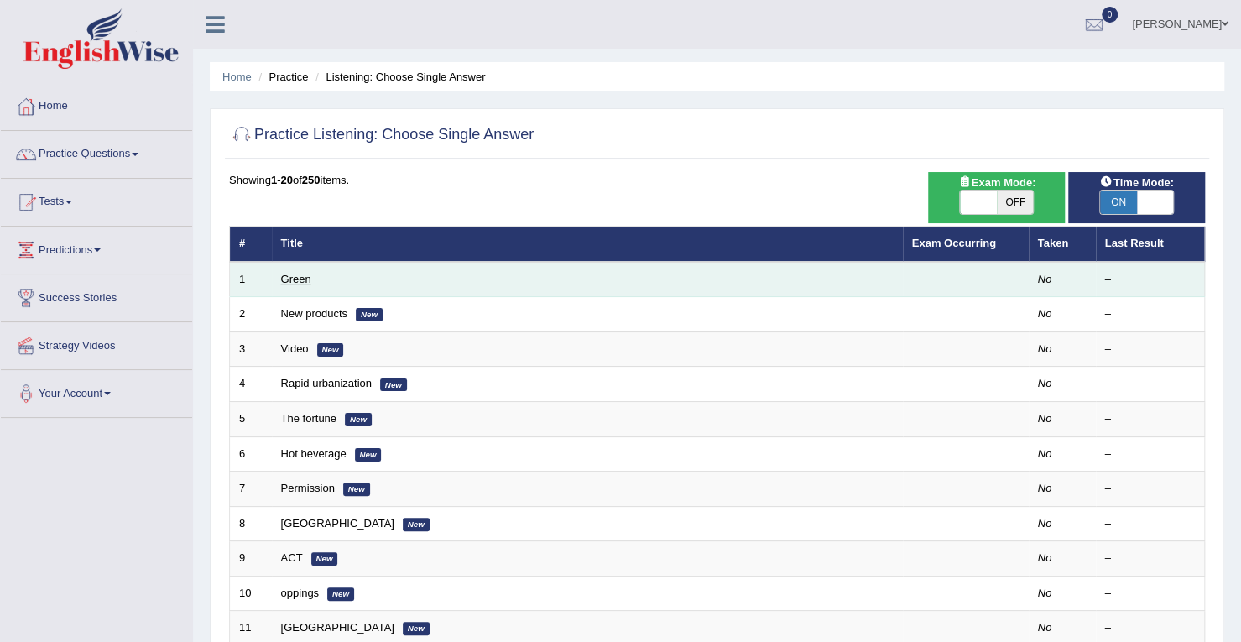
click at [295, 276] on link "Green" at bounding box center [296, 279] width 30 height 13
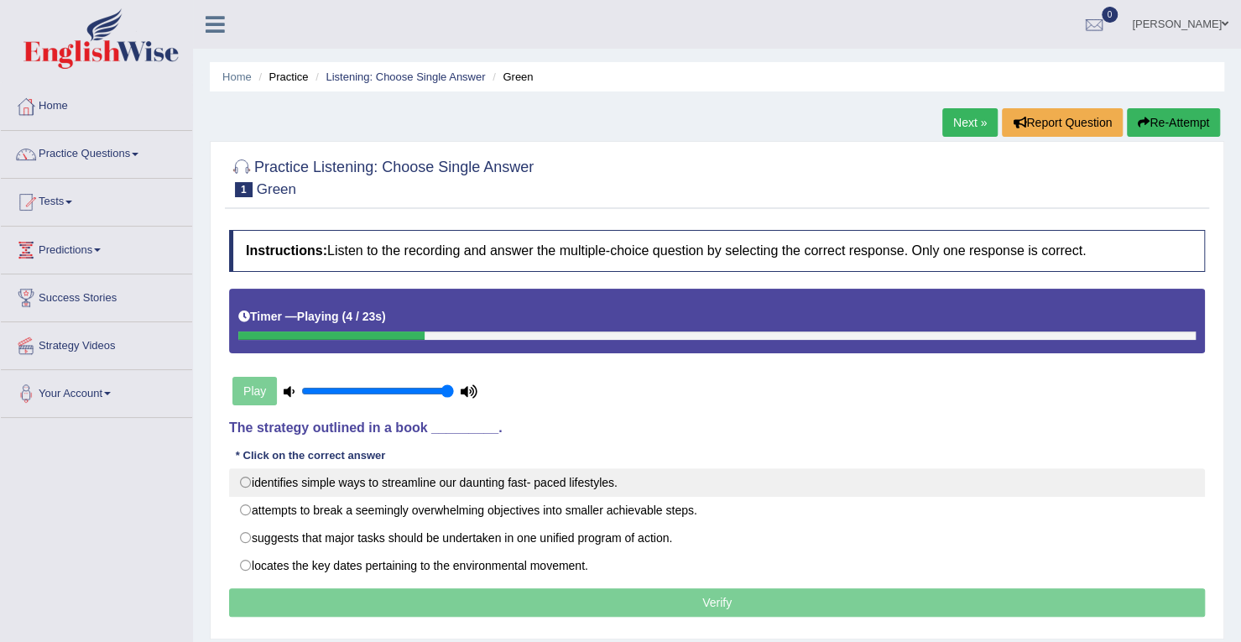
click at [247, 481] on label "identifies simple ways to streamline our daunting fast- paced lifestyles." at bounding box center [717, 482] width 976 height 29
radio input "true"
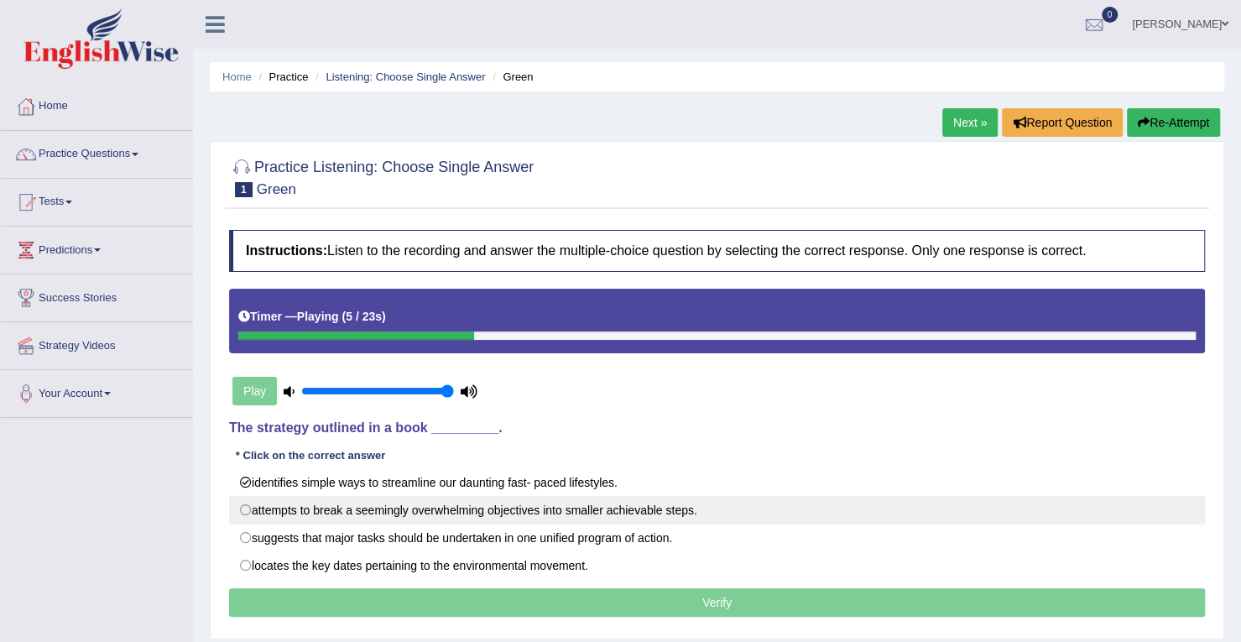
click at [250, 506] on label "attempts to break a seemingly overwhelming objectives into smaller achievable s…" at bounding box center [717, 510] width 976 height 29
radio input "true"
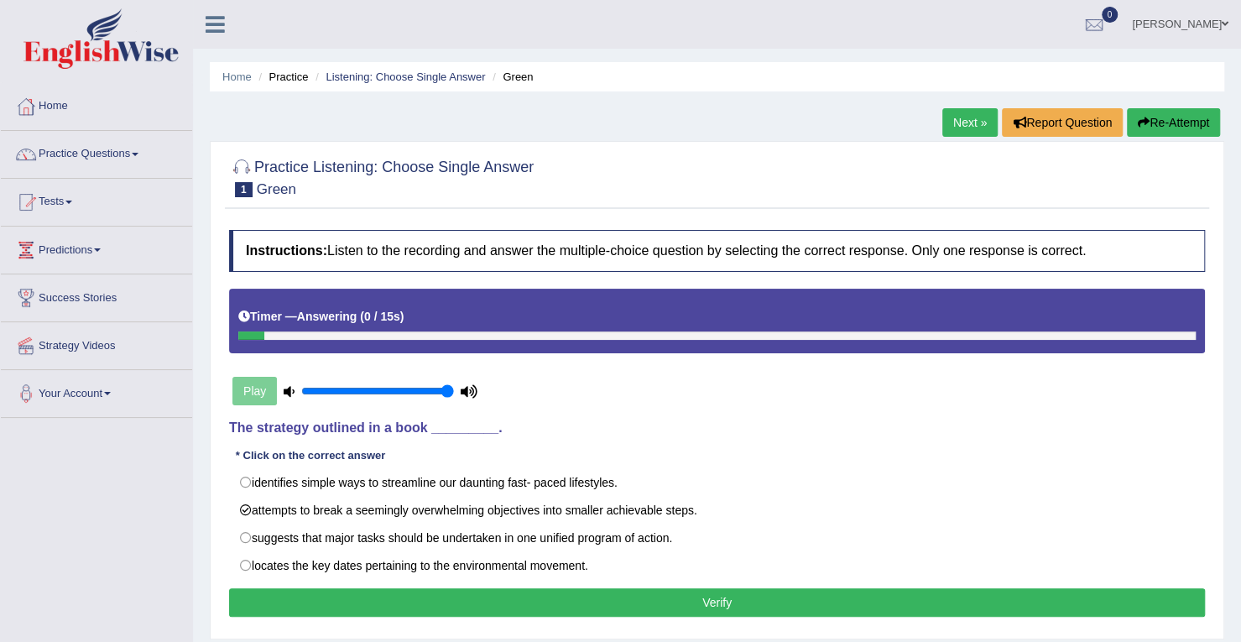
click at [760, 594] on button "Verify" at bounding box center [717, 602] width 976 height 29
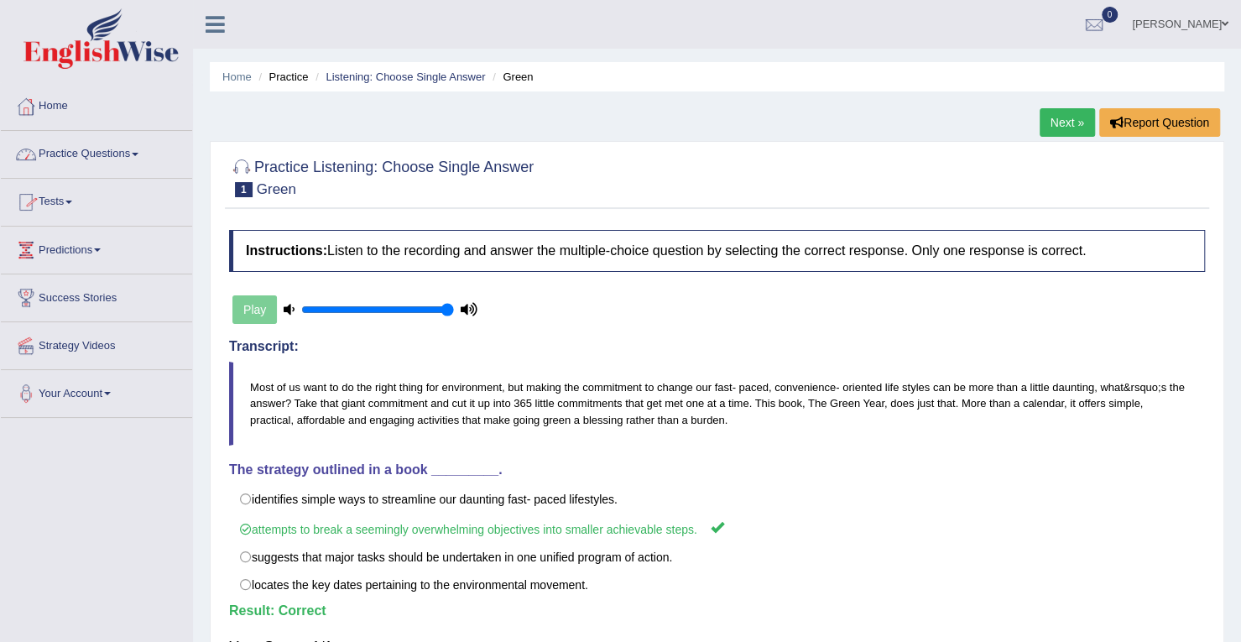
click at [146, 157] on link "Practice Questions" at bounding box center [96, 152] width 191 height 42
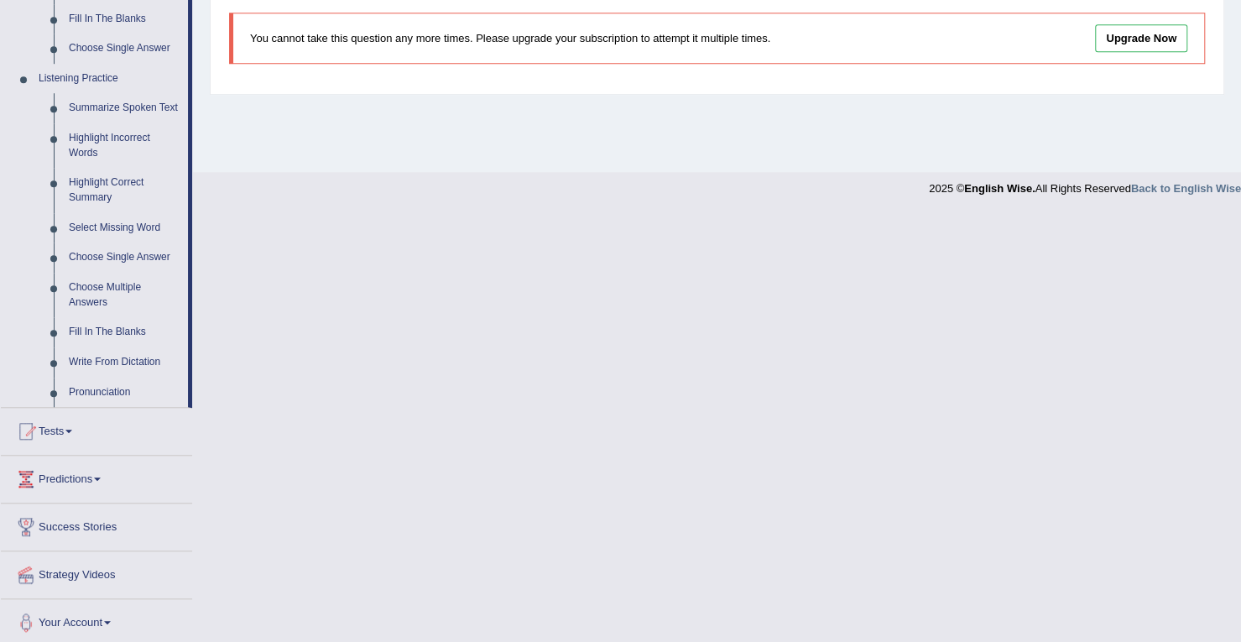
scroll to position [670, 0]
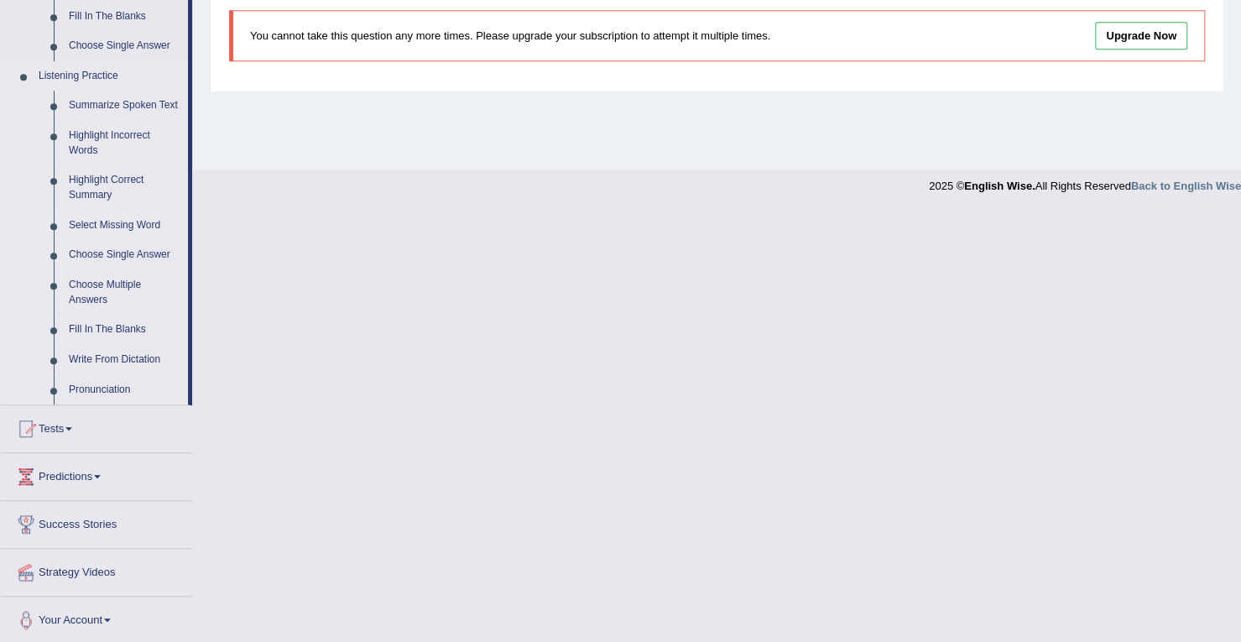
click at [115, 223] on link "Select Missing Word" at bounding box center [124, 226] width 127 height 30
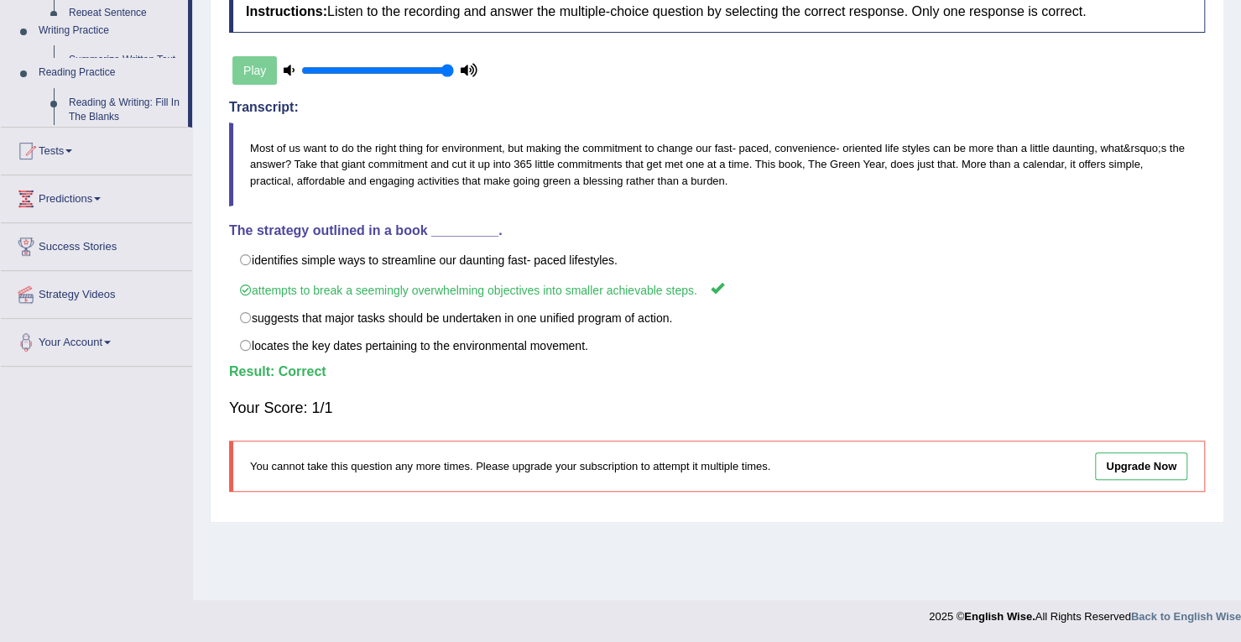
scroll to position [238, 0]
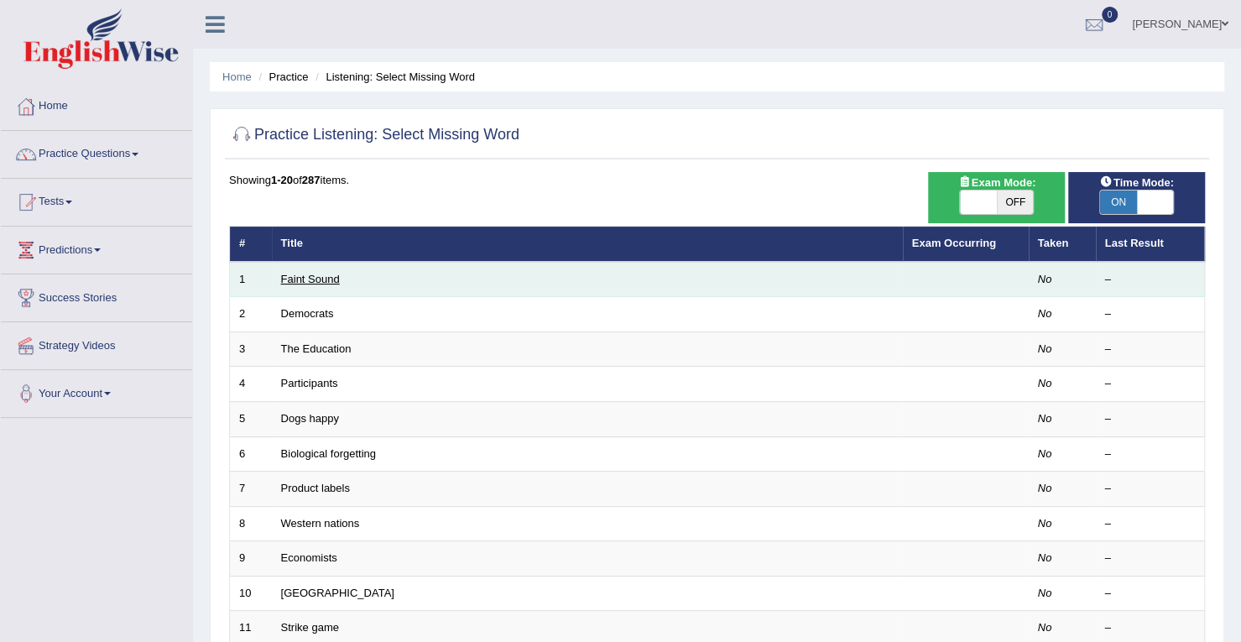
click at [326, 279] on link "Faint Sound" at bounding box center [310, 279] width 59 height 13
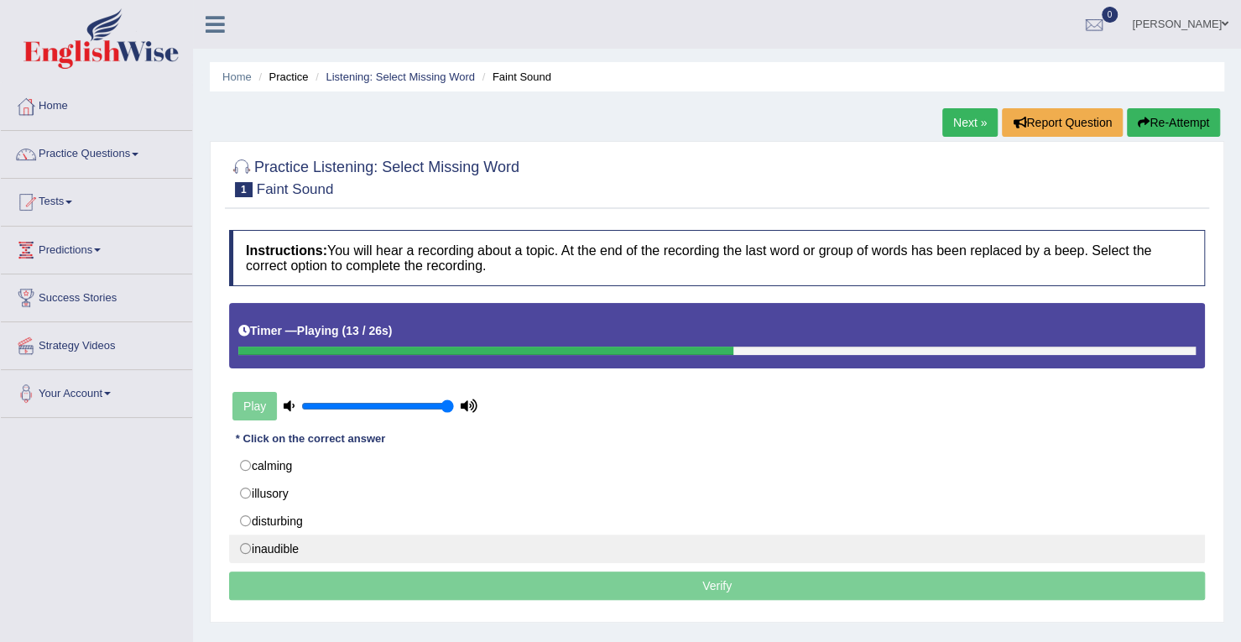
click at [245, 546] on label "inaudible" at bounding box center [717, 549] width 976 height 29
radio input "true"
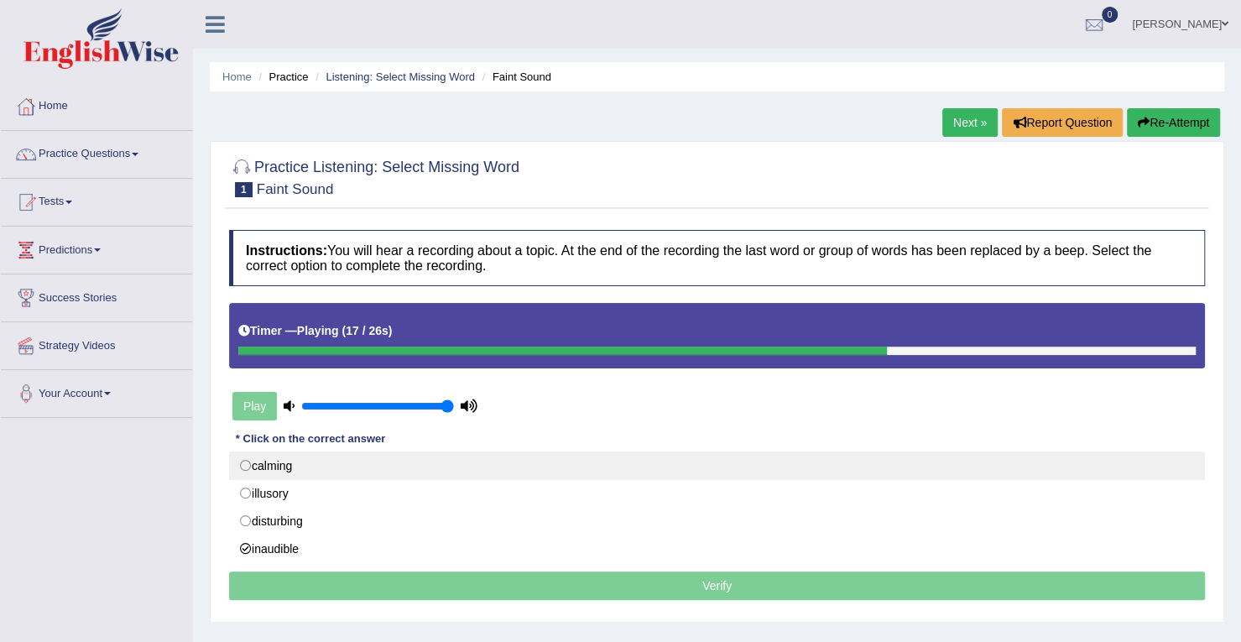
click at [248, 466] on label "calming" at bounding box center [717, 465] width 976 height 29
radio input "true"
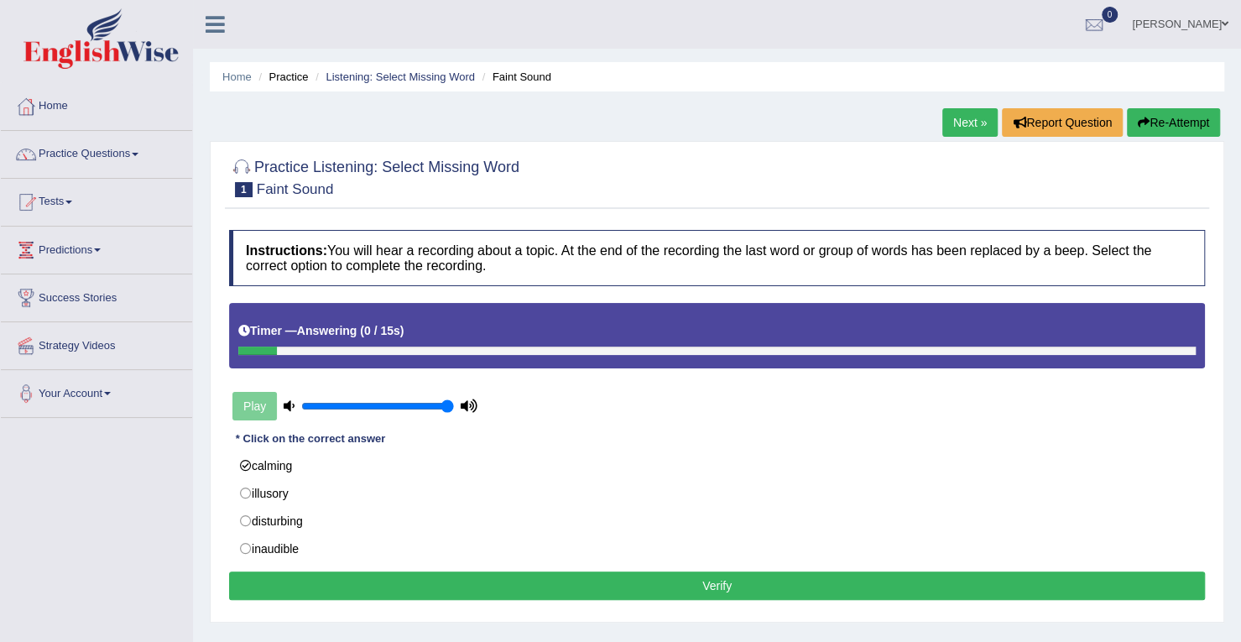
click at [803, 571] on button "Verify" at bounding box center [717, 585] width 976 height 29
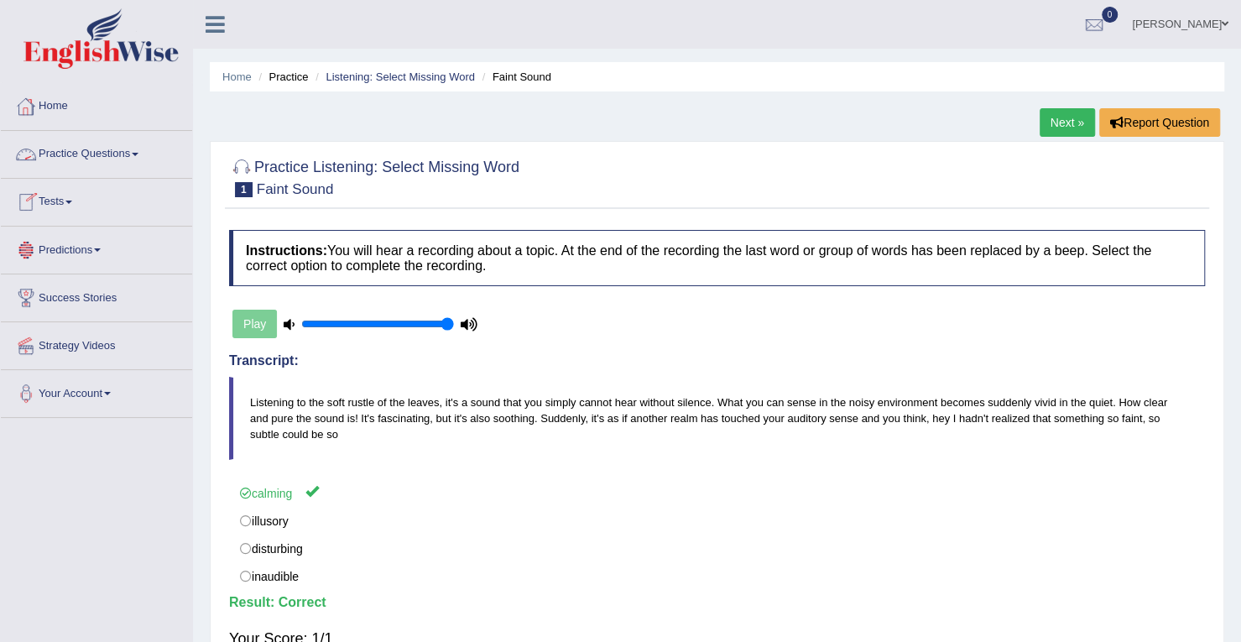
click at [135, 154] on link "Practice Questions" at bounding box center [96, 152] width 191 height 42
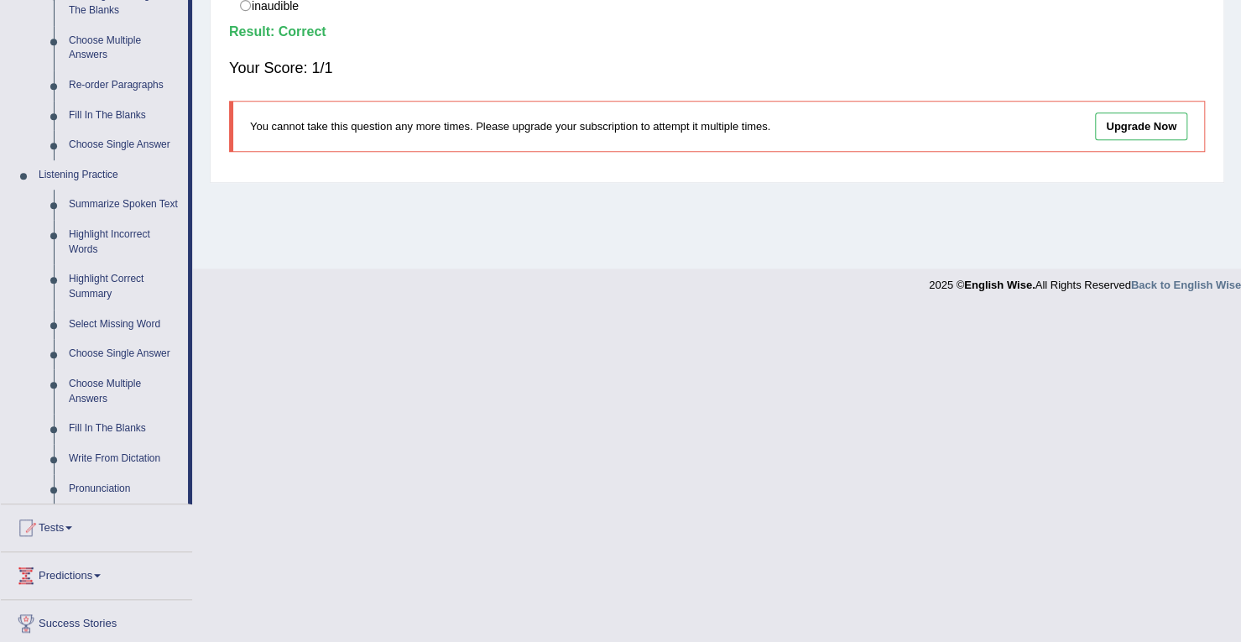
scroll to position [575, 0]
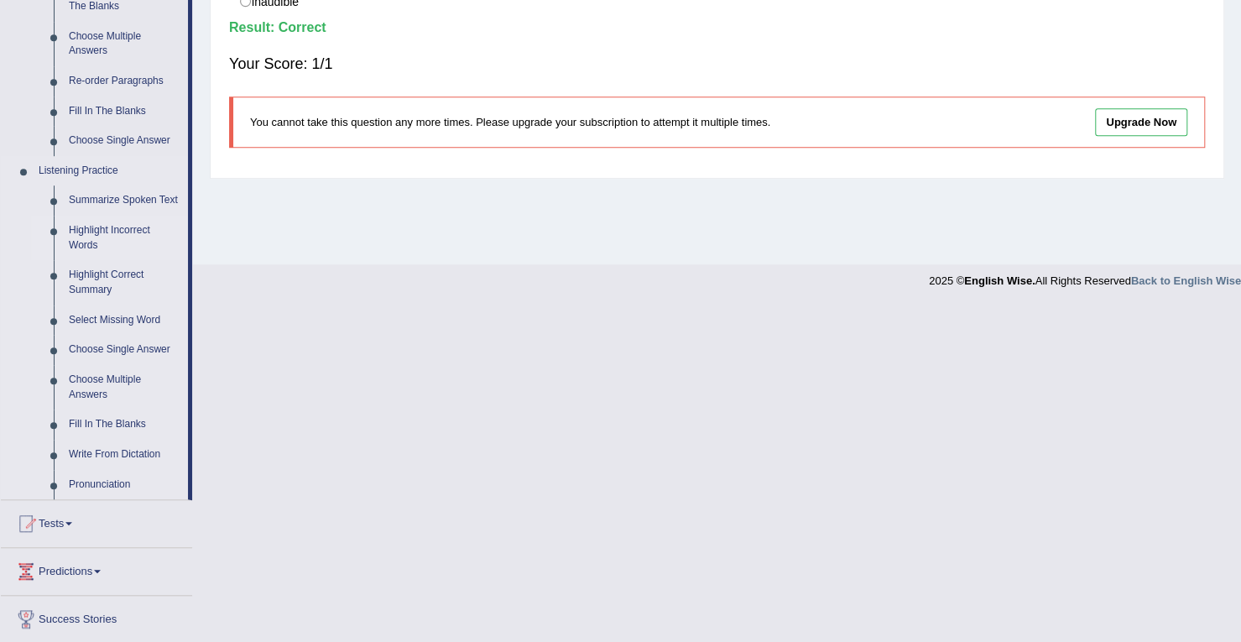
click at [97, 239] on link "Highlight Incorrect Words" at bounding box center [124, 238] width 127 height 44
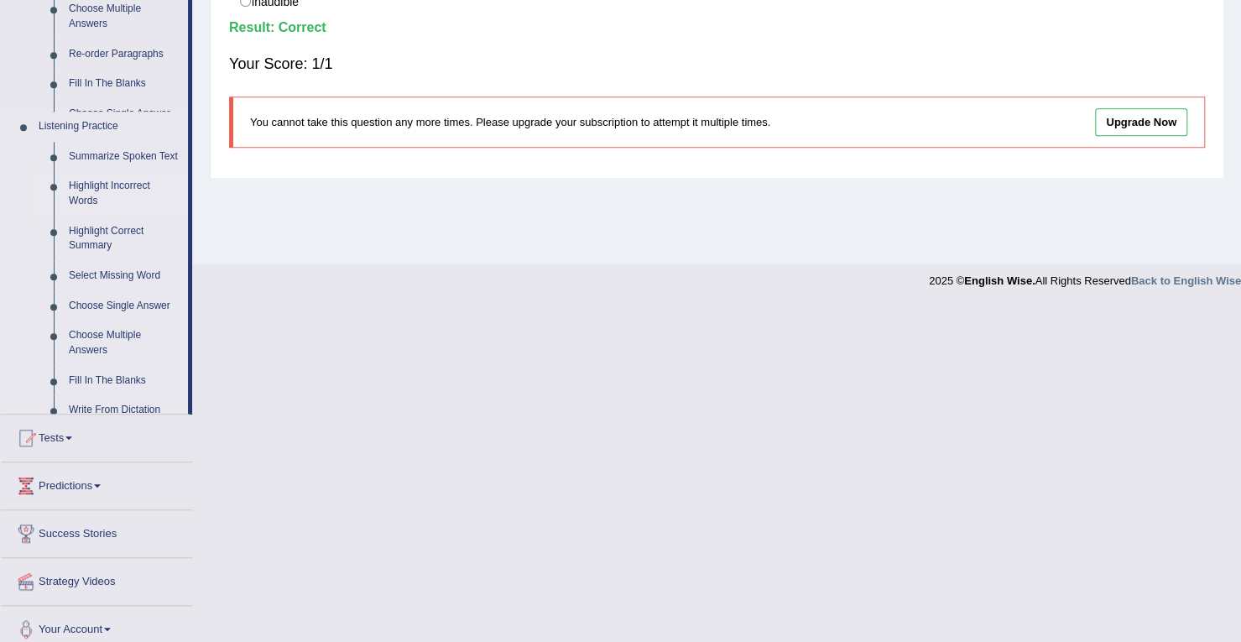
scroll to position [238, 0]
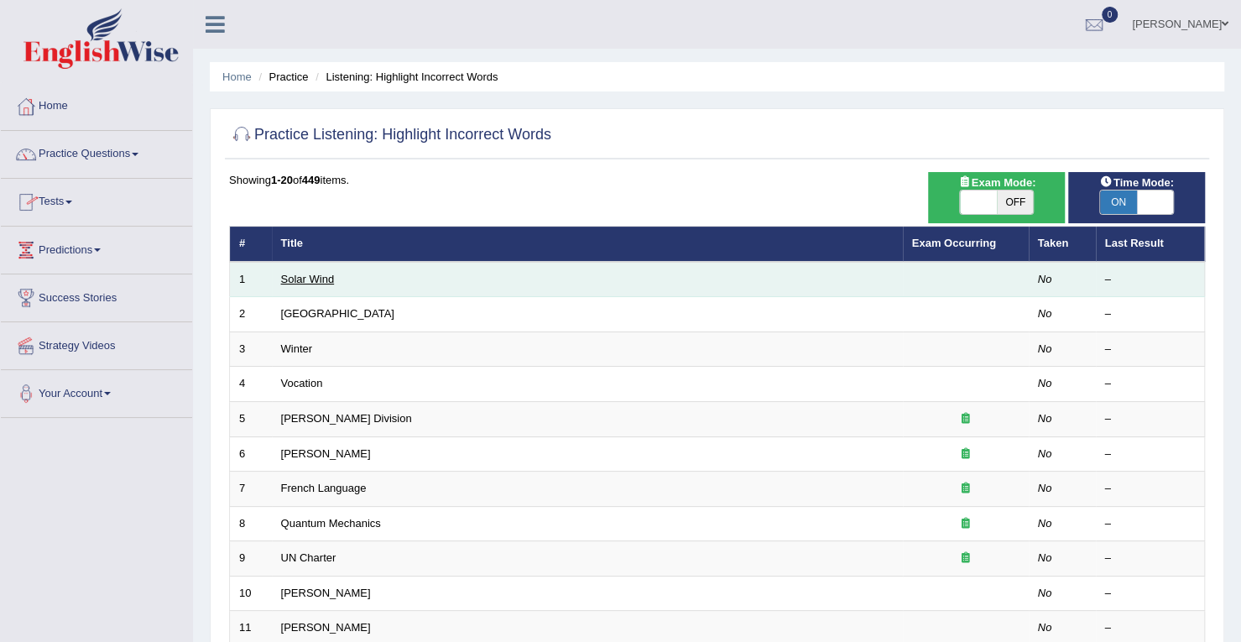
click at [321, 274] on link "Solar Wind" at bounding box center [308, 279] width 54 height 13
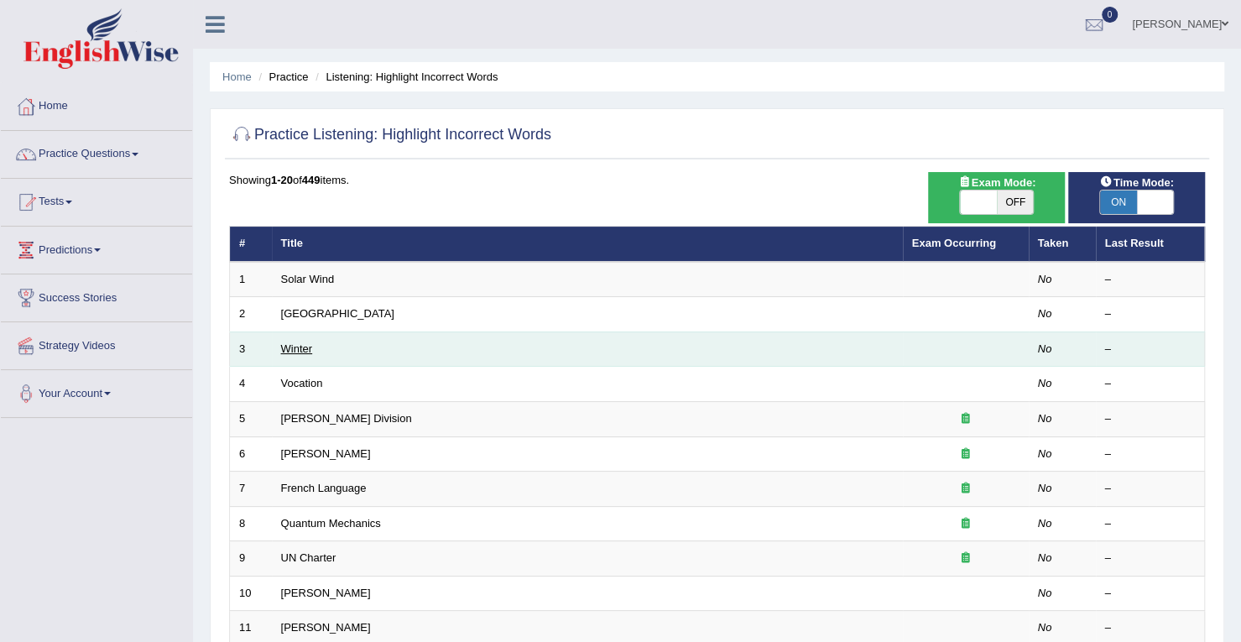
click at [300, 345] on link "Winter" at bounding box center [297, 348] width 32 height 13
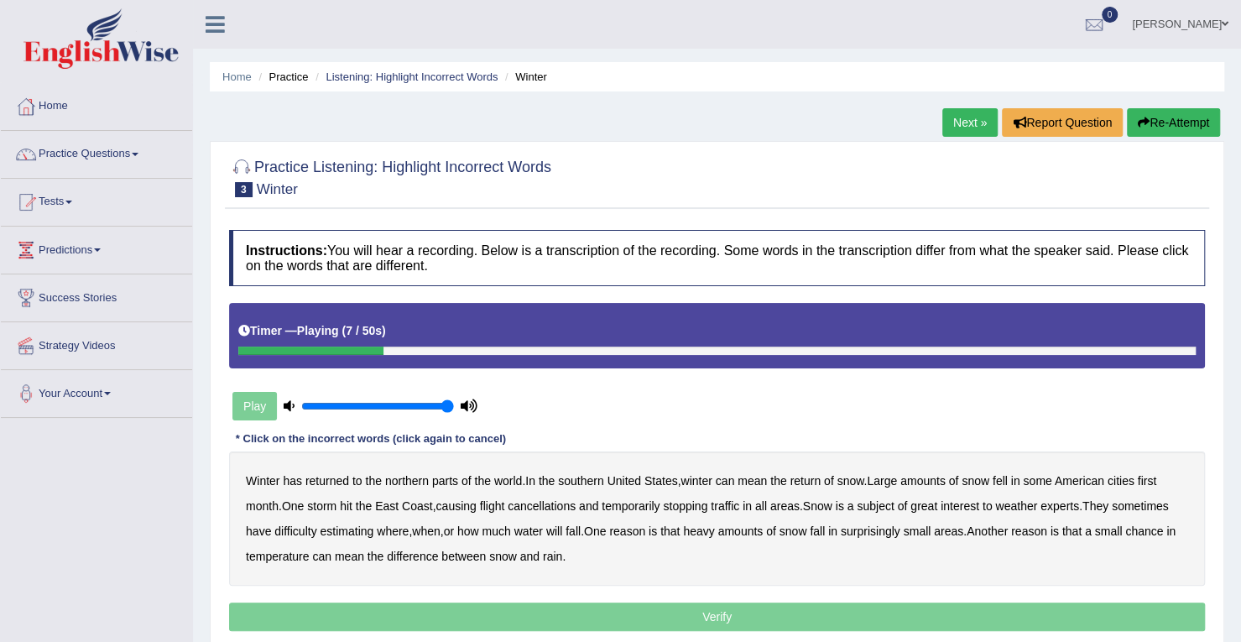
click at [579, 474] on b "southern" at bounding box center [580, 480] width 45 height 13
click at [1156, 477] on b "first" at bounding box center [1147, 480] width 19 height 13
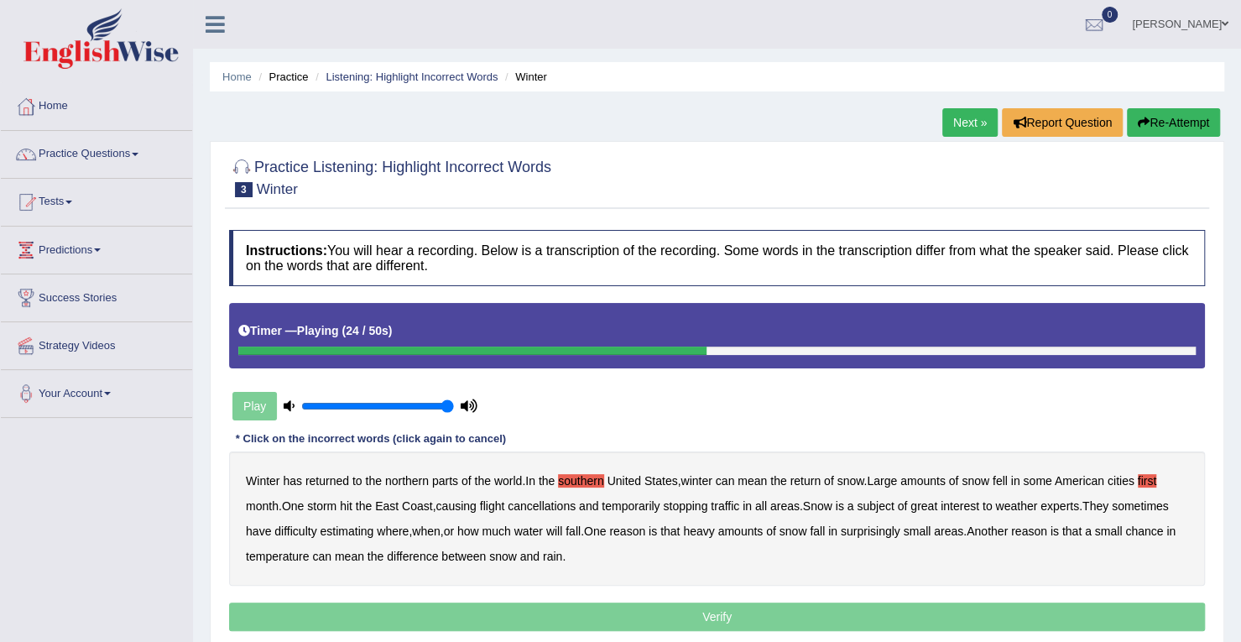
click at [767, 506] on b "all" at bounding box center [761, 505] width 12 height 13
click at [531, 535] on b "water" at bounding box center [528, 530] width 29 height 13
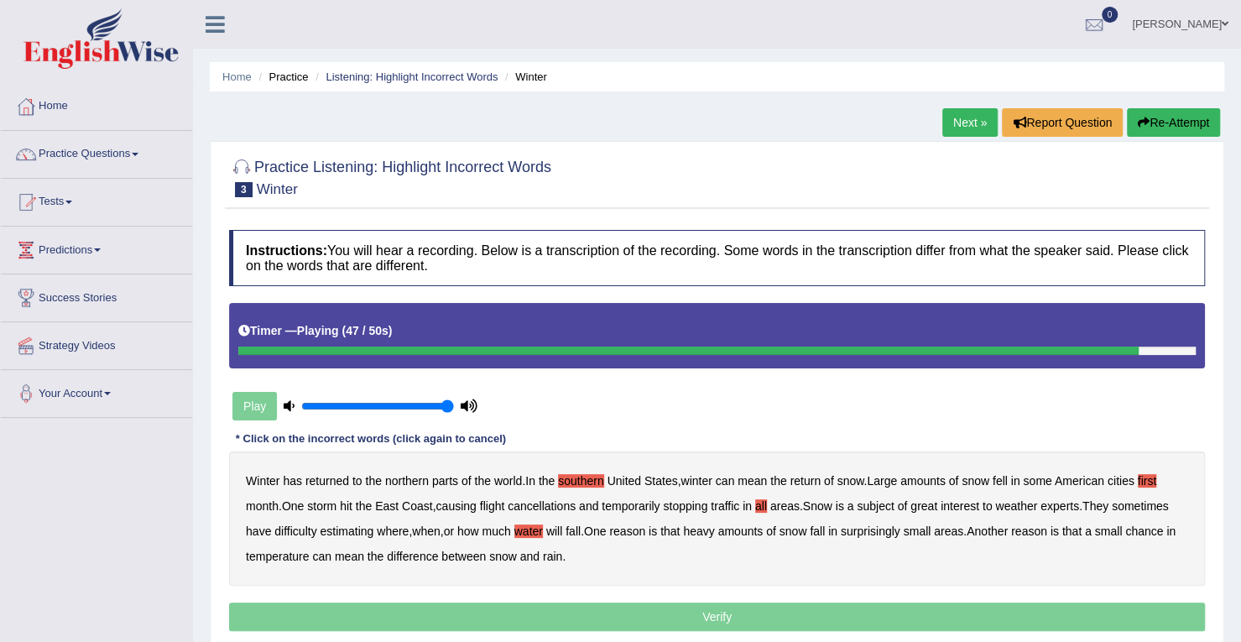
click at [1158, 526] on b "chance" at bounding box center [1144, 530] width 38 height 13
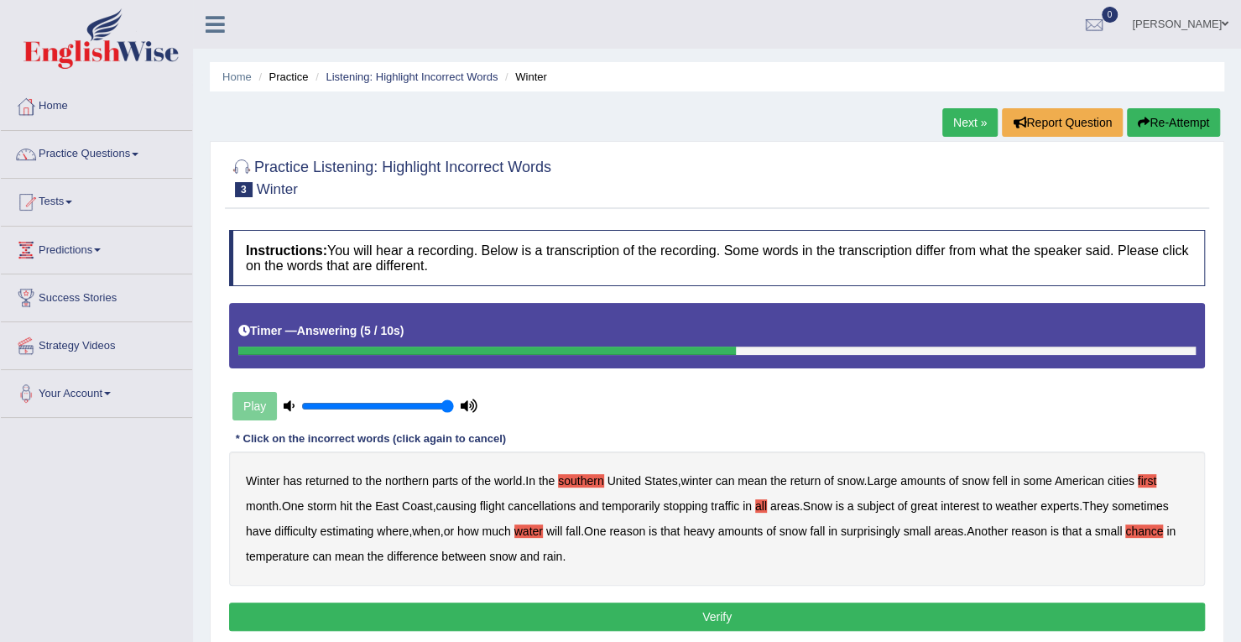
click at [691, 618] on button "Verify" at bounding box center [717, 617] width 976 height 29
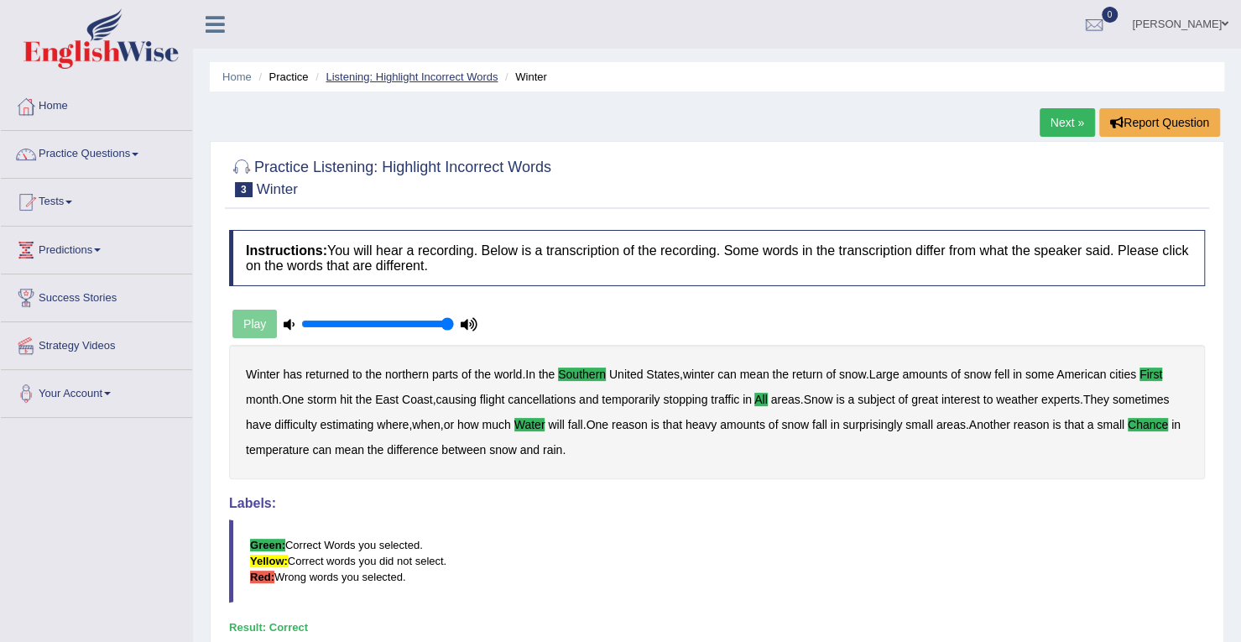
click at [401, 71] on link "Listening: Highlight Incorrect Words" at bounding box center [412, 76] width 172 height 13
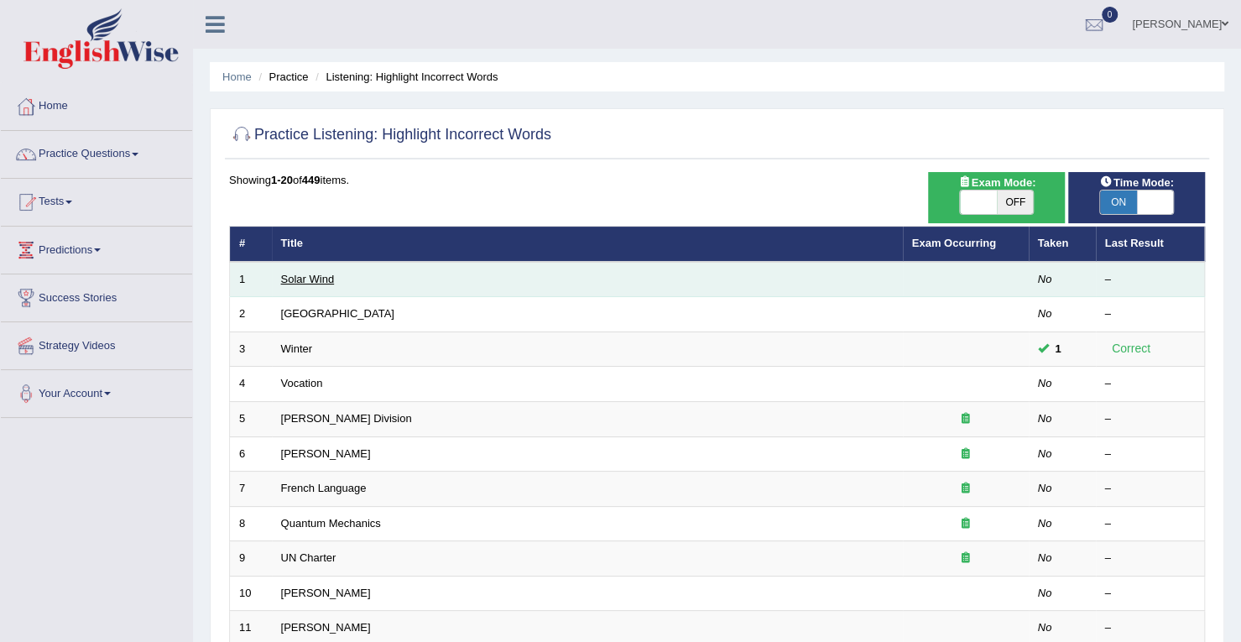
click at [315, 279] on link "Solar Wind" at bounding box center [308, 279] width 54 height 13
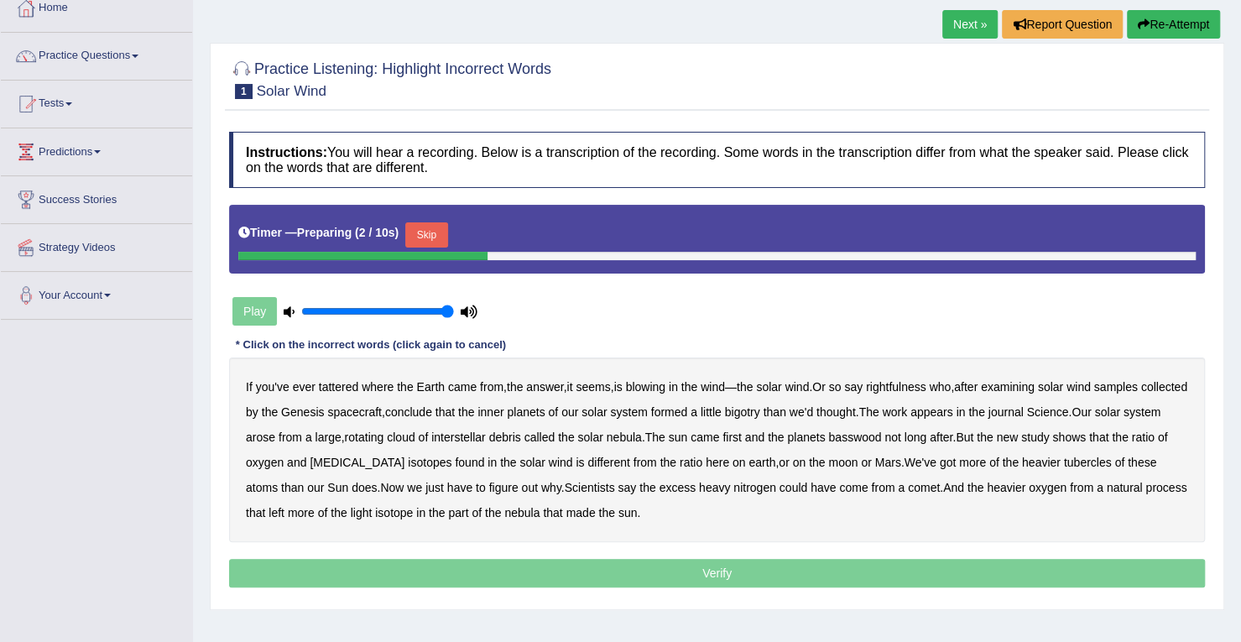
scroll to position [106, 0]
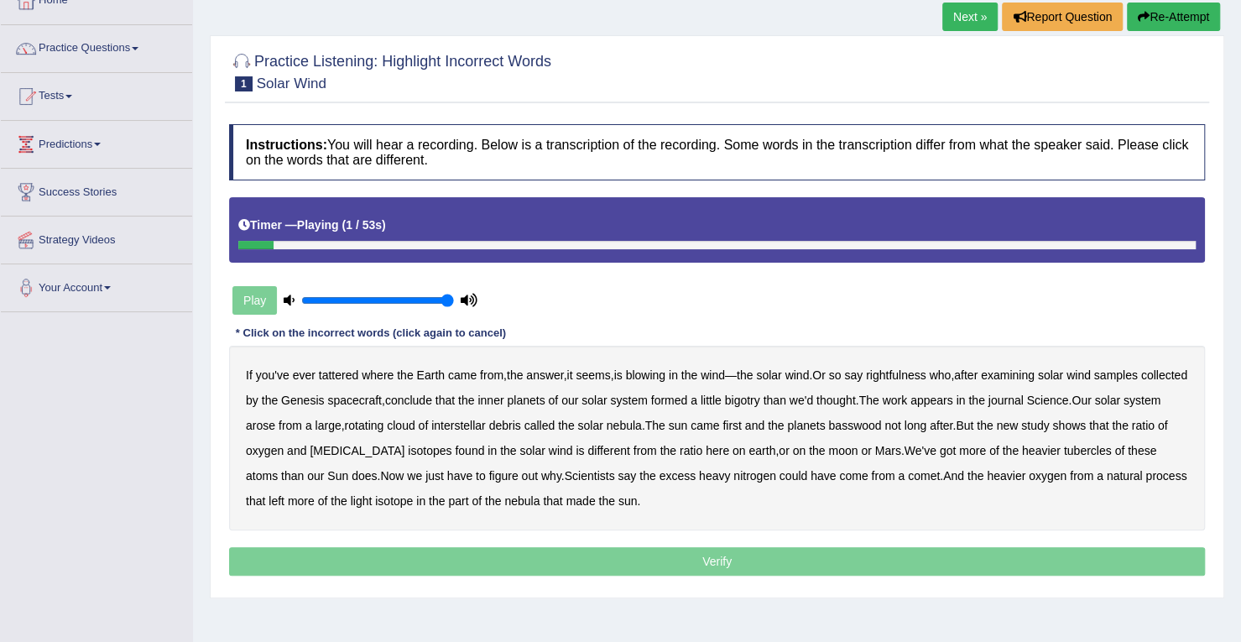
click at [332, 368] on b "tattered" at bounding box center [338, 374] width 39 height 13
click at [337, 374] on b "tattered" at bounding box center [338, 374] width 39 height 13
click at [910, 375] on b "rightfulness" at bounding box center [896, 374] width 60 height 13
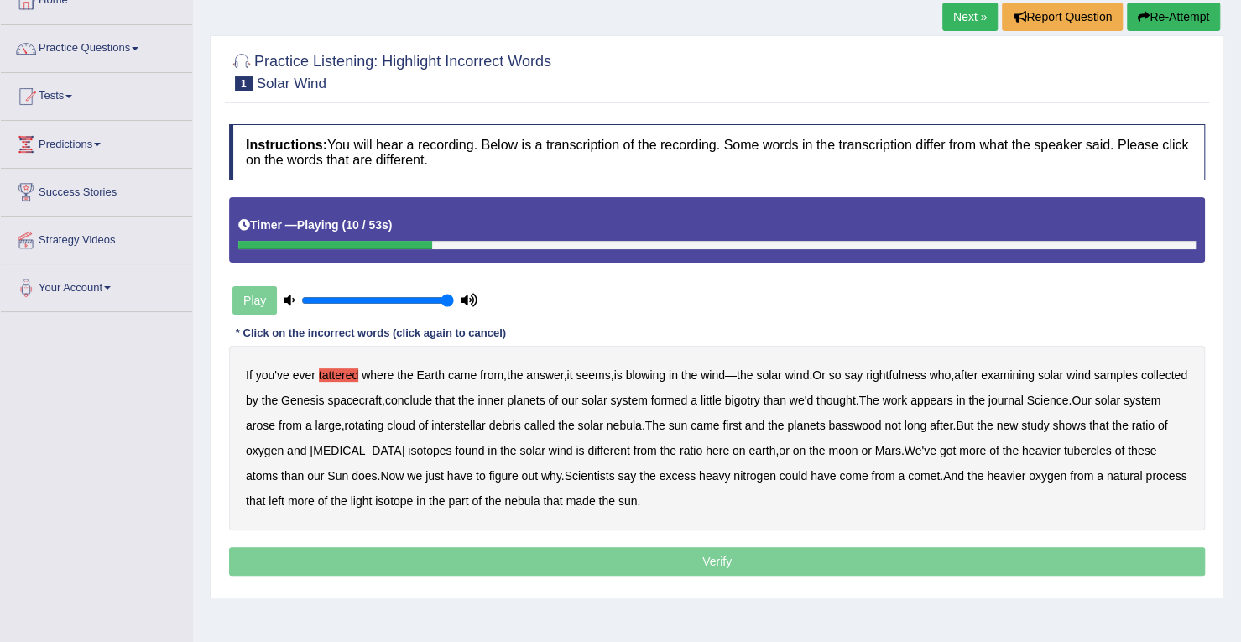
click at [920, 371] on b "rightfulness" at bounding box center [896, 374] width 60 height 13
click at [760, 399] on b "bigotry" at bounding box center [742, 400] width 35 height 13
click at [1024, 395] on b "journal" at bounding box center [1006, 400] width 35 height 13
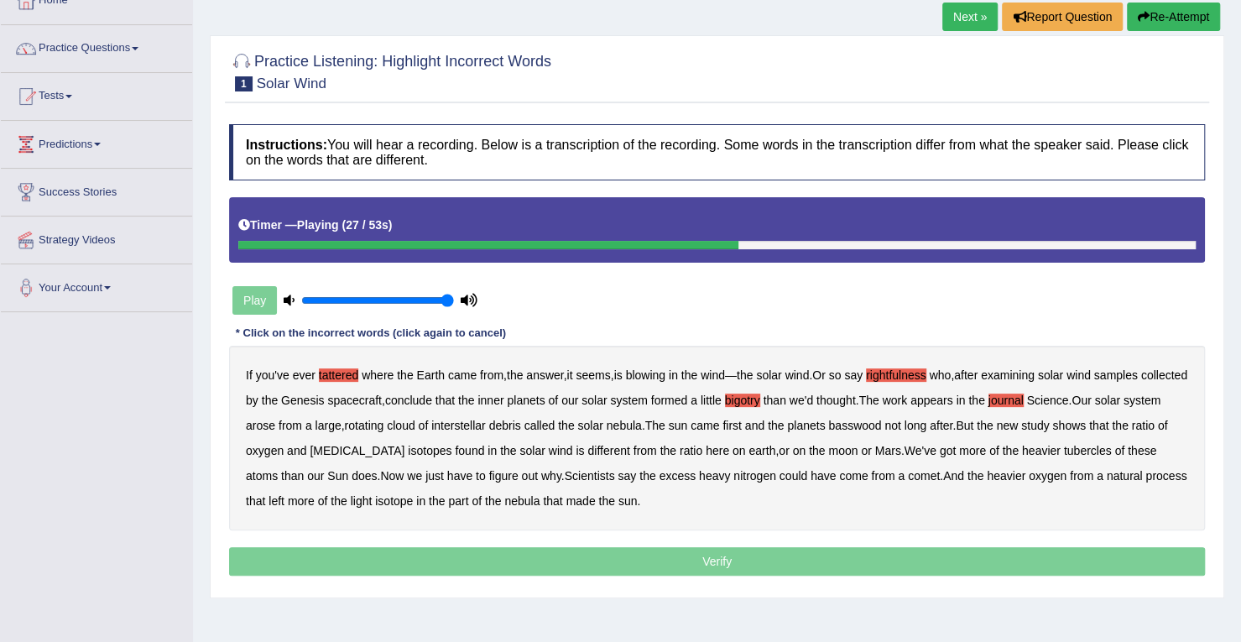
click at [881, 427] on b "basswood" at bounding box center [854, 425] width 53 height 13
click at [360, 449] on b "biotin" at bounding box center [357, 450] width 95 height 13
click at [1064, 447] on b "tubercles" at bounding box center [1088, 450] width 48 height 13
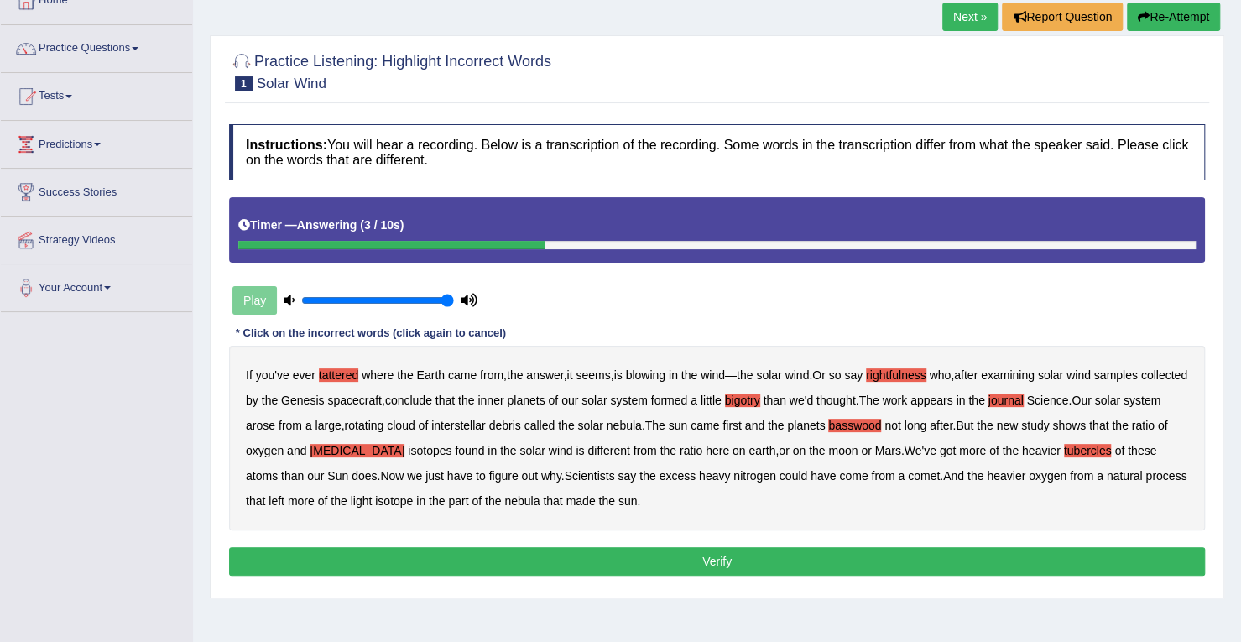
click at [671, 557] on button "Verify" at bounding box center [717, 561] width 976 height 29
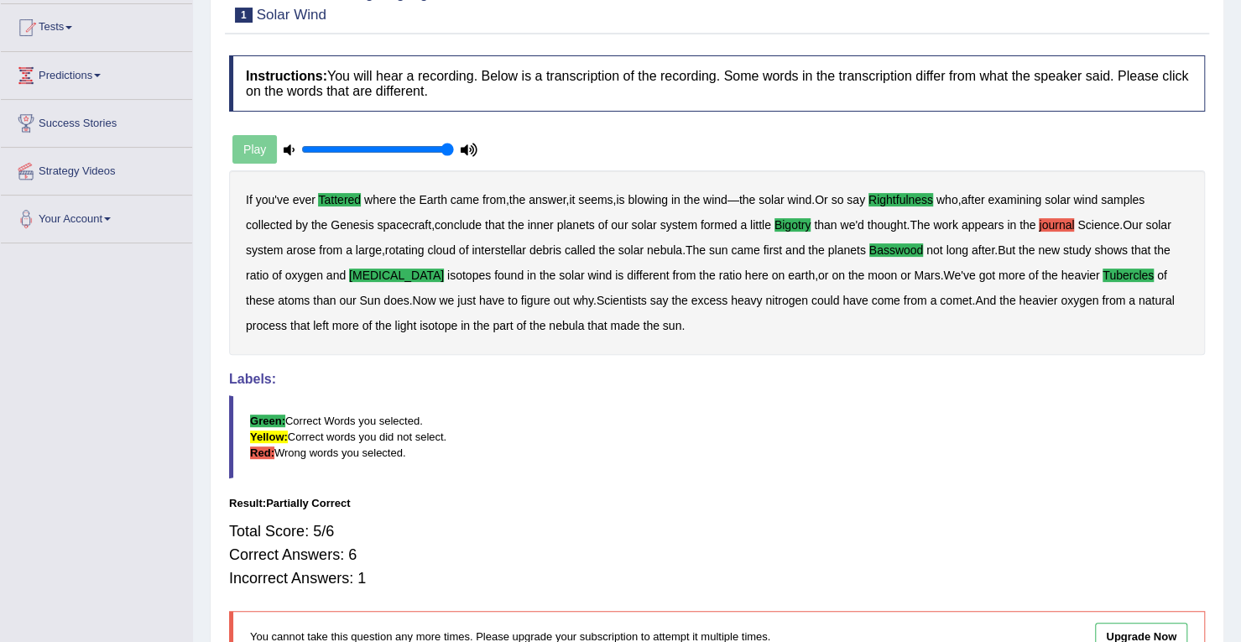
scroll to position [180, 0]
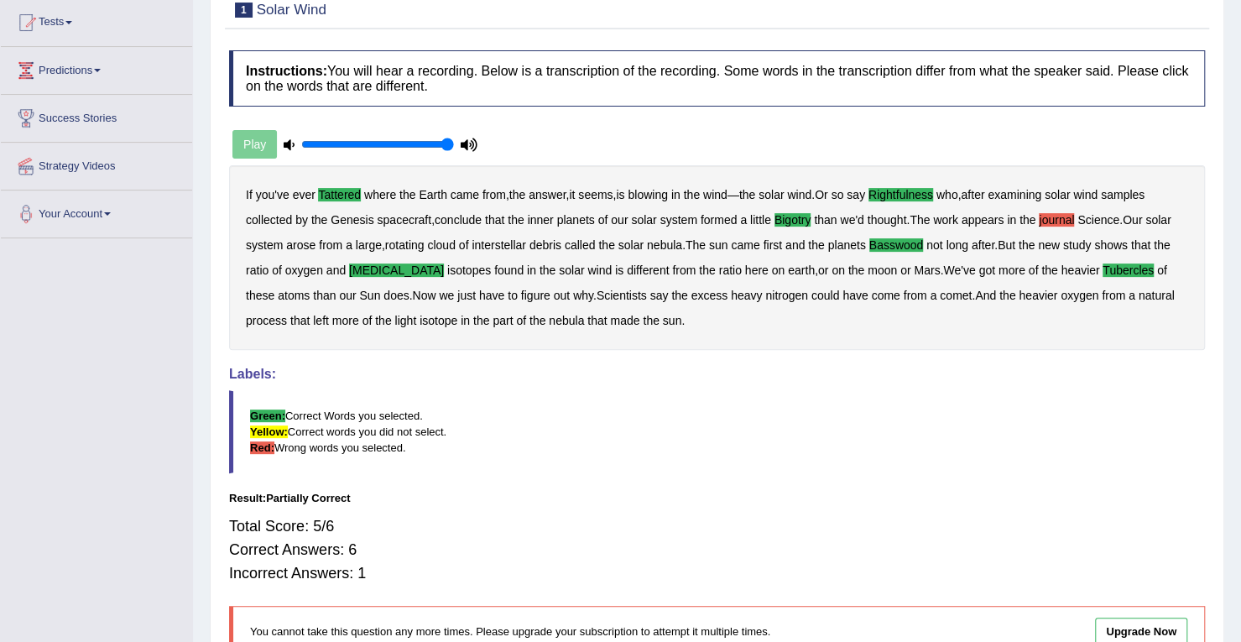
click at [295, 628] on p "You cannot take this question any more times. Please upgrade your subscription …" at bounding box center [601, 632] width 703 height 16
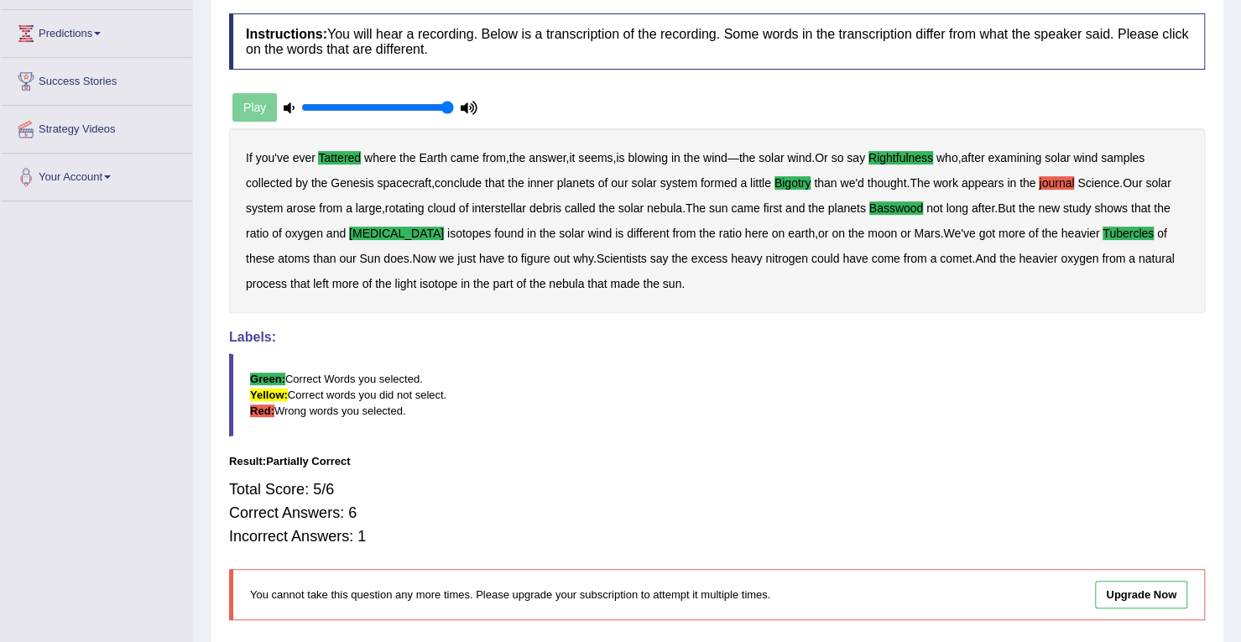
scroll to position [0, 0]
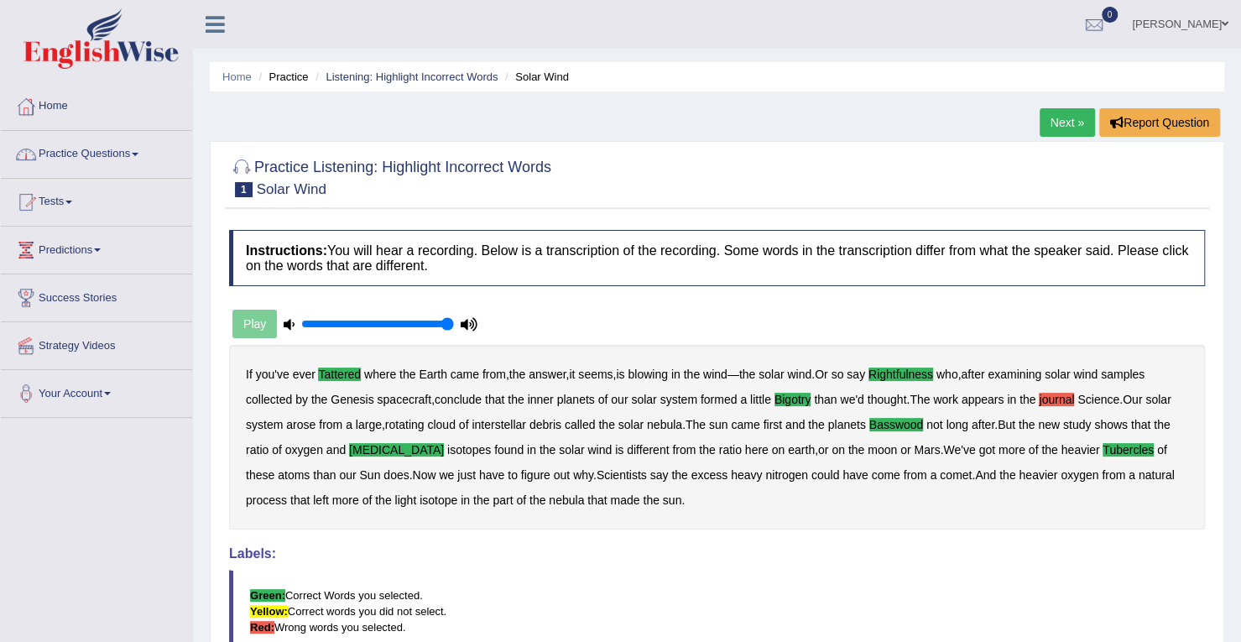
click at [138, 151] on link "Practice Questions" at bounding box center [96, 152] width 191 height 42
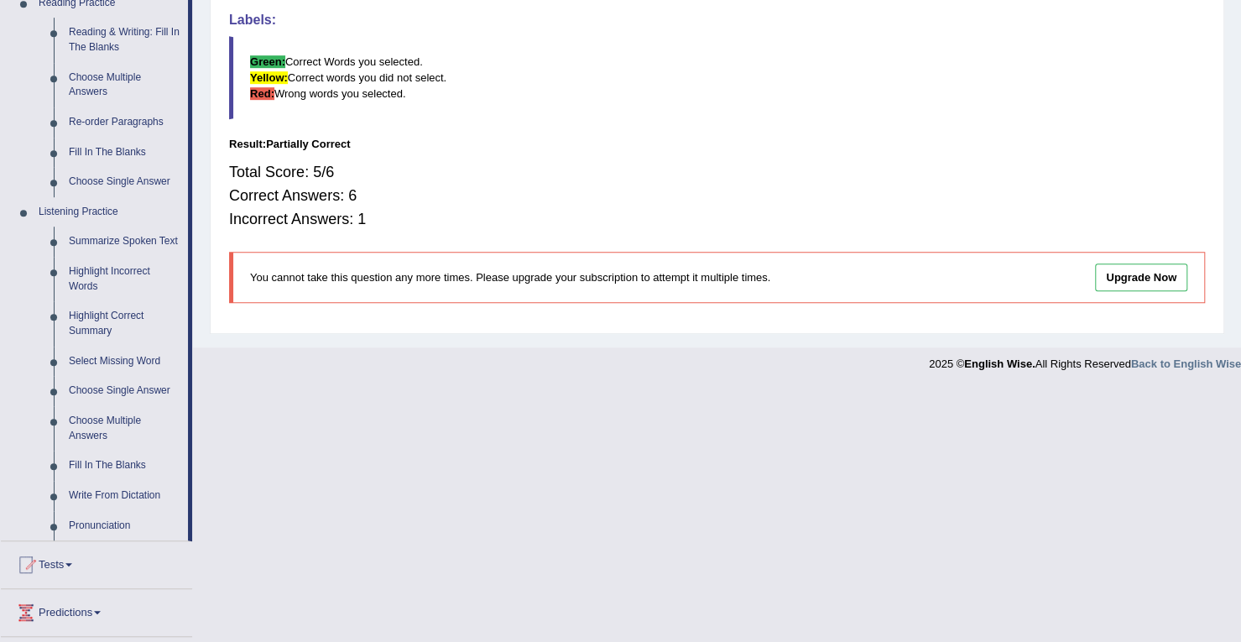
scroll to position [644, 0]
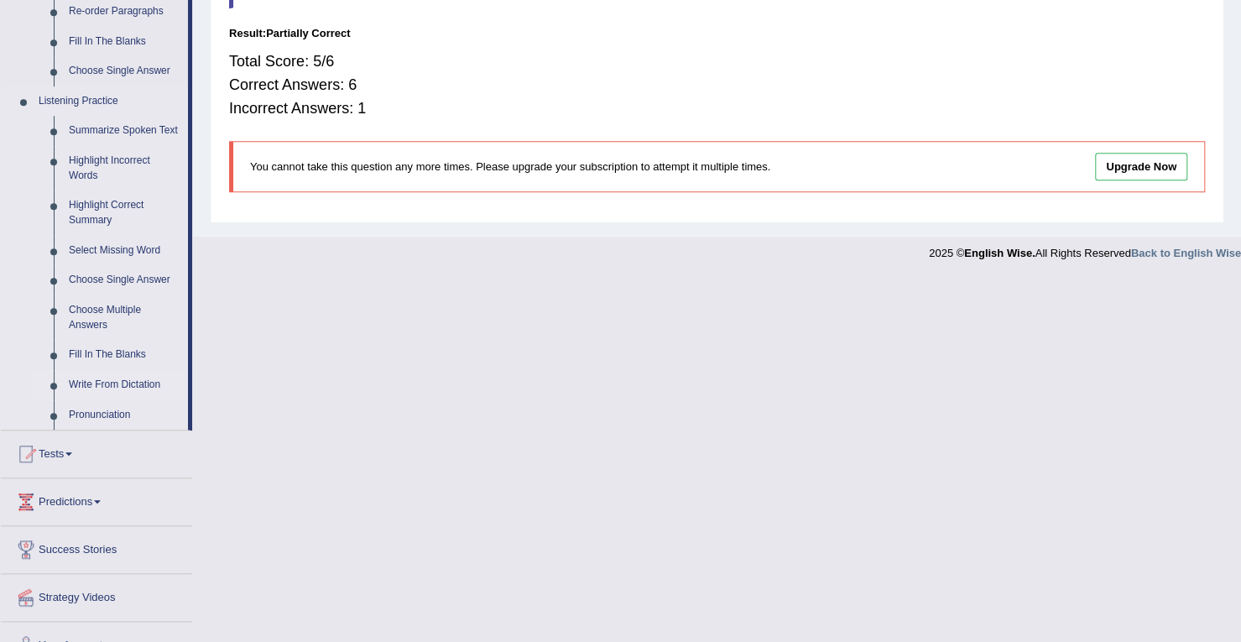
click at [141, 384] on link "Write From Dictation" at bounding box center [124, 385] width 127 height 30
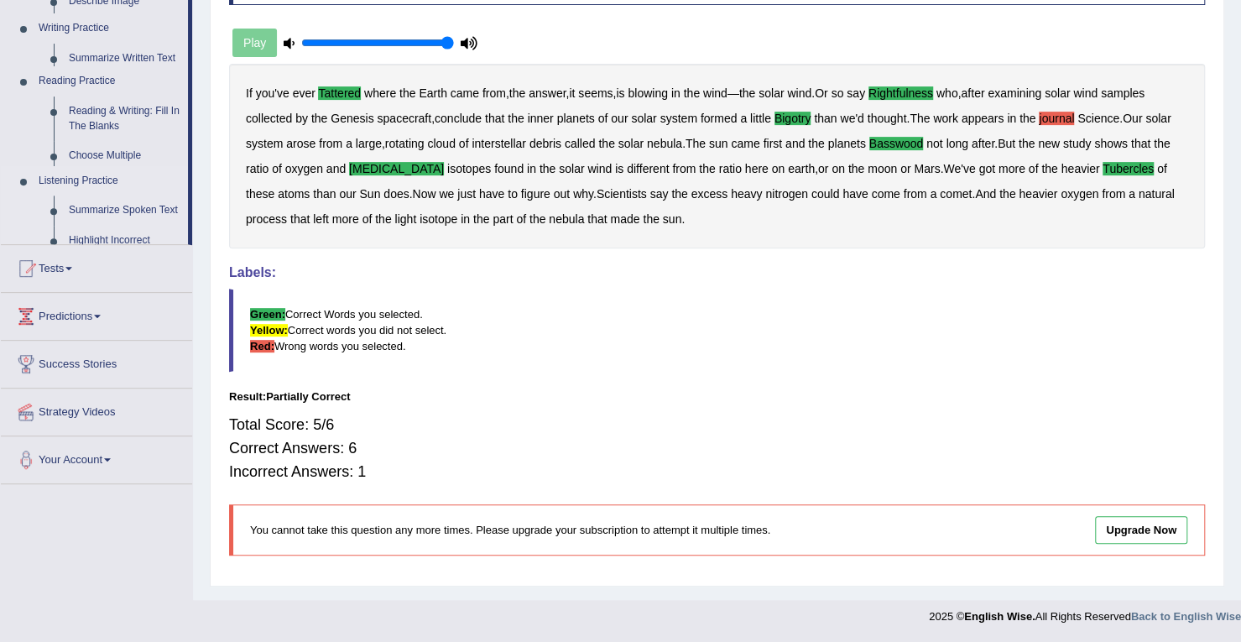
scroll to position [277, 0]
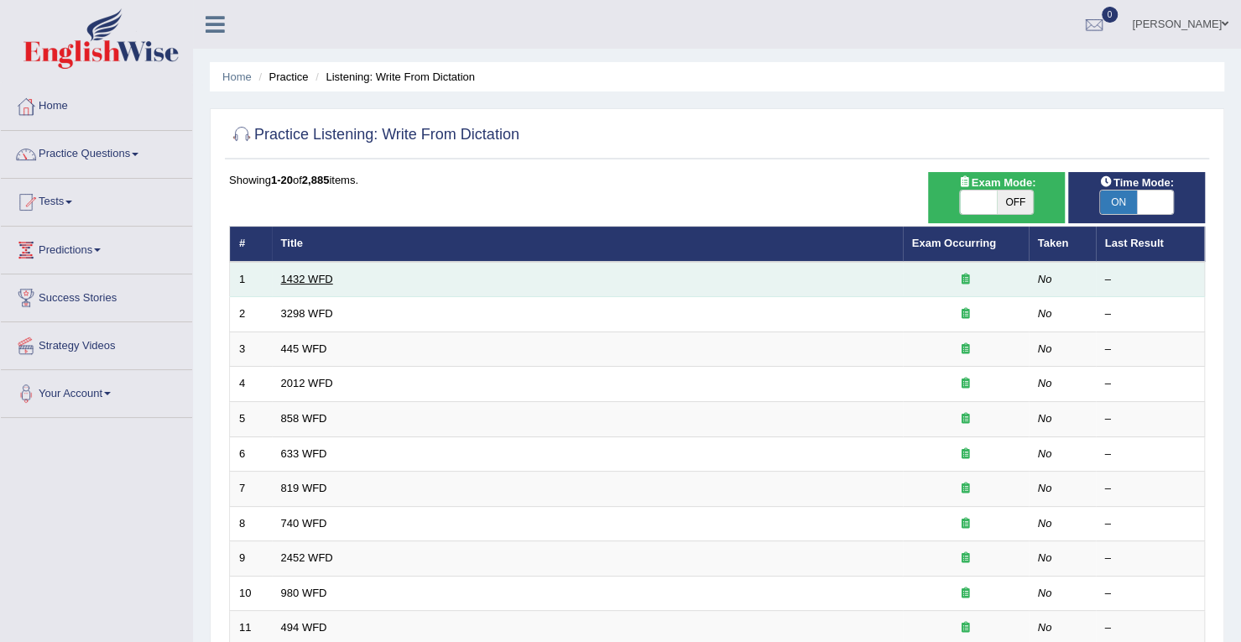
click at [316, 280] on link "1432 WFD" at bounding box center [307, 279] width 52 height 13
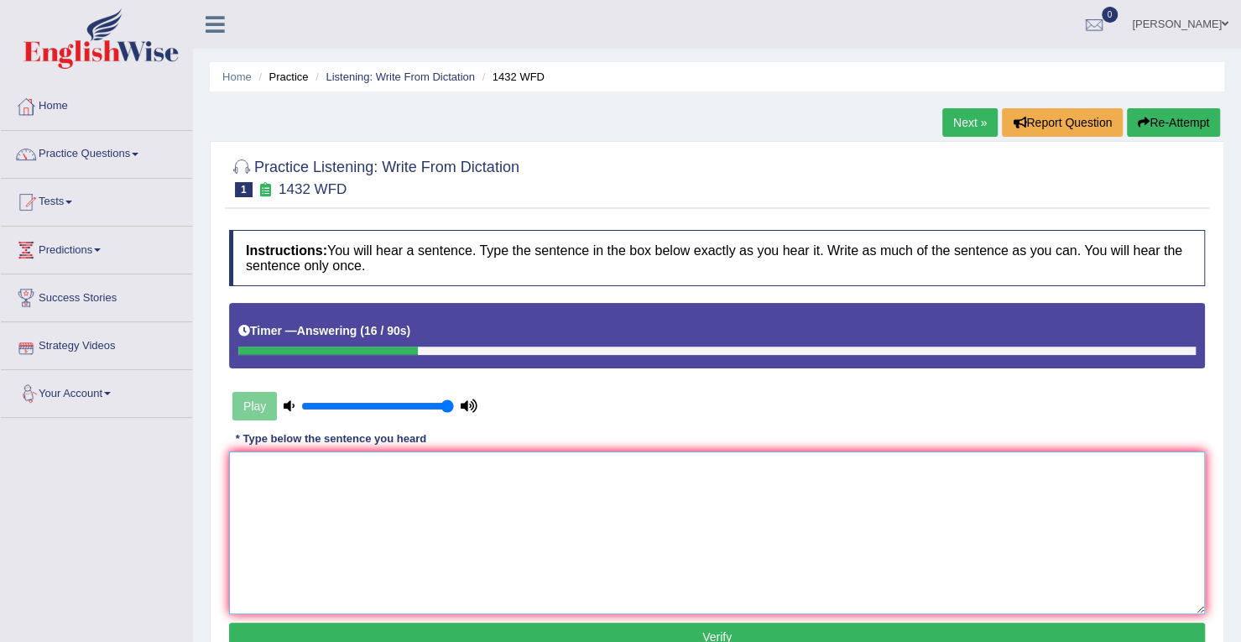
click at [290, 506] on textarea at bounding box center [717, 532] width 976 height 163
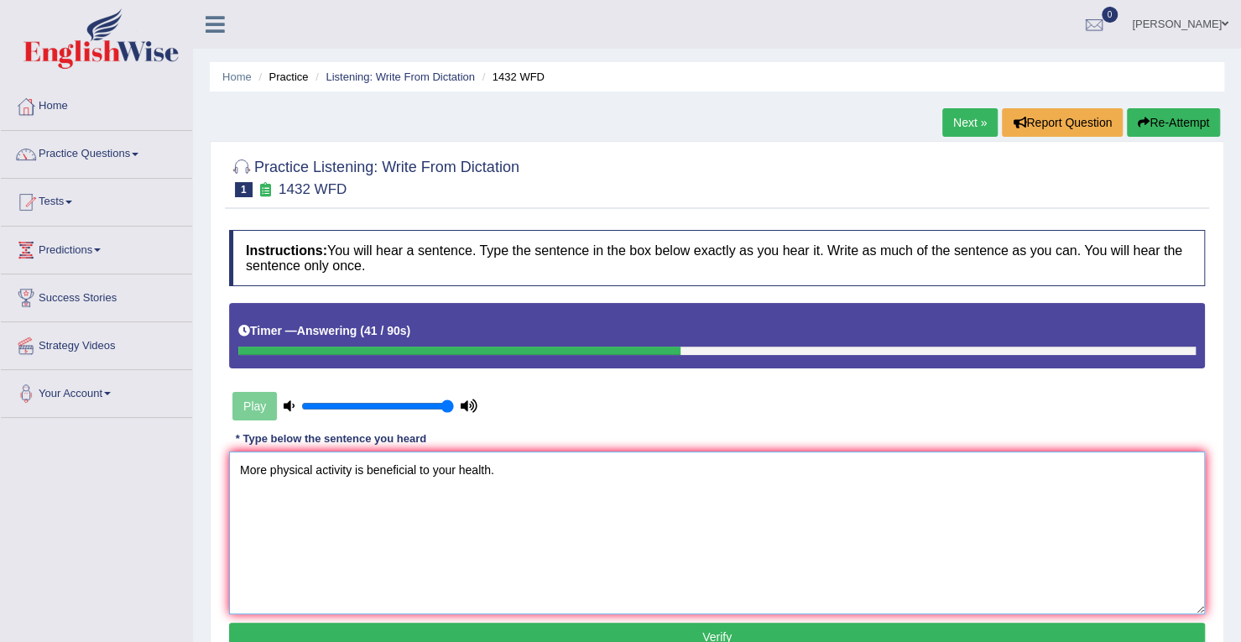
type textarea "More physical activity is beneficial to your health."
click at [767, 627] on button "Verify" at bounding box center [717, 637] width 976 height 29
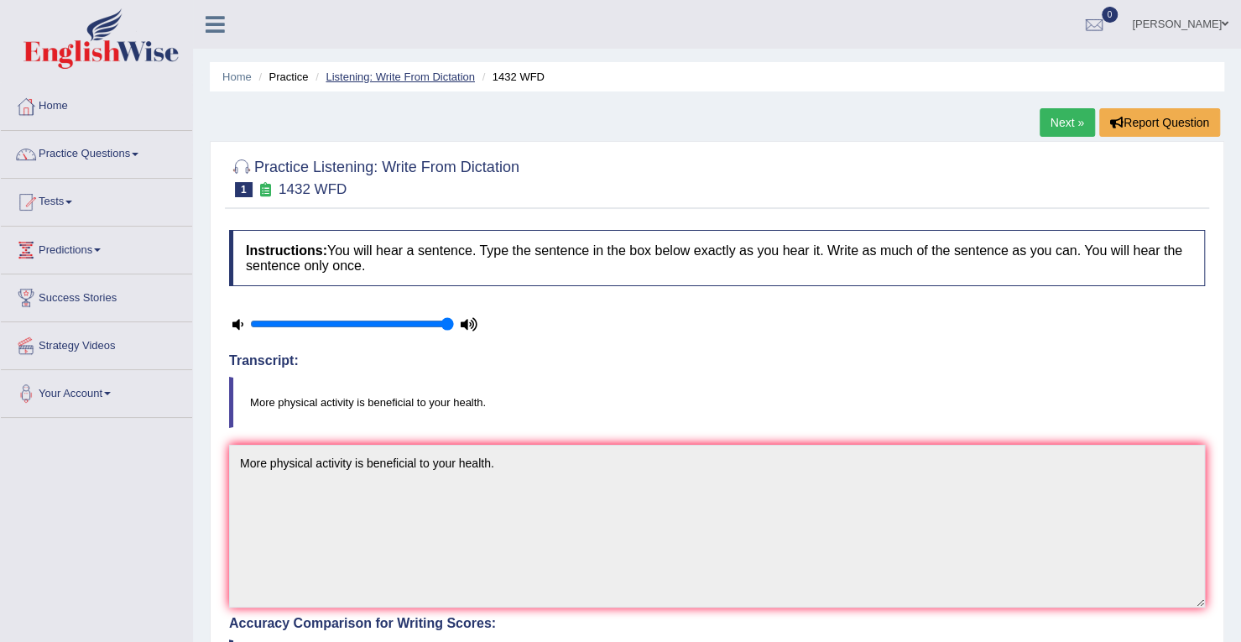
click at [416, 70] on link "Listening: Write From Dictation" at bounding box center [400, 76] width 149 height 13
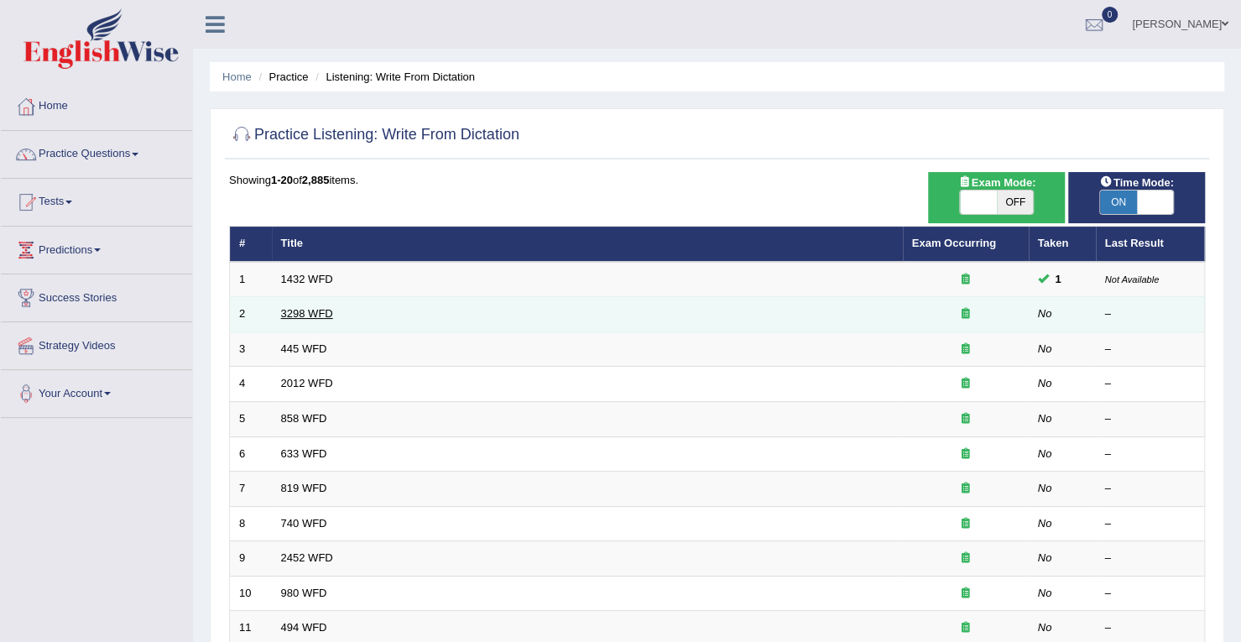
click at [324, 315] on link "3298 WFD" at bounding box center [307, 313] width 52 height 13
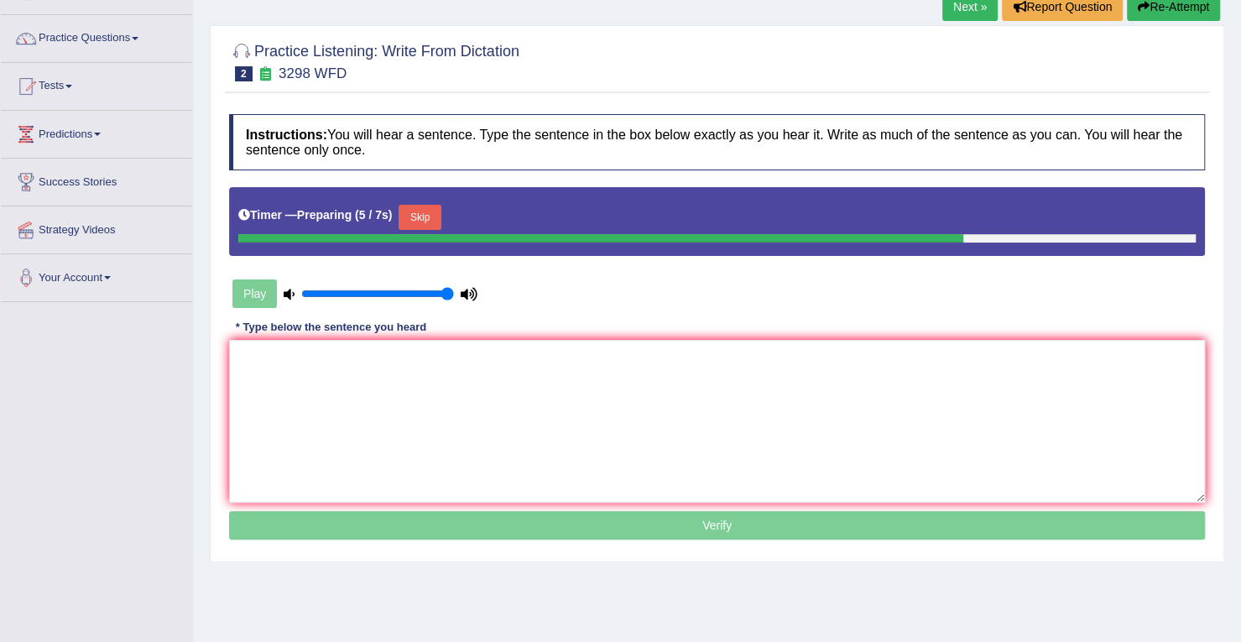
scroll to position [135, 0]
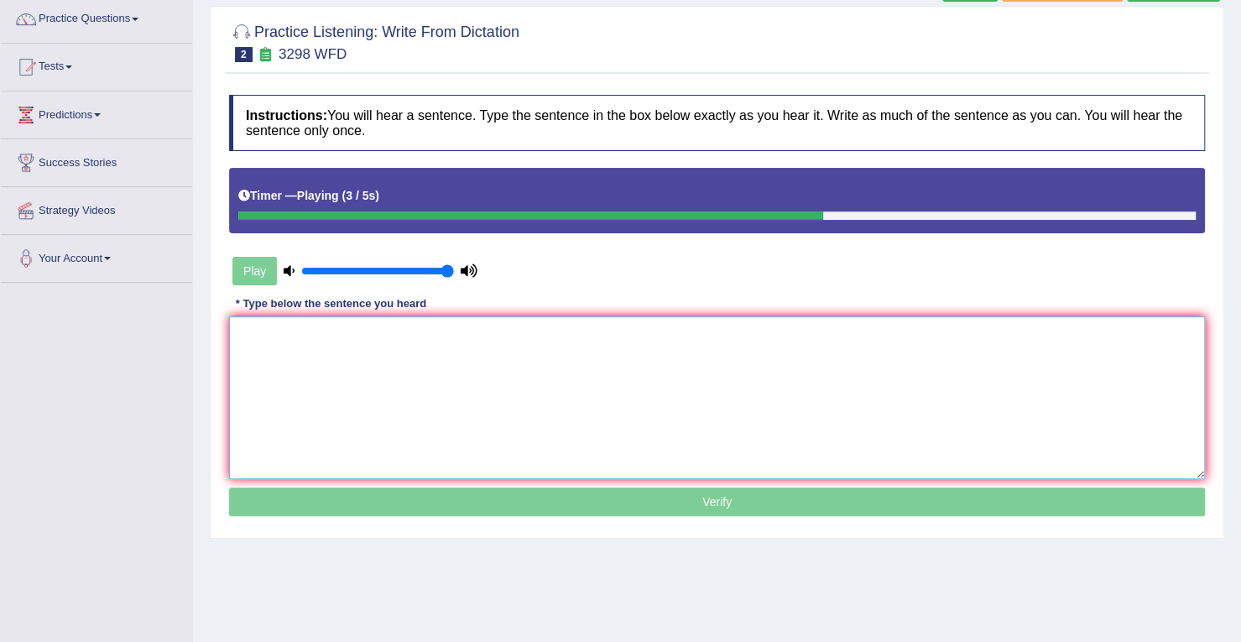
click at [336, 352] on textarea at bounding box center [717, 397] width 976 height 163
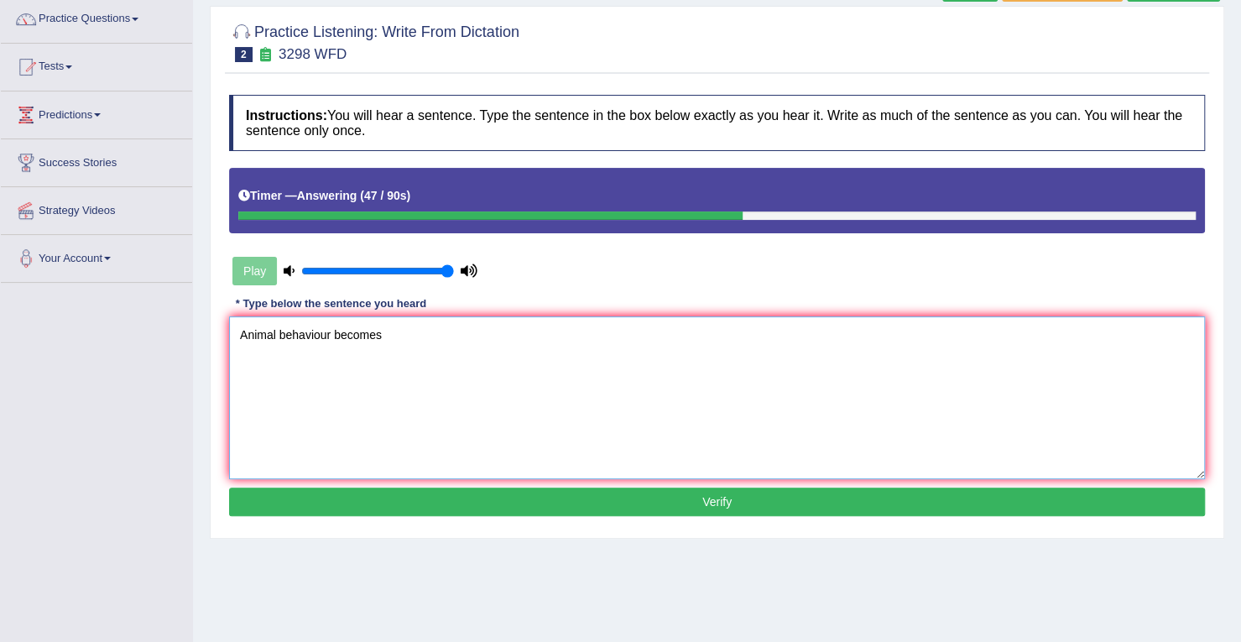
scroll to position [0, 0]
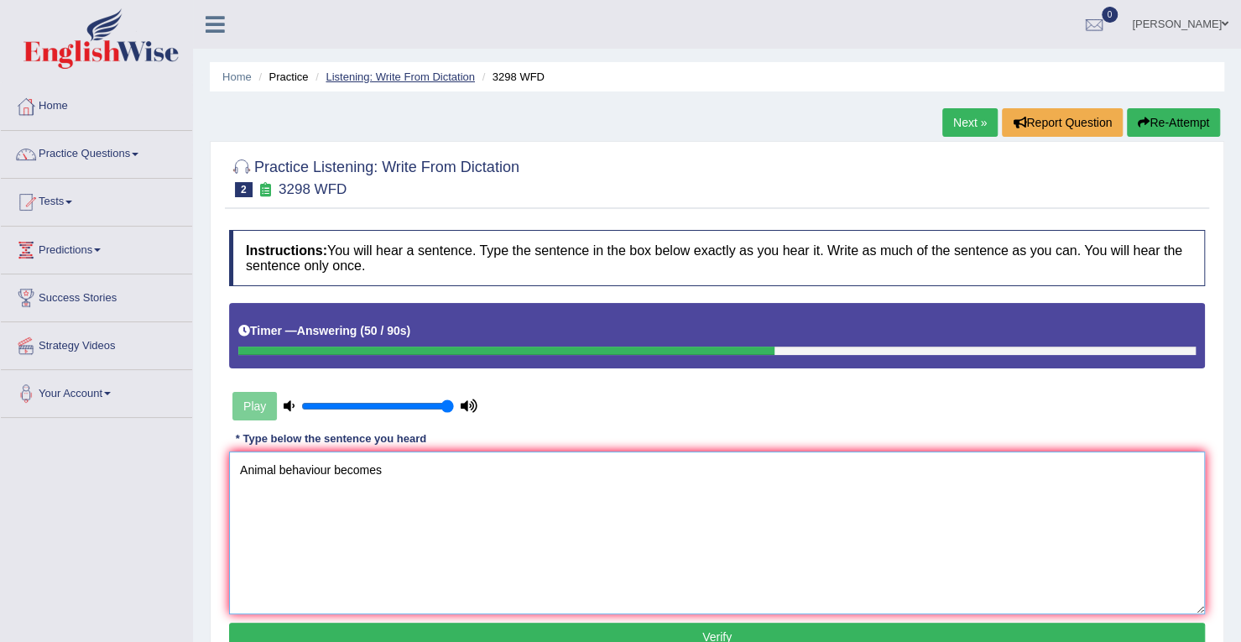
type textarea "Animal behaviour becomes"
click at [423, 76] on link "Listening: Write From Dictation" at bounding box center [400, 76] width 149 height 13
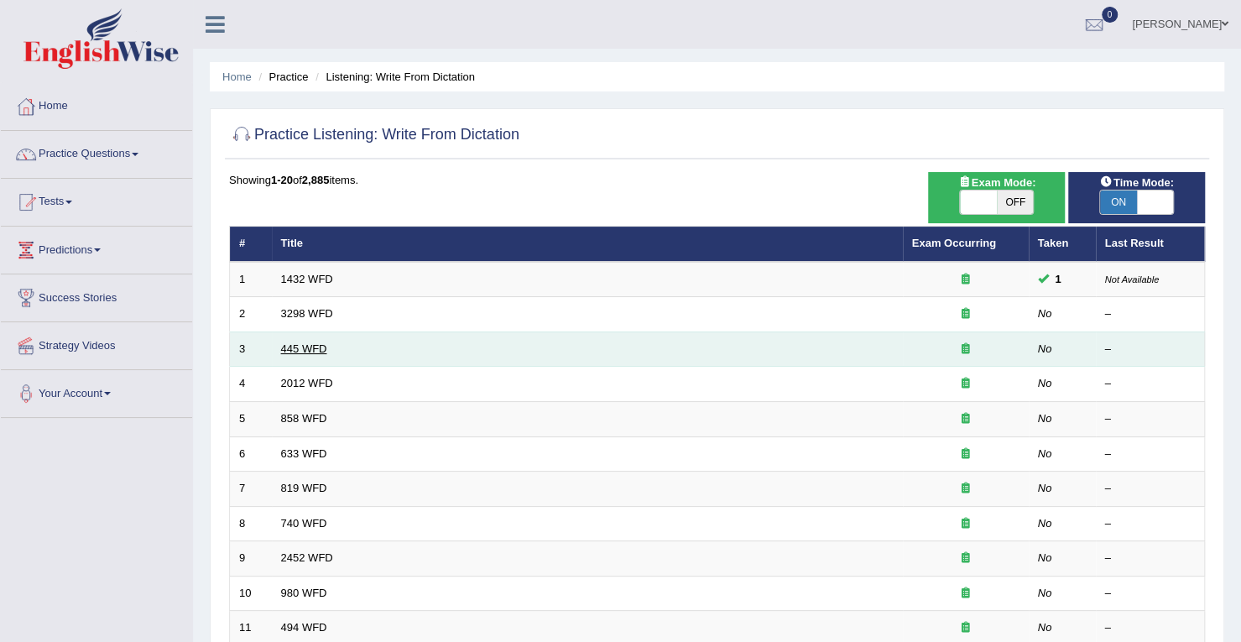
click at [290, 346] on link "445 WFD" at bounding box center [304, 348] width 46 height 13
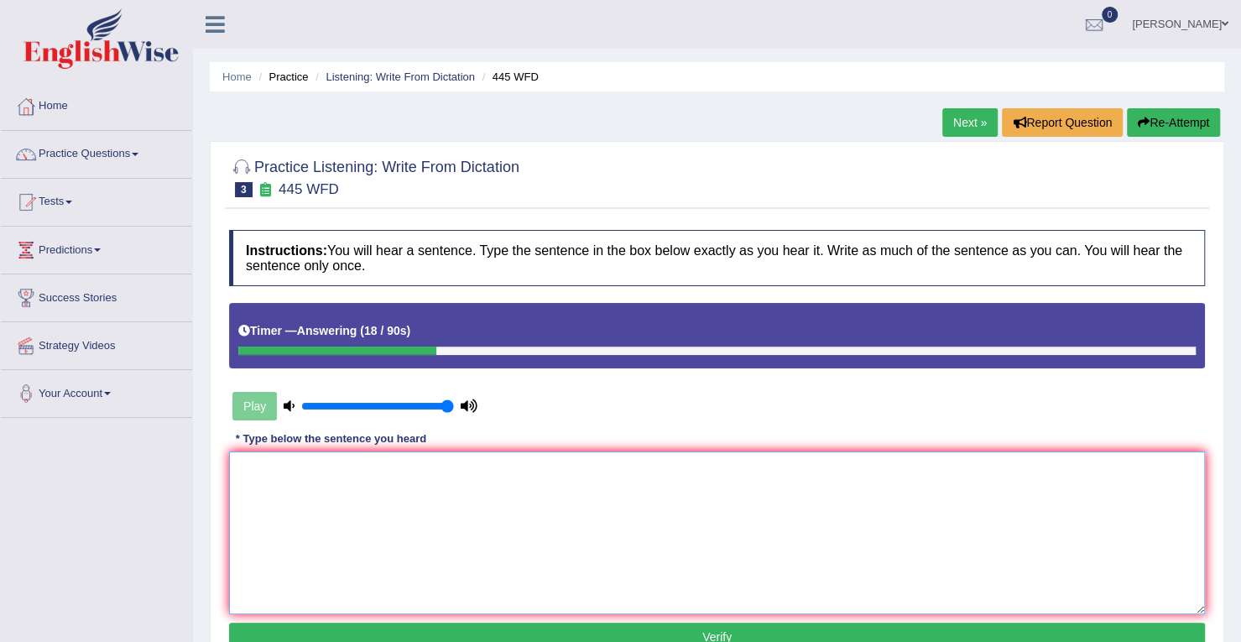
click at [274, 503] on textarea at bounding box center [717, 532] width 976 height 163
type textarea "t"
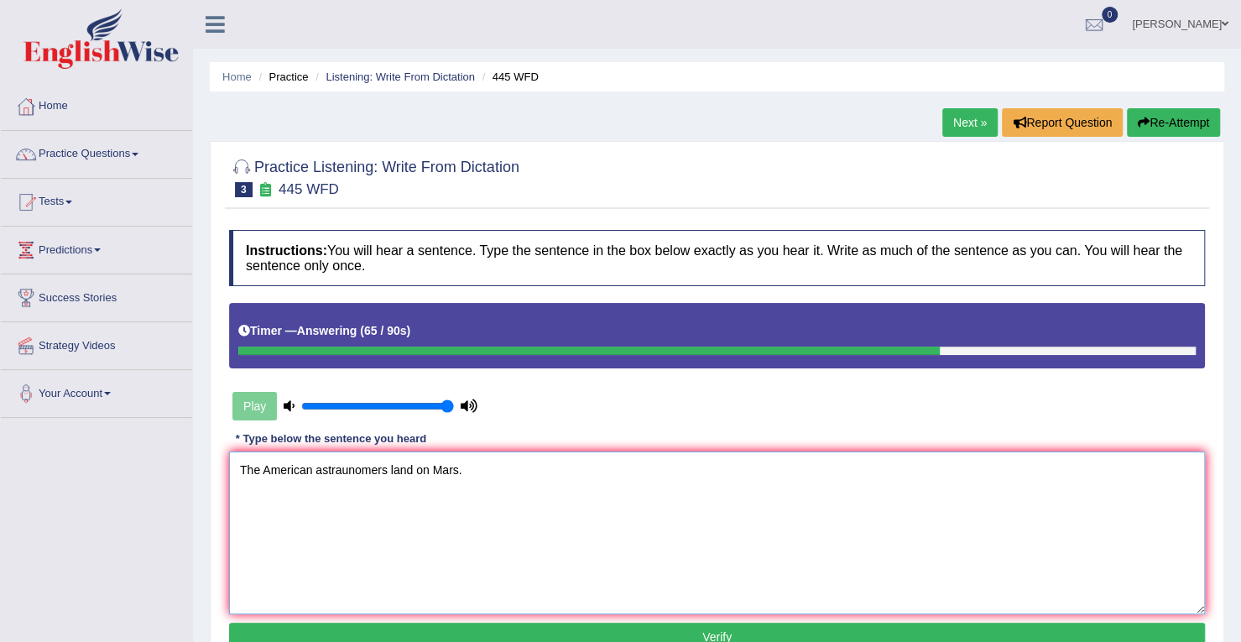
type textarea "The American astraunomers land on Mars."
click at [492, 630] on button "Verify" at bounding box center [717, 637] width 976 height 29
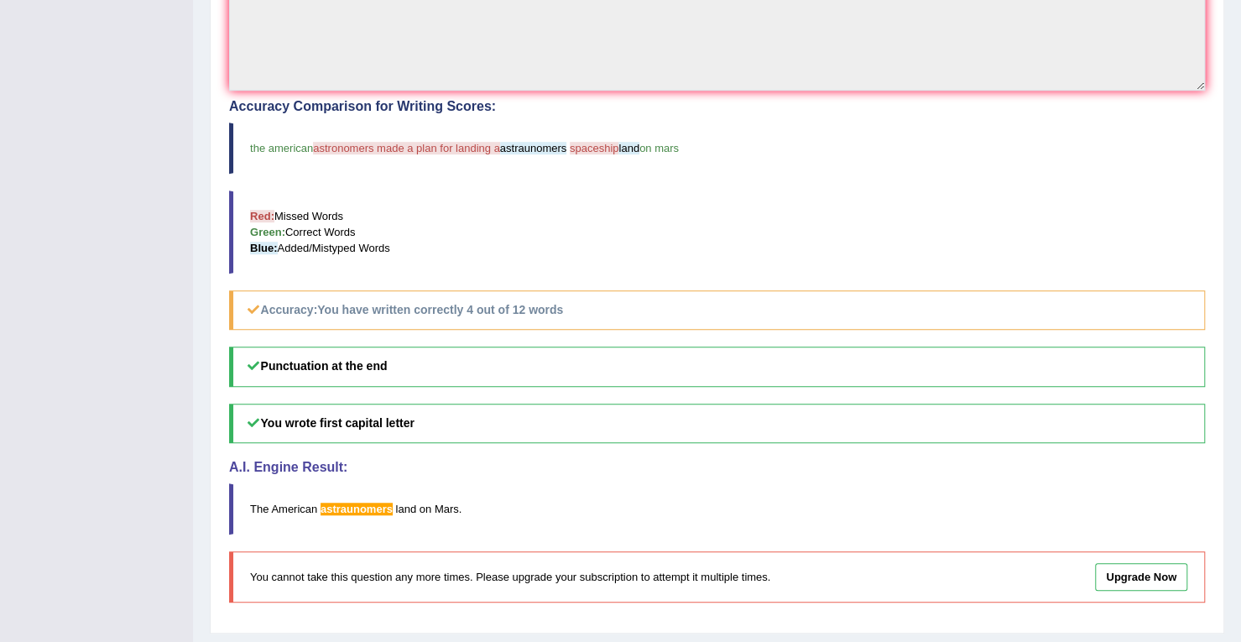
scroll to position [519, 0]
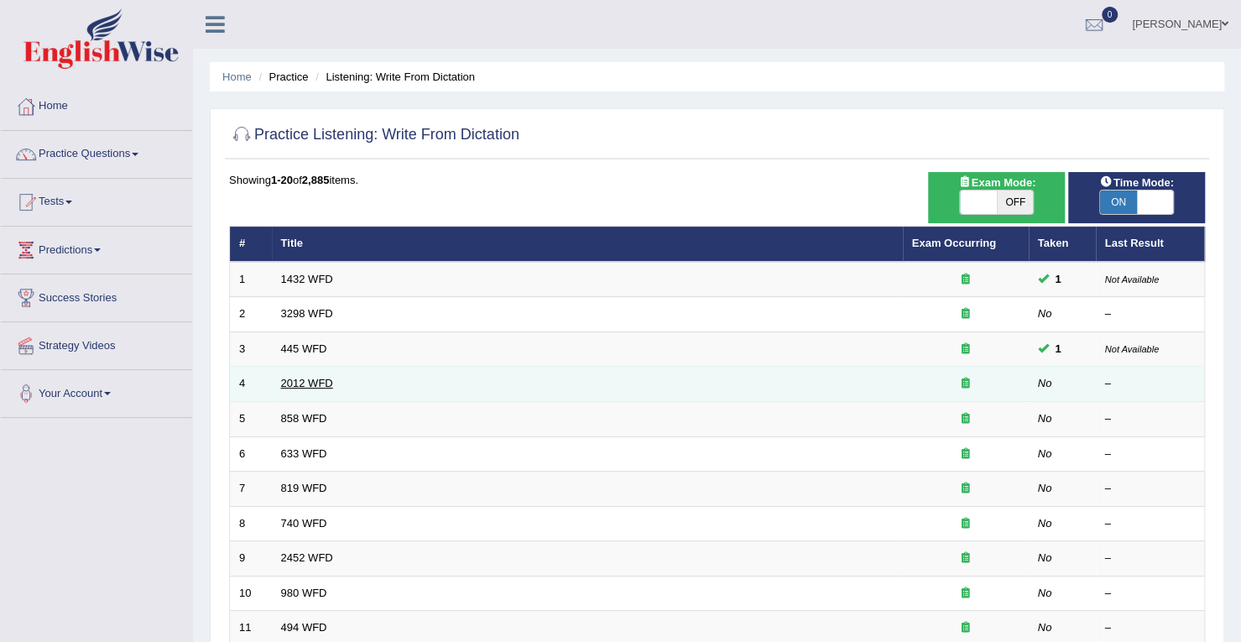
click at [303, 383] on link "2012 WFD" at bounding box center [307, 383] width 52 height 13
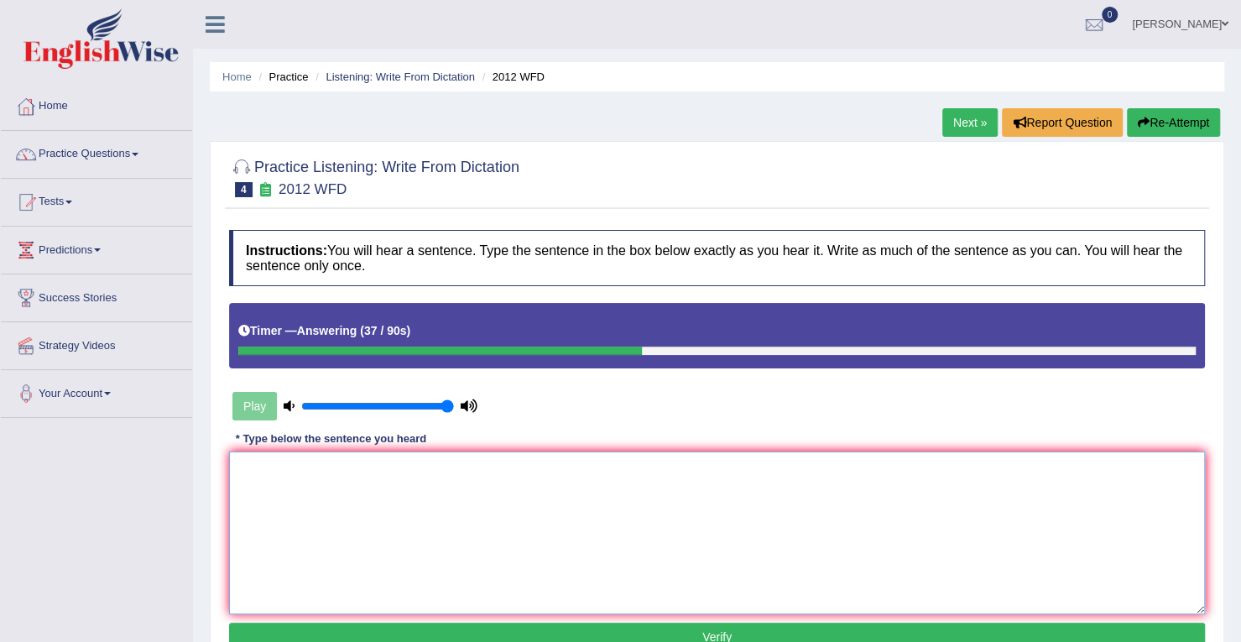
click at [294, 467] on textarea at bounding box center [717, 532] width 976 height 163
type textarea "t"
click at [262, 467] on textarea "This is a great debate on this bracket." at bounding box center [717, 532] width 976 height 163
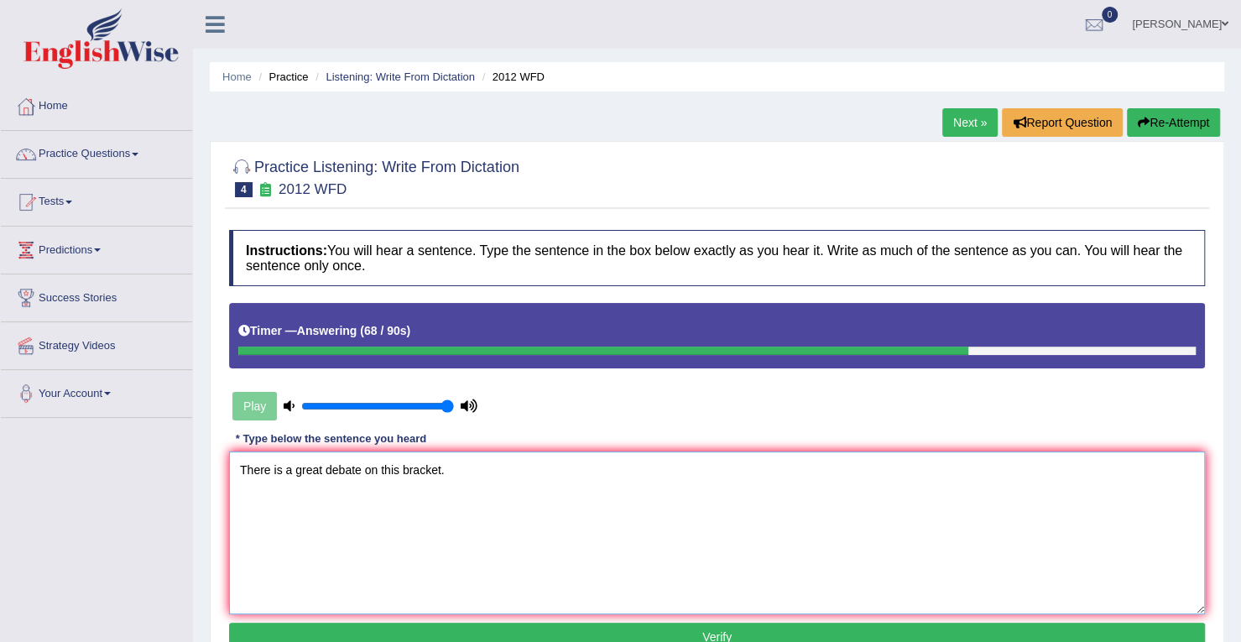
type textarea "There is a great debate on this bracket."
click at [490, 630] on button "Verify" at bounding box center [717, 637] width 976 height 29
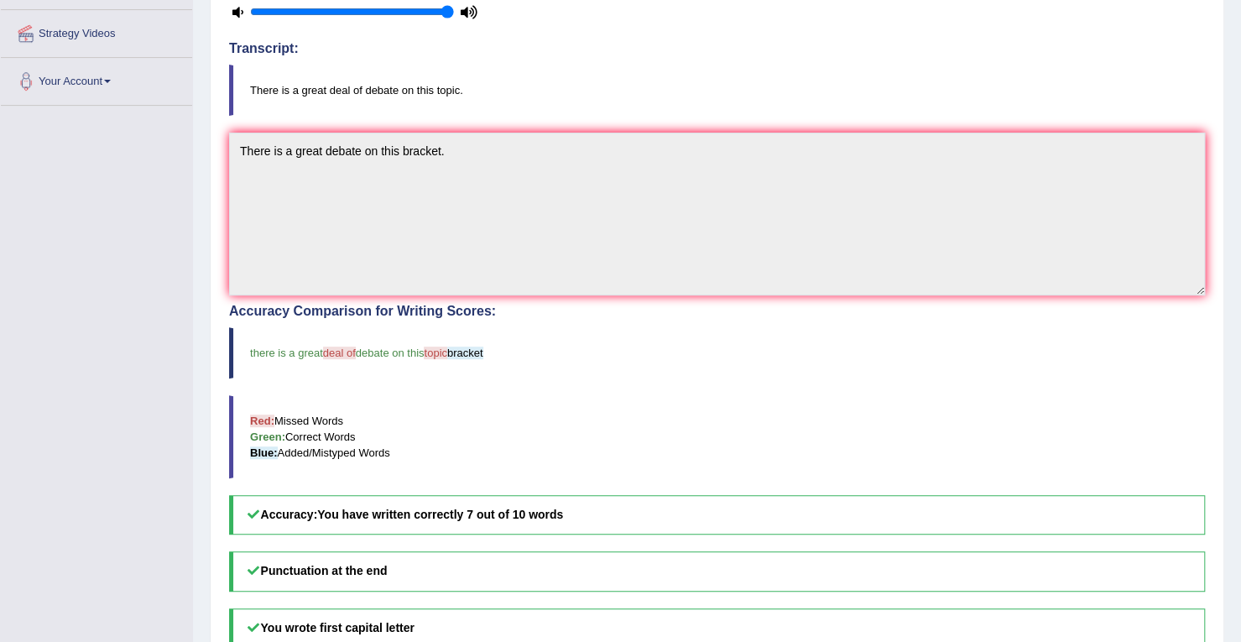
scroll to position [313, 0]
click at [1235, 429] on div "Home Practice Listening: Write From Dictation 2012 WFD Next » Report Question P…" at bounding box center [717, 268] width 1048 height 1163
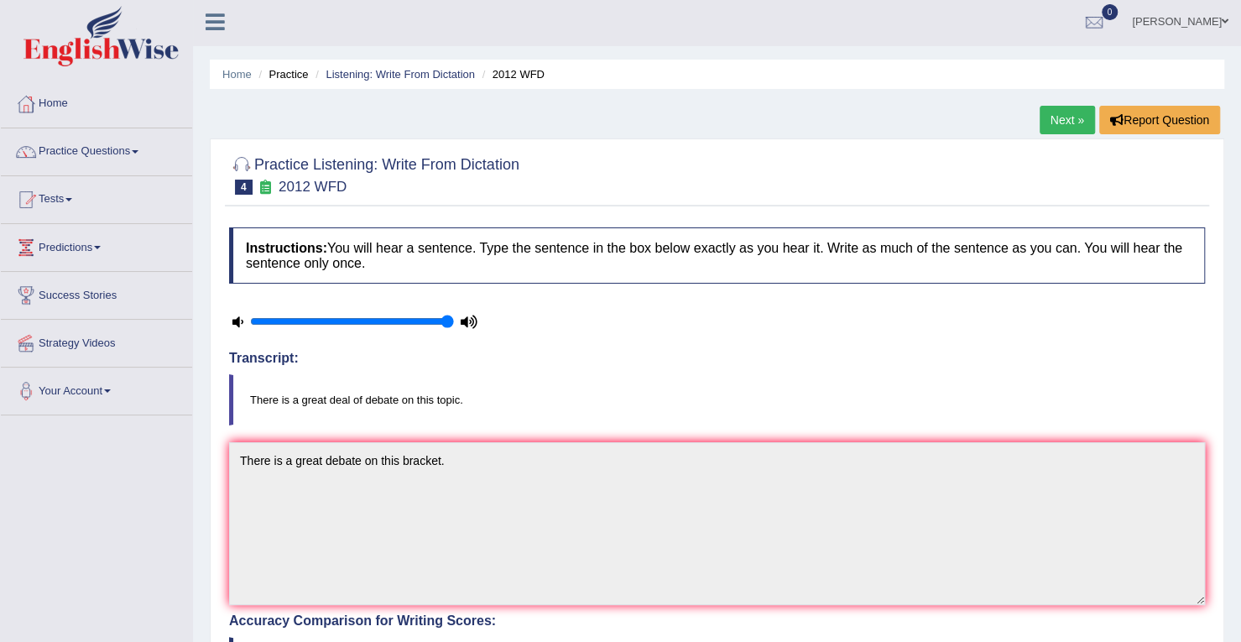
scroll to position [0, 0]
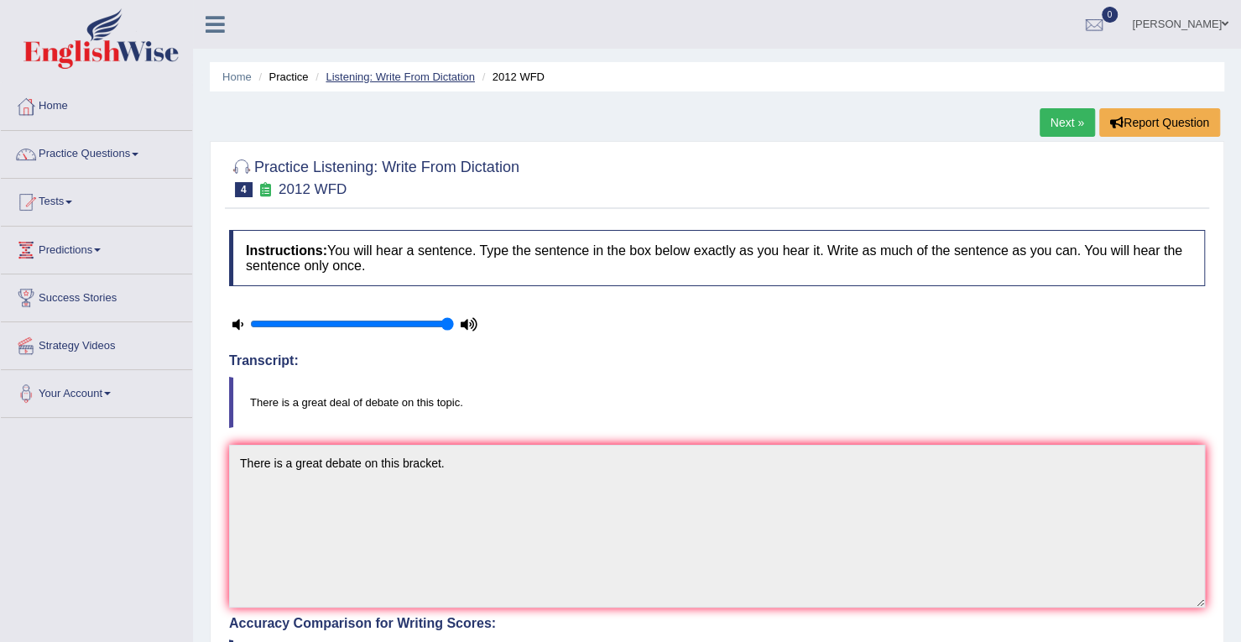
click at [374, 79] on link "Listening: Write From Dictation" at bounding box center [400, 76] width 149 height 13
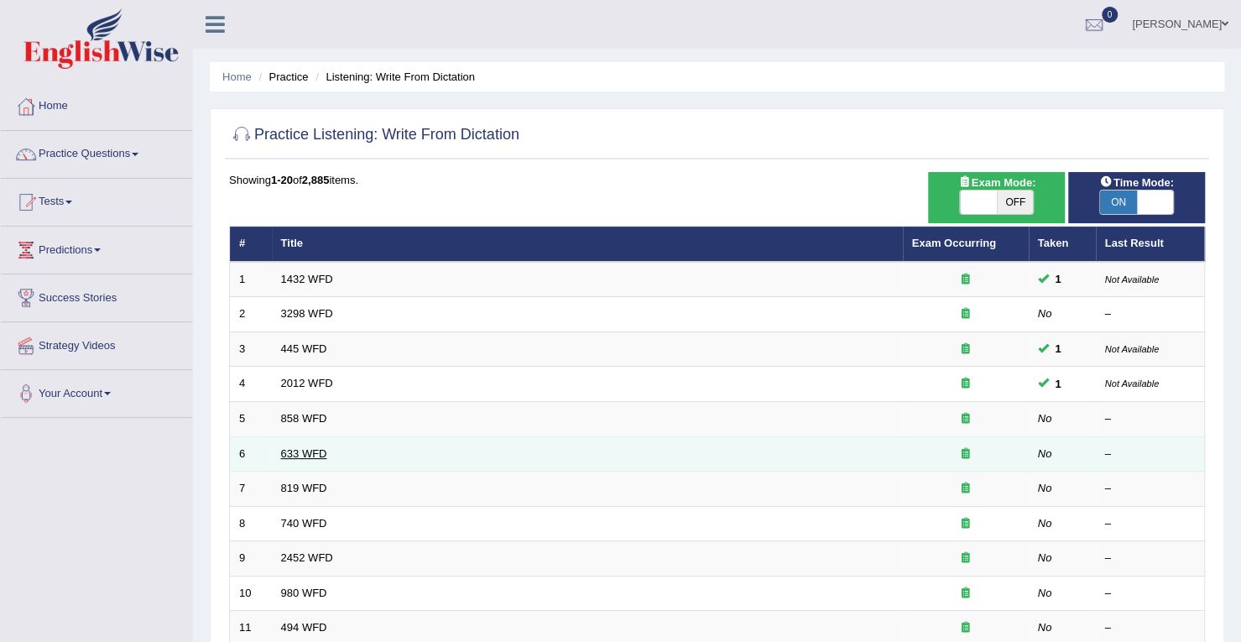
click at [309, 451] on link "633 WFD" at bounding box center [304, 453] width 46 height 13
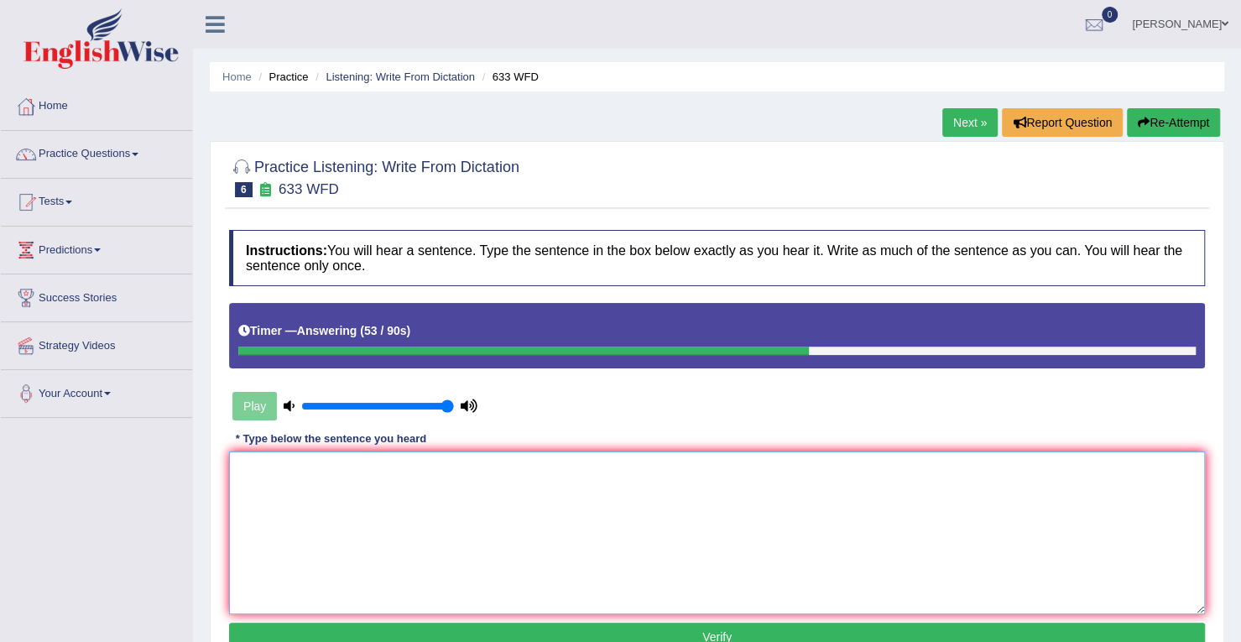
click at [307, 489] on textarea at bounding box center [717, 532] width 976 height 163
type textarea "R"
click at [265, 466] on textarea "Reasearch says excesice is best." at bounding box center [717, 532] width 976 height 163
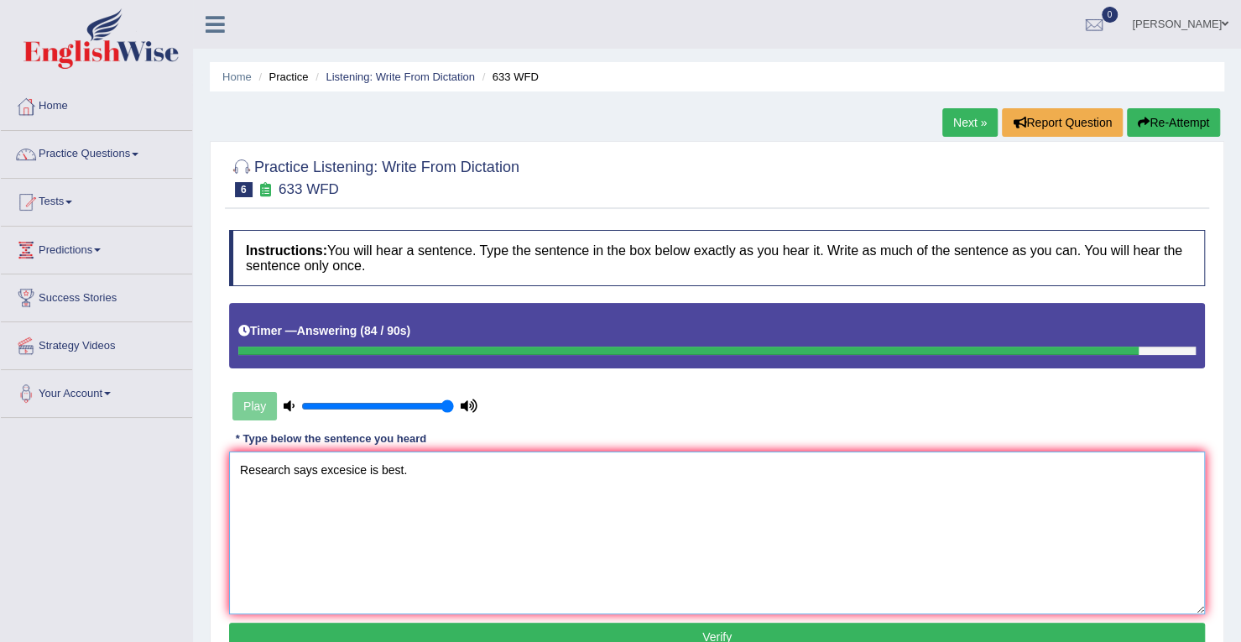
type textarea "Research says excesice is best."
click at [397, 623] on button "Verify" at bounding box center [717, 637] width 976 height 29
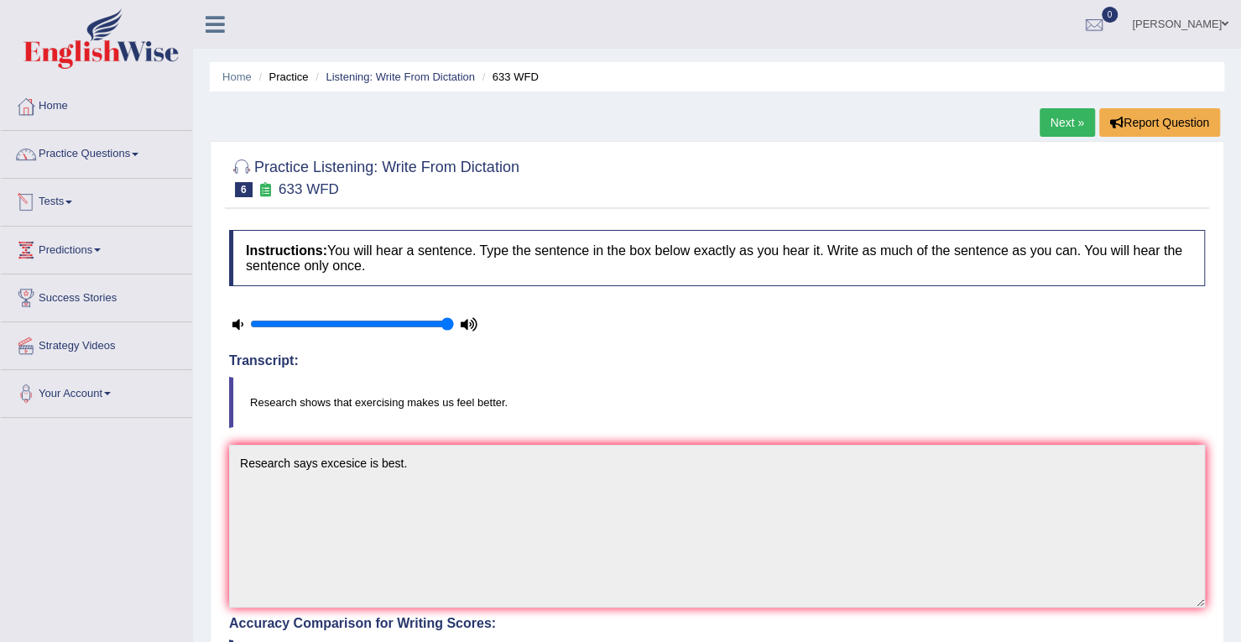
click at [72, 201] on span at bounding box center [68, 202] width 7 height 3
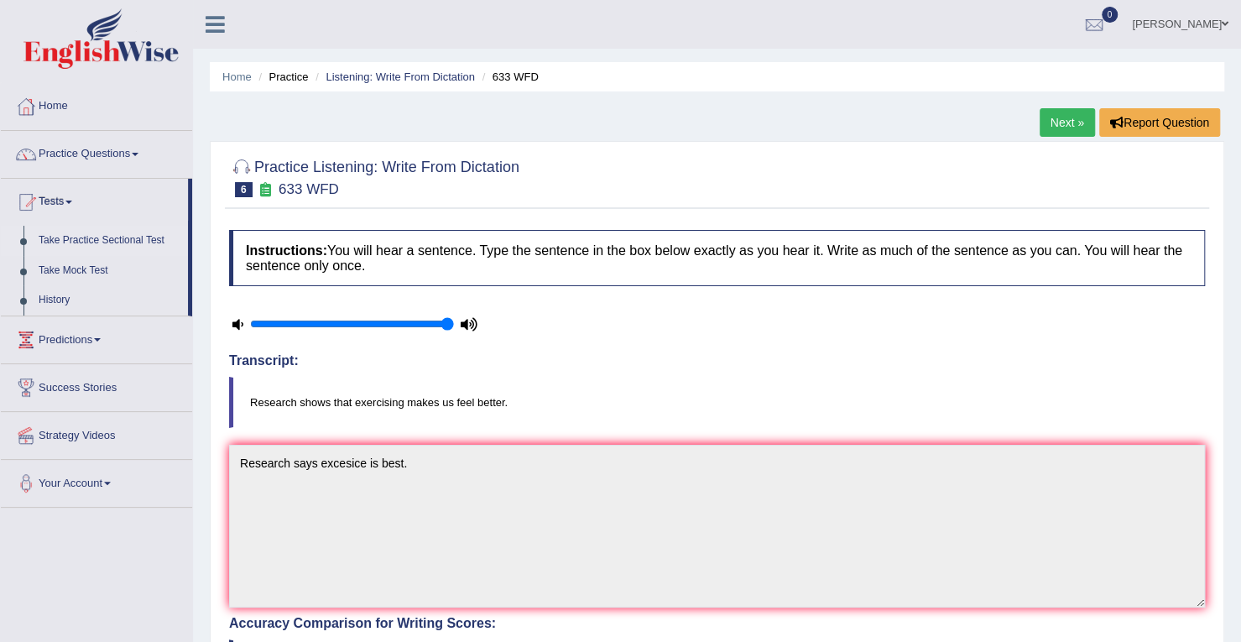
click at [123, 237] on link "Take Practice Sectional Test" at bounding box center [109, 241] width 157 height 30
click at [94, 234] on link "Take Practice Sectional Test" at bounding box center [109, 241] width 157 height 30
